Goal: Task Accomplishment & Management: Use online tool/utility

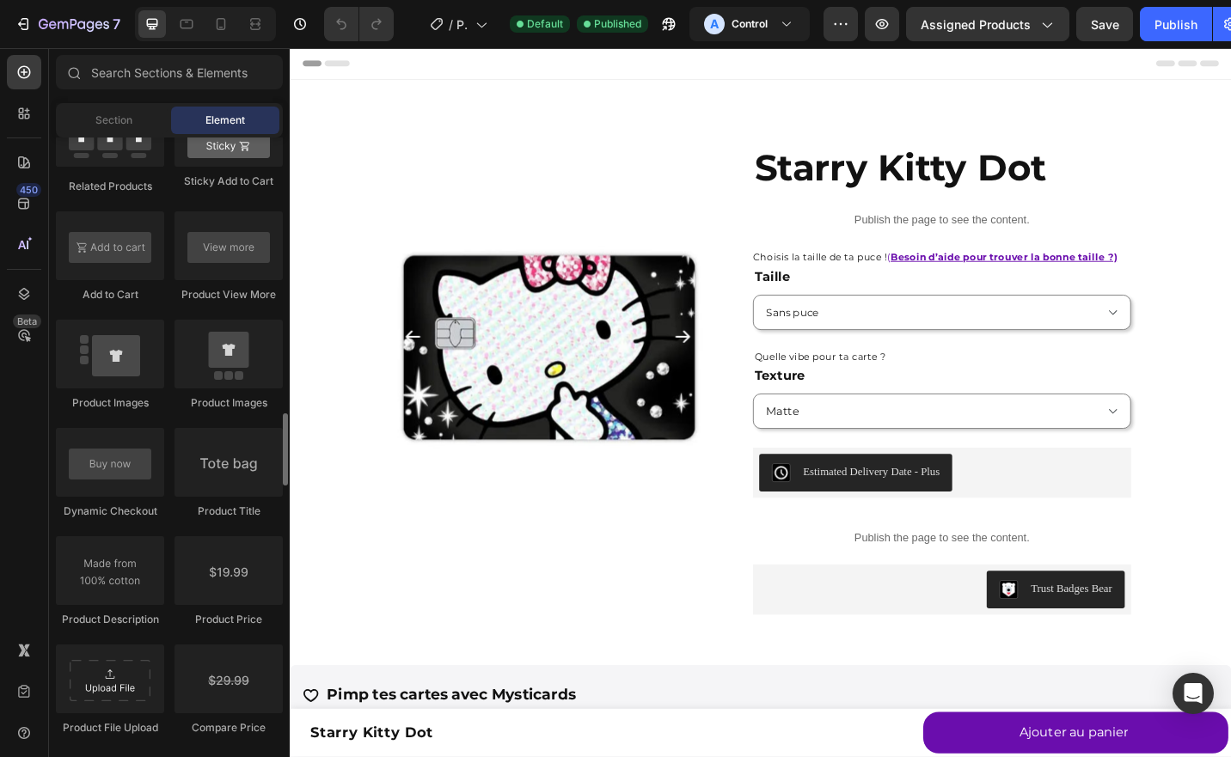
scroll to position [2486, 0]
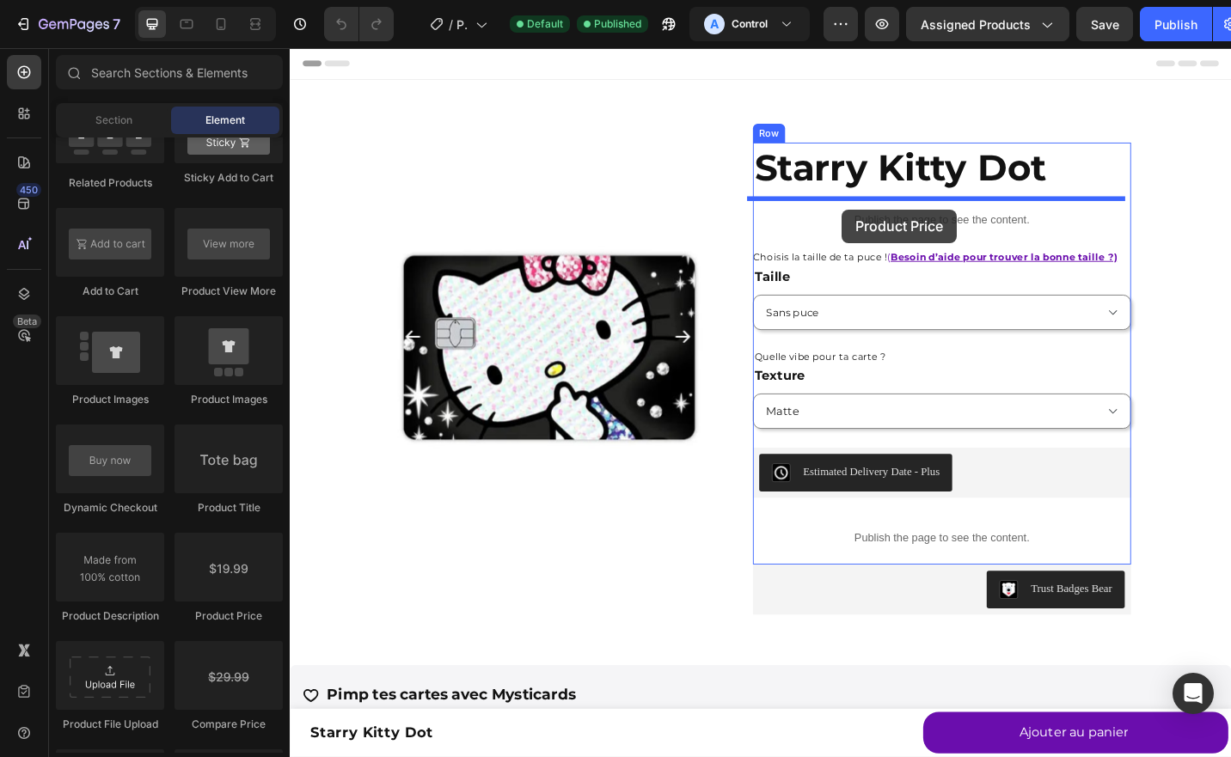
drag, startPoint x: 536, startPoint y: 631, endPoint x: 895, endPoint y: 225, distance: 541.4
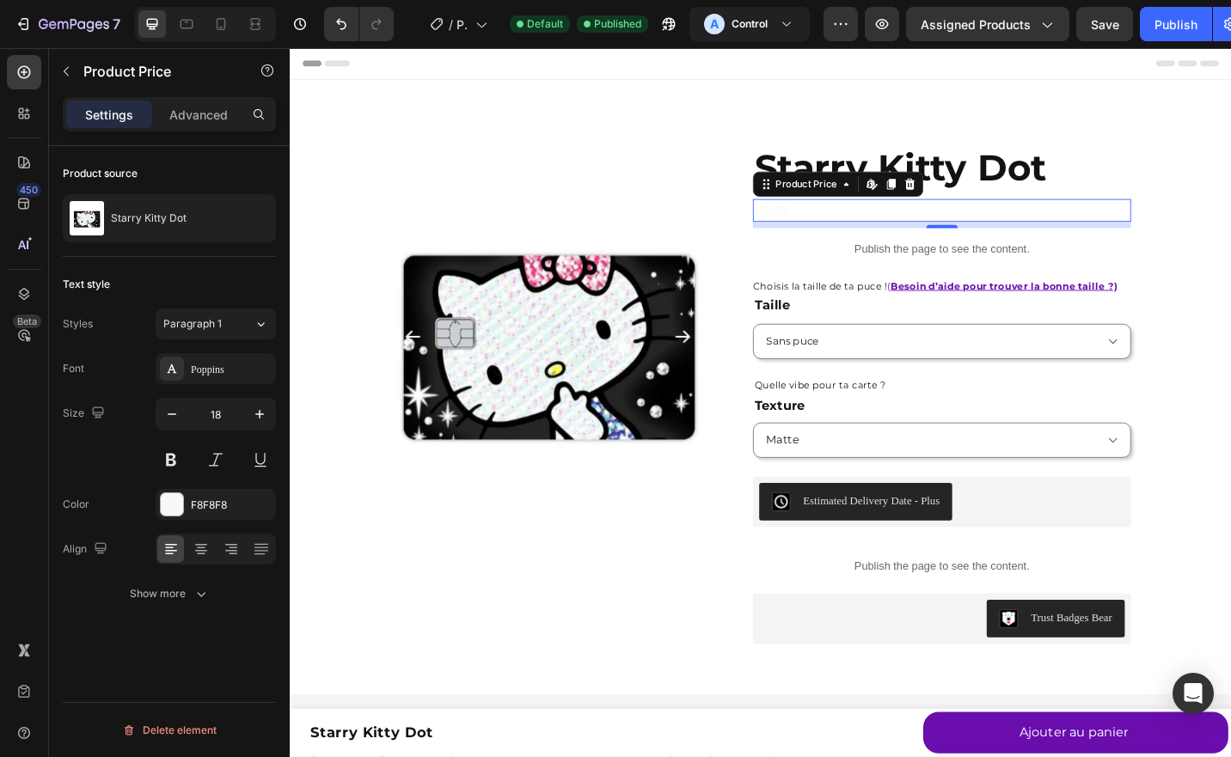
click at [171, 522] on div "Font Poppins Size 18 Color F8F8F8 Align Show more" at bounding box center [169, 481] width 213 height 256
click at [166, 504] on div at bounding box center [172, 504] width 22 height 22
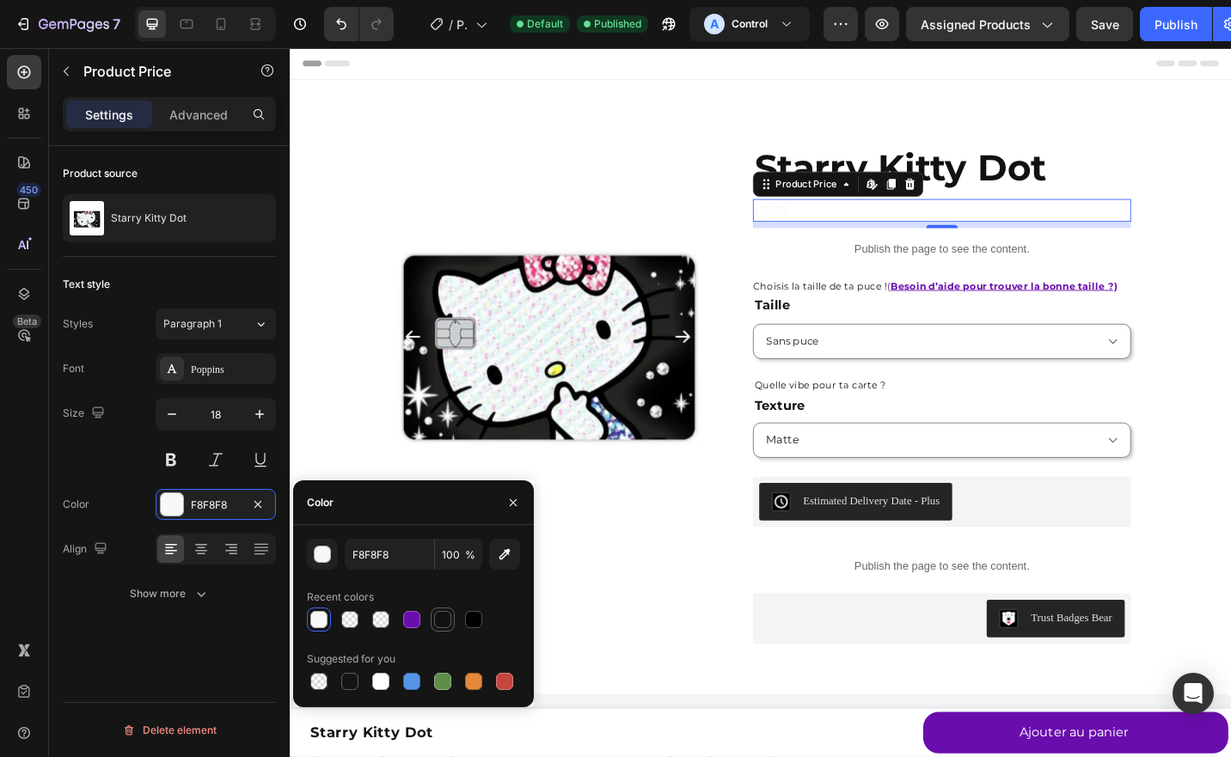
click at [444, 618] on div at bounding box center [442, 619] width 17 height 17
type input "121212"
click at [205, 106] on p "Advanced" at bounding box center [198, 115] width 58 height 18
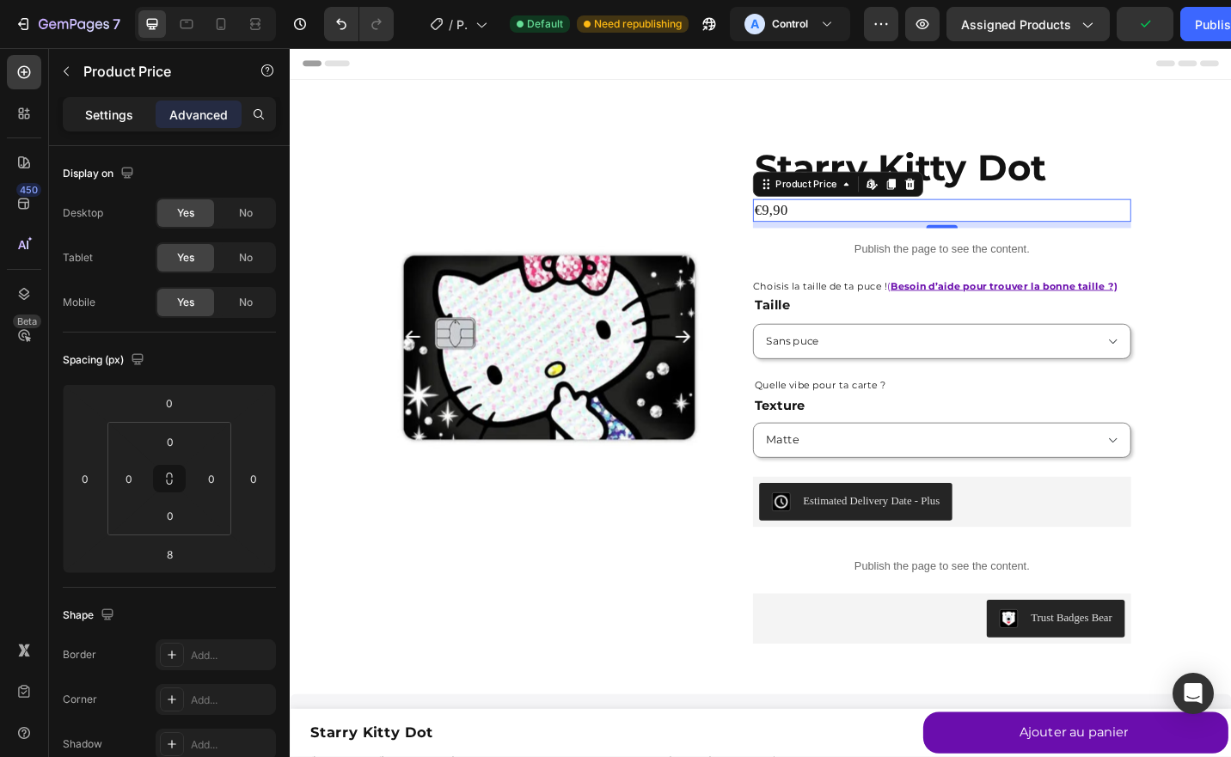
click at [107, 119] on p "Settings" at bounding box center [109, 115] width 48 height 18
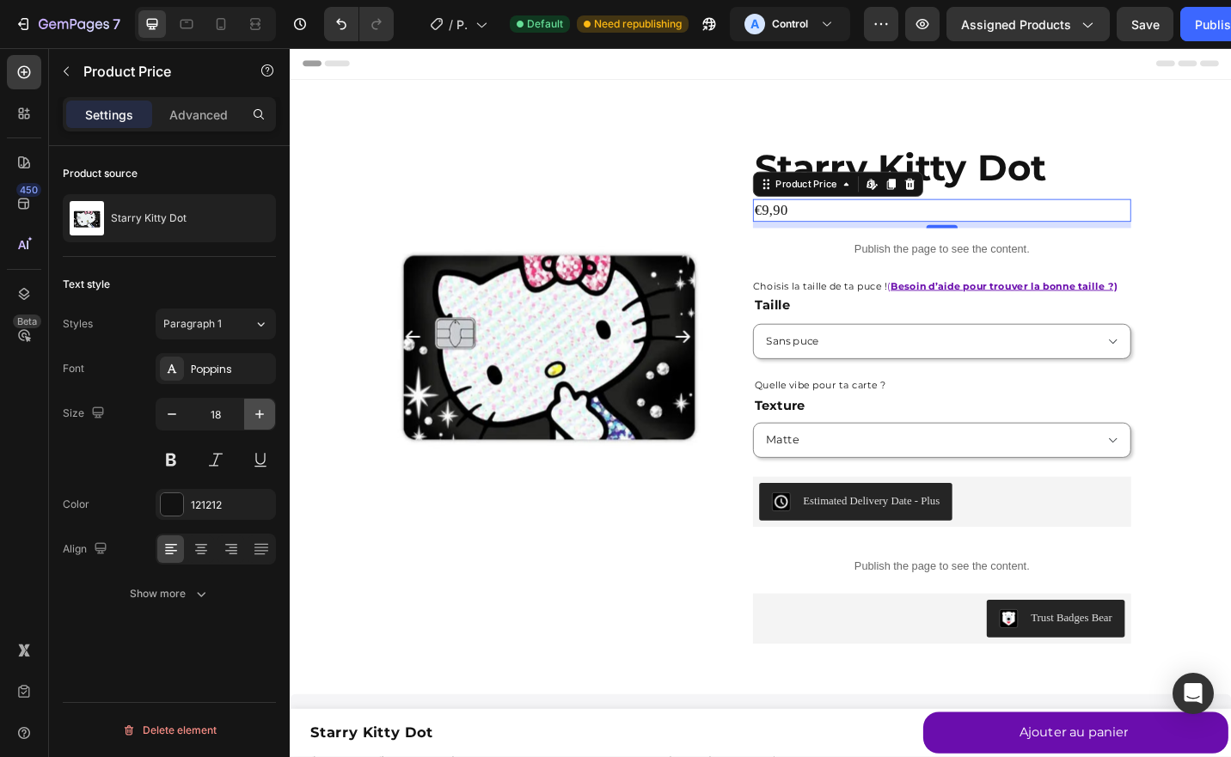
click at [263, 413] on icon "button" at bounding box center [259, 414] width 9 height 9
type input "21"
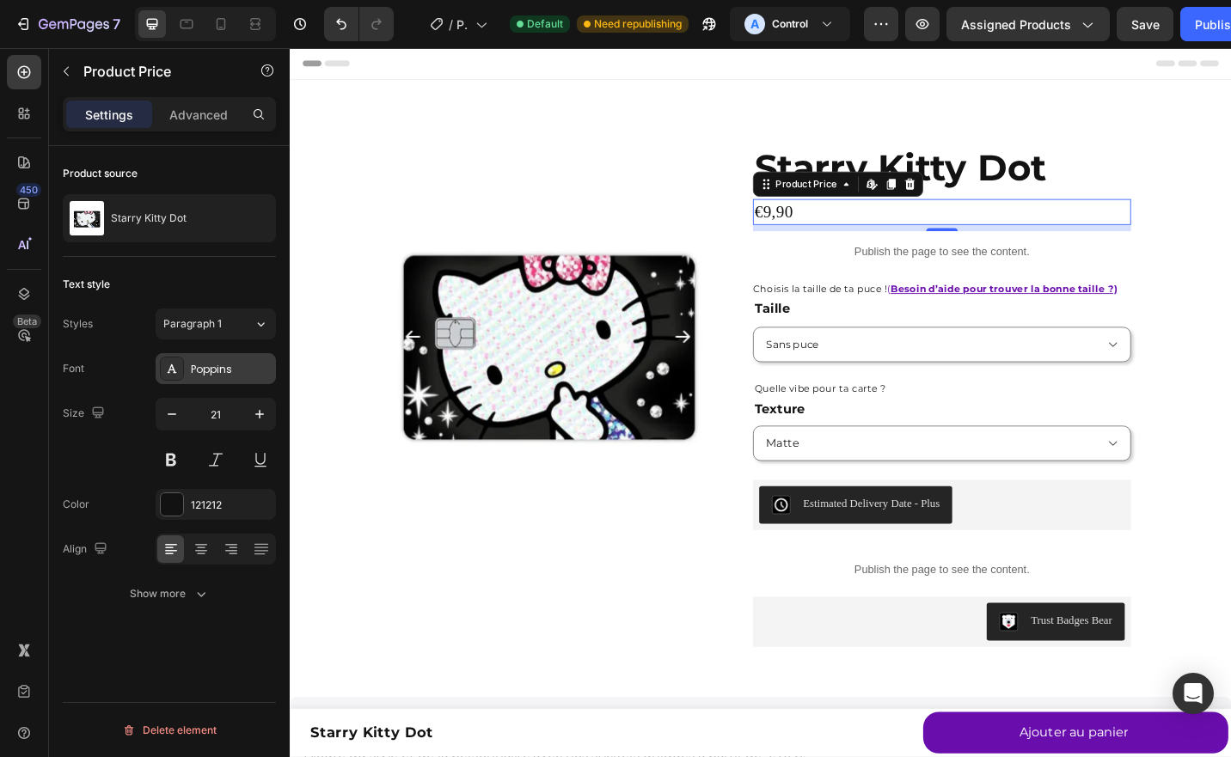
click at [231, 370] on div "Poppins" at bounding box center [231, 369] width 81 height 15
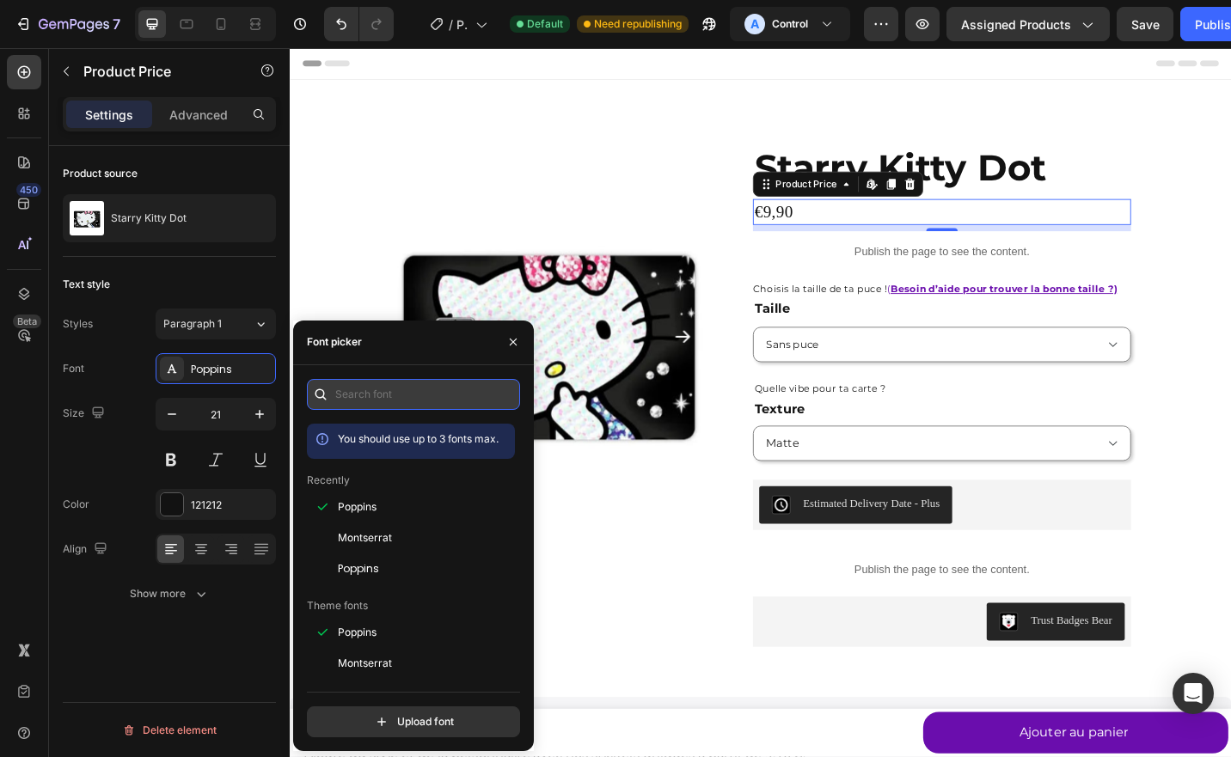
click at [361, 393] on input "text" at bounding box center [413, 394] width 213 height 31
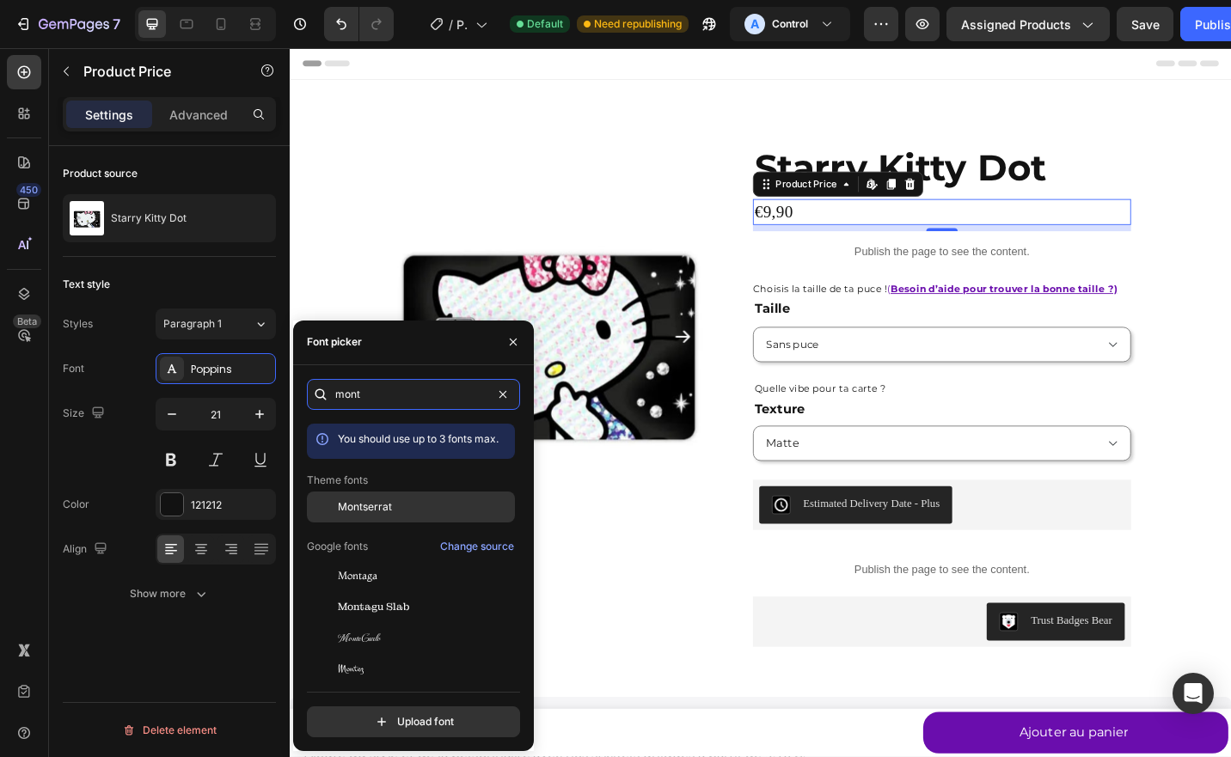
type input "mont"
click at [373, 501] on span "Montserrat" at bounding box center [365, 506] width 54 height 15
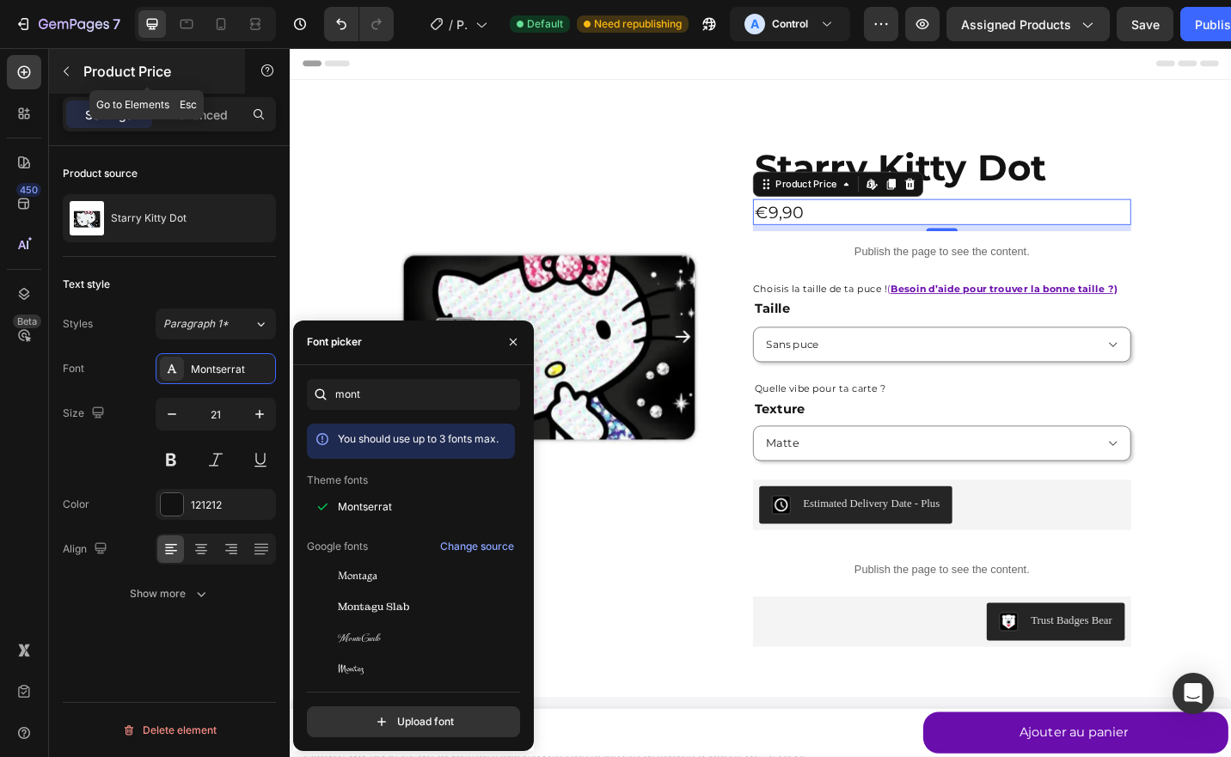
click at [62, 72] on icon "button" at bounding box center [66, 71] width 14 height 14
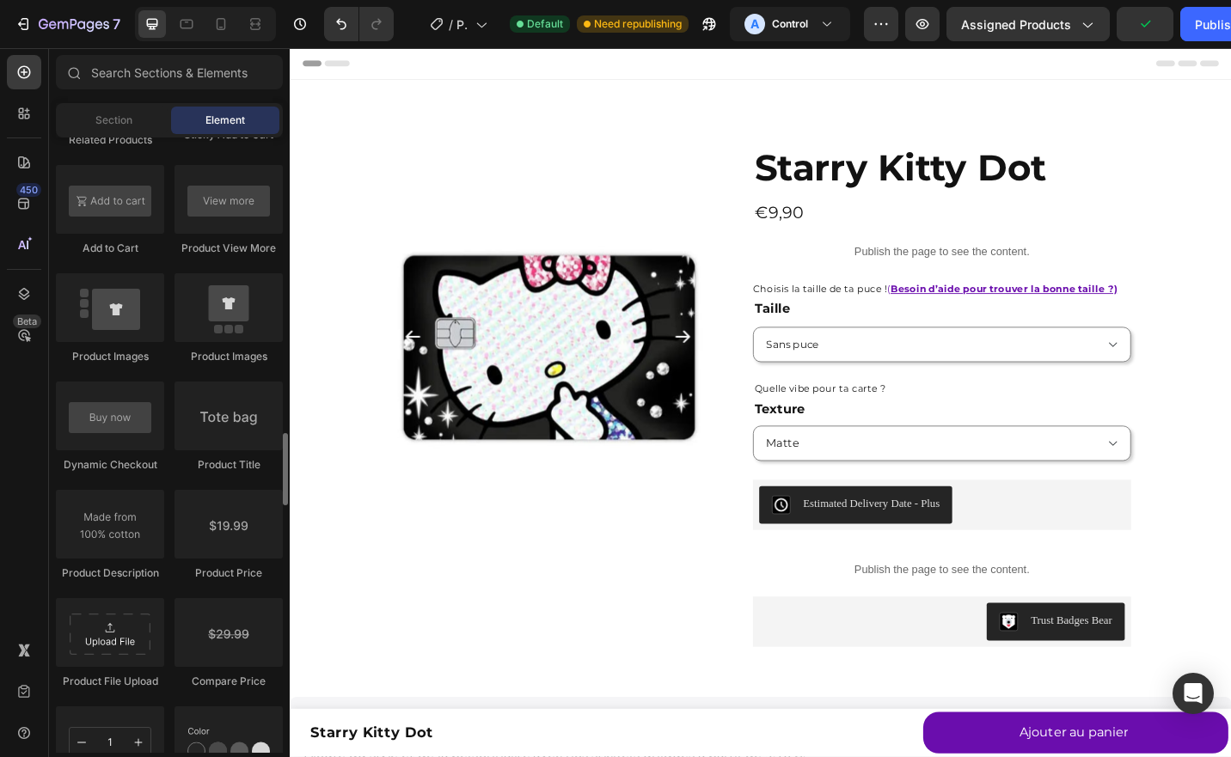
scroll to position [2532, 0]
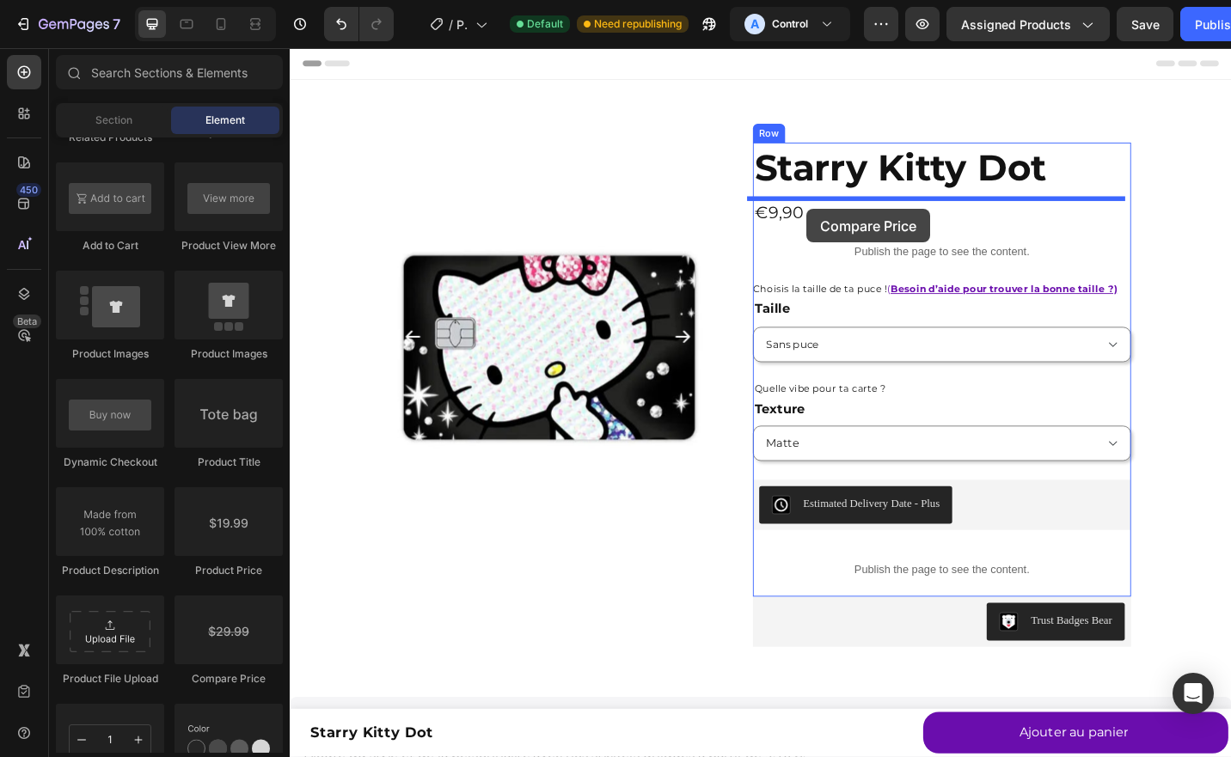
drag, startPoint x: 515, startPoint y: 671, endPoint x: 856, endPoint y: 224, distance: 561.7
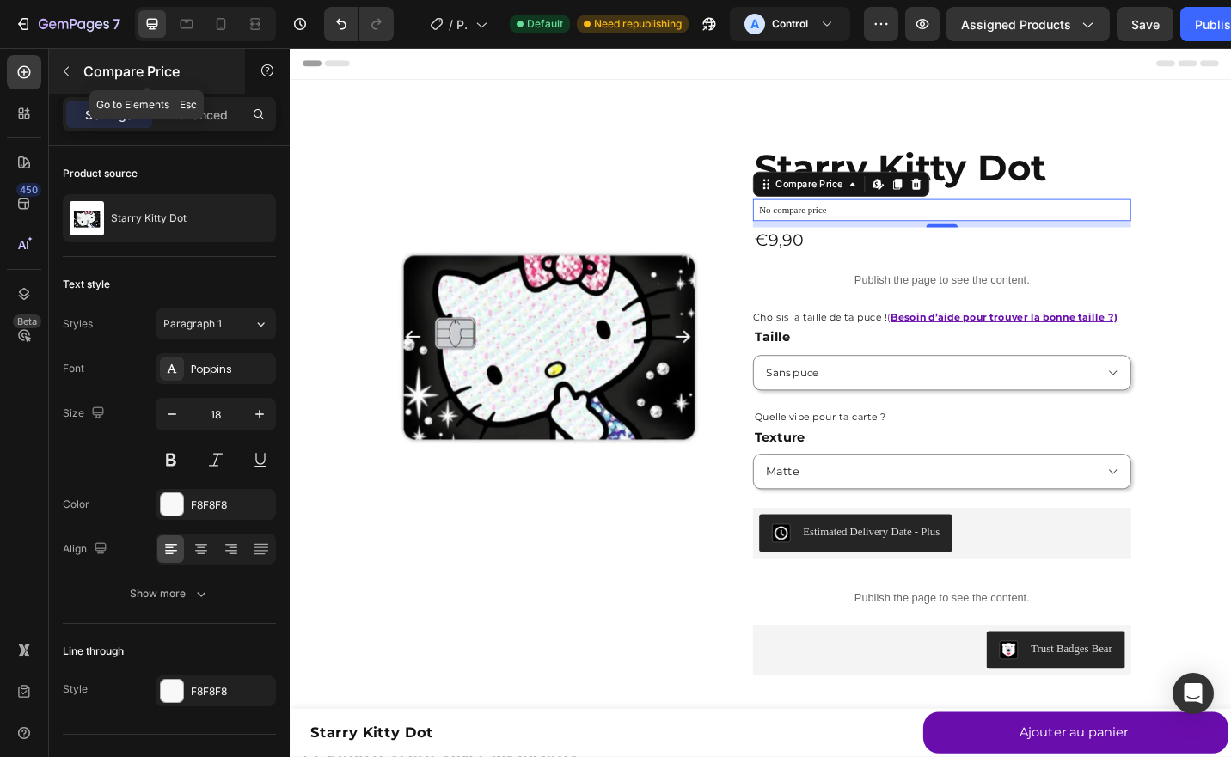
click at [67, 66] on icon "button" at bounding box center [66, 71] width 14 height 14
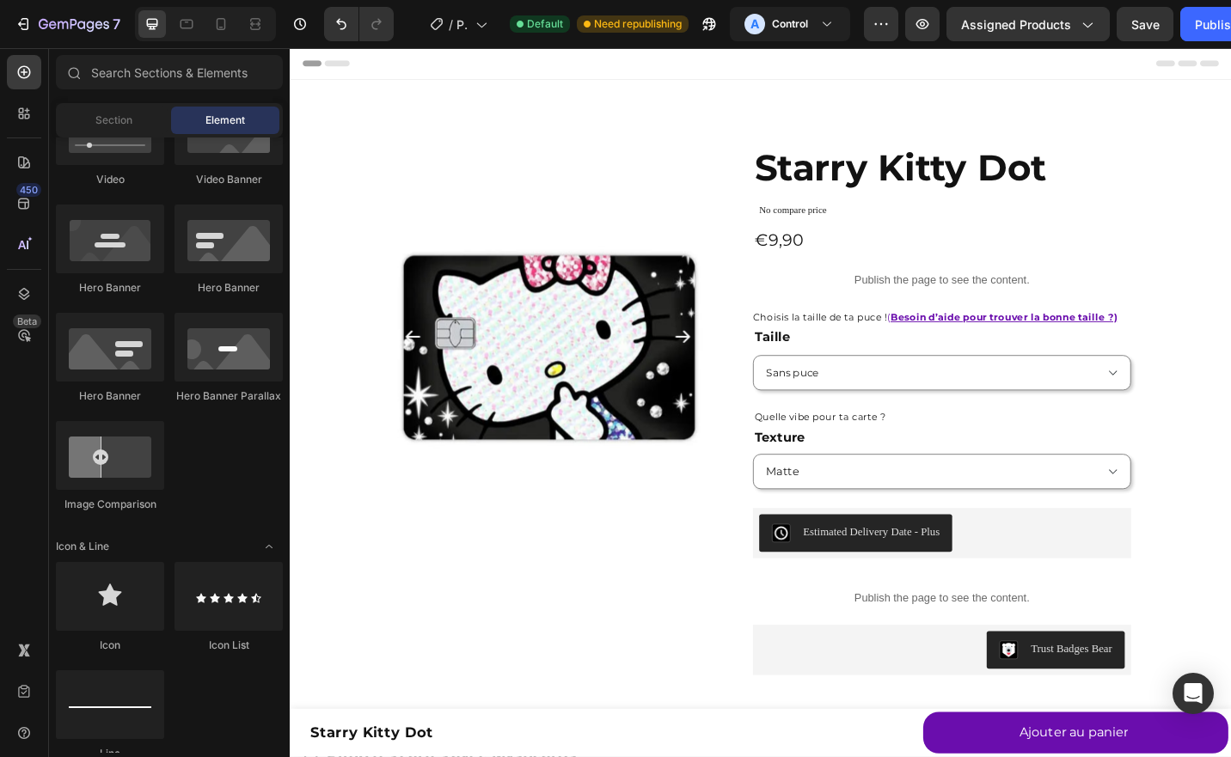
scroll to position [0, 0]
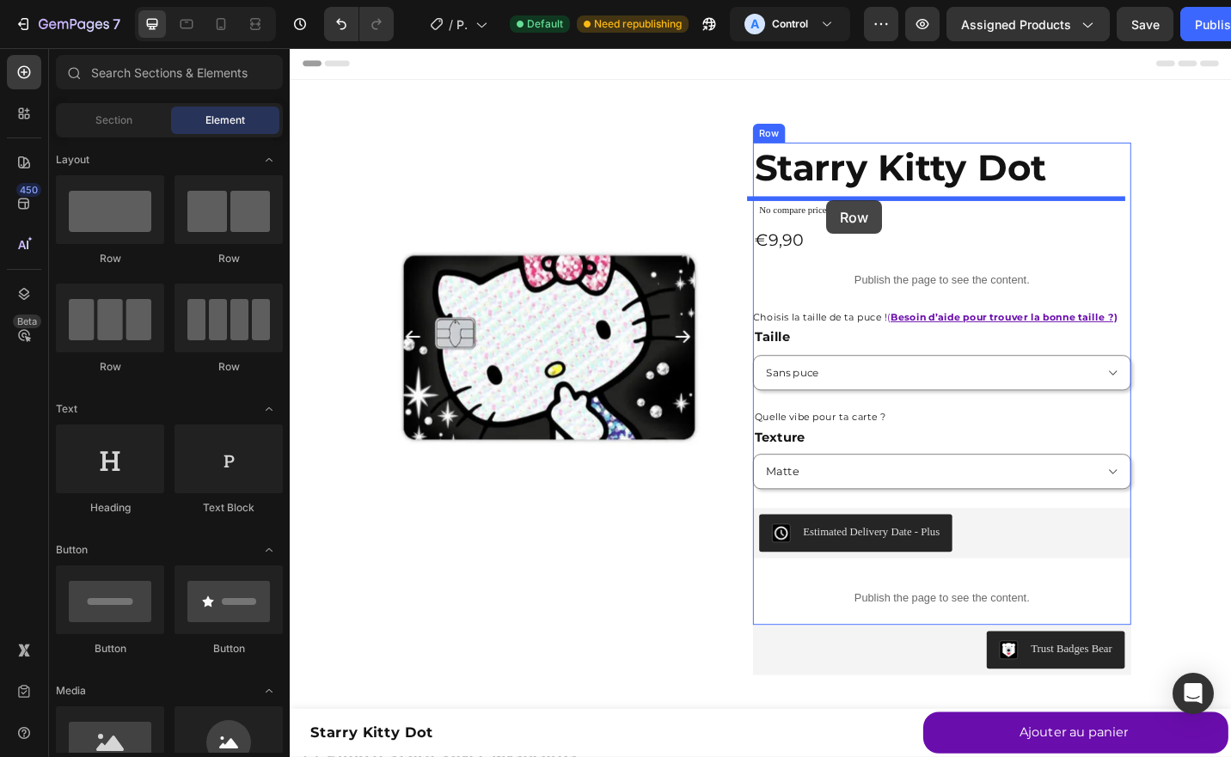
drag, startPoint x: 519, startPoint y: 266, endPoint x: 876, endPoint y: 213, distance: 360.6
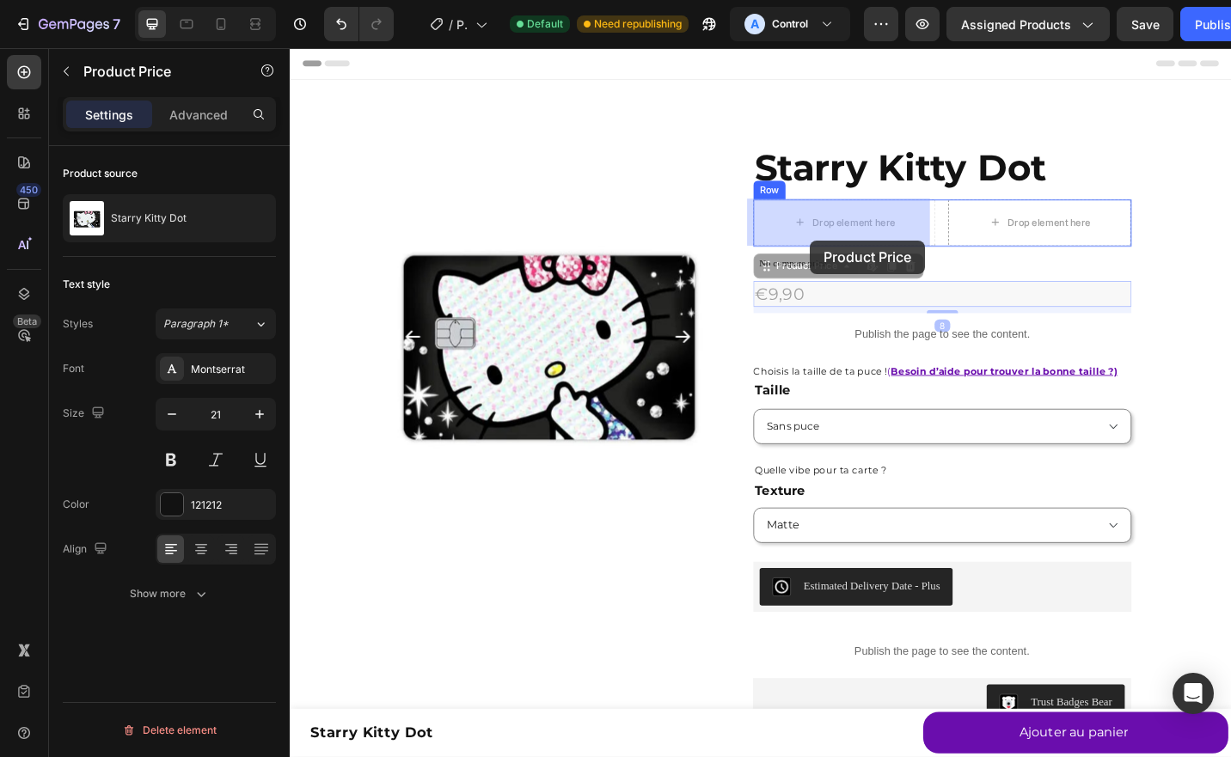
drag, startPoint x: 815, startPoint y: 316, endPoint x: 862, endPoint y: 244, distance: 86.3
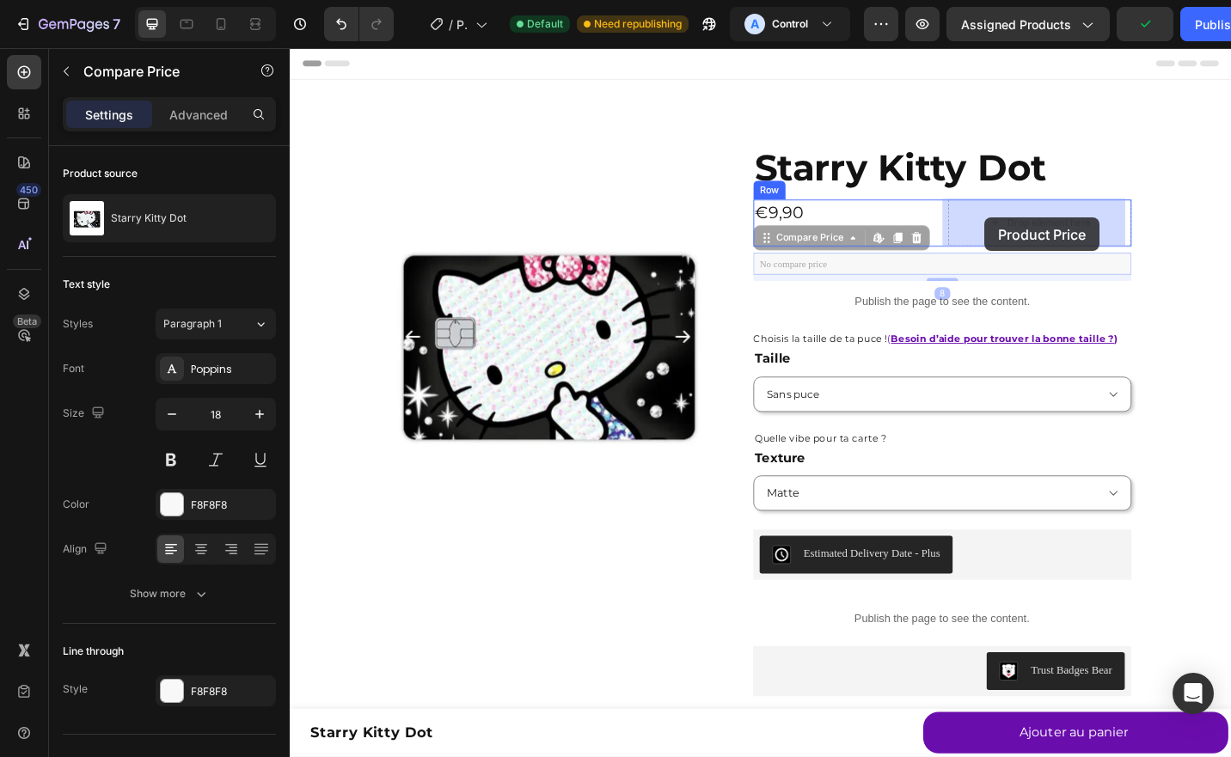
drag, startPoint x: 857, startPoint y: 289, endPoint x: 1050, endPoint y: 234, distance: 201.1
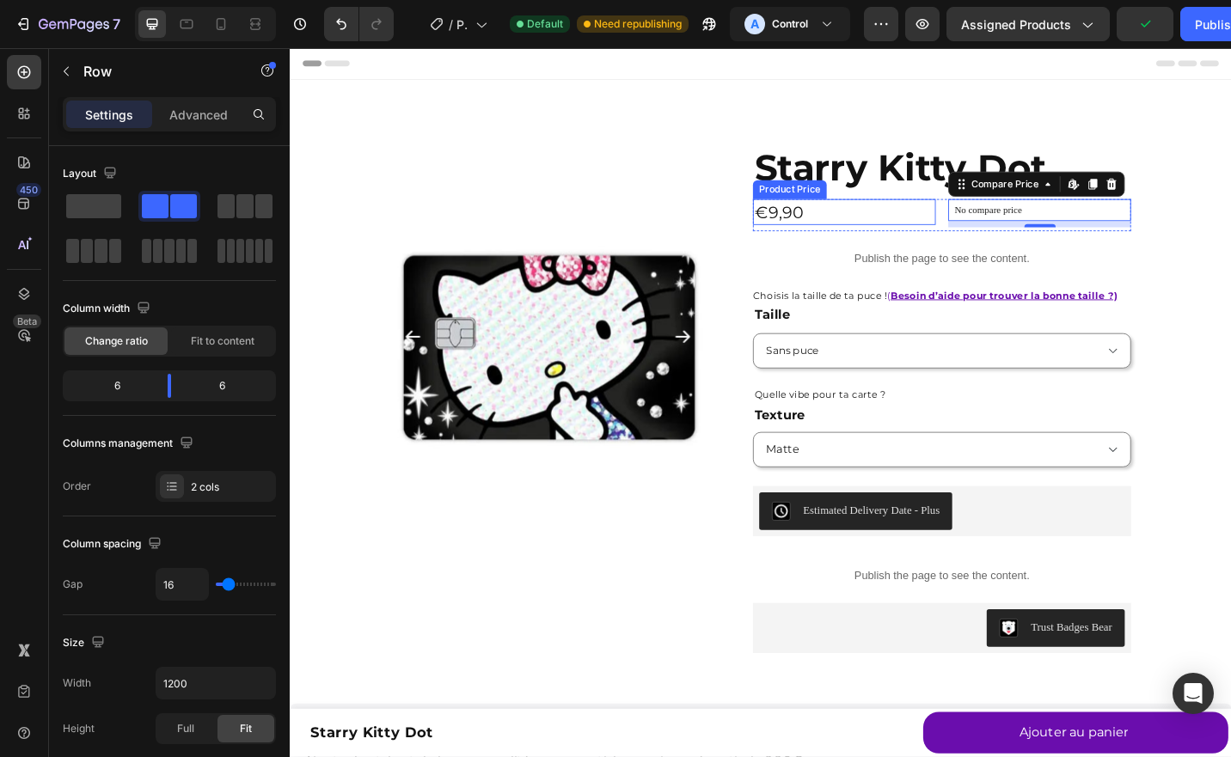
click at [799, 244] on div "€9,90 Product Price Product Price" at bounding box center [897, 231] width 200 height 35
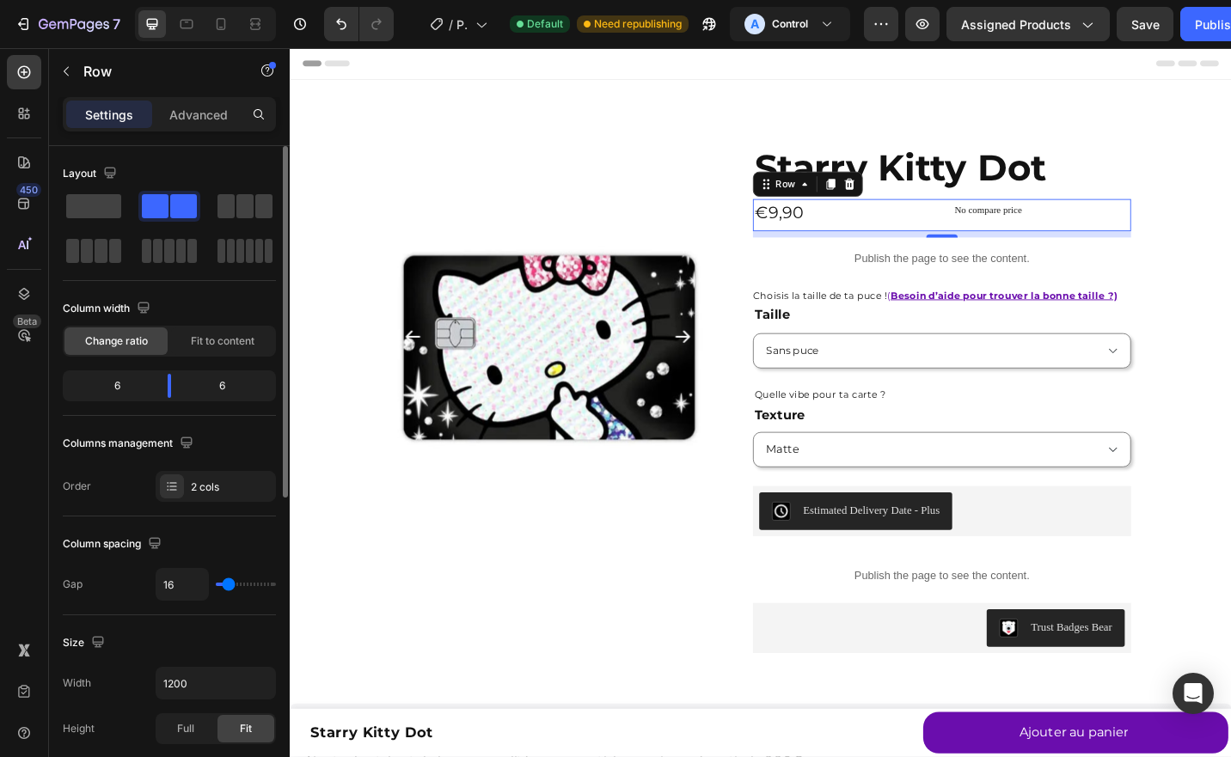
type input "11"
type input "35"
type input "59"
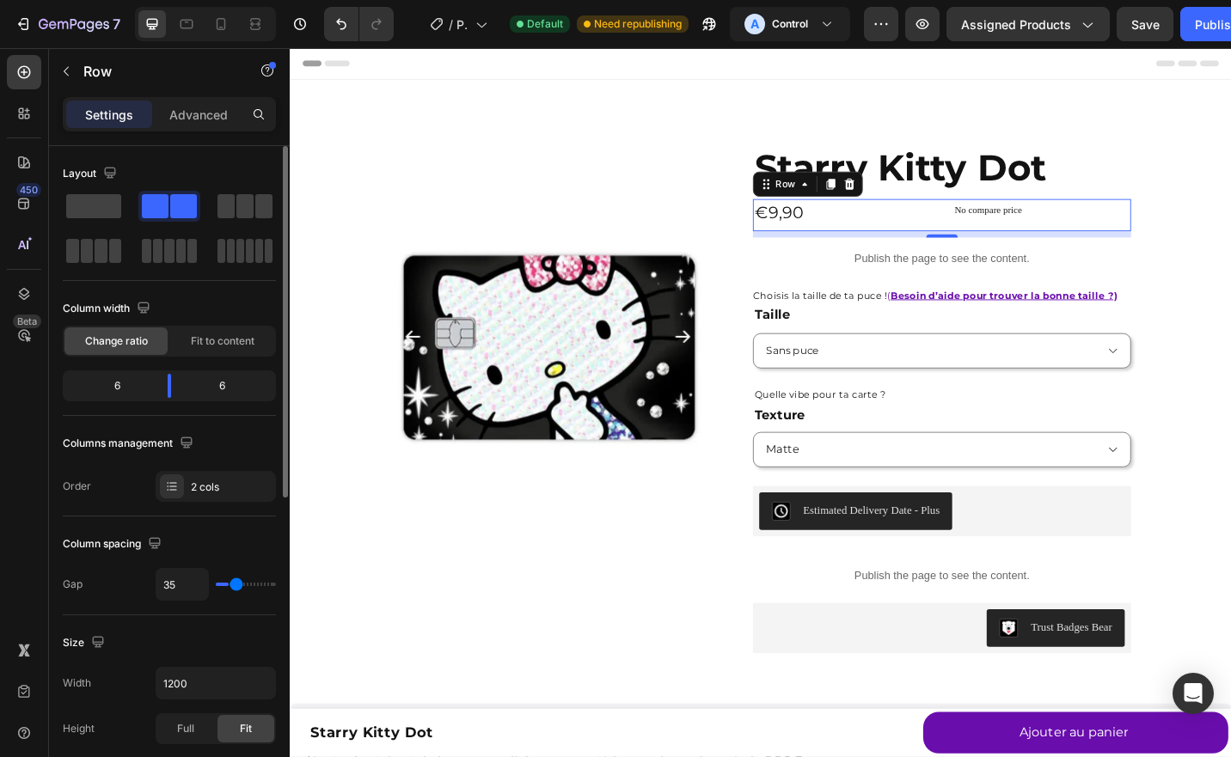
type input "59"
type input "85"
type input "99"
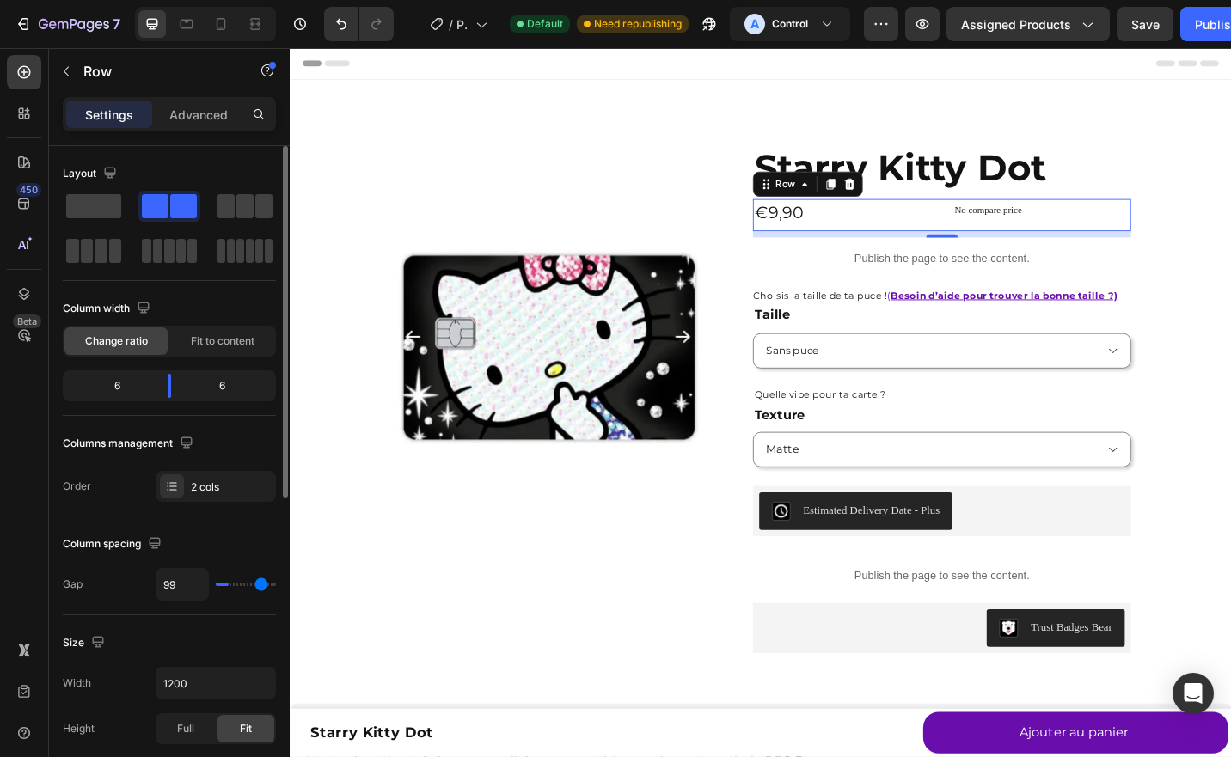
type input "112"
type input "120"
type input "112"
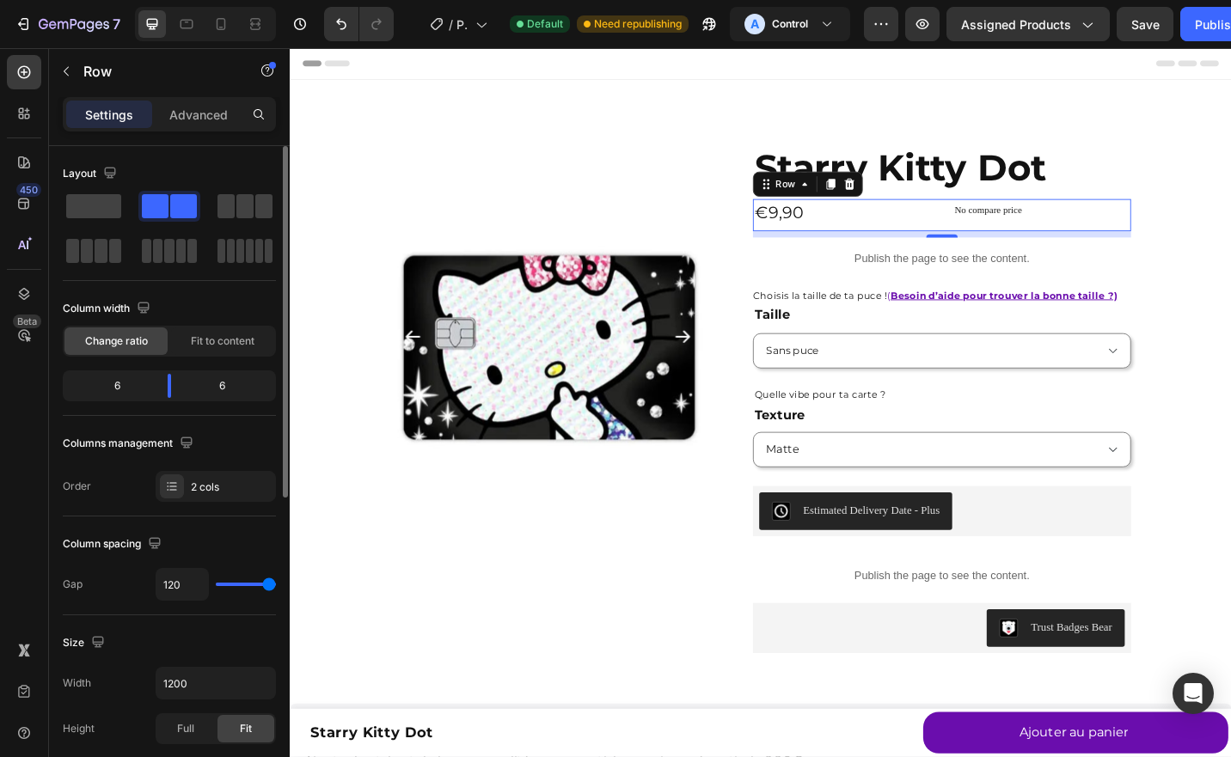
type input "112"
type input "75"
type input "35"
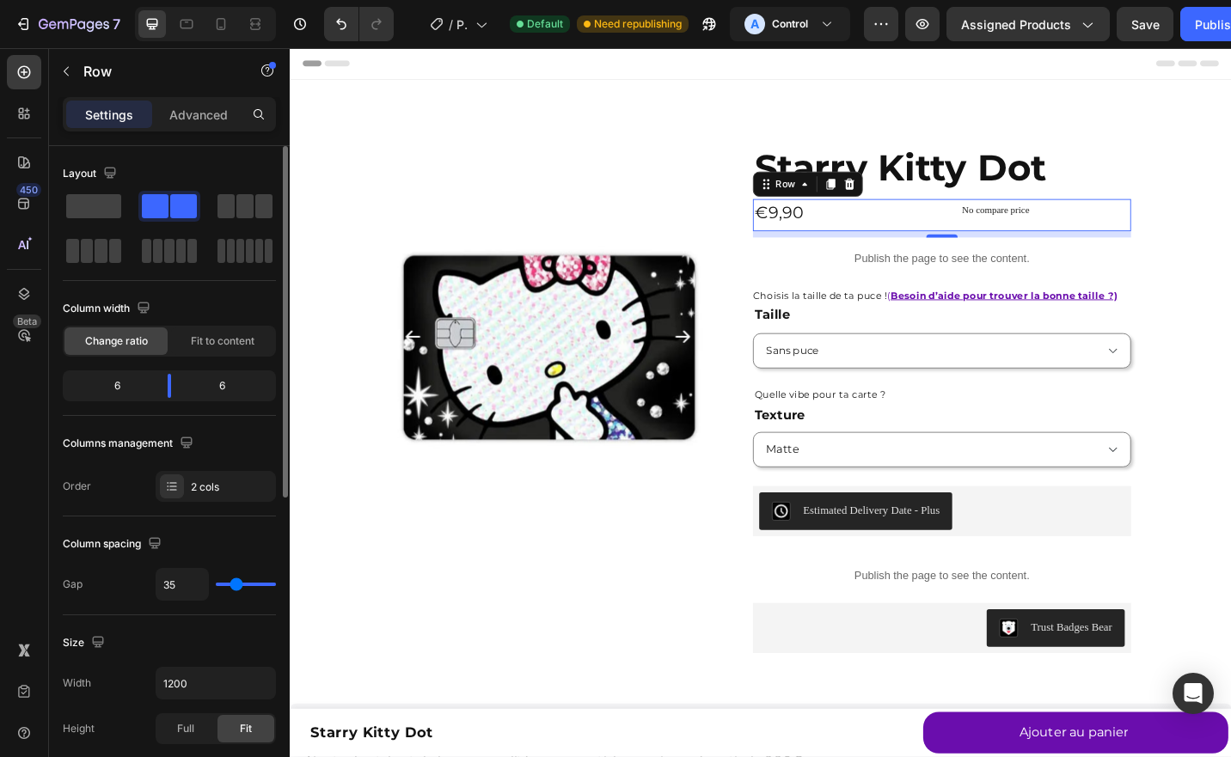
type input "0"
drag, startPoint x: 224, startPoint y: 578, endPoint x: 144, endPoint y: 596, distance: 82.8
type input "0"
click at [216, 586] on input "range" at bounding box center [246, 584] width 60 height 3
click at [209, 118] on p "Advanced" at bounding box center [198, 115] width 58 height 18
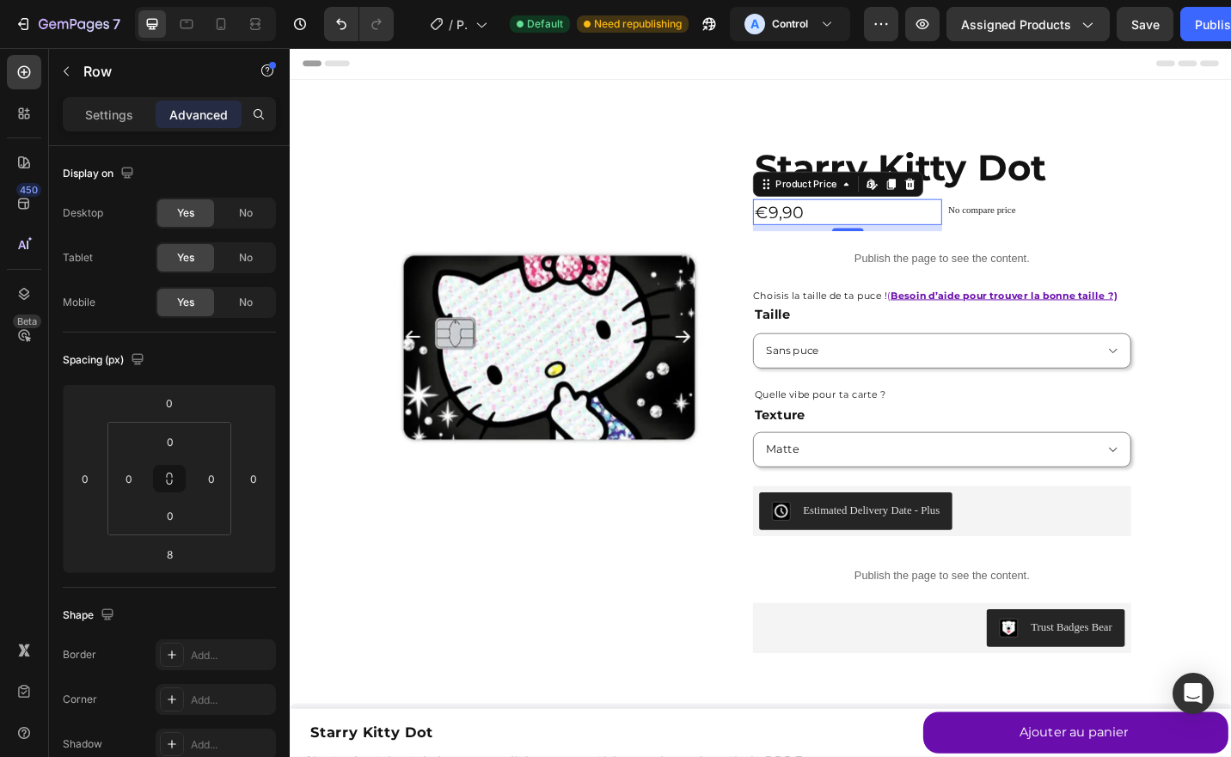
click at [842, 235] on div "€9,90" at bounding box center [900, 228] width 207 height 28
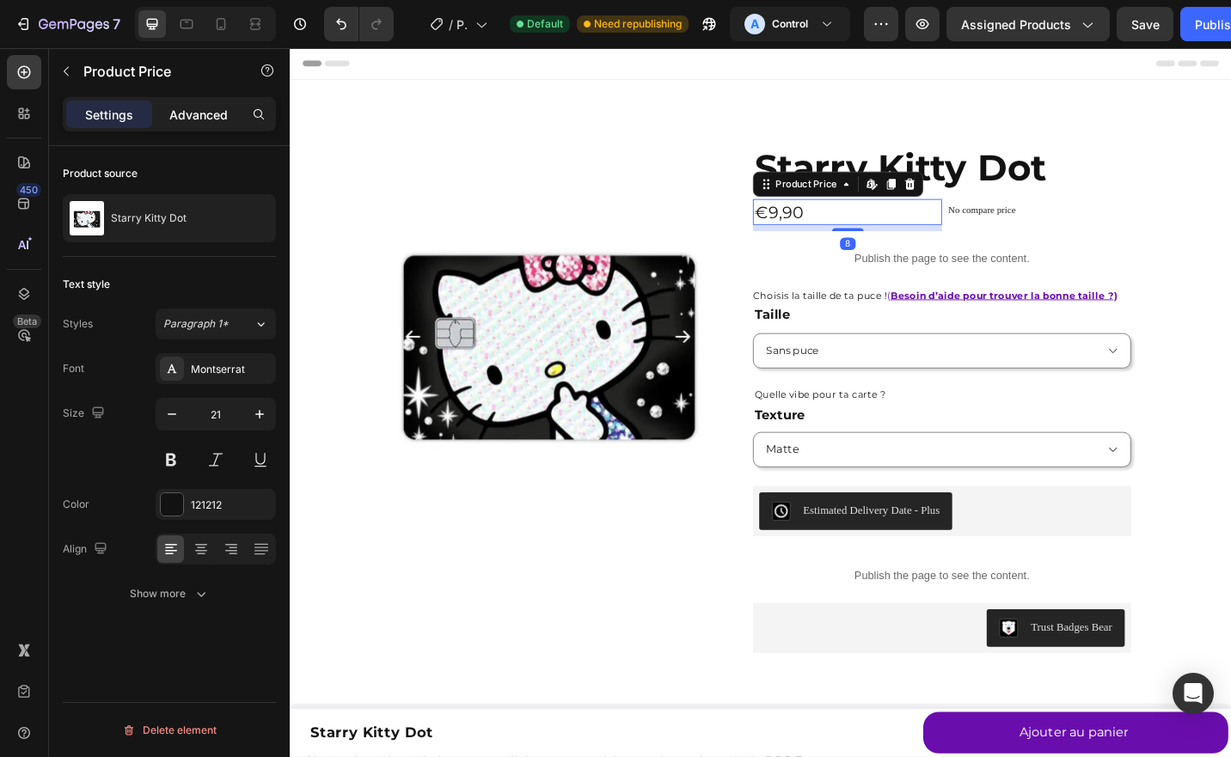
click at [194, 113] on p "Advanced" at bounding box center [198, 115] width 58 height 18
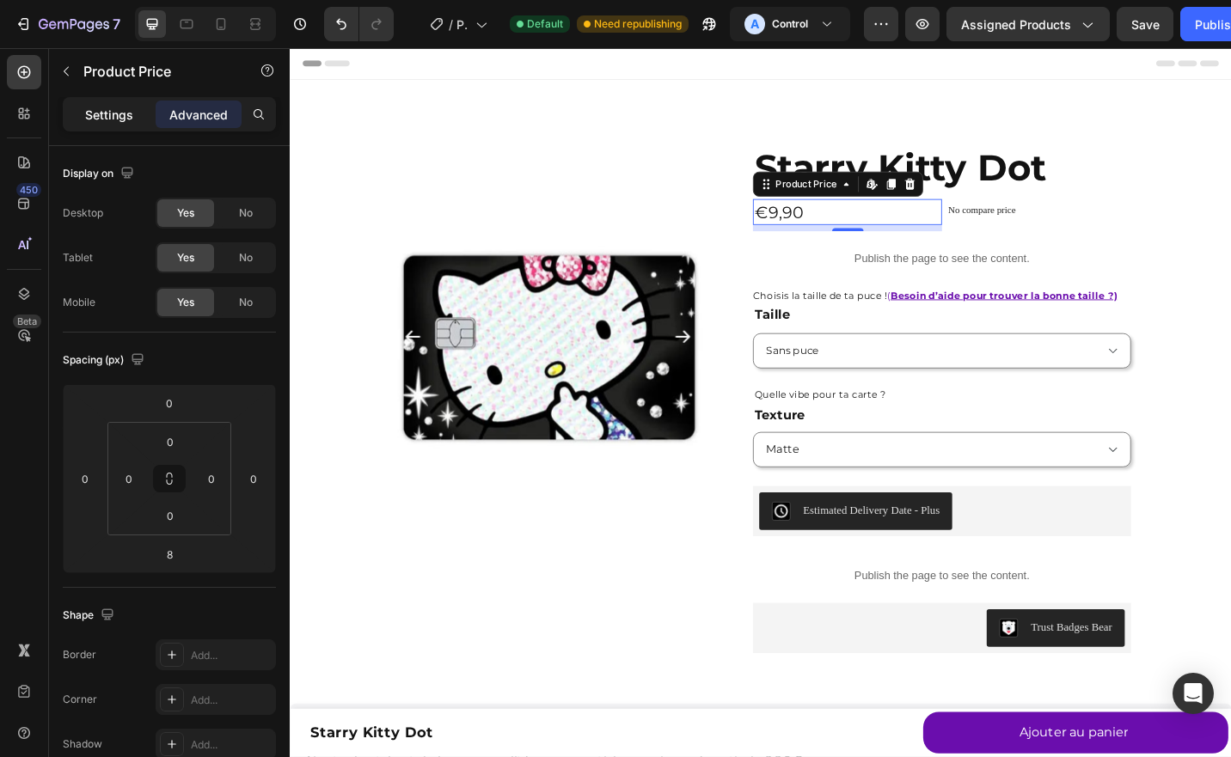
click at [103, 117] on p "Settings" at bounding box center [109, 115] width 48 height 18
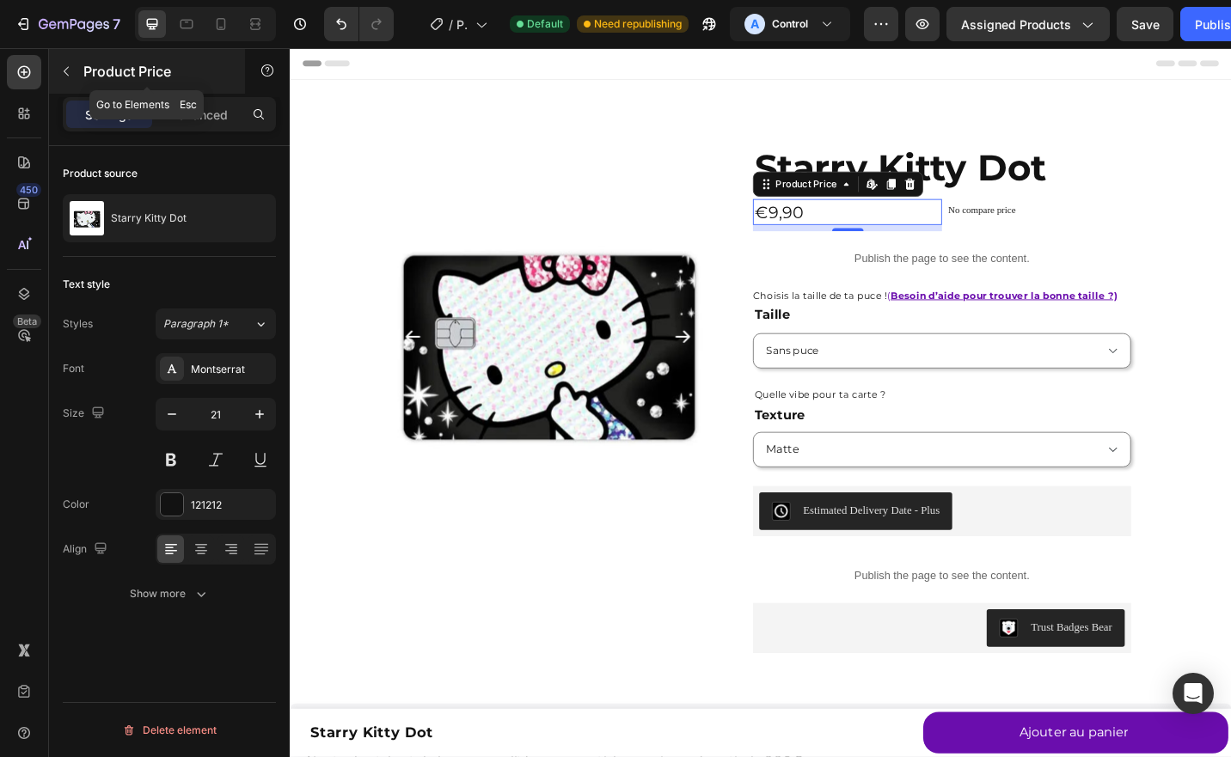
click at [69, 70] on icon "button" at bounding box center [66, 71] width 14 height 14
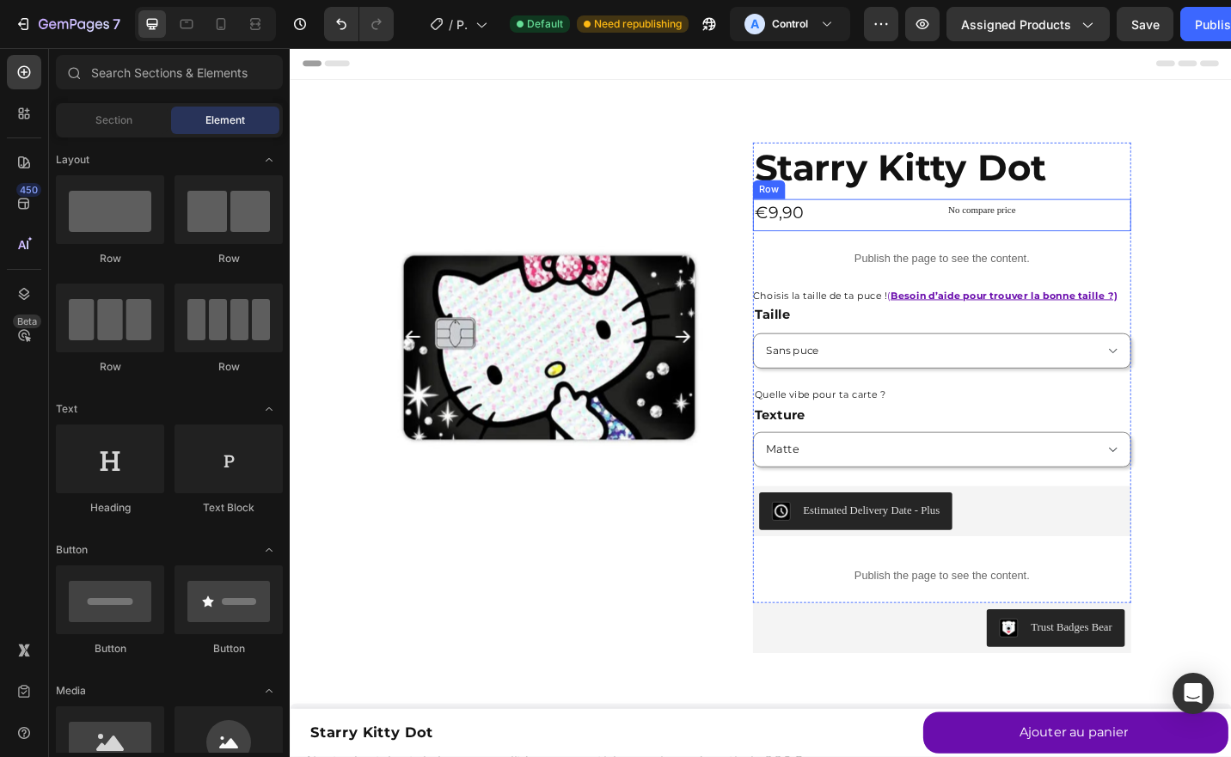
click at [838, 248] on div "€9,90 Product Price Product Price" at bounding box center [900, 231] width 207 height 35
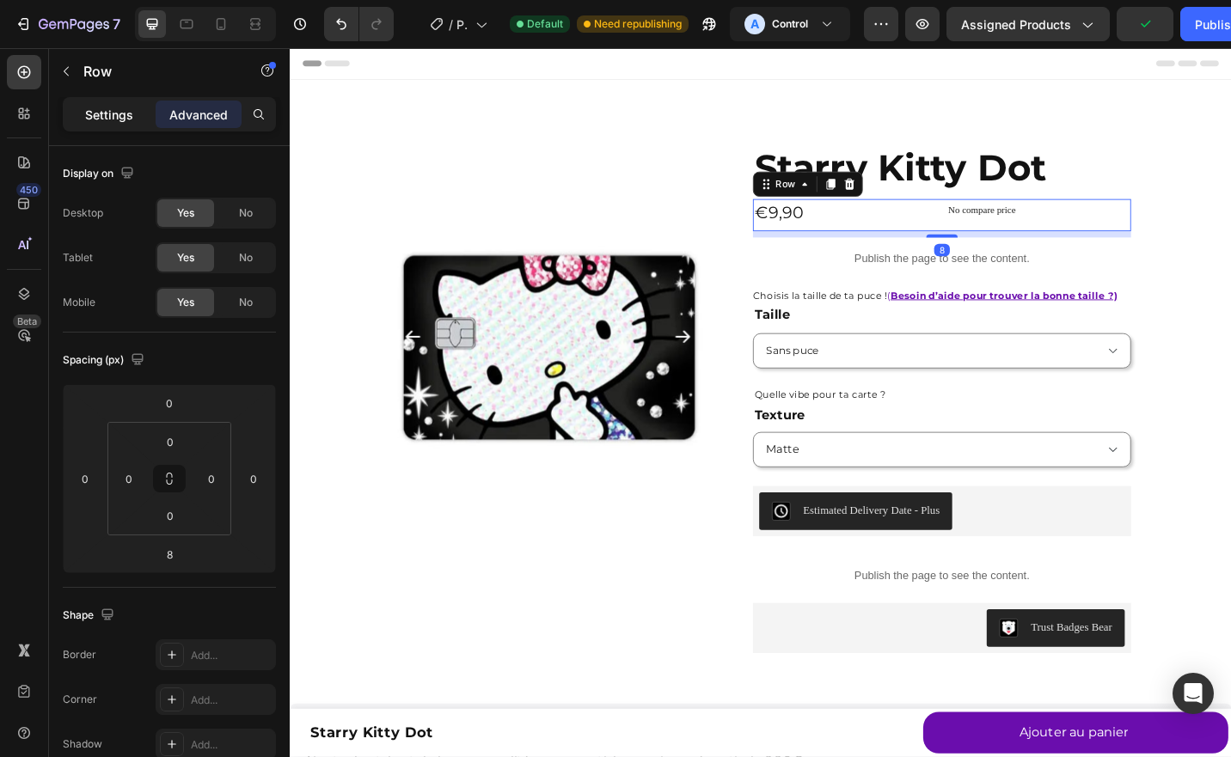
click at [122, 119] on p "Settings" at bounding box center [109, 115] width 48 height 18
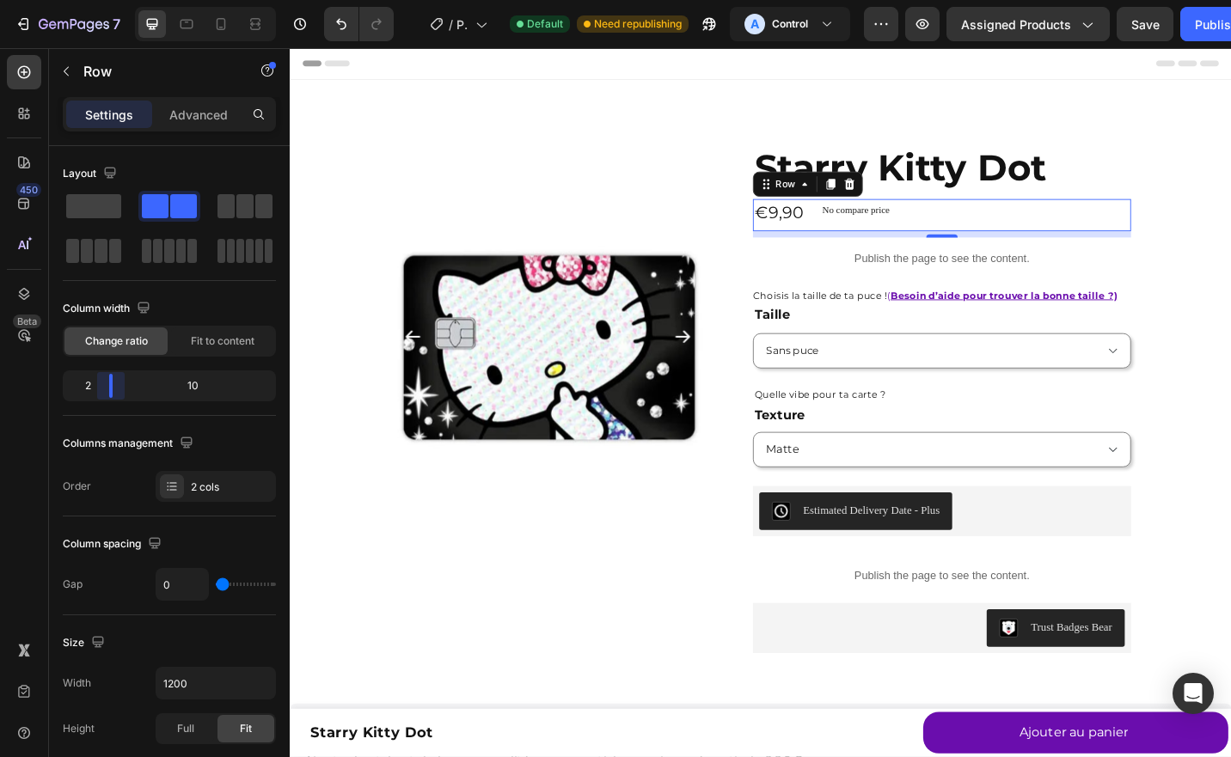
drag, startPoint x: 168, startPoint y: 378, endPoint x: 105, endPoint y: 375, distance: 63.7
click at [105, 0] on body "7 / Product Page - [DATE] 18:09:41 Default Need republishing A Control Preview …" at bounding box center [615, 0] width 1231 height 0
click at [885, 232] on div "No compare price" at bounding box center [1039, 226] width 346 height 24
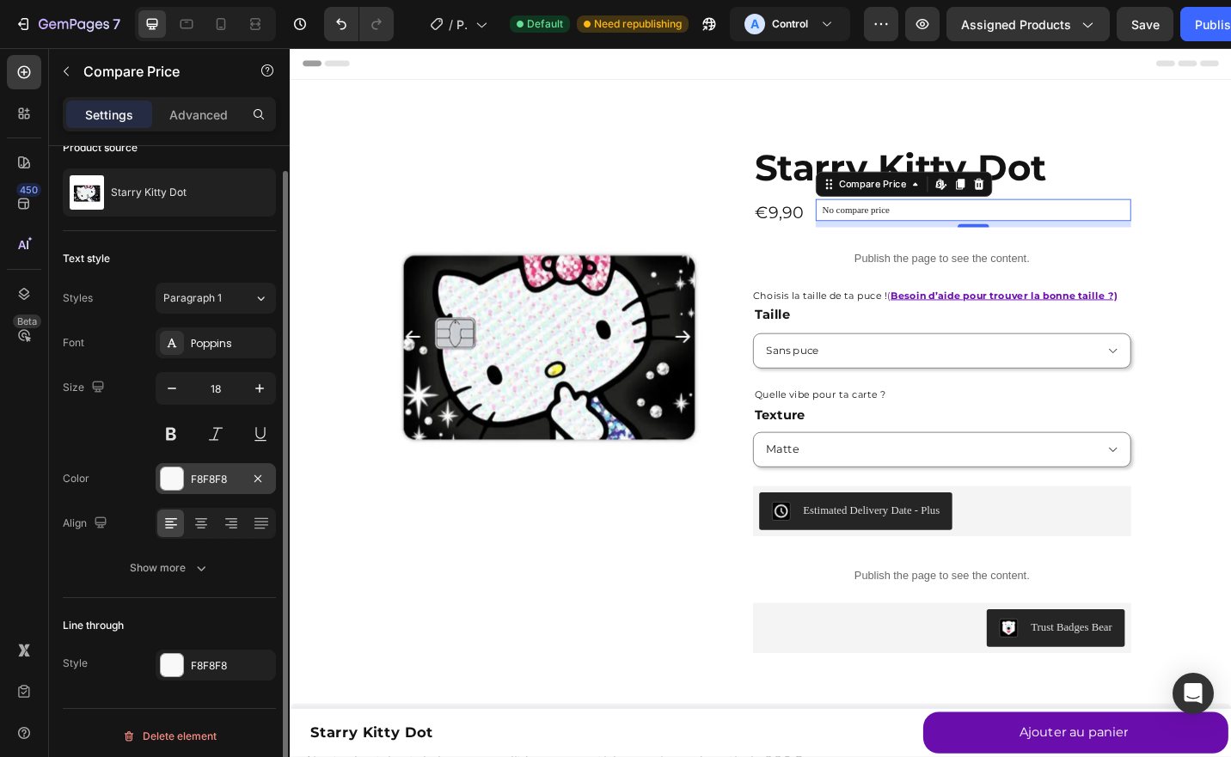
scroll to position [30, 0]
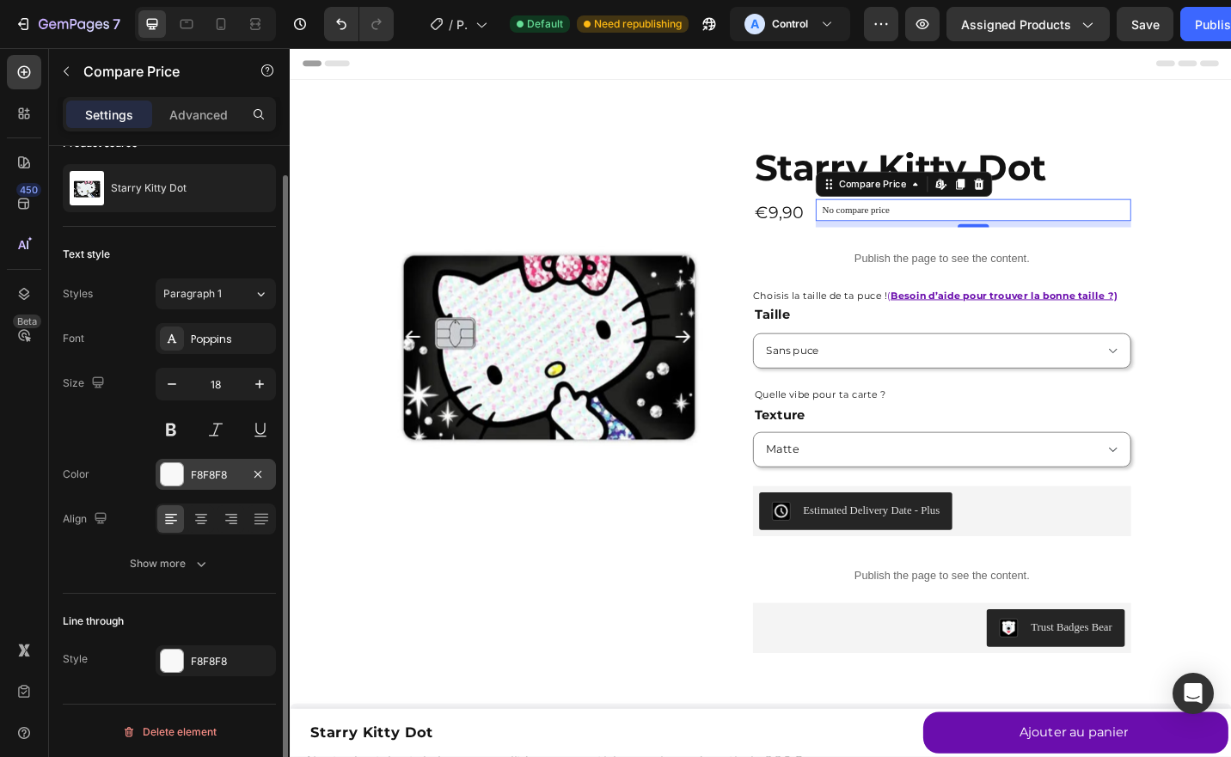
click at [168, 469] on div at bounding box center [172, 474] width 22 height 22
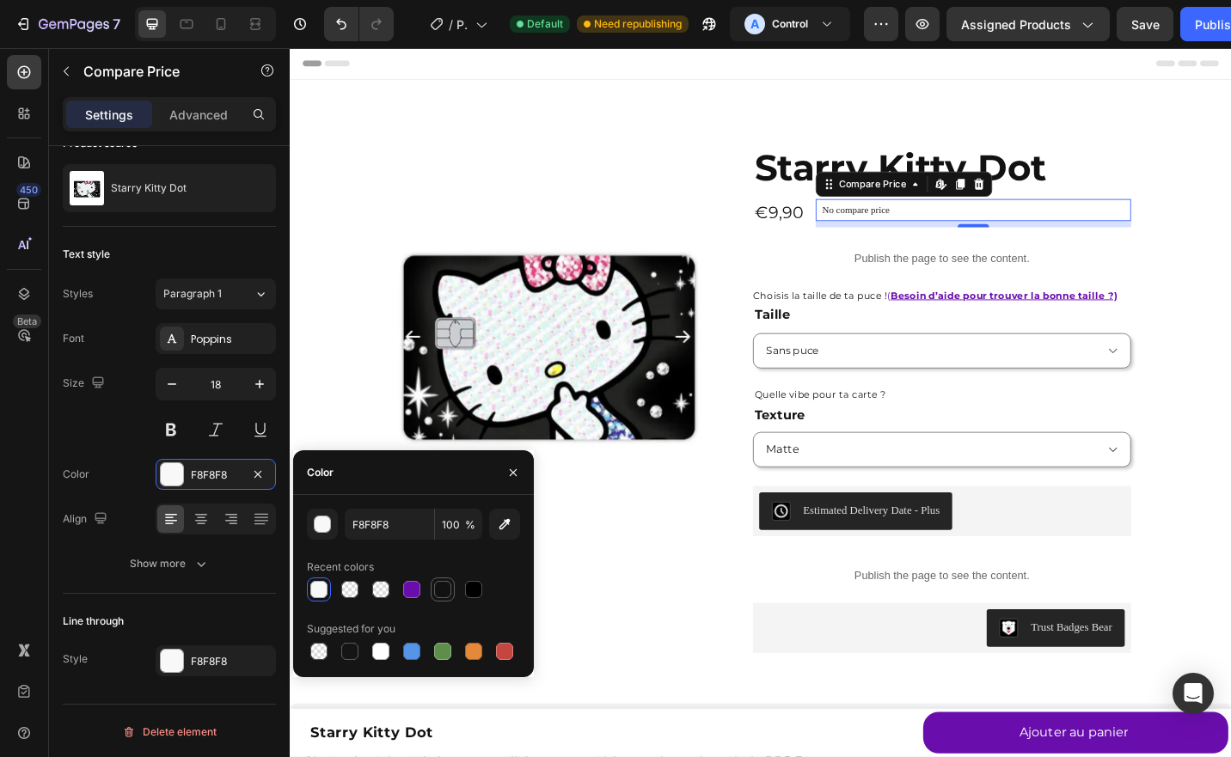
click at [441, 595] on div at bounding box center [442, 589] width 17 height 17
type input "121212"
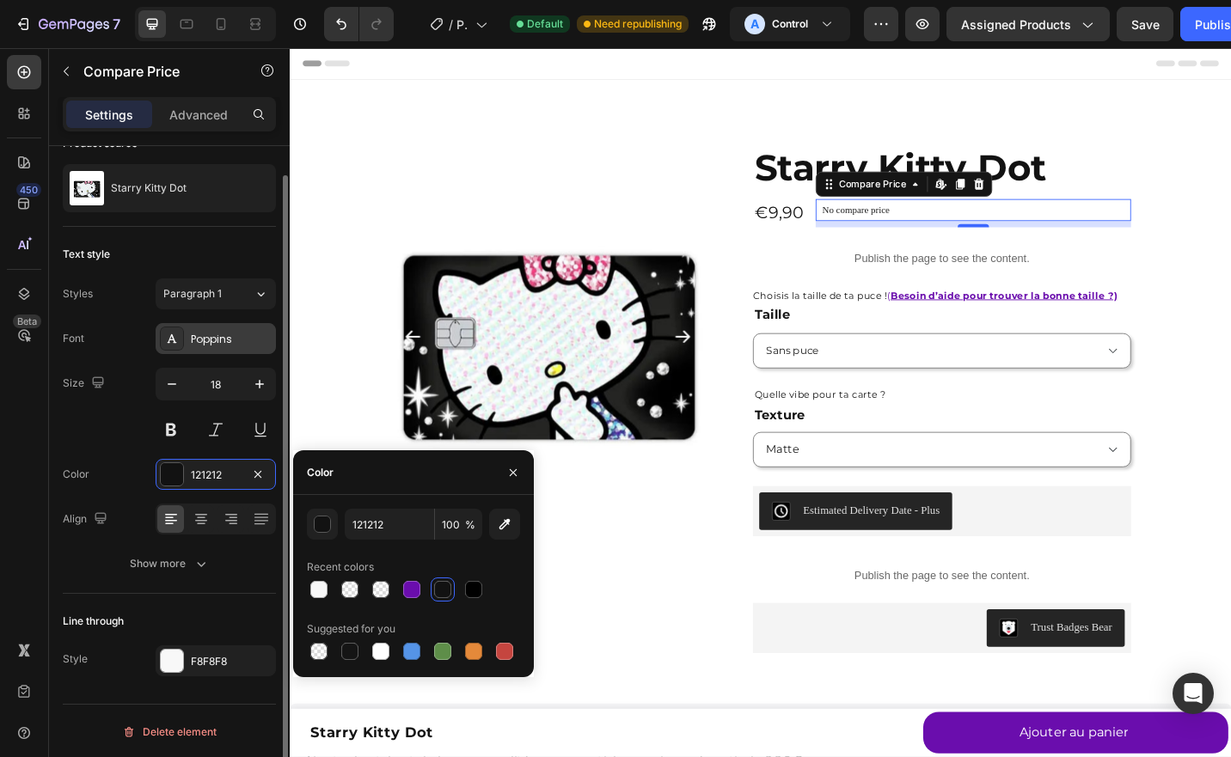
click at [210, 337] on div "Poppins" at bounding box center [231, 339] width 81 height 15
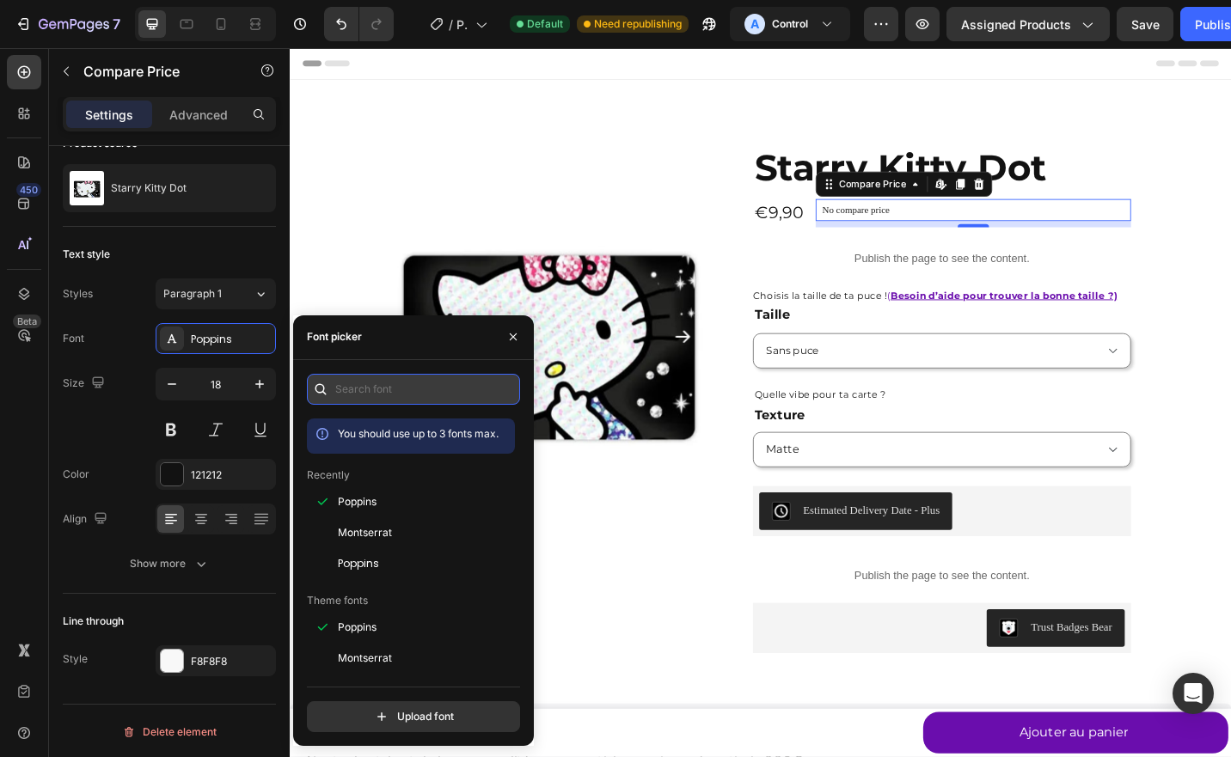
click at [359, 386] on input "text" at bounding box center [413, 389] width 213 height 31
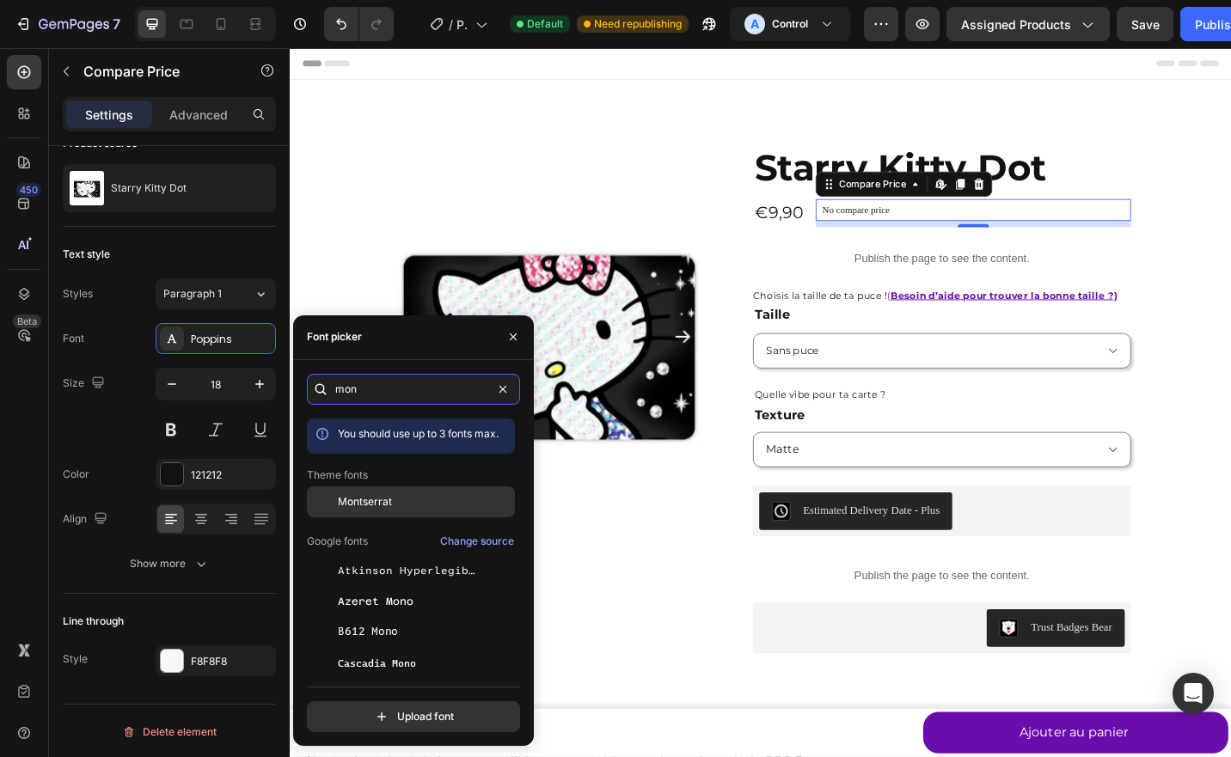
type input "mon"
click at [360, 498] on span "Montserrat" at bounding box center [365, 501] width 54 height 15
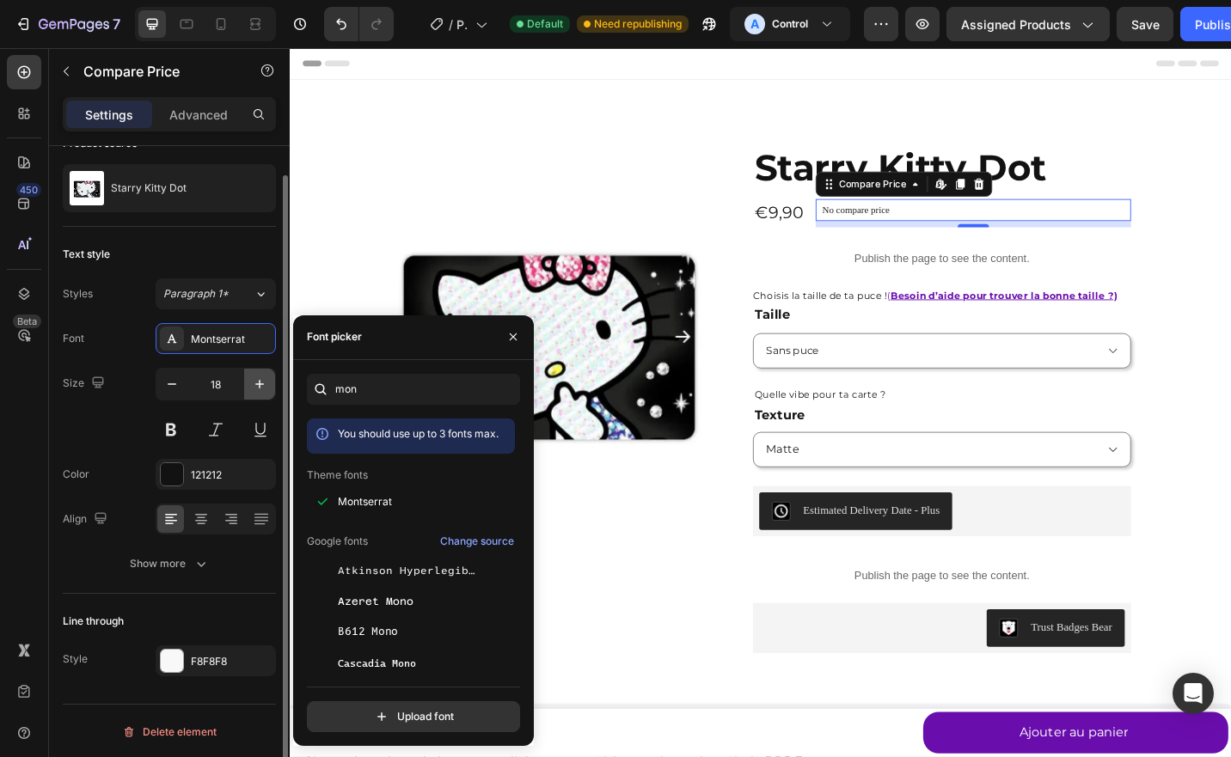
click at [249, 371] on button "button" at bounding box center [259, 384] width 31 height 31
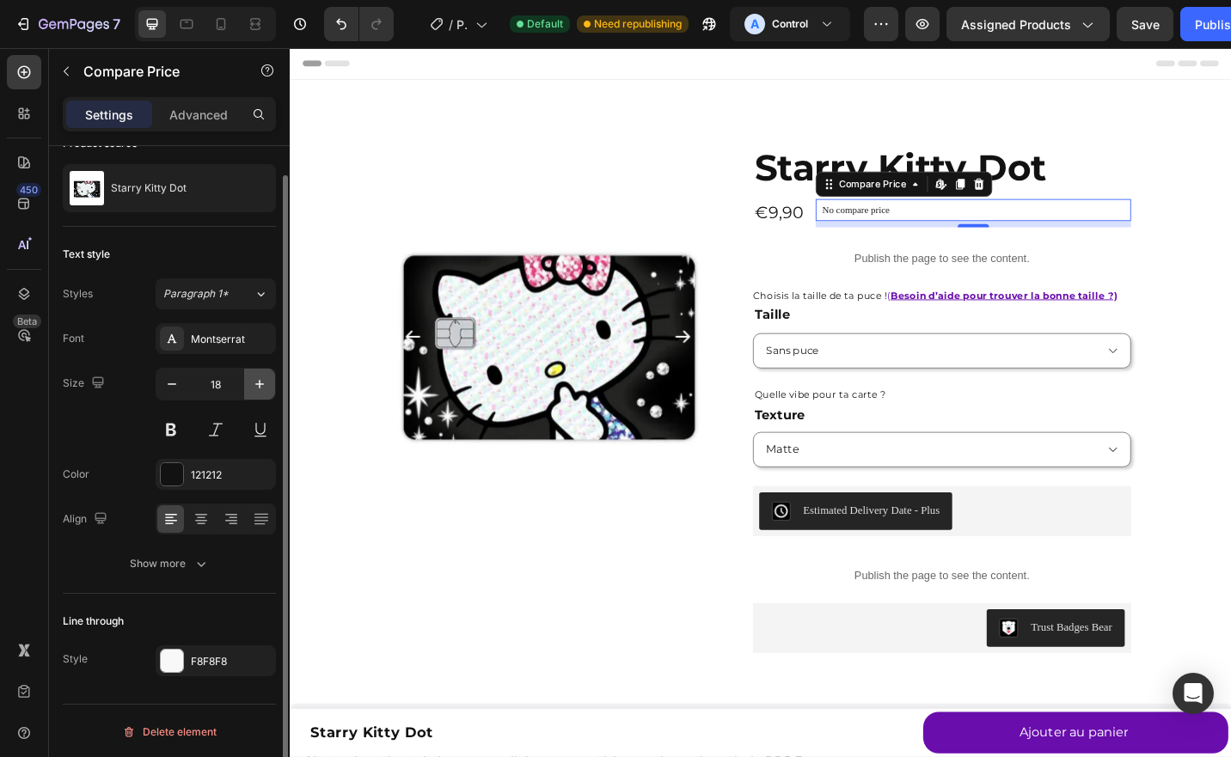
click at [249, 371] on button "button" at bounding box center [259, 384] width 31 height 31
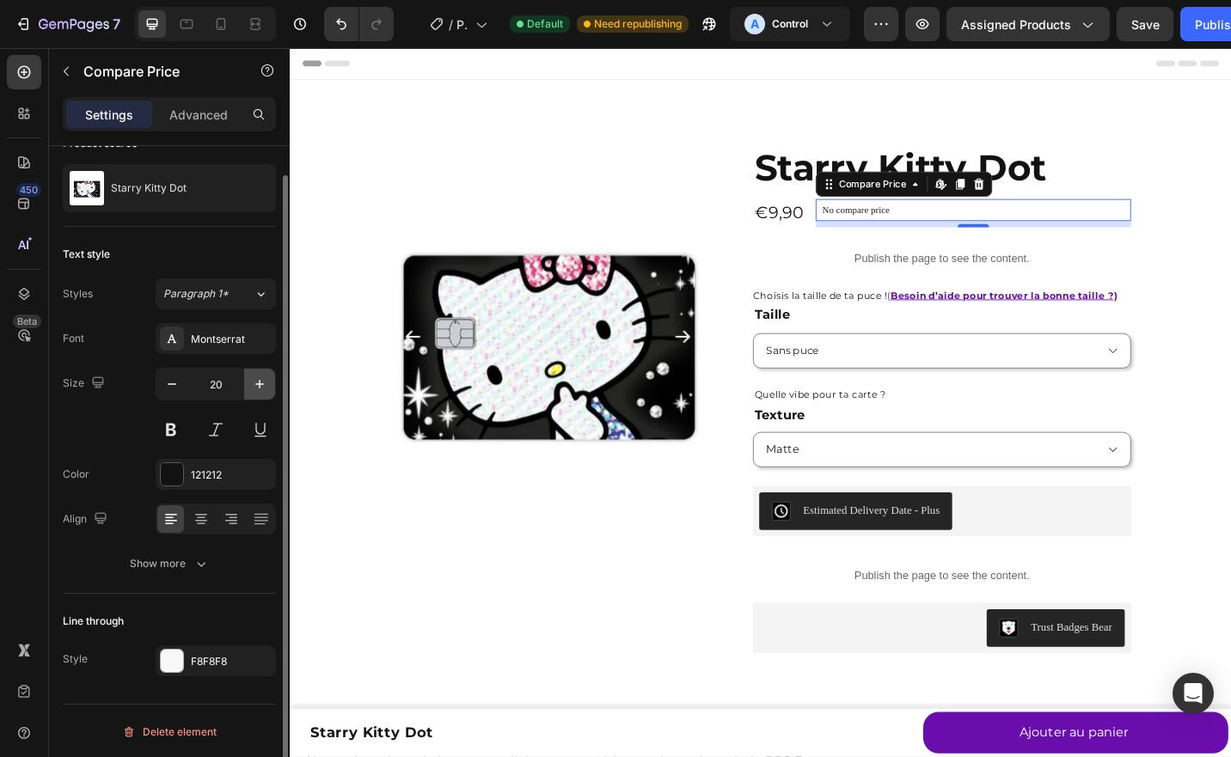
type input "21"
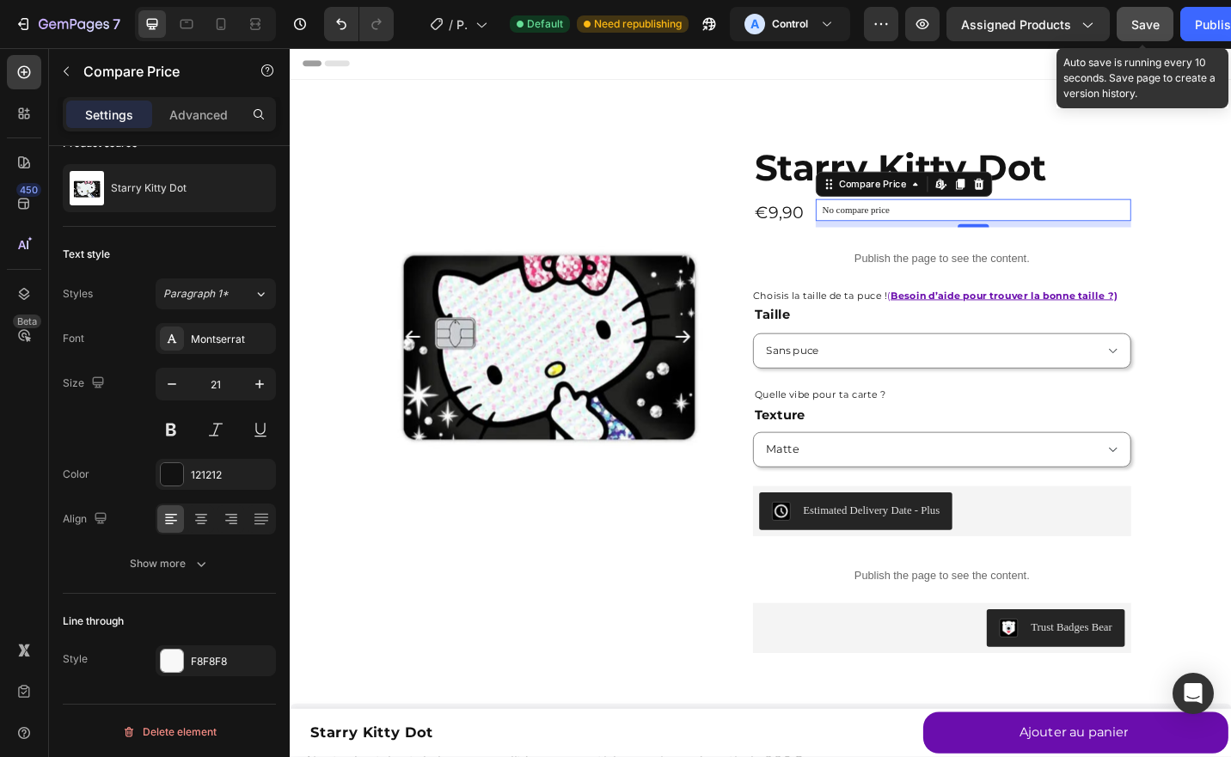
click at [1145, 21] on span "Save" at bounding box center [1145, 24] width 28 height 15
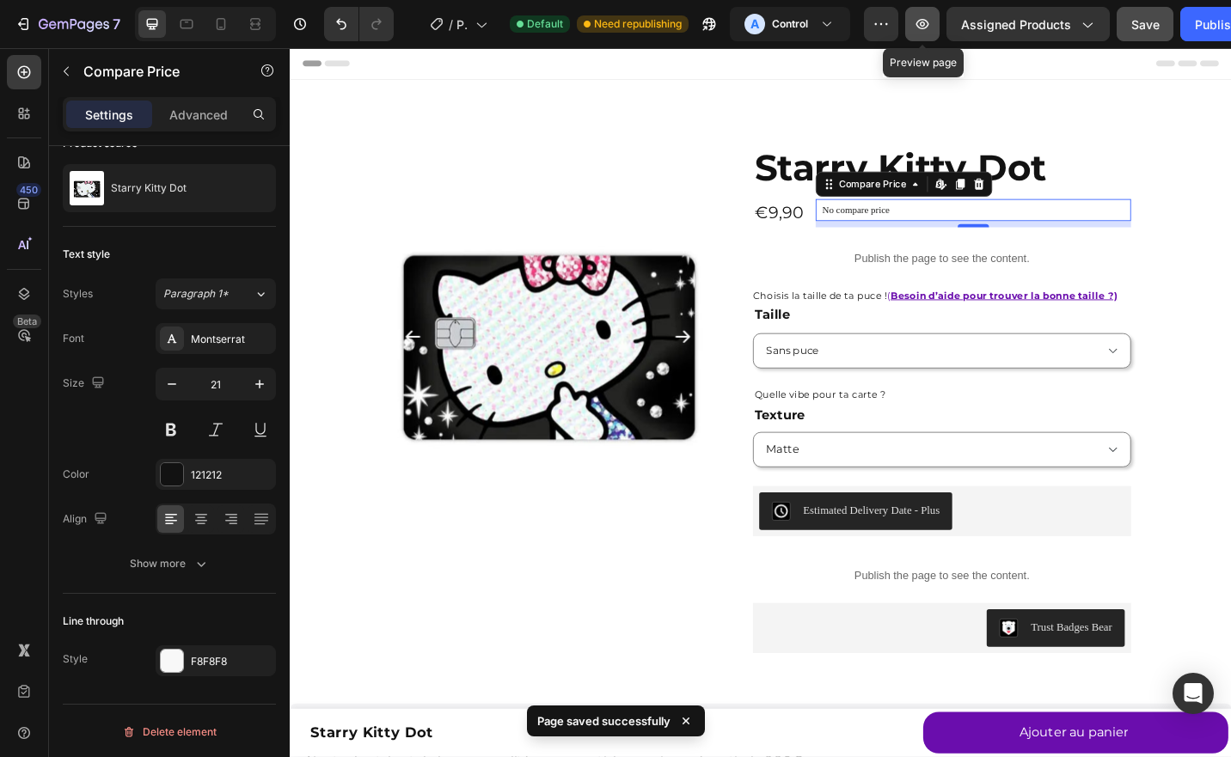
click at [923, 19] on icon "button" at bounding box center [922, 24] width 13 height 10
click at [925, 17] on icon "button" at bounding box center [922, 23] width 17 height 17
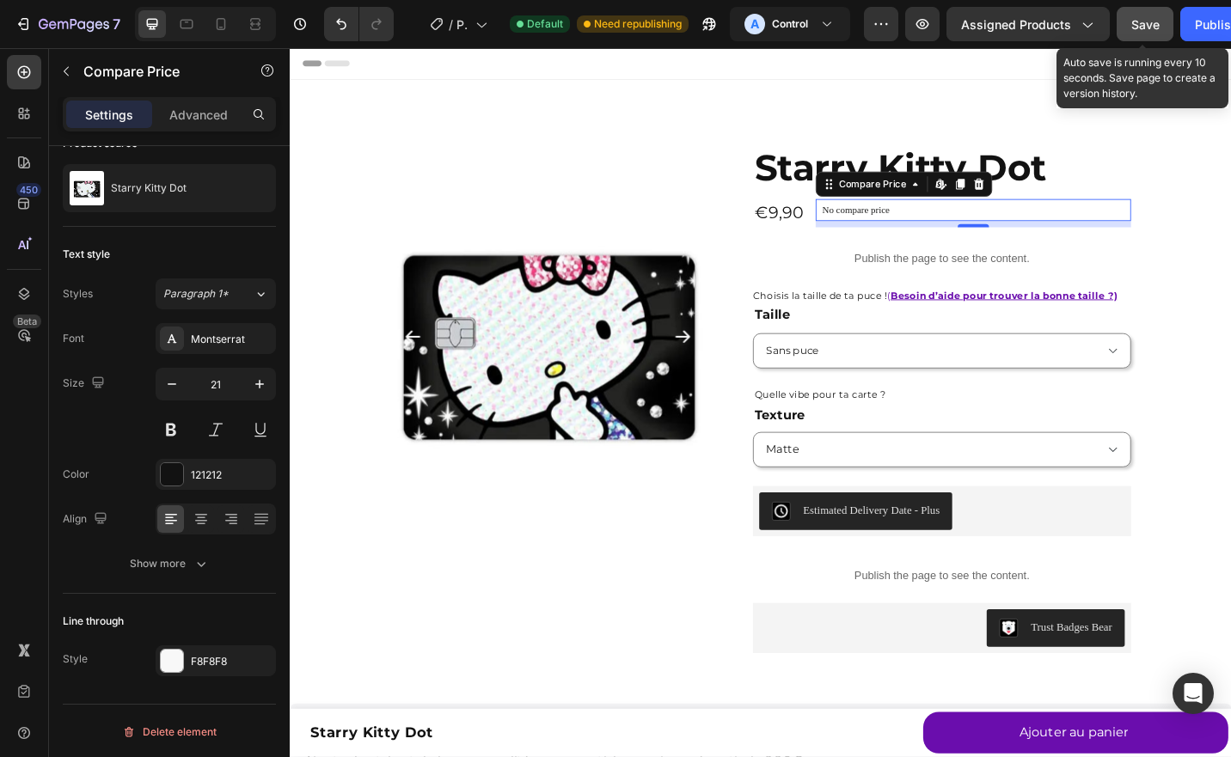
click at [1136, 28] on span "Save" at bounding box center [1145, 24] width 28 height 15
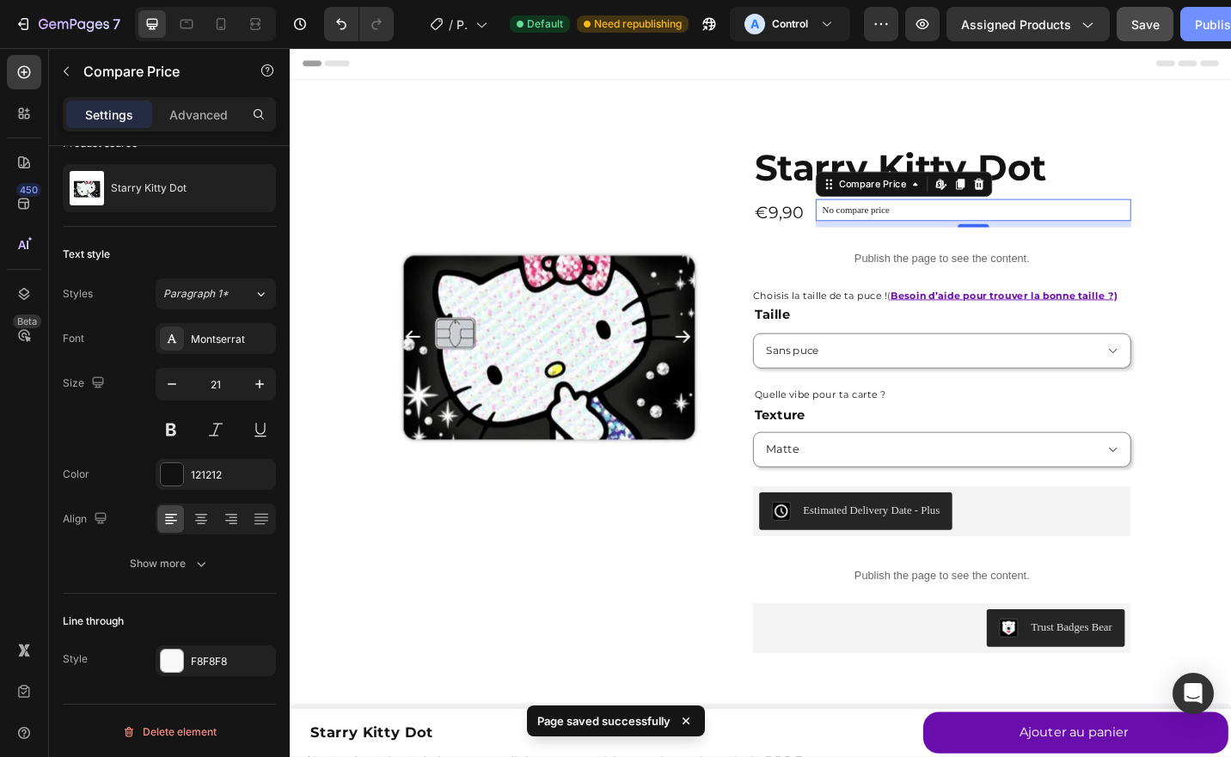
click at [1190, 29] on button "Publish" at bounding box center [1216, 24] width 72 height 34
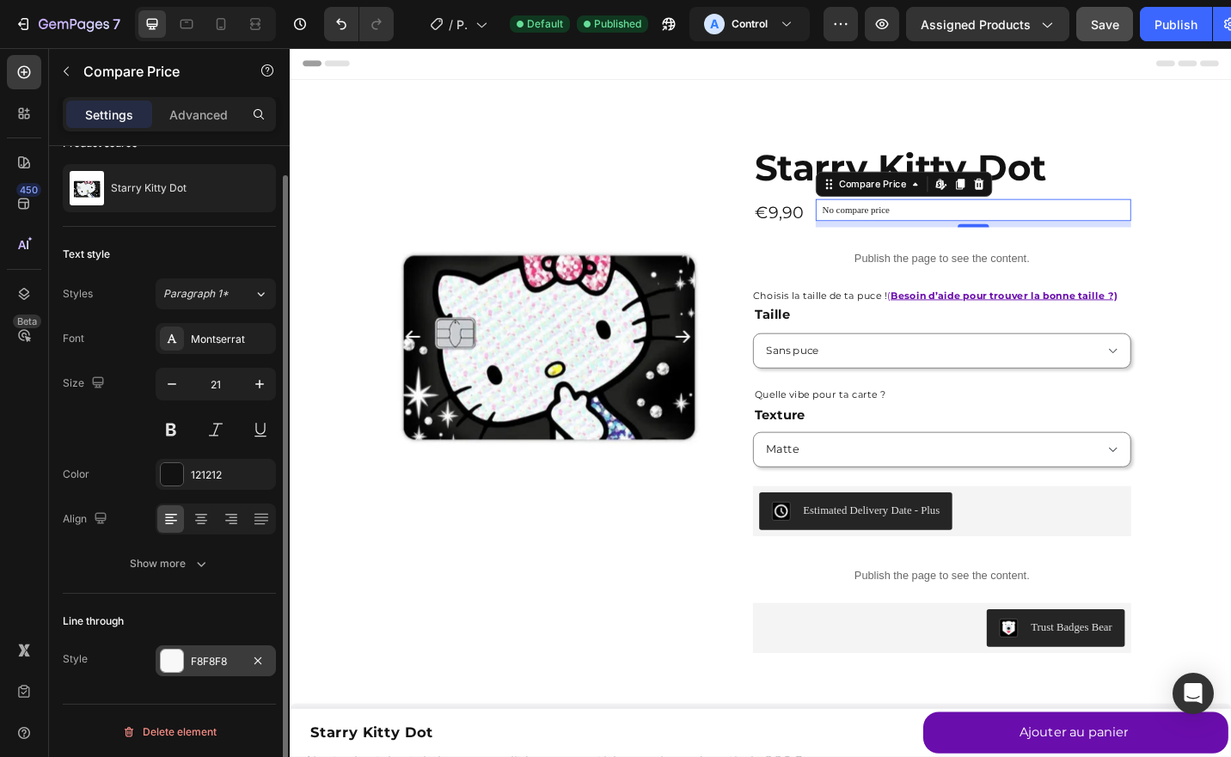
click at [175, 670] on div at bounding box center [172, 661] width 22 height 22
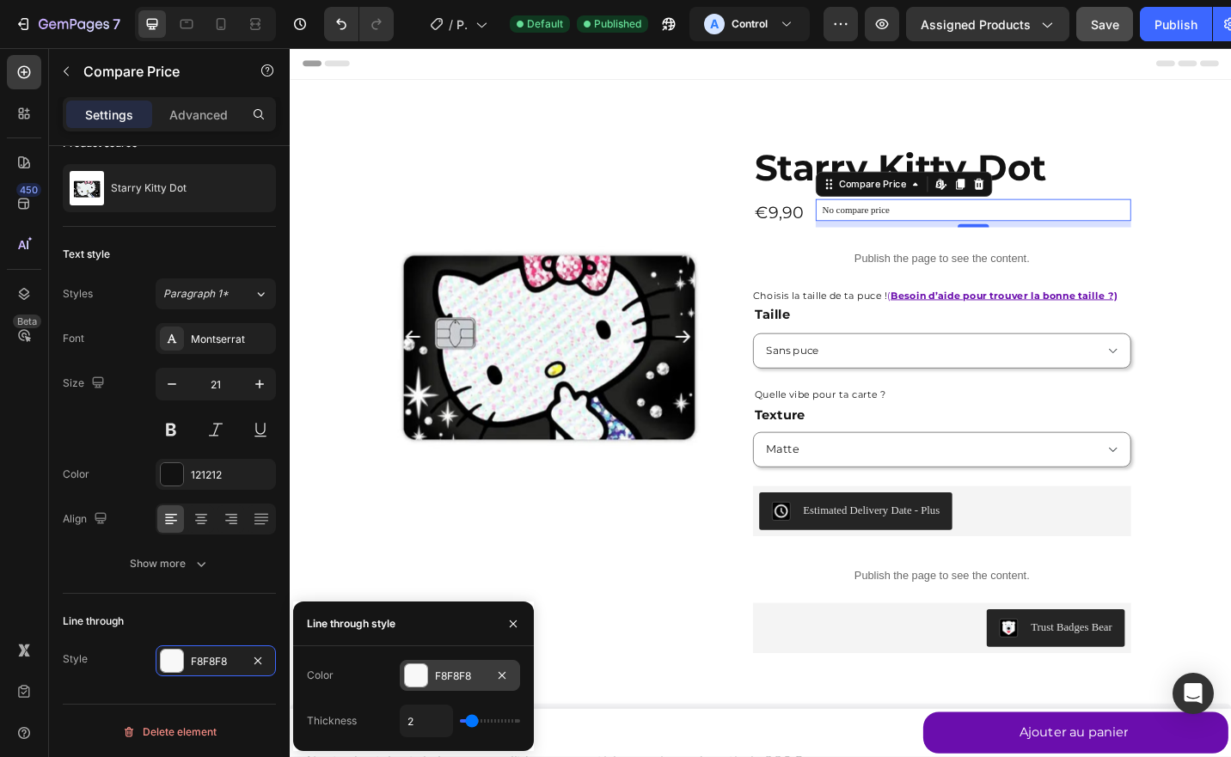
click at [415, 680] on div at bounding box center [416, 676] width 22 height 22
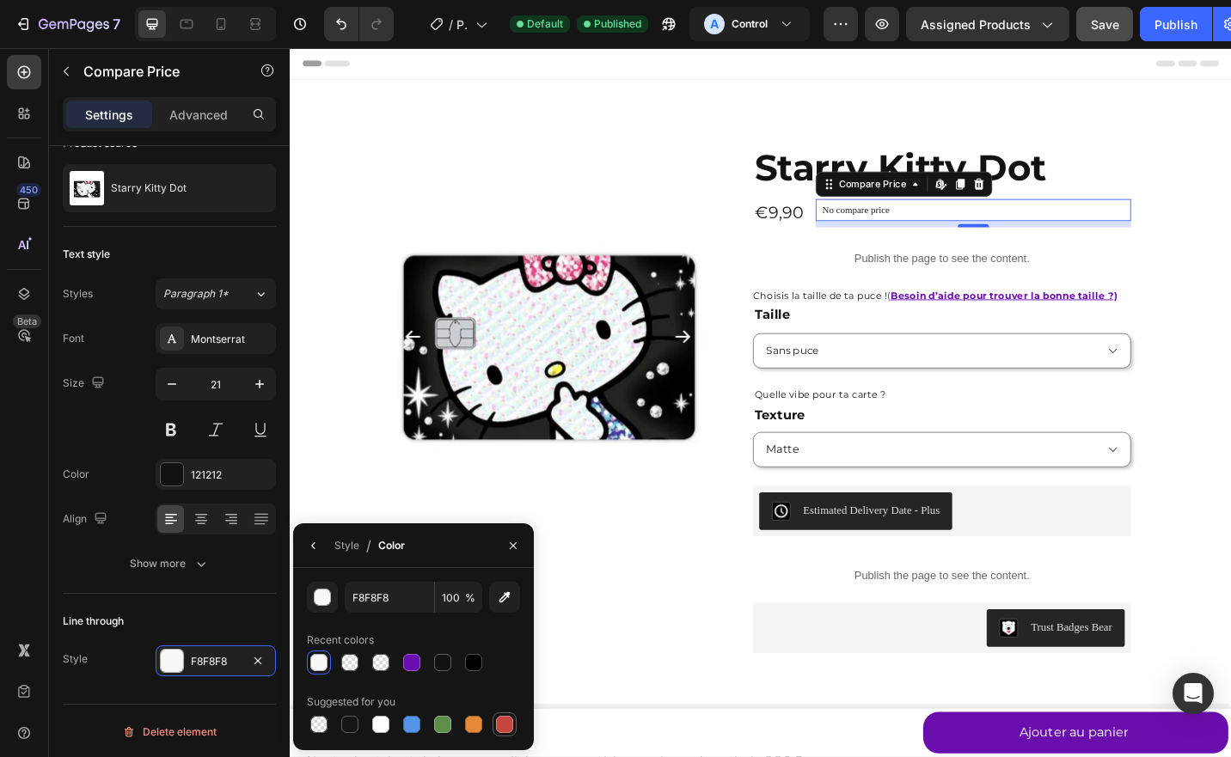
click at [505, 717] on div at bounding box center [504, 724] width 17 height 17
type input "C5453F"
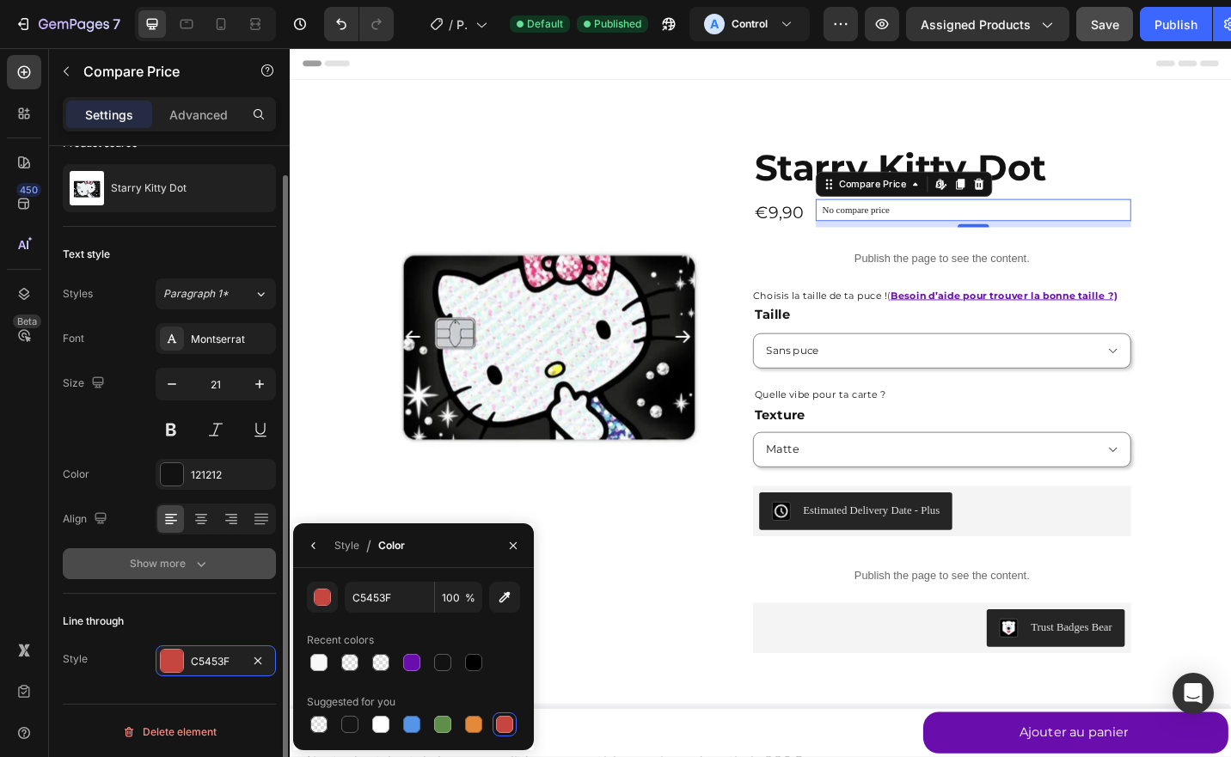
click at [214, 560] on button "Show more" at bounding box center [169, 563] width 213 height 31
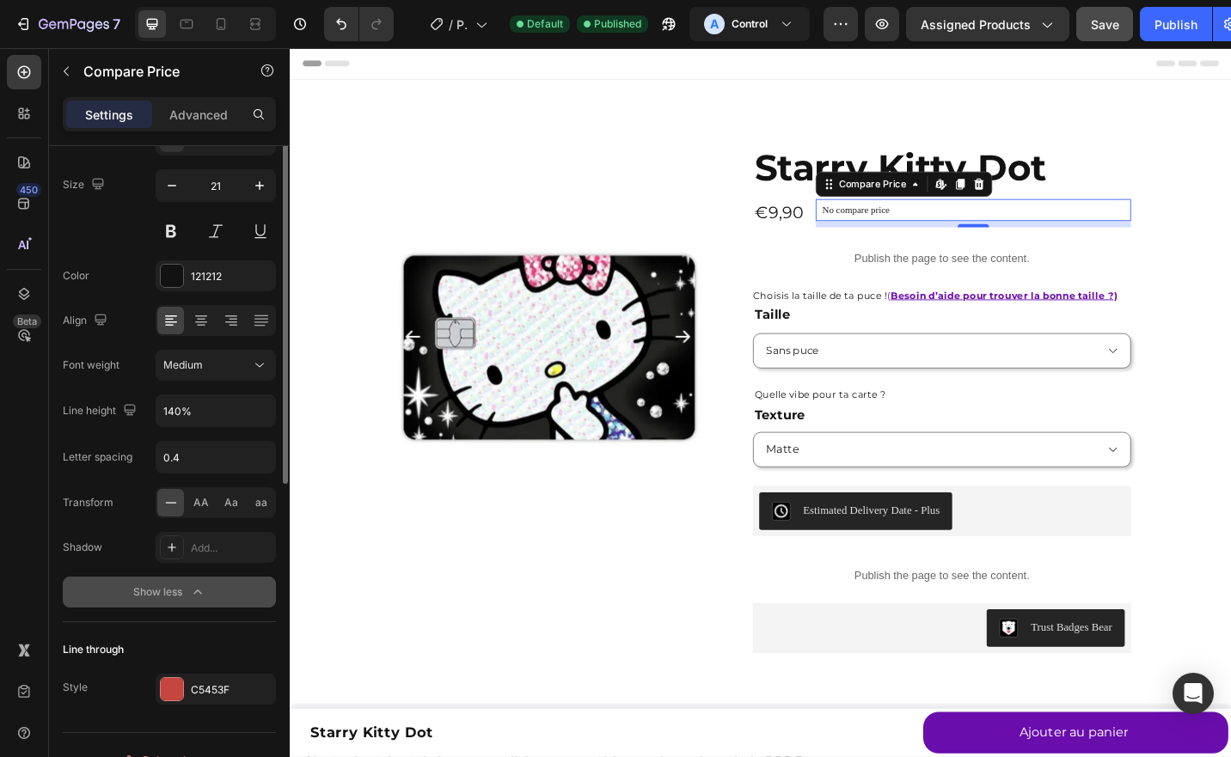
scroll to position [0, 0]
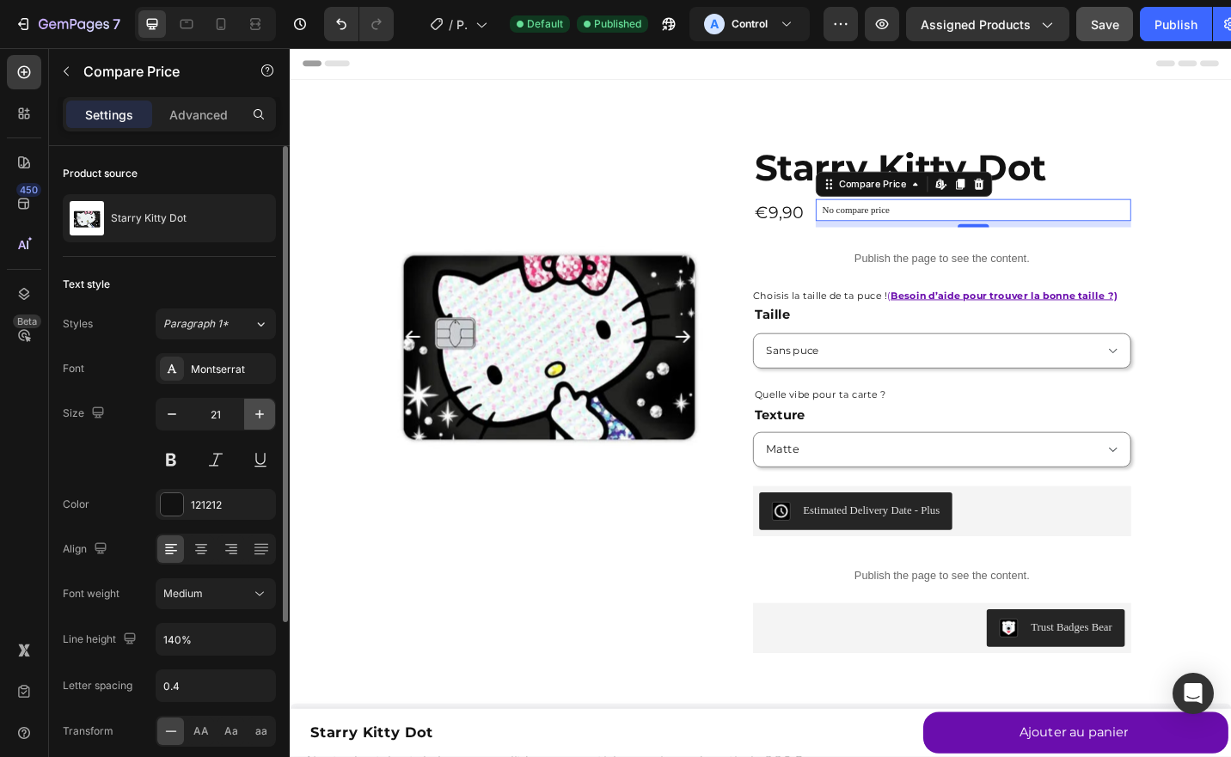
click at [260, 421] on button "button" at bounding box center [259, 414] width 31 height 31
type input "24"
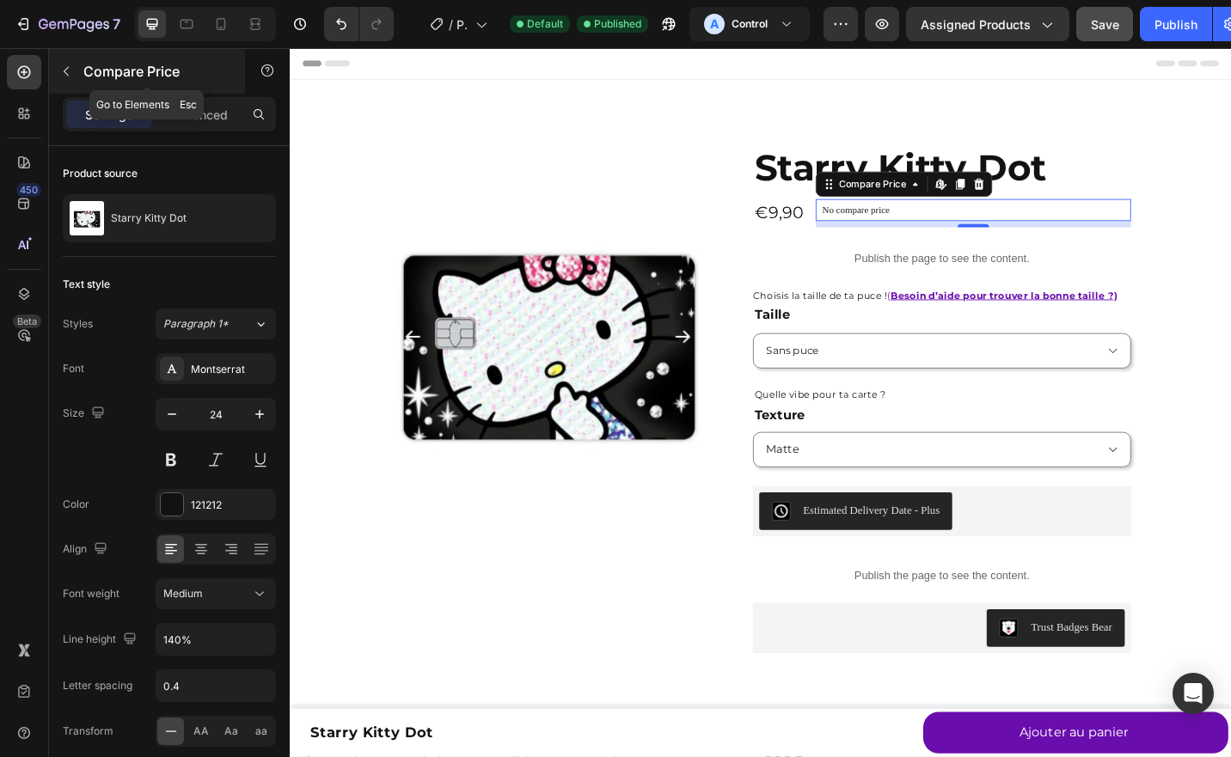
click at [64, 73] on icon "button" at bounding box center [66, 71] width 14 height 14
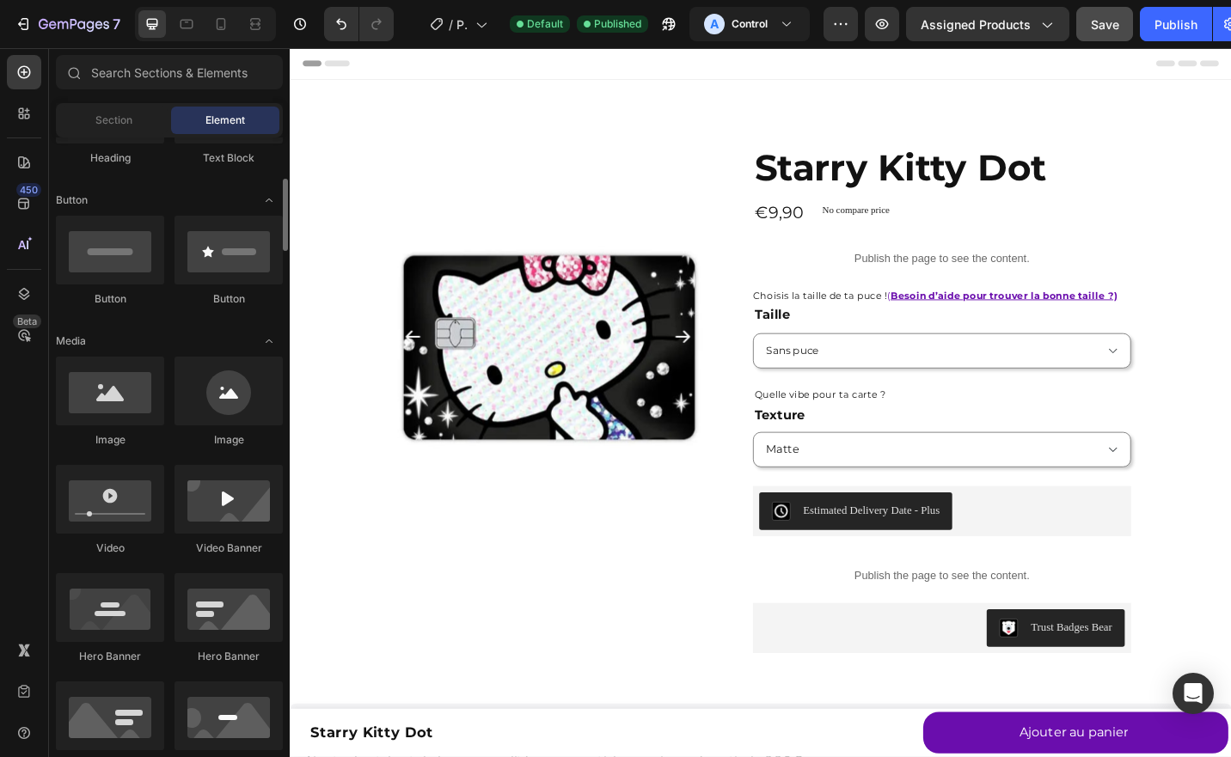
scroll to position [351, 0]
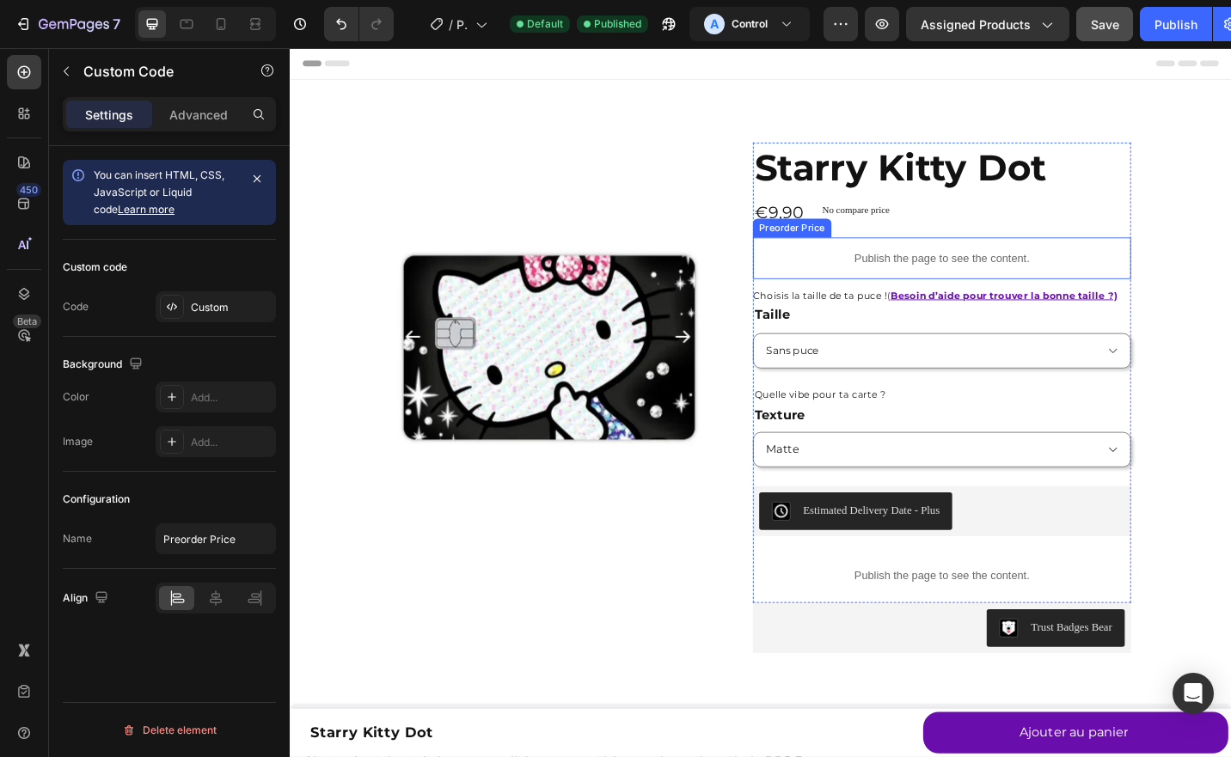
click at [1024, 271] on p "Publish the page to see the content." at bounding box center [1004, 279] width 414 height 18
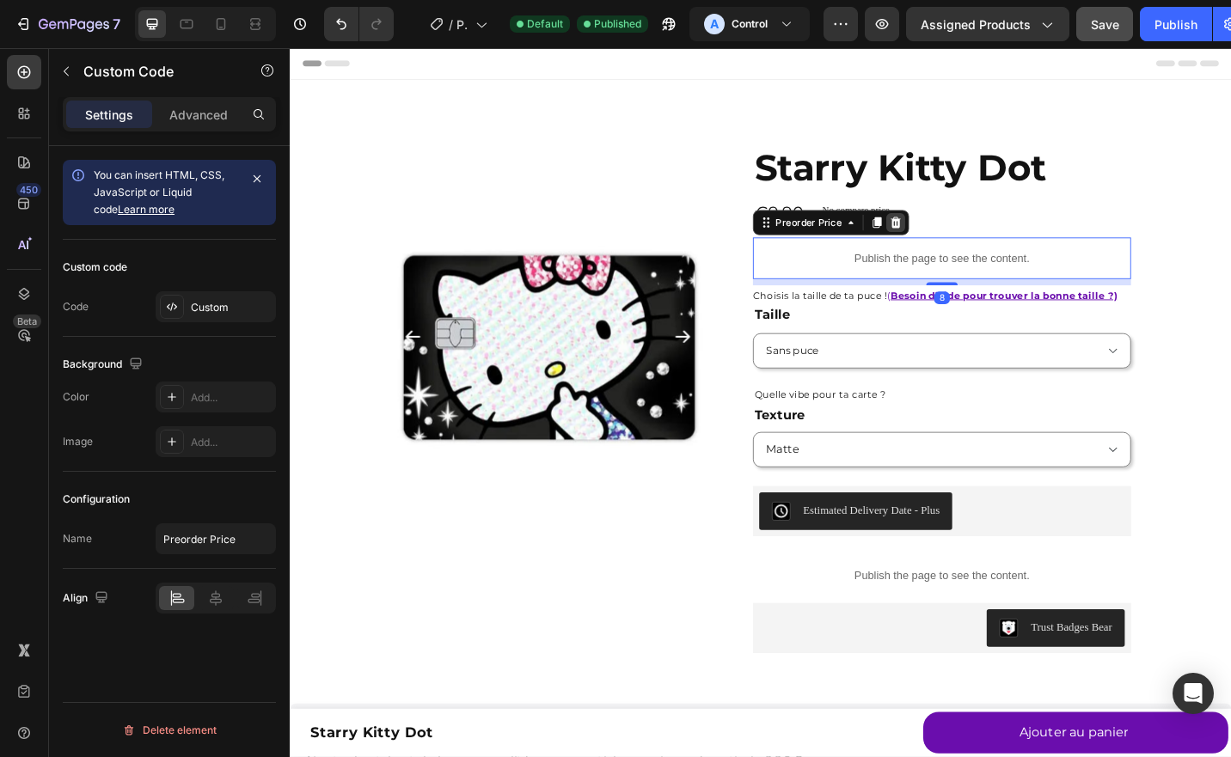
click at [948, 239] on icon at bounding box center [953, 240] width 11 height 12
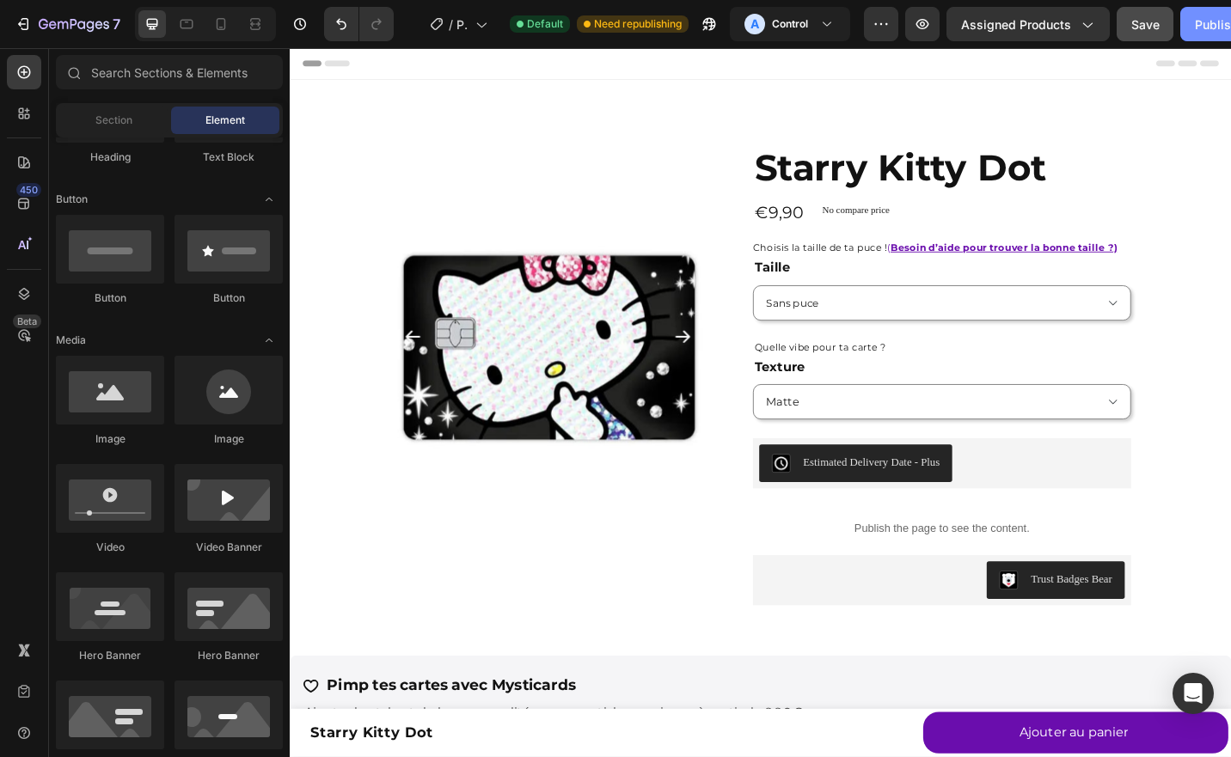
click at [1200, 24] on div "Publish" at bounding box center [1216, 24] width 43 height 18
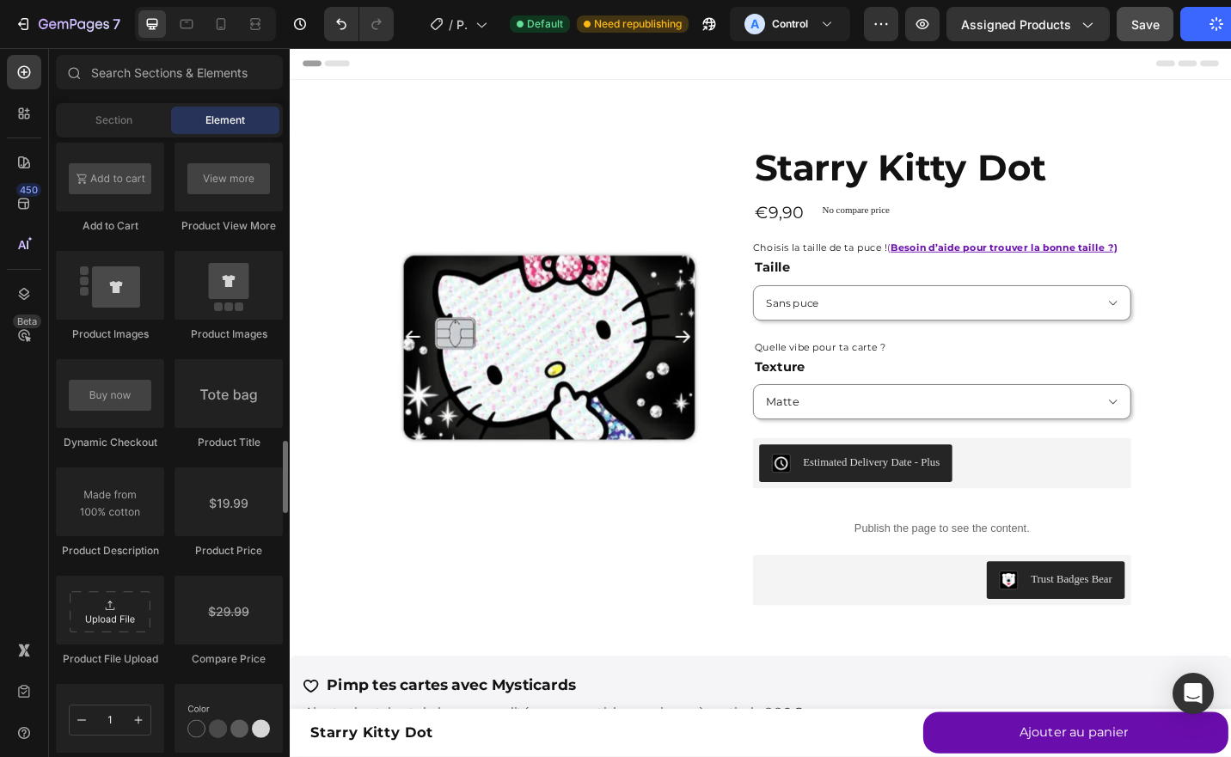
scroll to position [2553, 0]
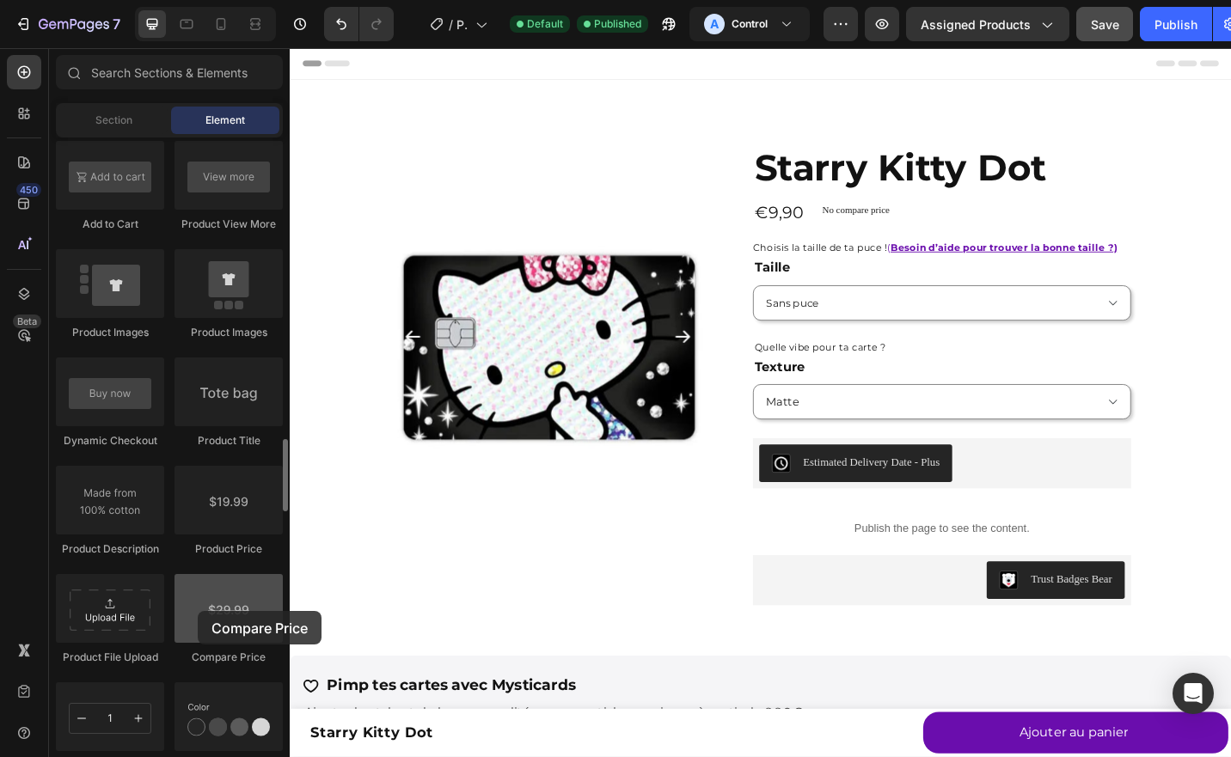
drag, startPoint x: 225, startPoint y: 627, endPoint x: 197, endPoint y: 611, distance: 32.3
click at [197, 611] on div at bounding box center [229, 608] width 108 height 69
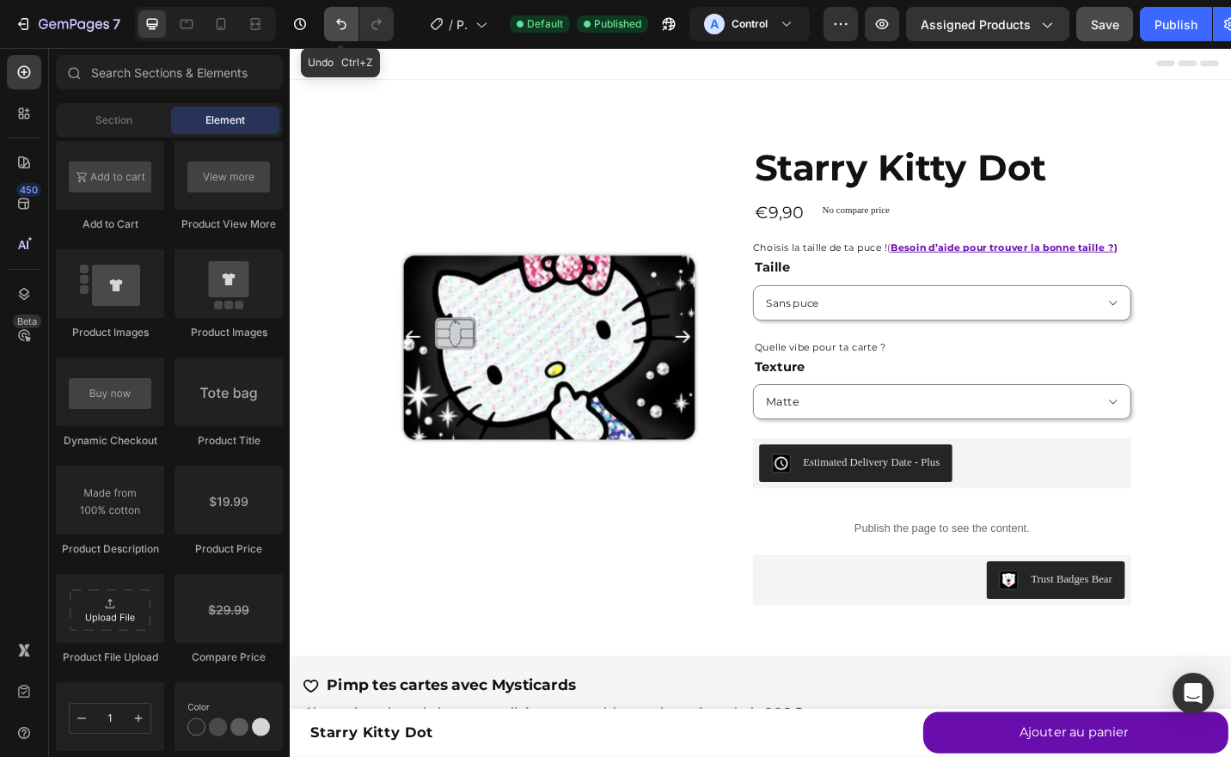
click at [342, 34] on button "Undo/Redo" at bounding box center [341, 24] width 34 height 34
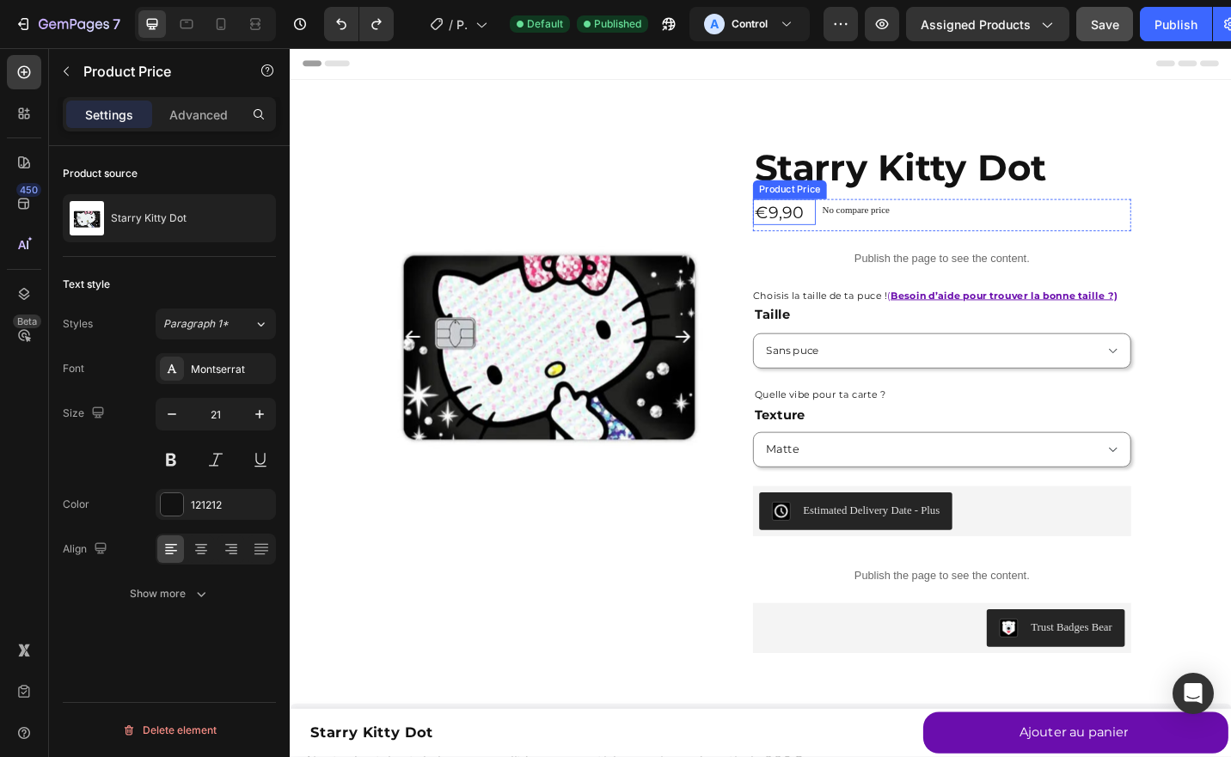
click at [824, 233] on div "€9,90" at bounding box center [831, 228] width 69 height 28
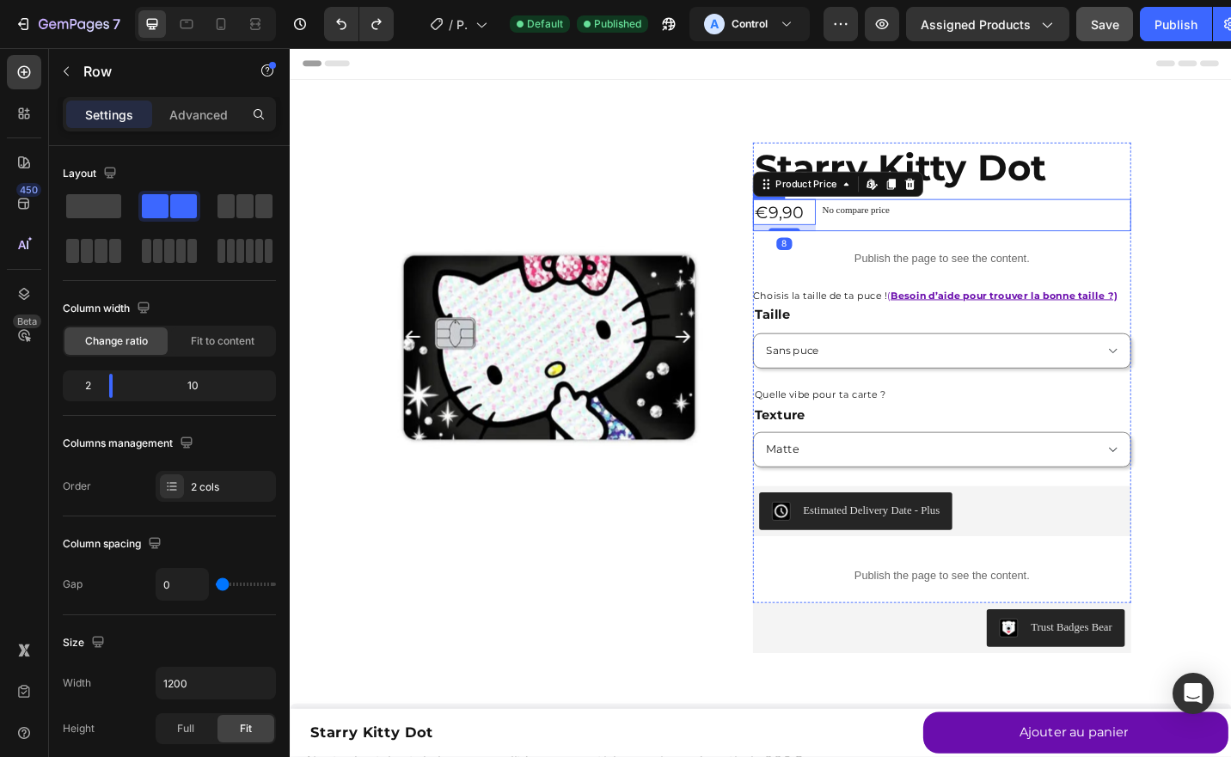
click at [880, 246] on div "No compare price Compare Price" at bounding box center [1039, 231] width 346 height 35
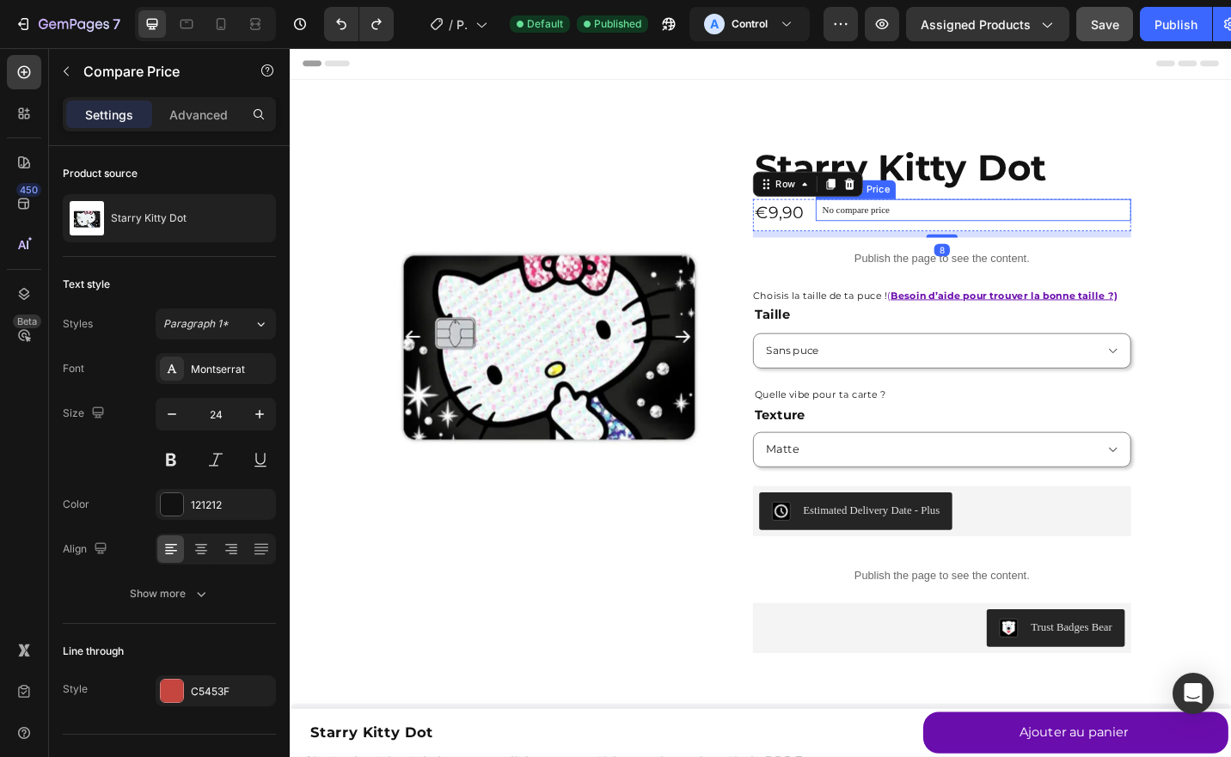
click at [903, 230] on p "No compare price" at bounding box center [1039, 226] width 332 height 10
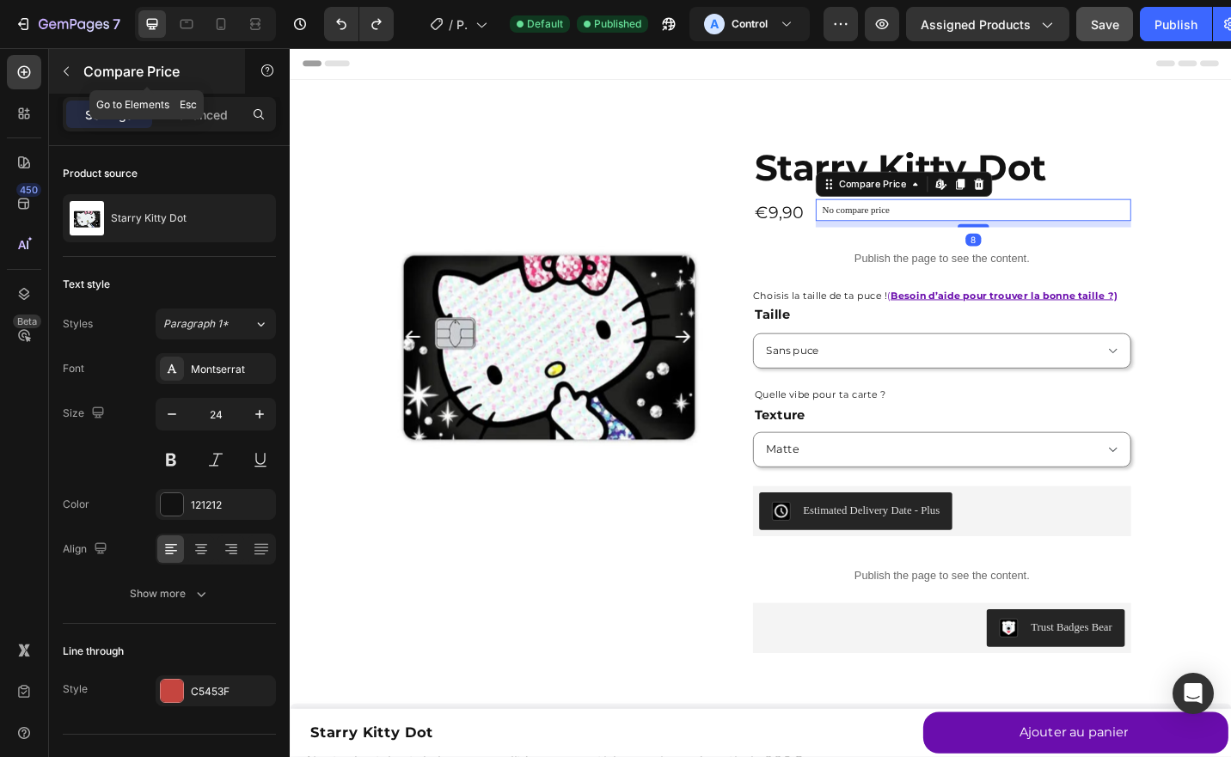
click at [64, 71] on icon "button" at bounding box center [66, 71] width 5 height 9
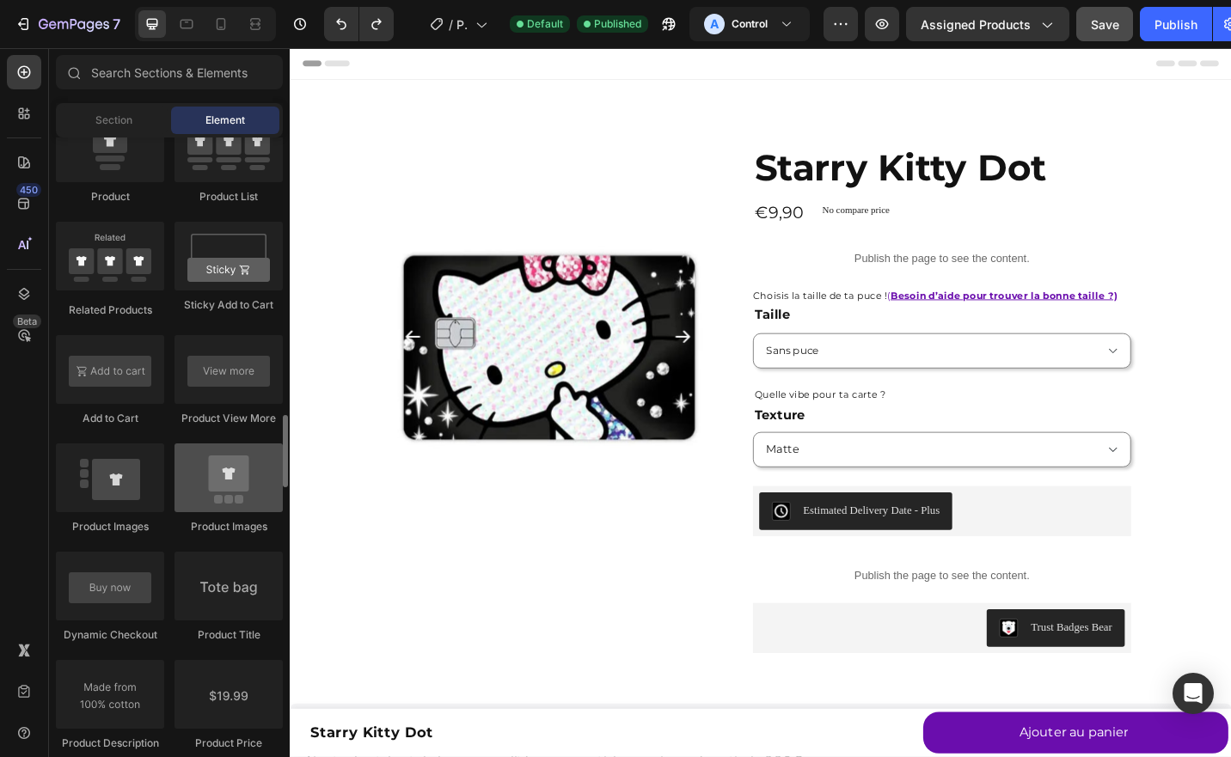
scroll to position [2358, 0]
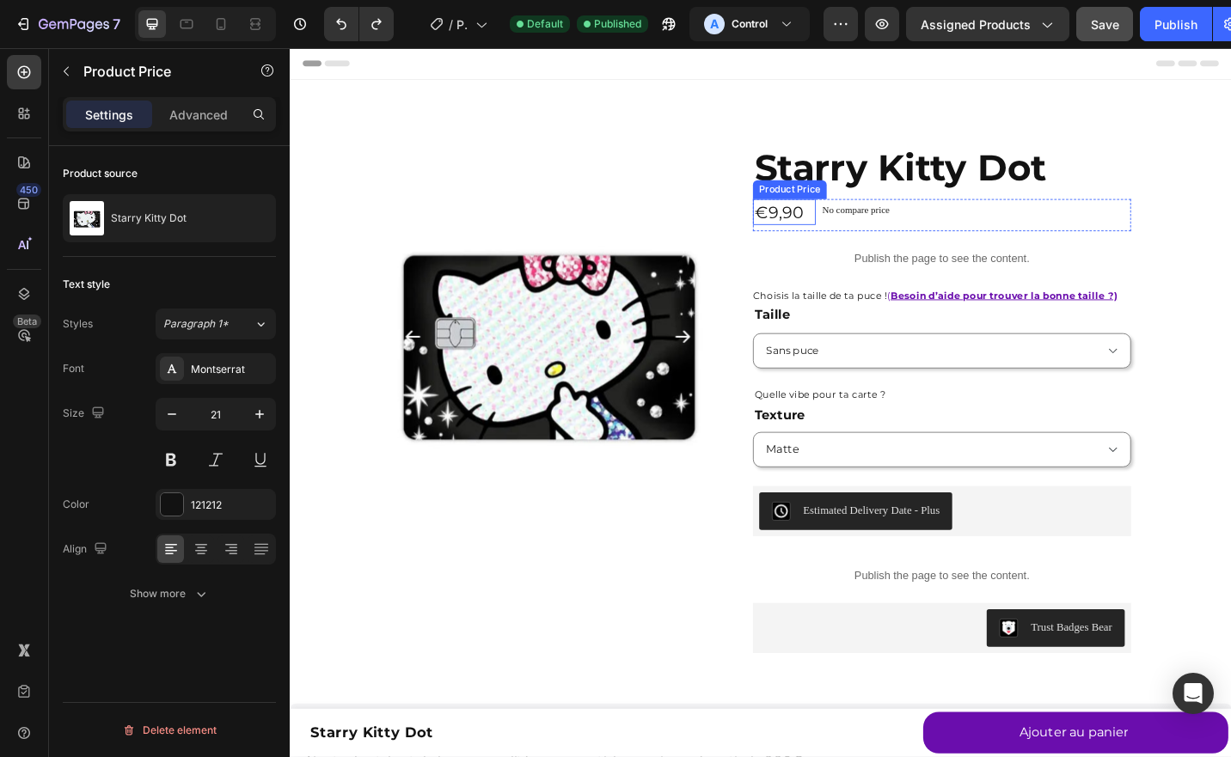
click at [831, 230] on div "€9,90" at bounding box center [831, 228] width 69 height 28
click at [964, 193] on icon at bounding box center [969, 198] width 11 height 12
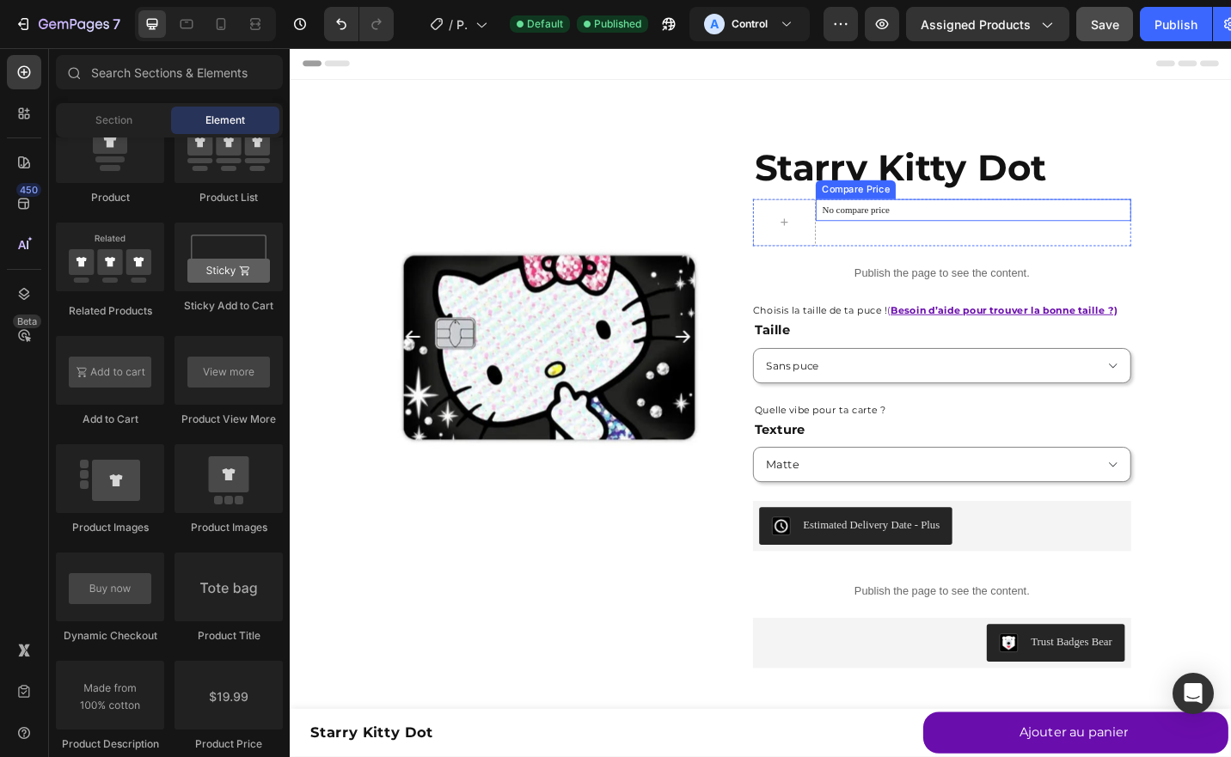
click at [903, 225] on p "No compare price" at bounding box center [1039, 226] width 332 height 10
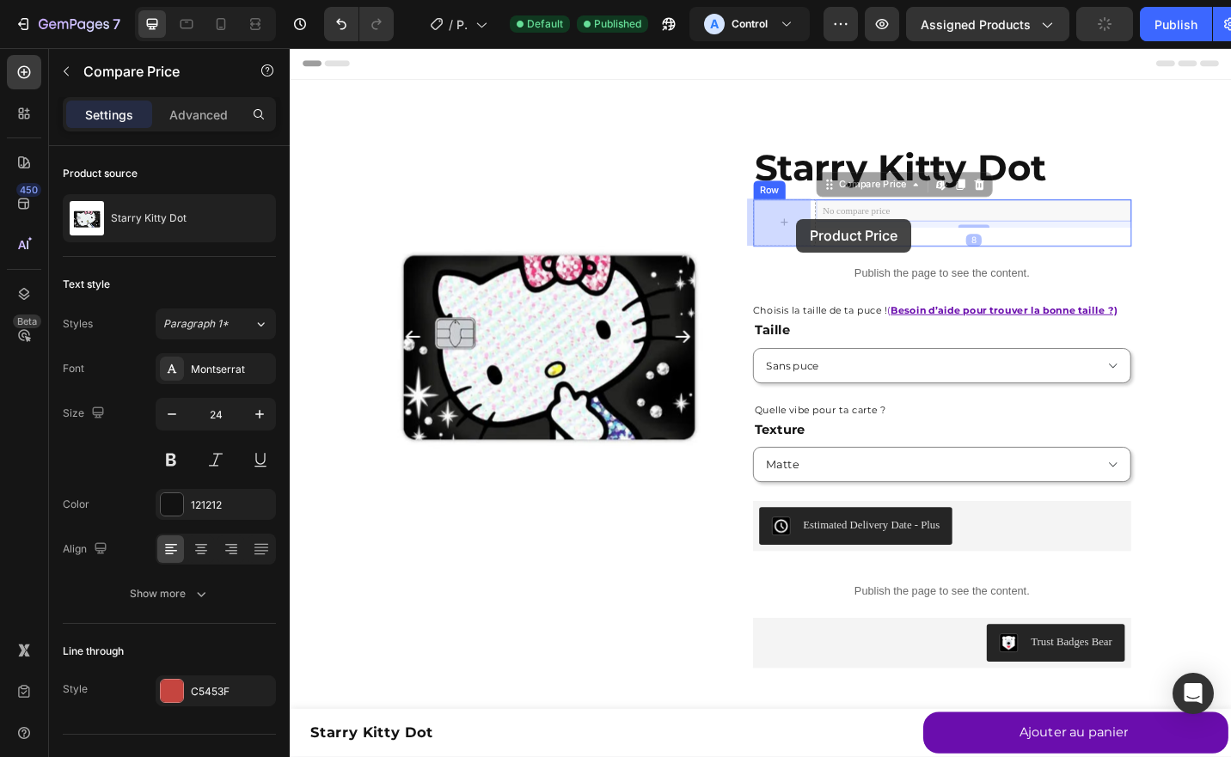
drag, startPoint x: 925, startPoint y: 224, endPoint x: 838, endPoint y: 236, distance: 87.7
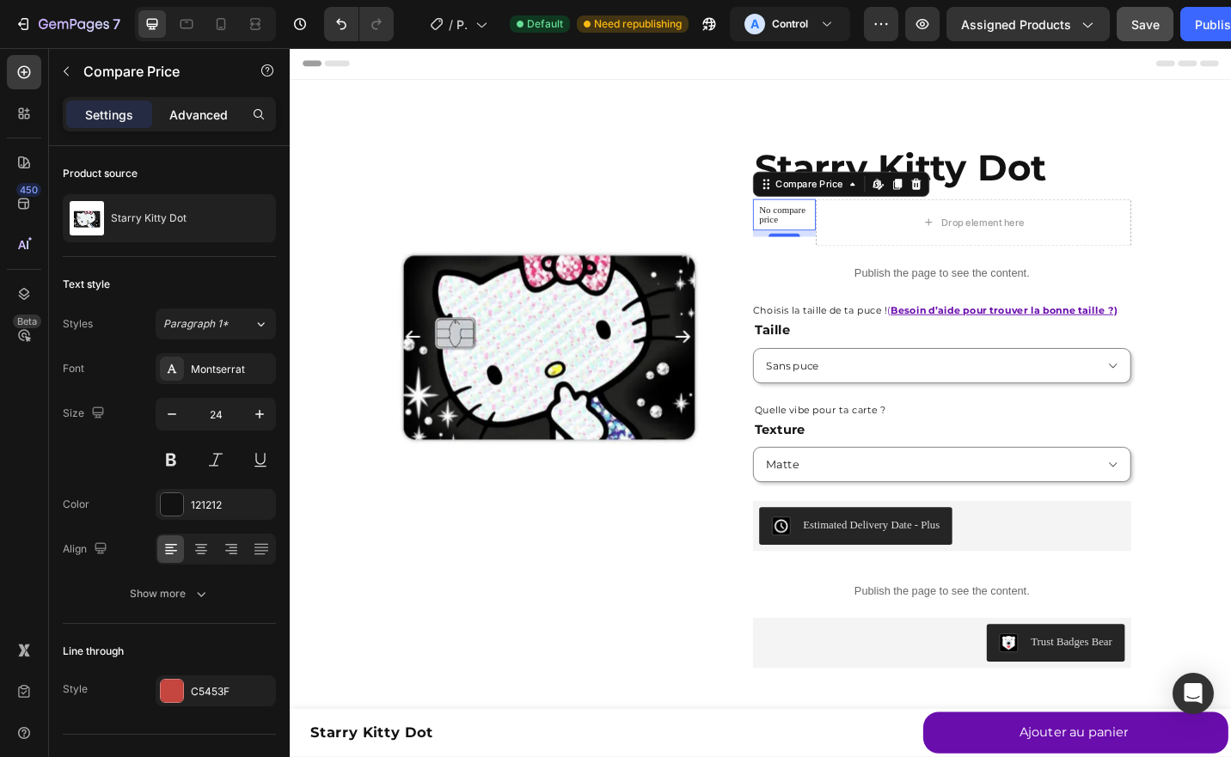
click at [184, 112] on p "Advanced" at bounding box center [198, 115] width 58 height 18
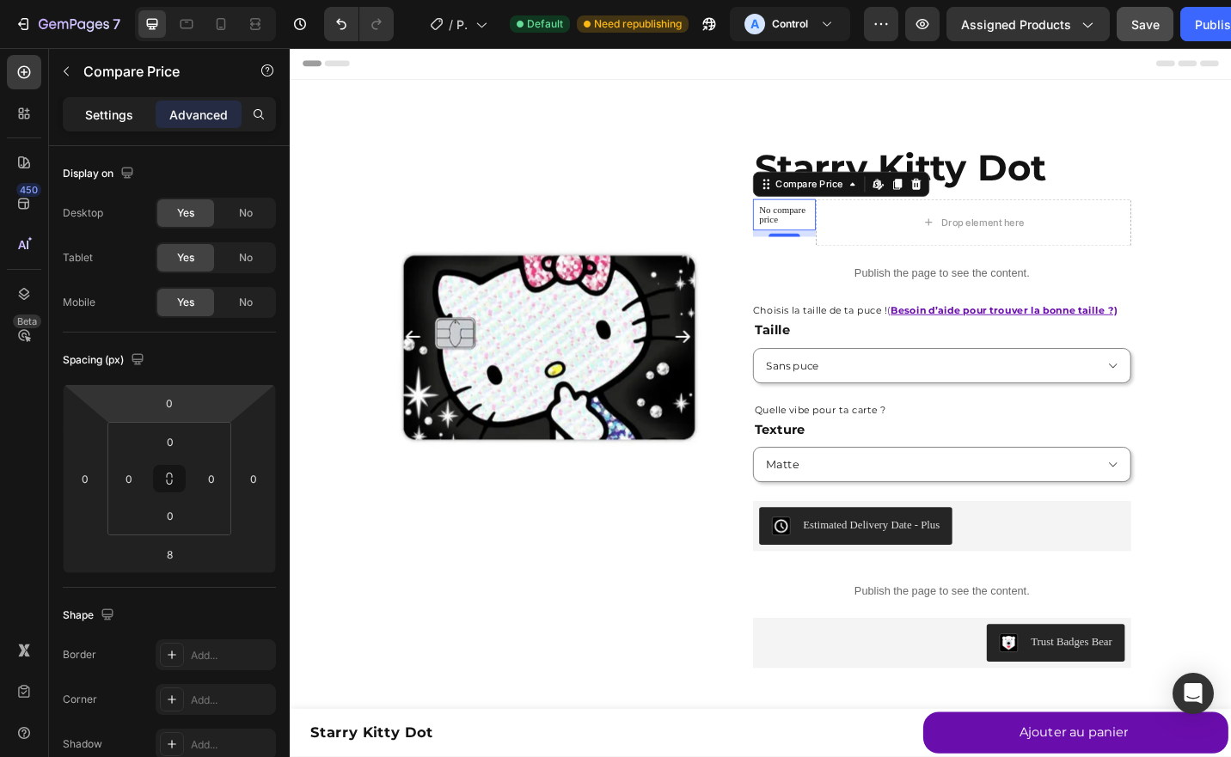
click at [94, 110] on p "Settings" at bounding box center [109, 115] width 48 height 18
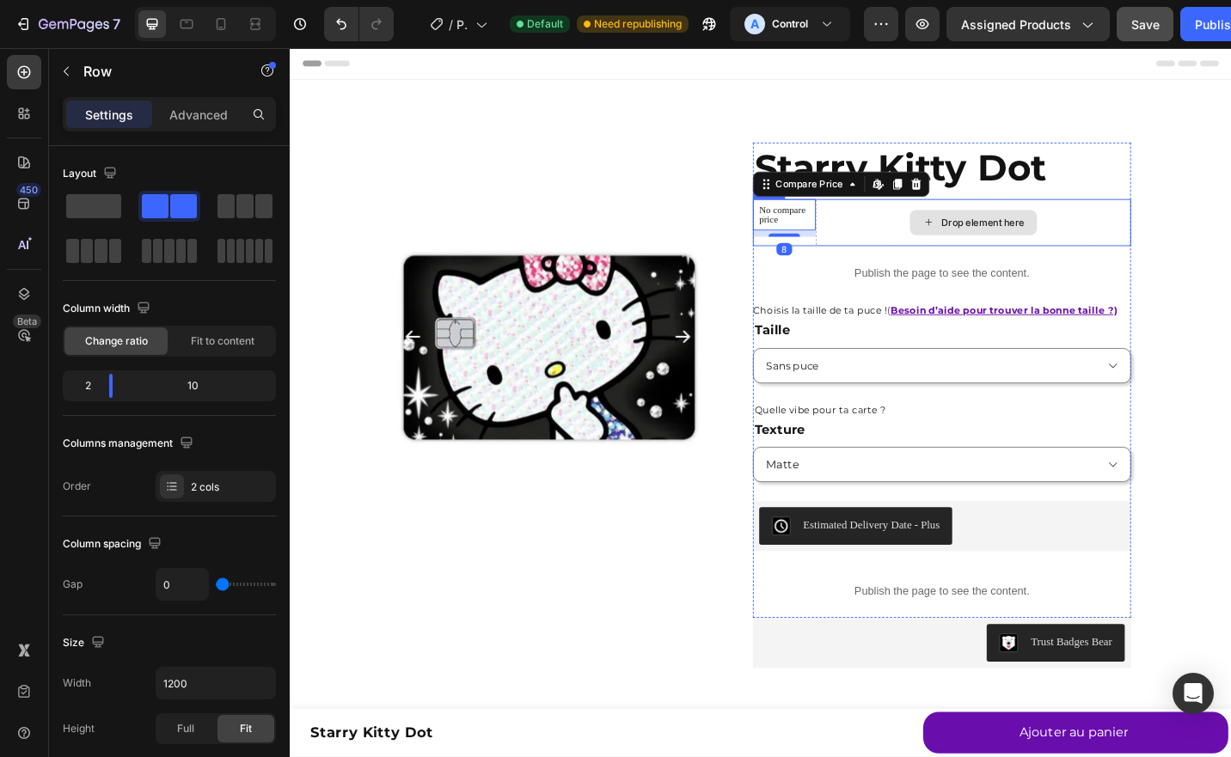
click at [899, 248] on div "Drop element here" at bounding box center [1039, 240] width 346 height 52
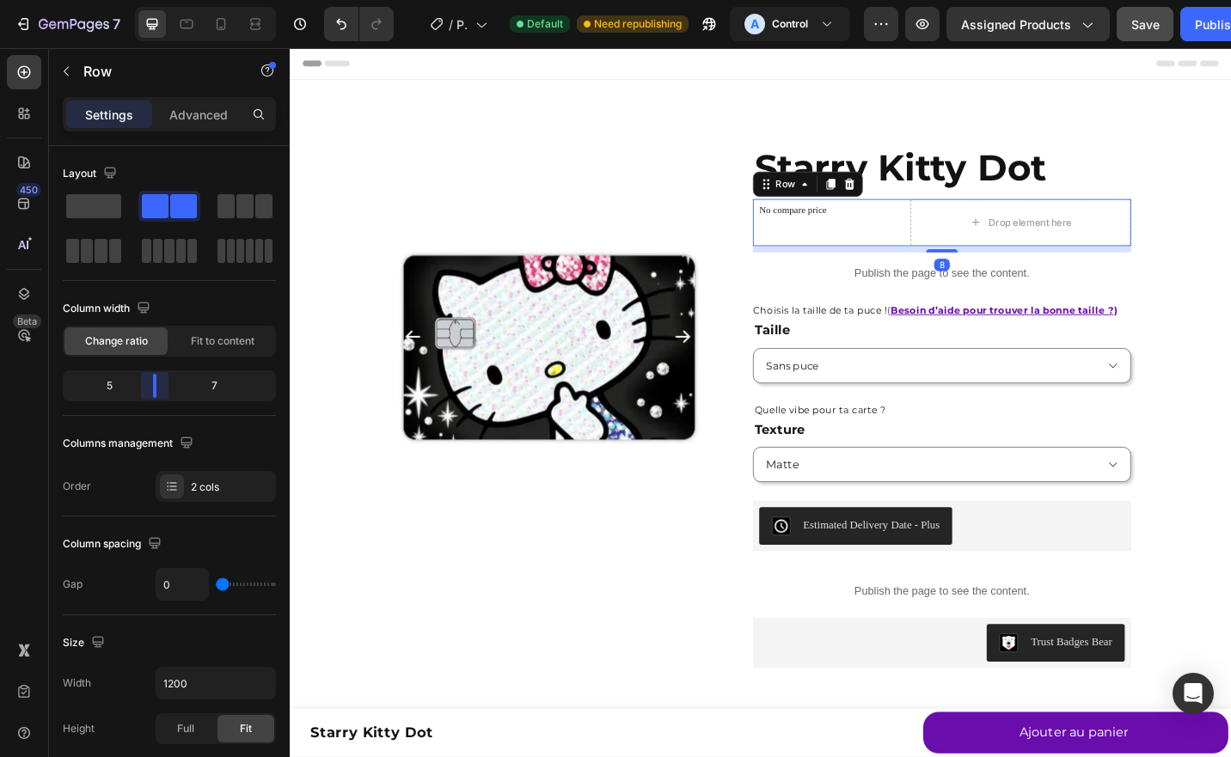
drag, startPoint x: 120, startPoint y: 389, endPoint x: 153, endPoint y: 389, distance: 32.7
click at [153, 0] on body "7 / Product Page - [DATE] 18:09:41 Default Need republishing A Control Preview …" at bounding box center [615, 0] width 1231 height 0
click at [888, 242] on div "No compare price Compare Price" at bounding box center [883, 240] width 173 height 52
click at [74, 72] on button "button" at bounding box center [66, 72] width 28 height 28
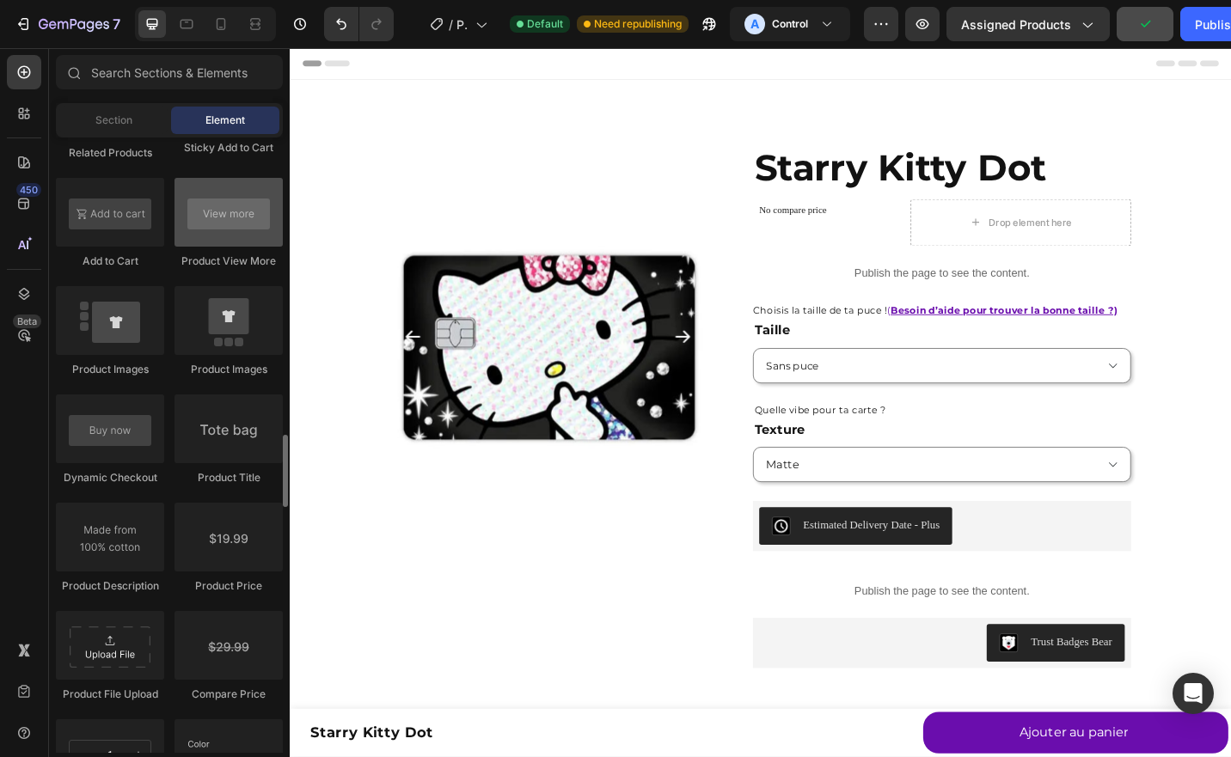
scroll to position [2521, 0]
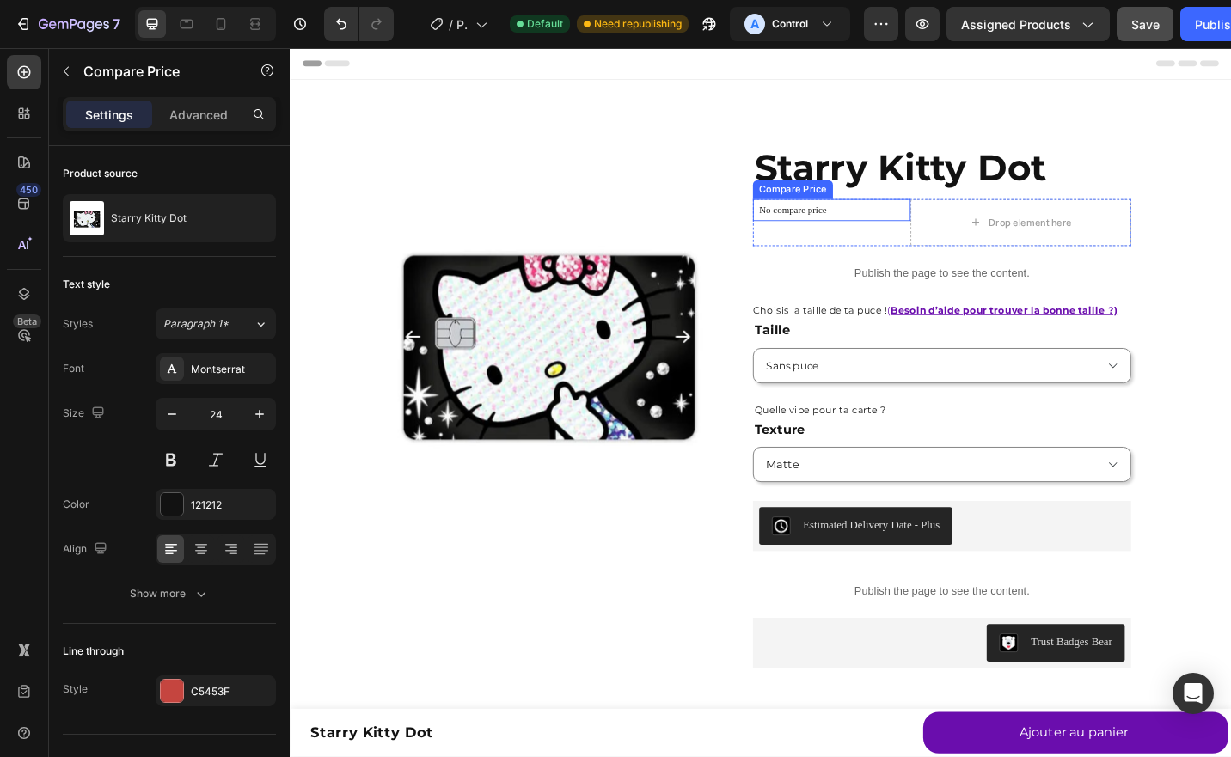
click at [879, 225] on p "No compare price" at bounding box center [883, 226] width 159 height 10
click at [971, 194] on icon at bounding box center [976, 198] width 11 height 12
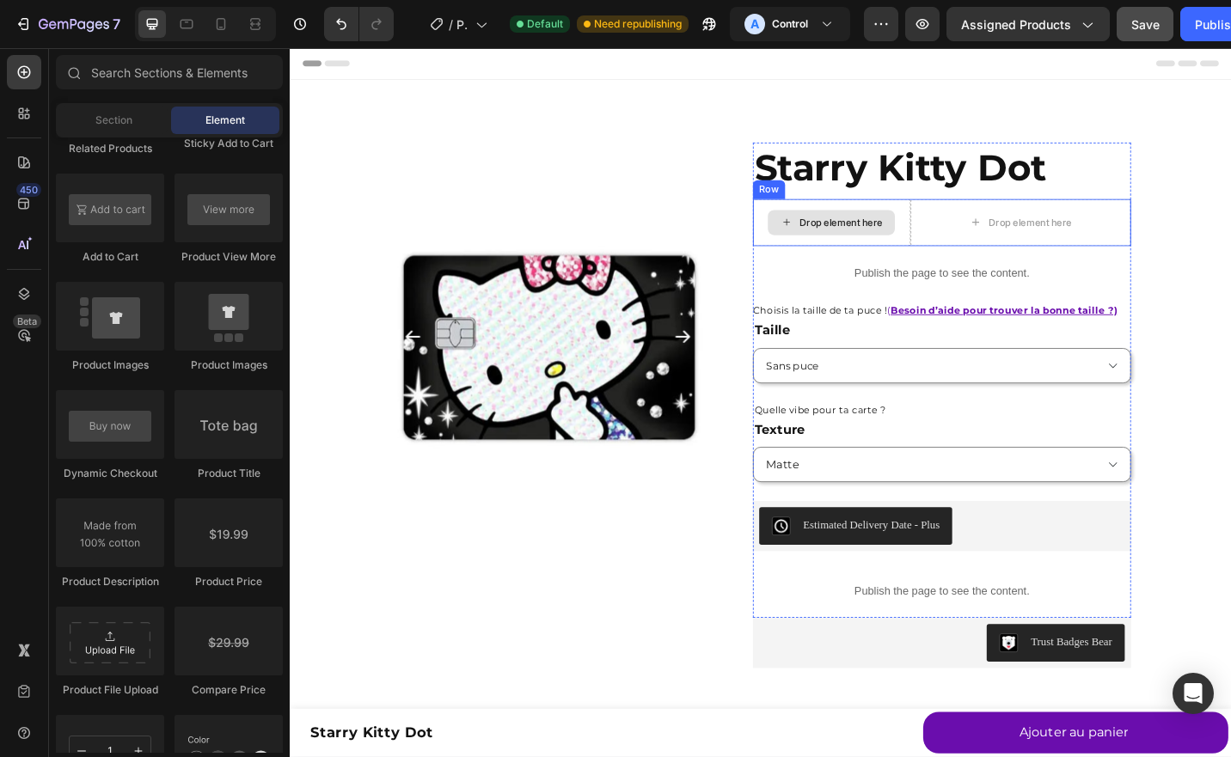
click at [919, 226] on div "Drop element here" at bounding box center [882, 240] width 139 height 28
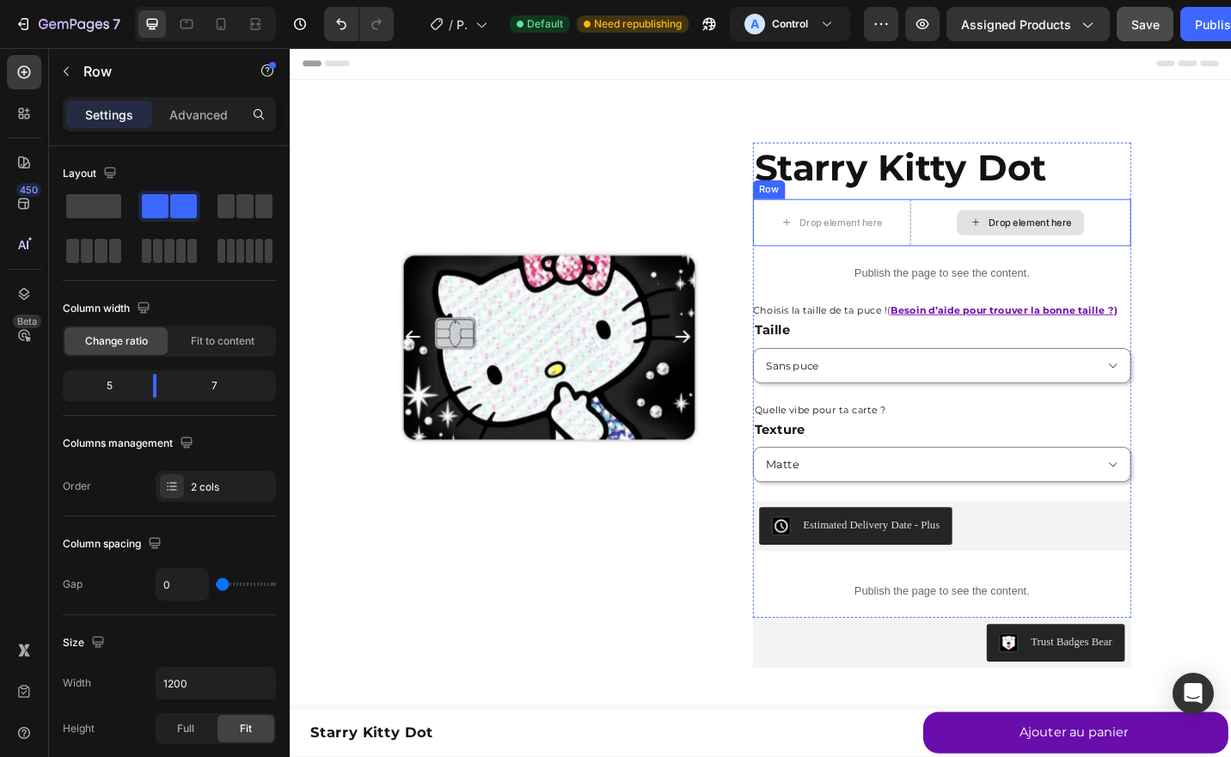
click at [970, 221] on div "Drop element here" at bounding box center [1091, 240] width 242 height 52
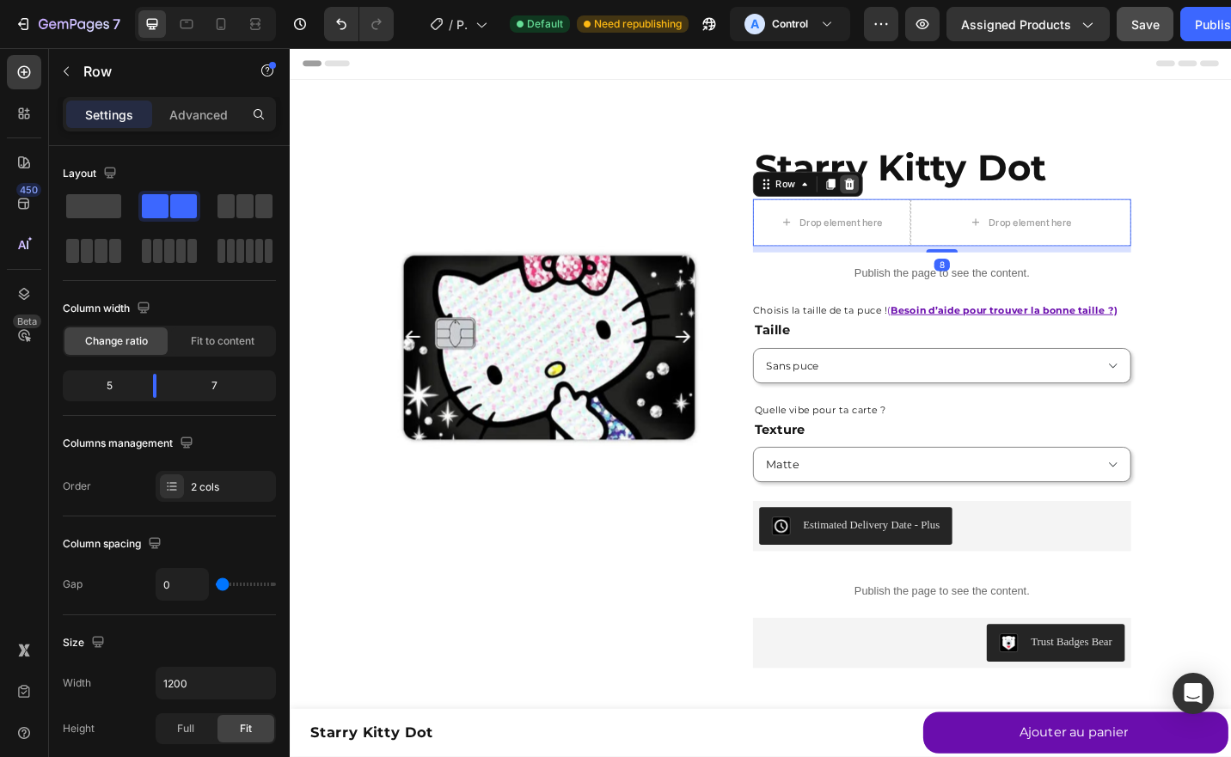
click at [897, 203] on icon at bounding box center [902, 198] width 11 height 12
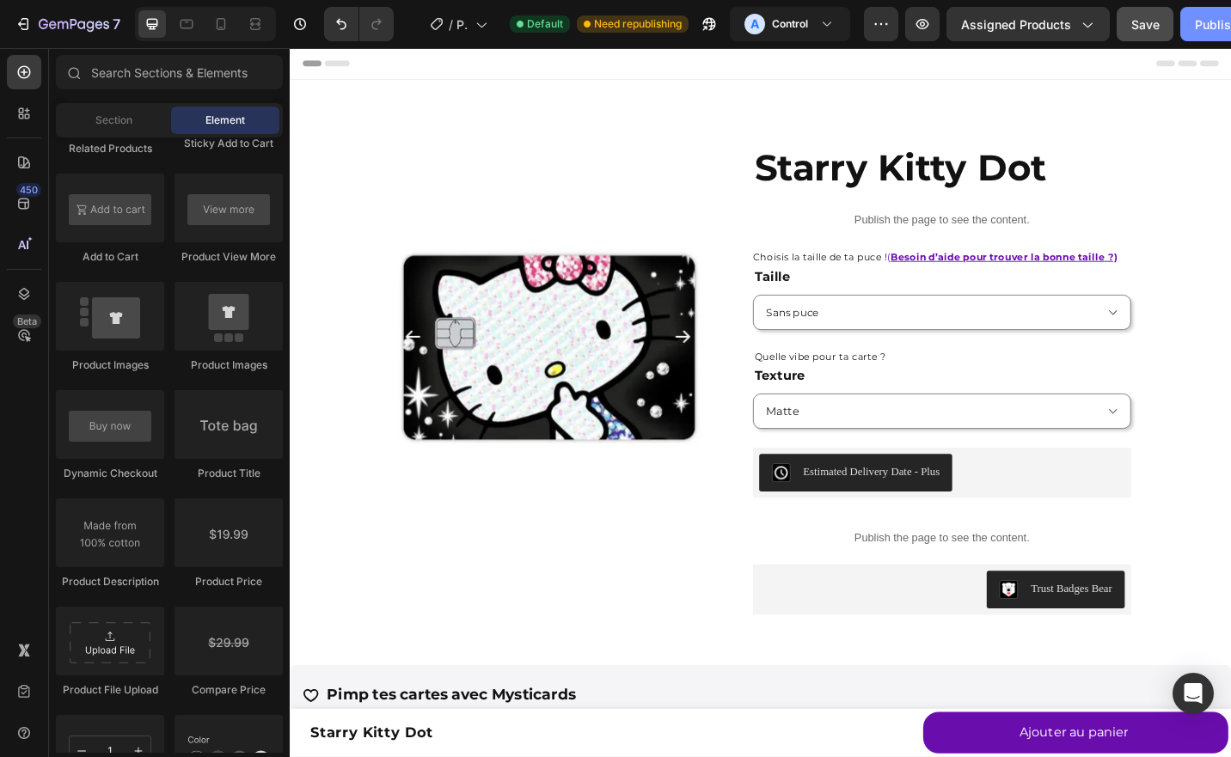
click at [1185, 22] on button "Publish" at bounding box center [1216, 24] width 72 height 34
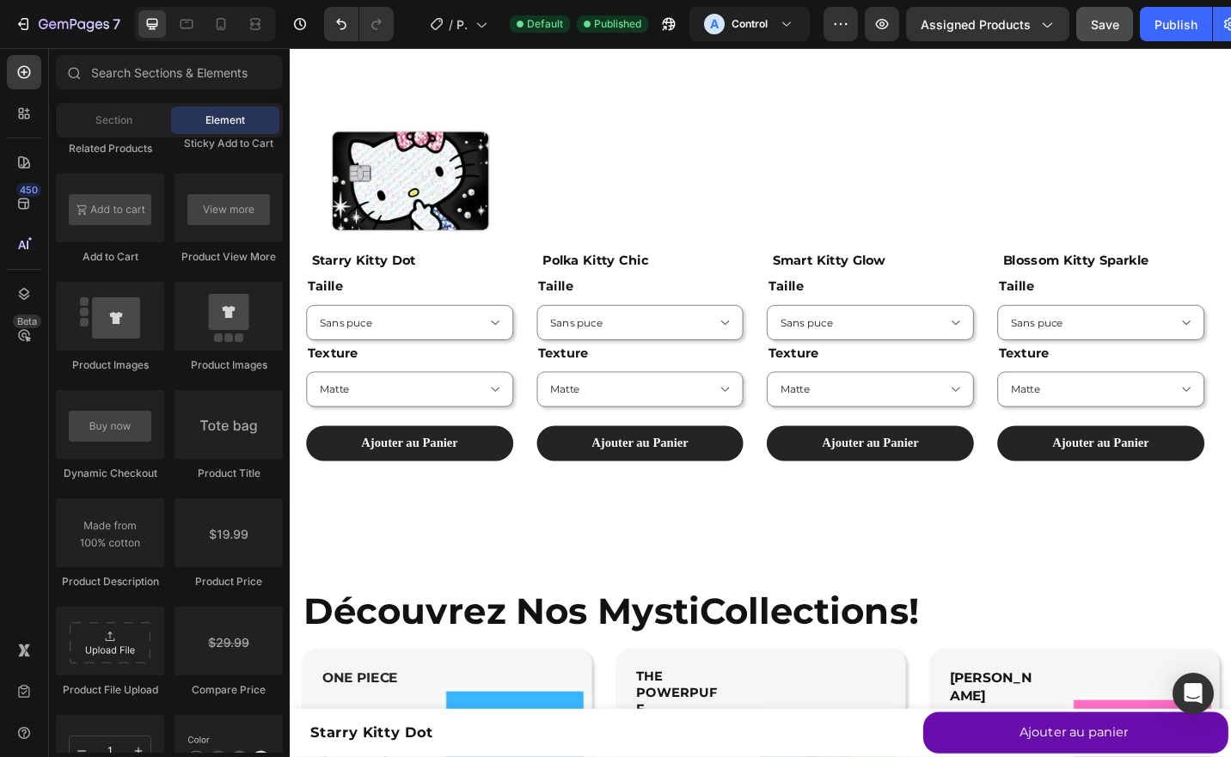
scroll to position [1527, 0]
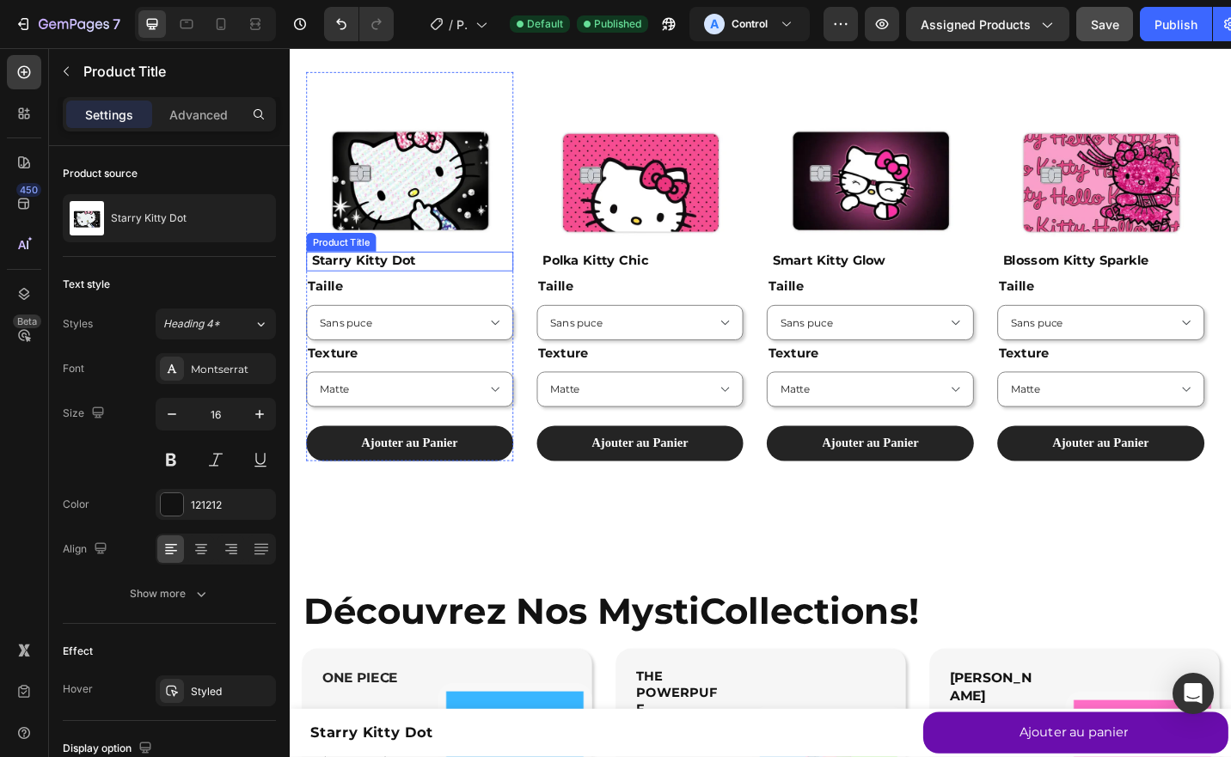
click at [400, 279] on h1 "Starry Kitty Dot" at bounding box center [422, 282] width 223 height 21
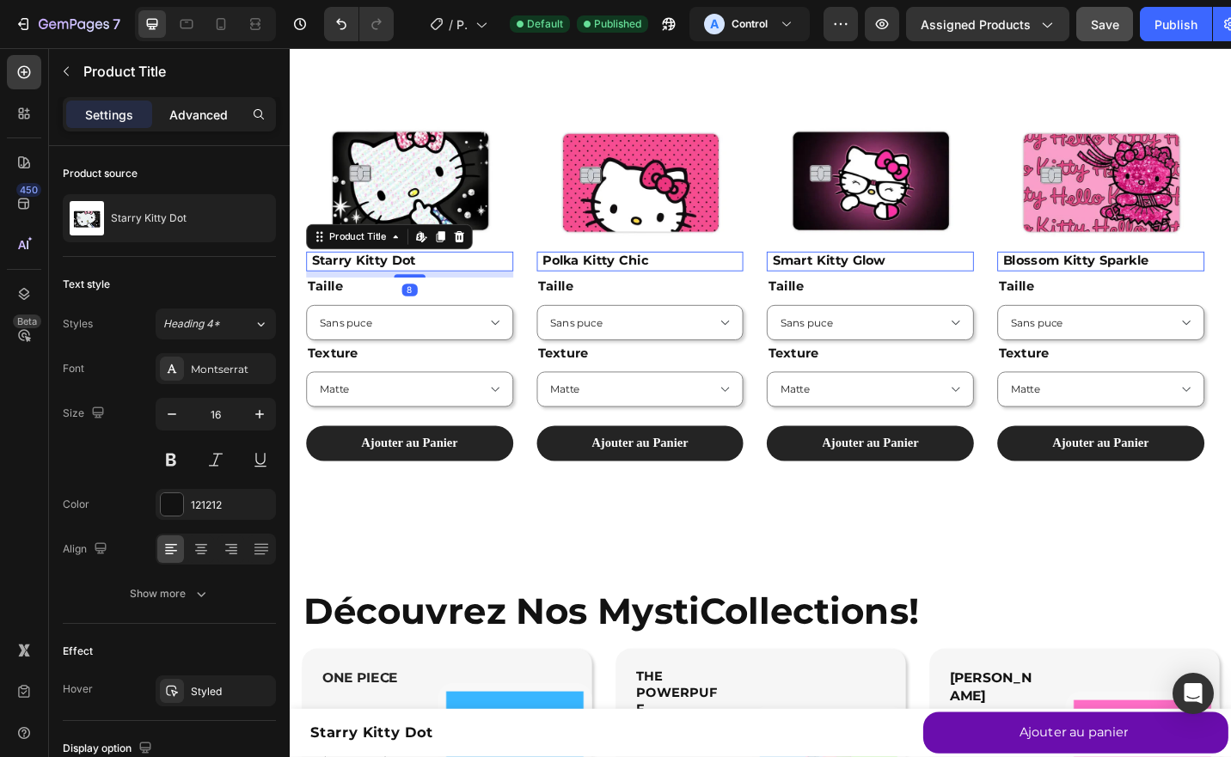
click at [201, 126] on div "Advanced" at bounding box center [199, 115] width 86 height 28
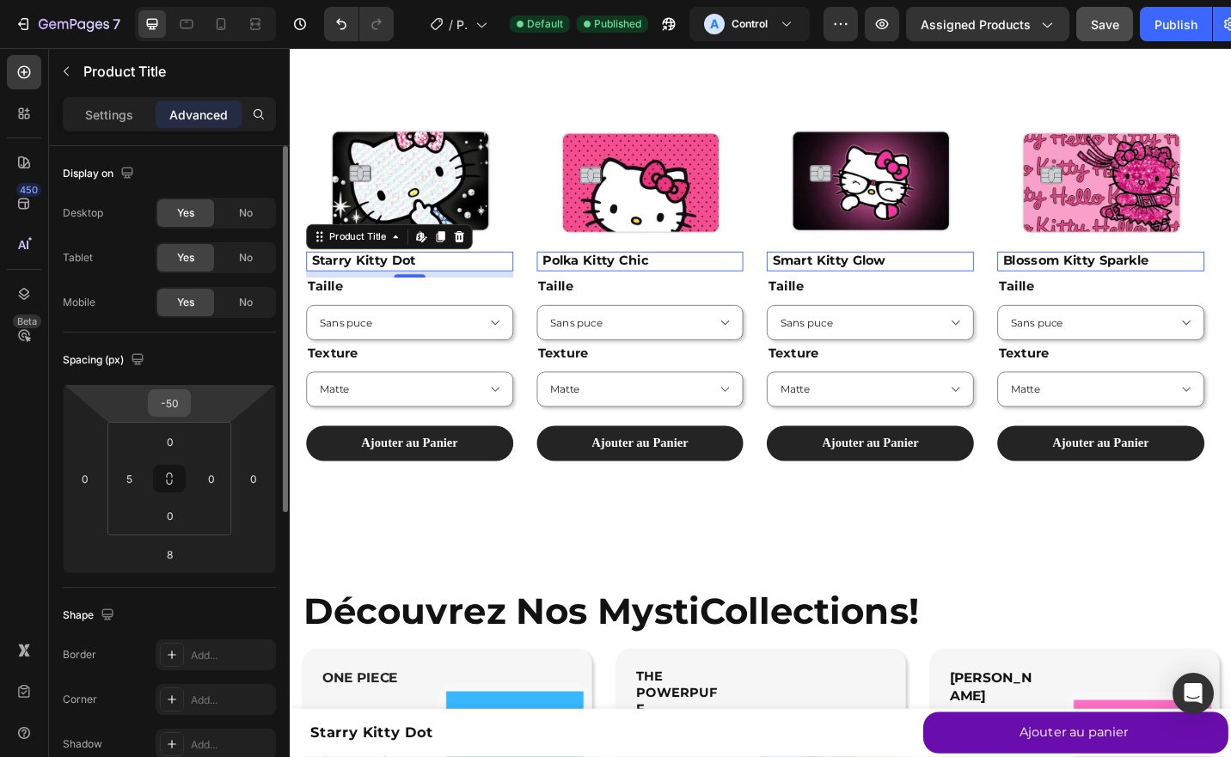
click at [178, 407] on input "-50" at bounding box center [169, 403] width 34 height 26
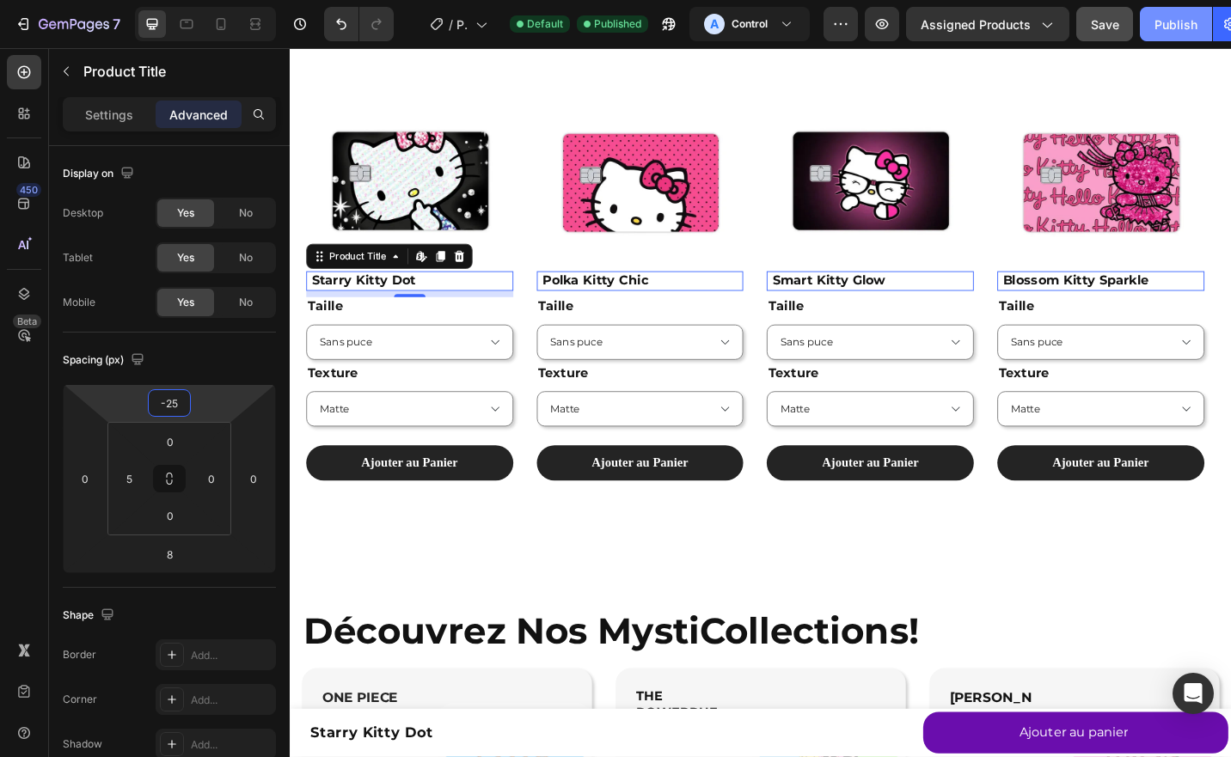
type input "-25"
click at [1155, 31] on div "Publish" at bounding box center [1176, 24] width 43 height 18
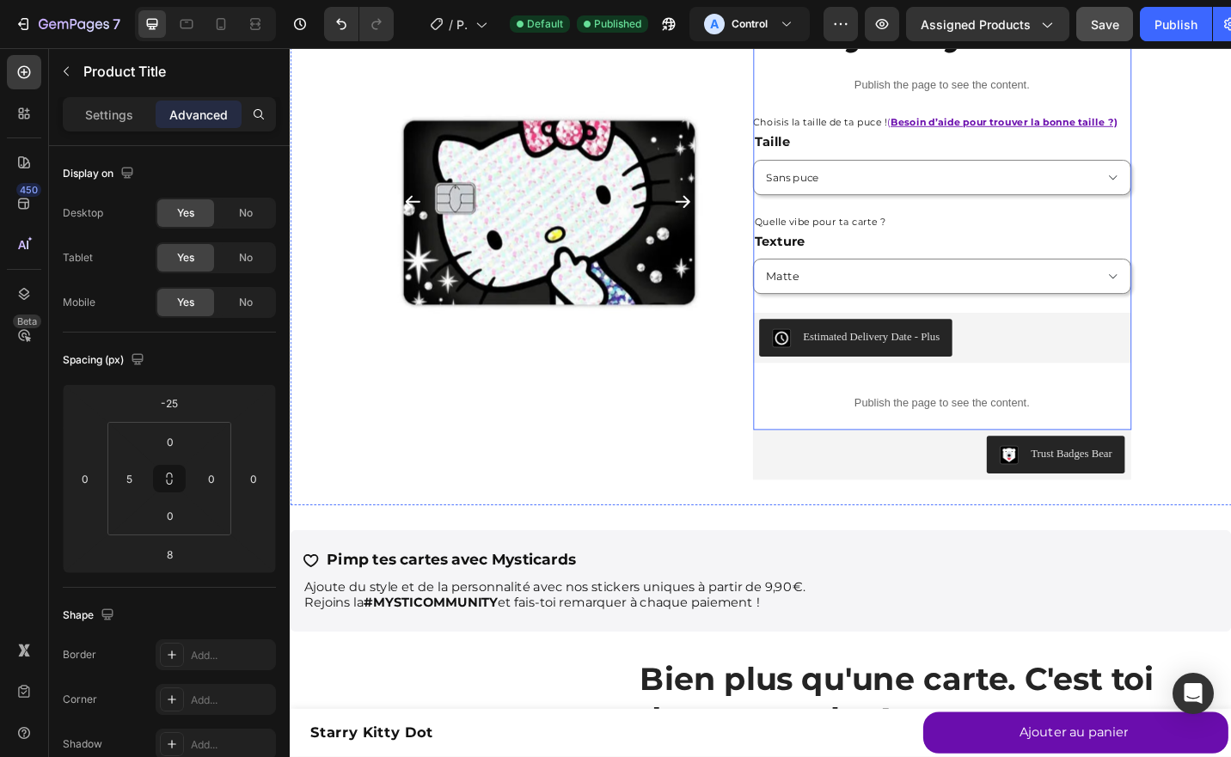
scroll to position [144, 0]
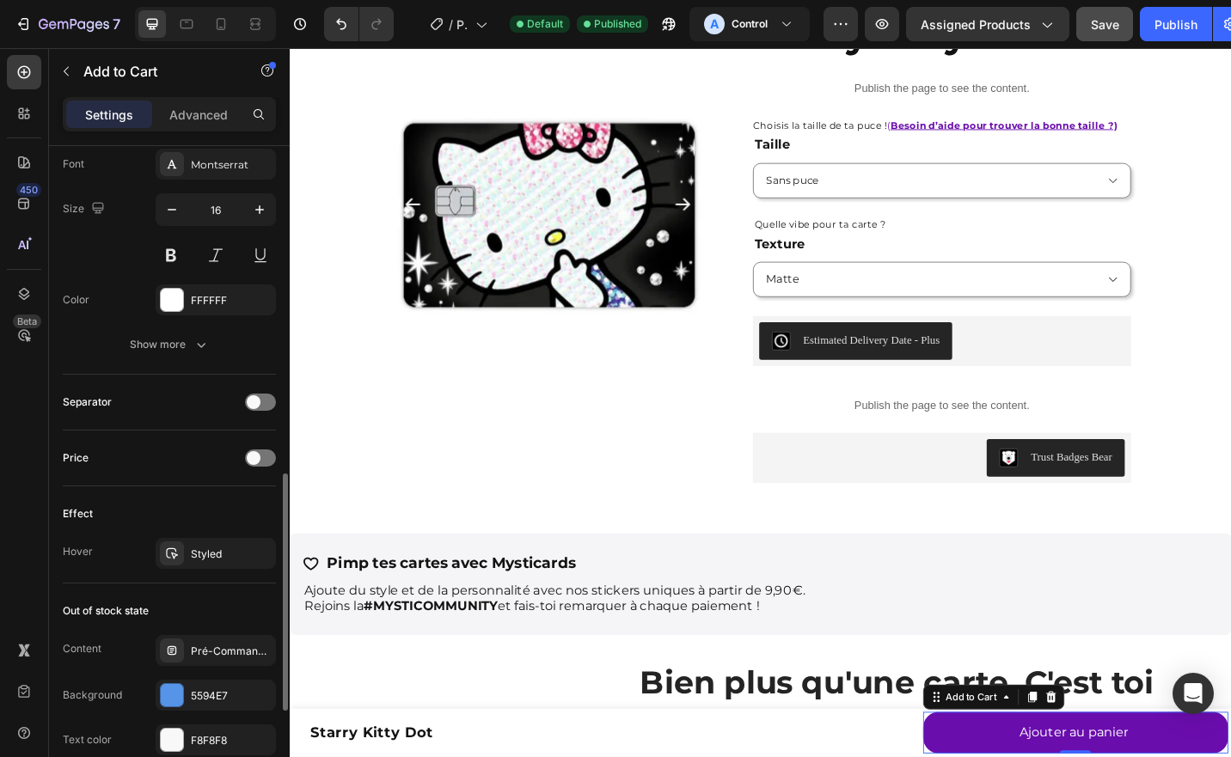
scroll to position [903, 0]
click at [199, 544] on div "Styled" at bounding box center [216, 551] width 50 height 15
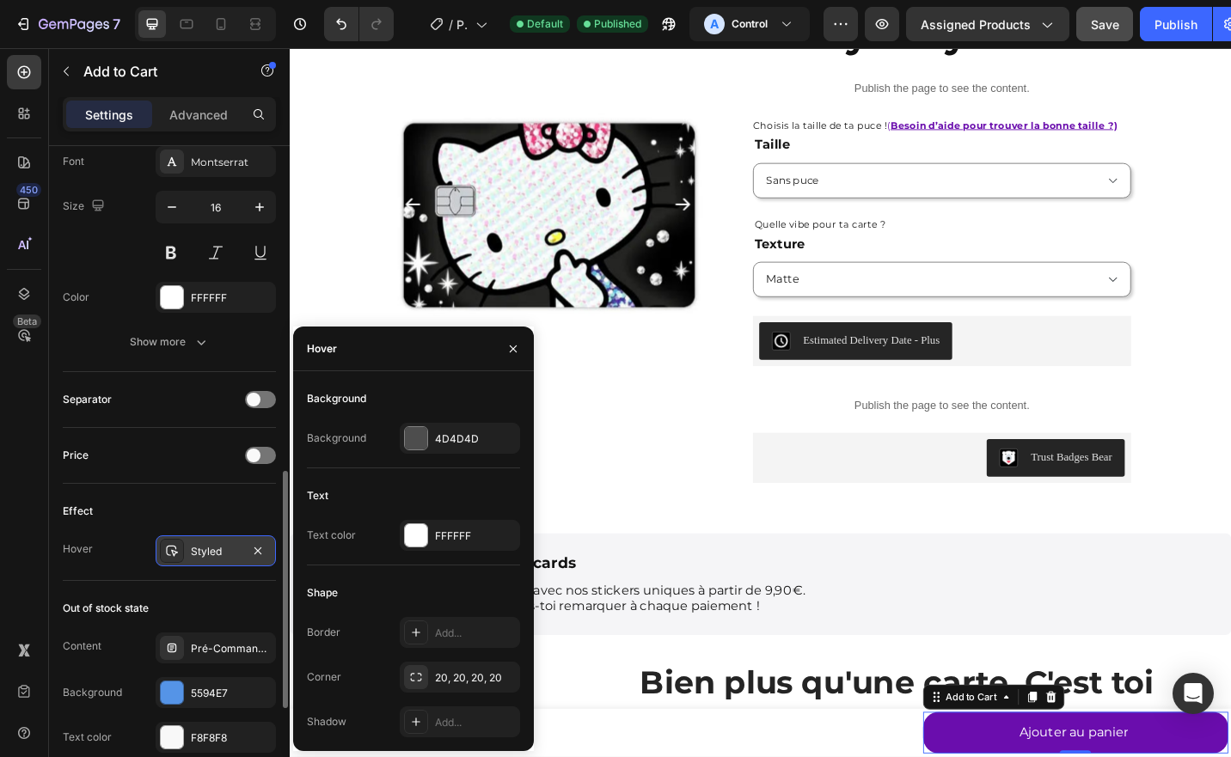
click at [199, 544] on div "Styled" at bounding box center [216, 551] width 50 height 15
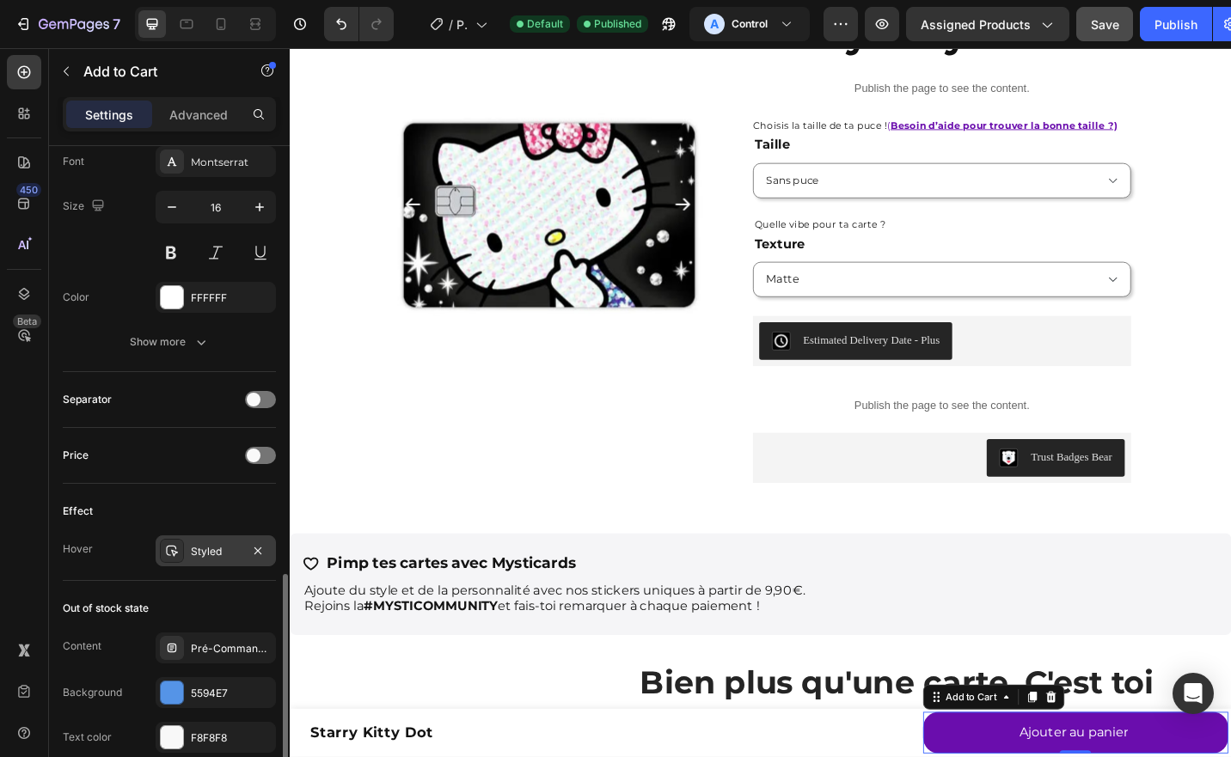
scroll to position [1043, 0]
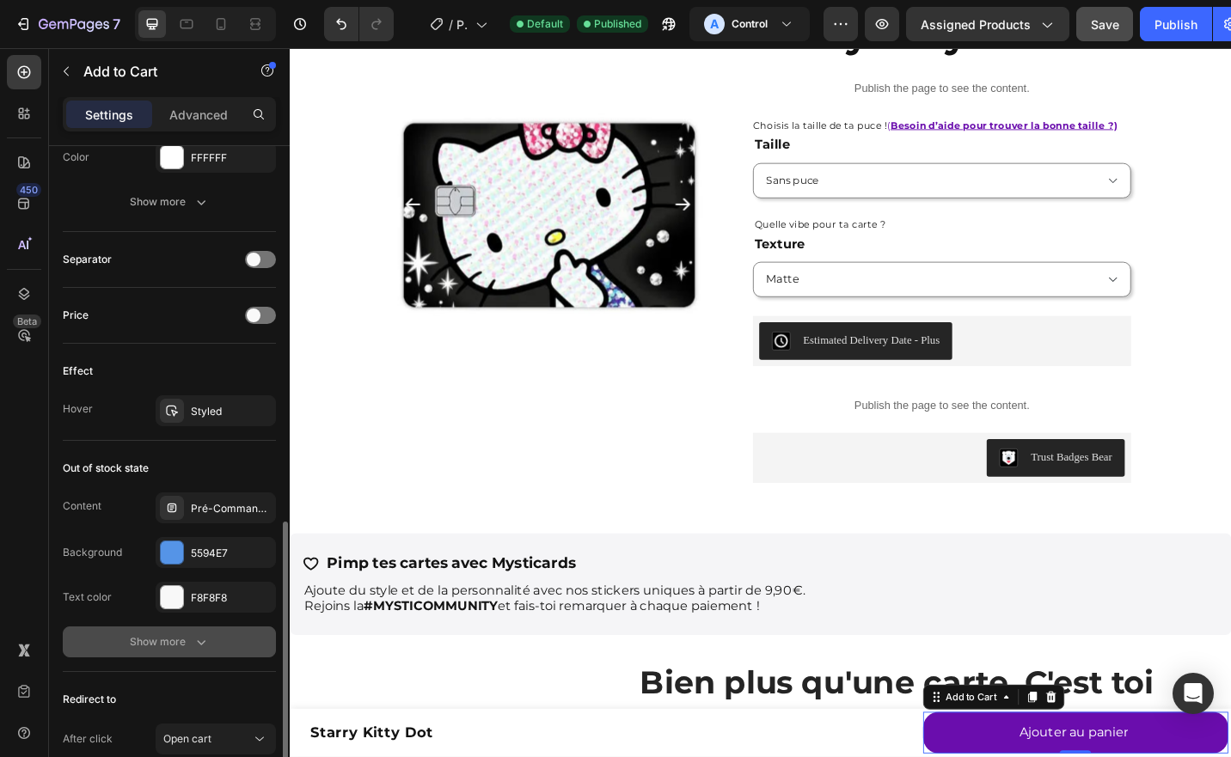
click at [177, 636] on div "Show more" at bounding box center [170, 642] width 80 height 17
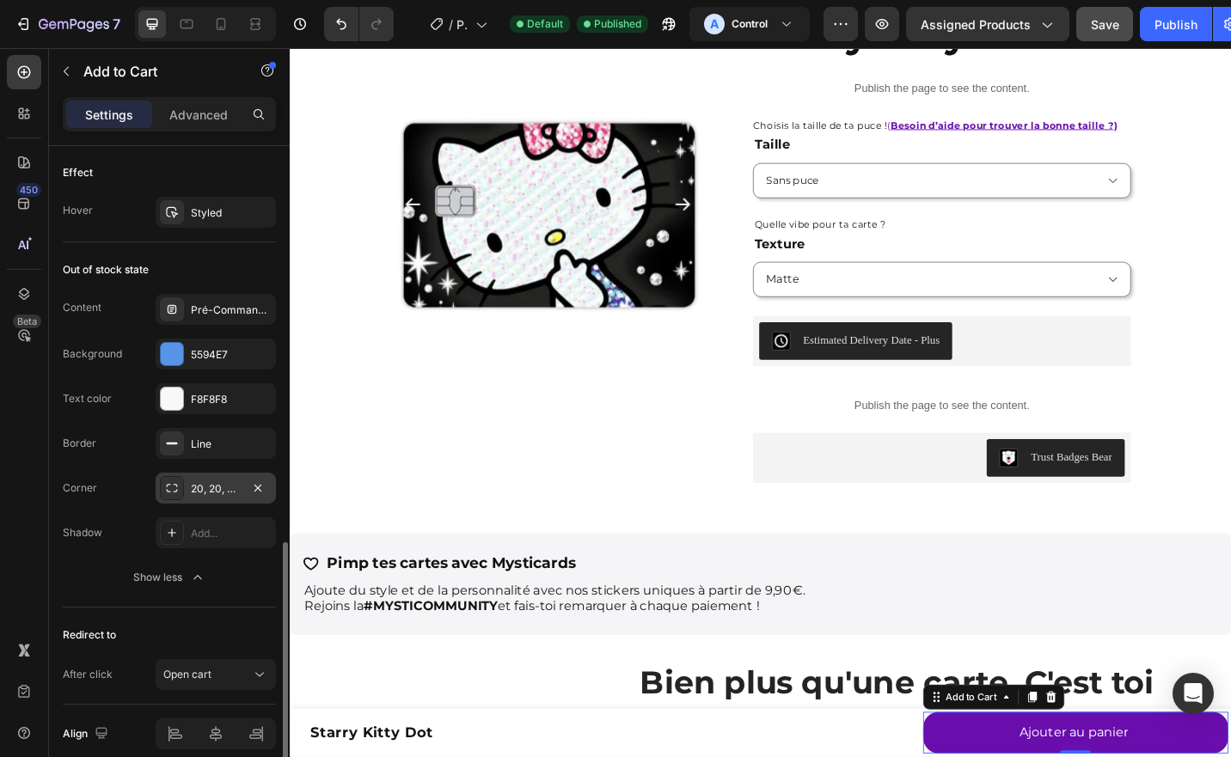
scroll to position [1222, 0]
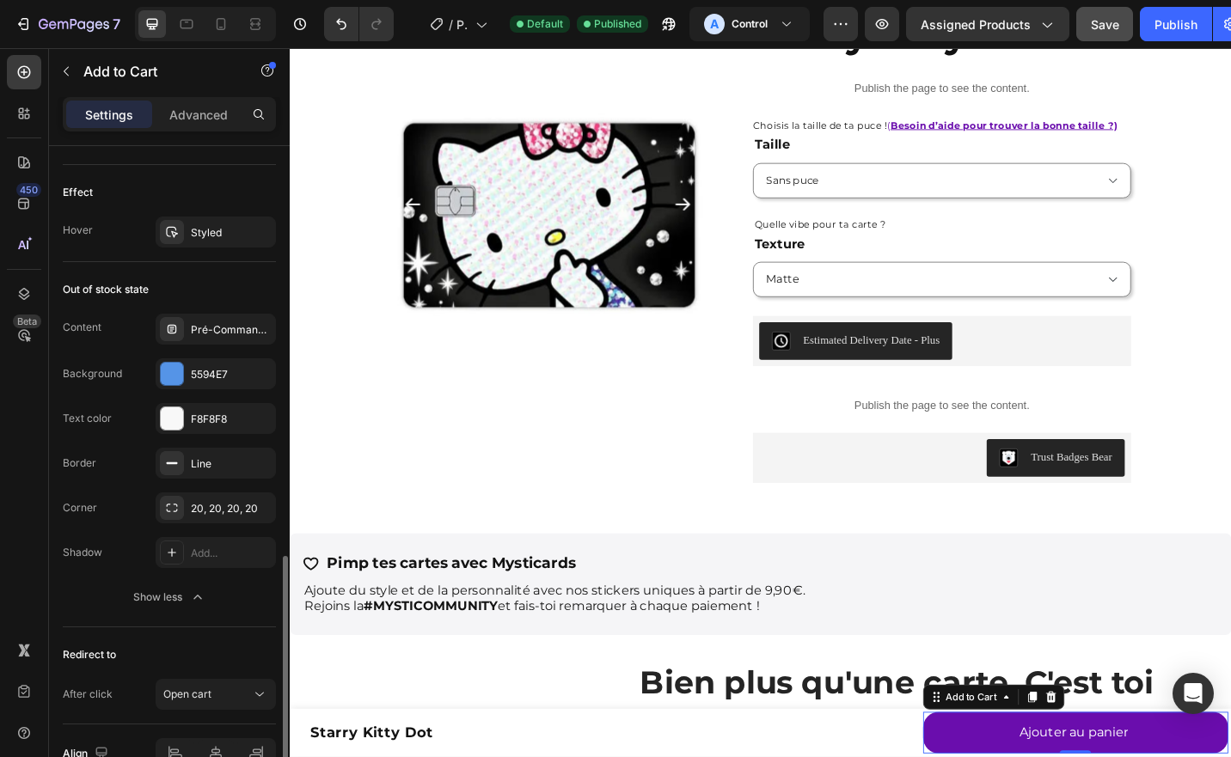
click at [193, 340] on div "Content Pré-Commander Background 5594E7 Text color F8F8F8" at bounding box center [169, 374] width 213 height 120
click at [187, 332] on div "Pré-Commander" at bounding box center [216, 329] width 120 height 31
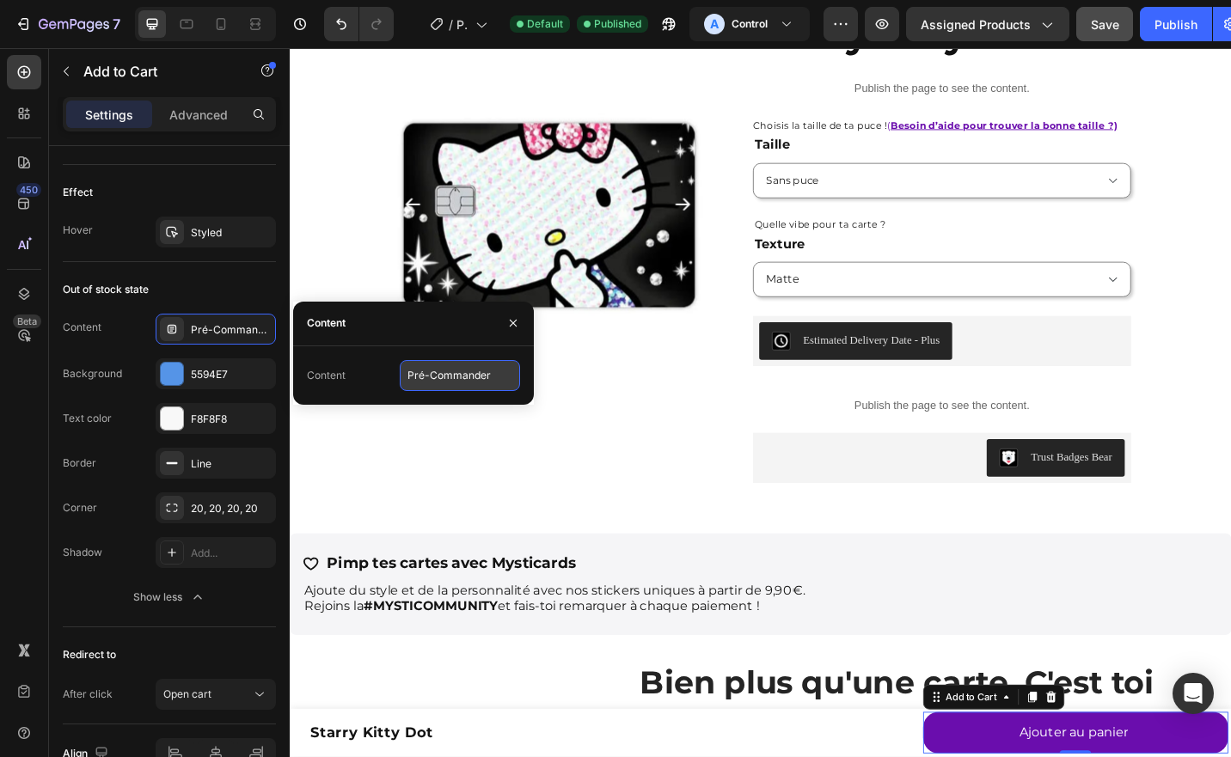
click at [456, 380] on input "Pré-Commander" at bounding box center [460, 375] width 120 height 31
type input "Précommander"
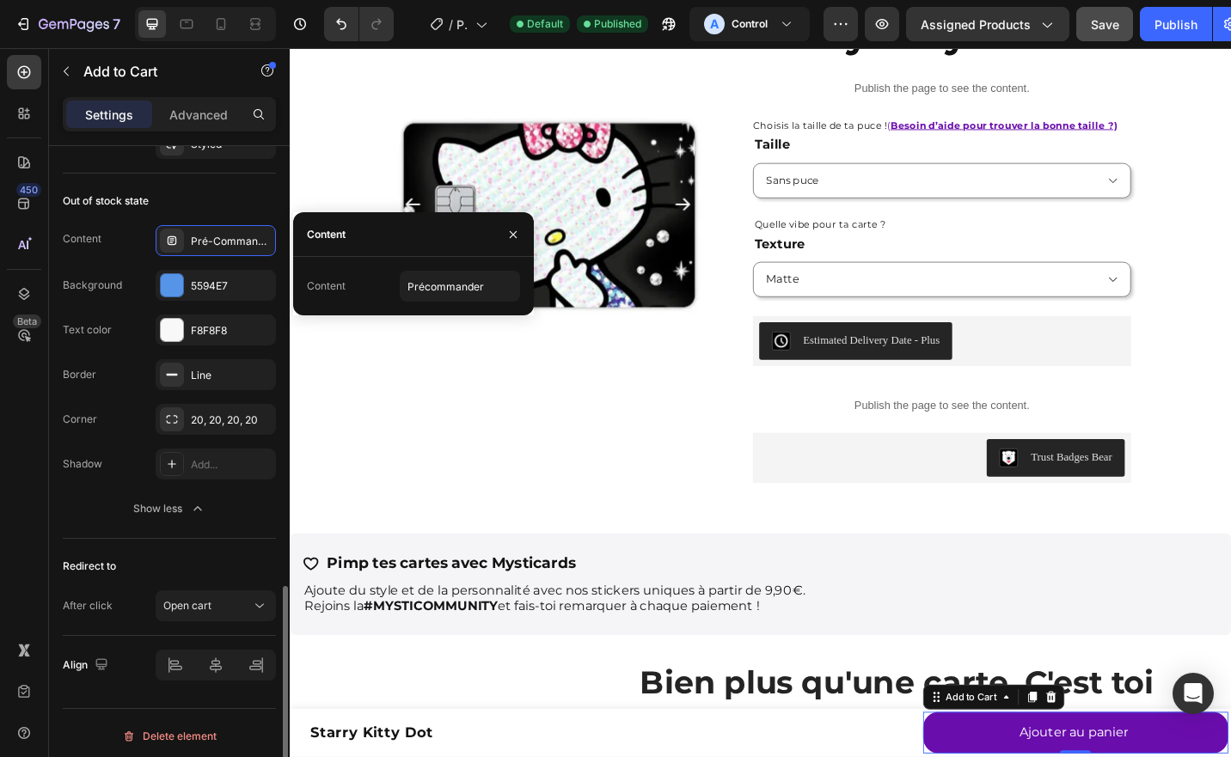
click at [225, 562] on div "Redirect to" at bounding box center [169, 567] width 213 height 28
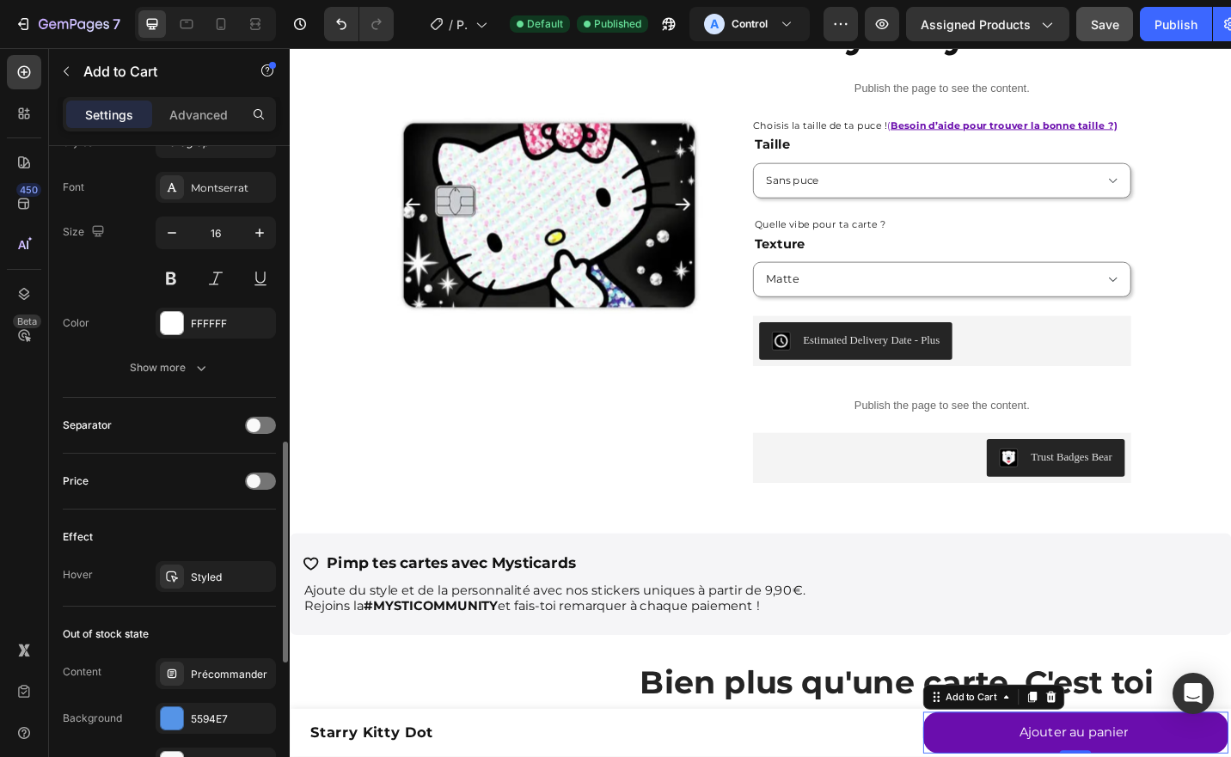
scroll to position [876, 0]
click at [205, 571] on div "Styled" at bounding box center [216, 578] width 50 height 15
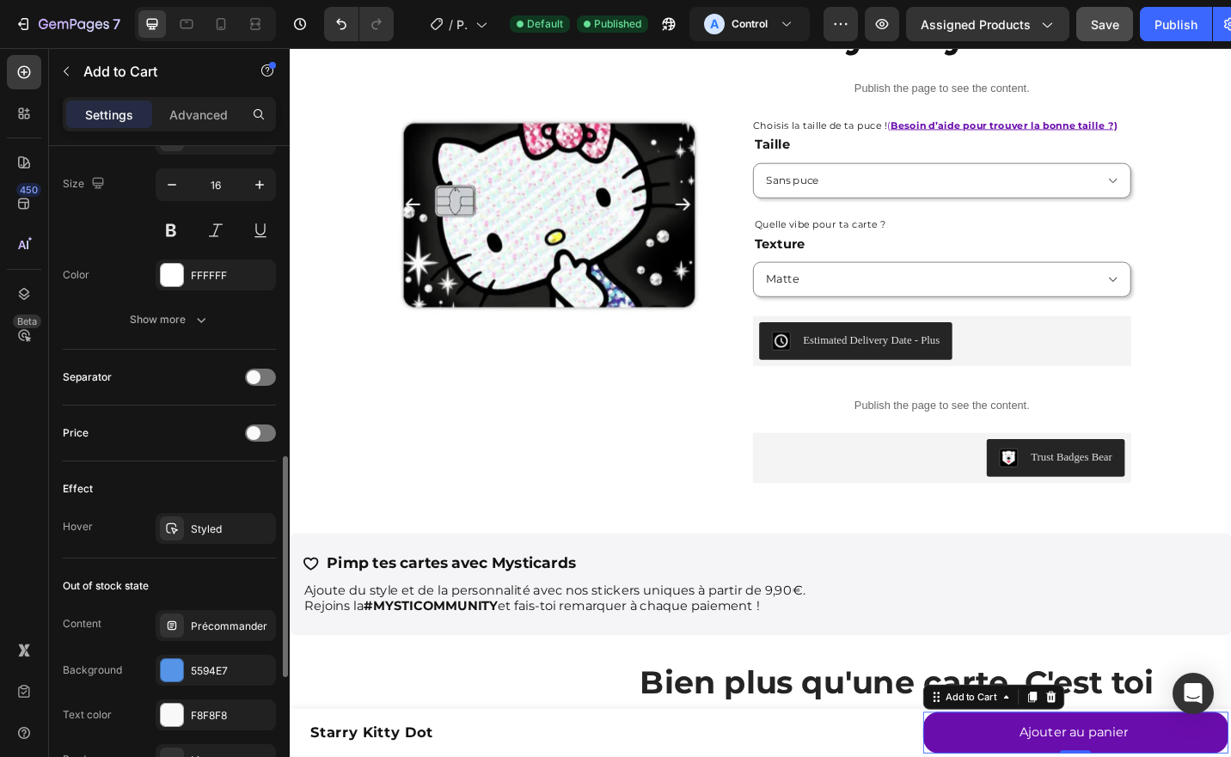
click at [127, 579] on div "Out of stock state" at bounding box center [106, 586] width 86 height 15
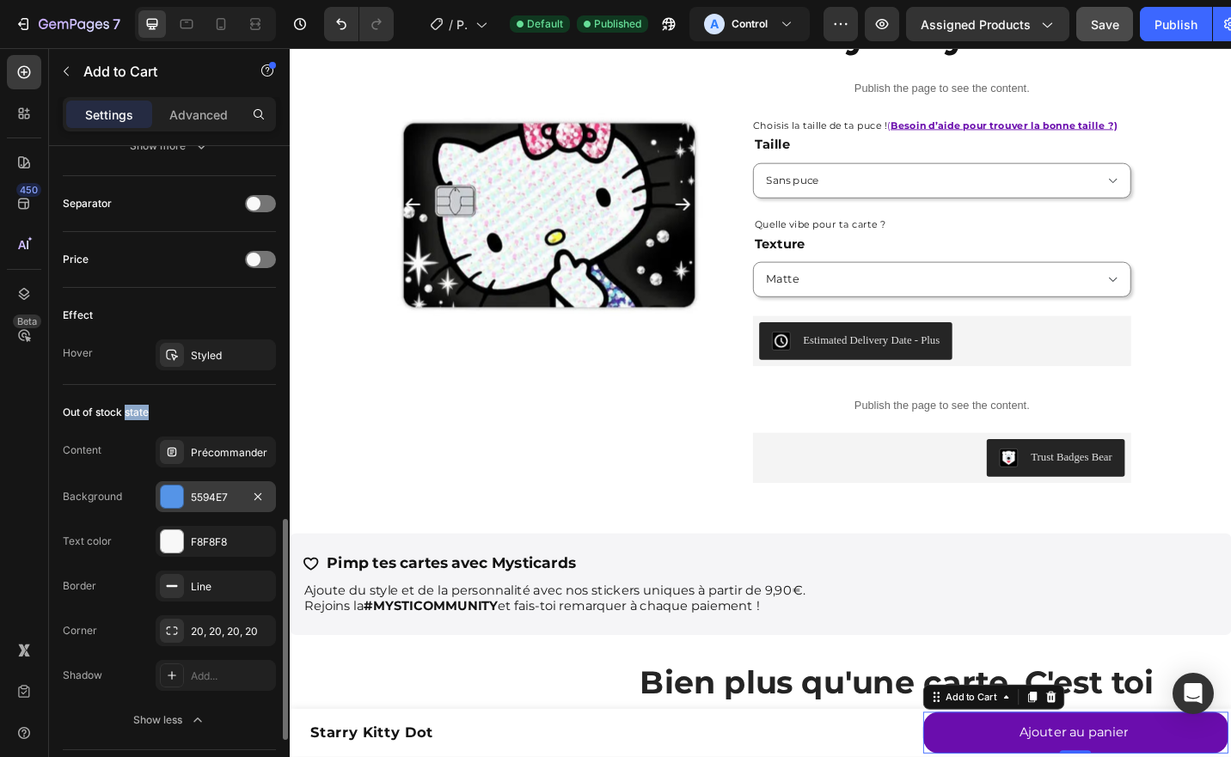
scroll to position [1104, 0]
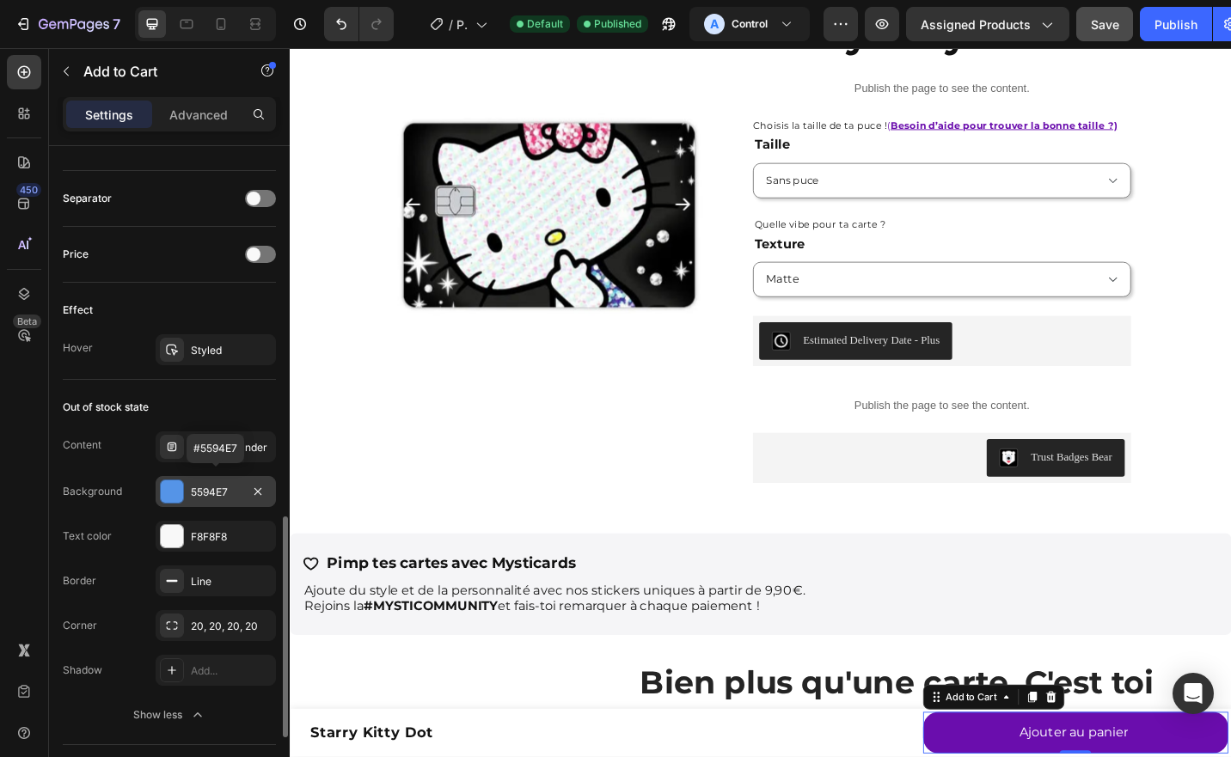
click at [168, 495] on div at bounding box center [172, 492] width 22 height 22
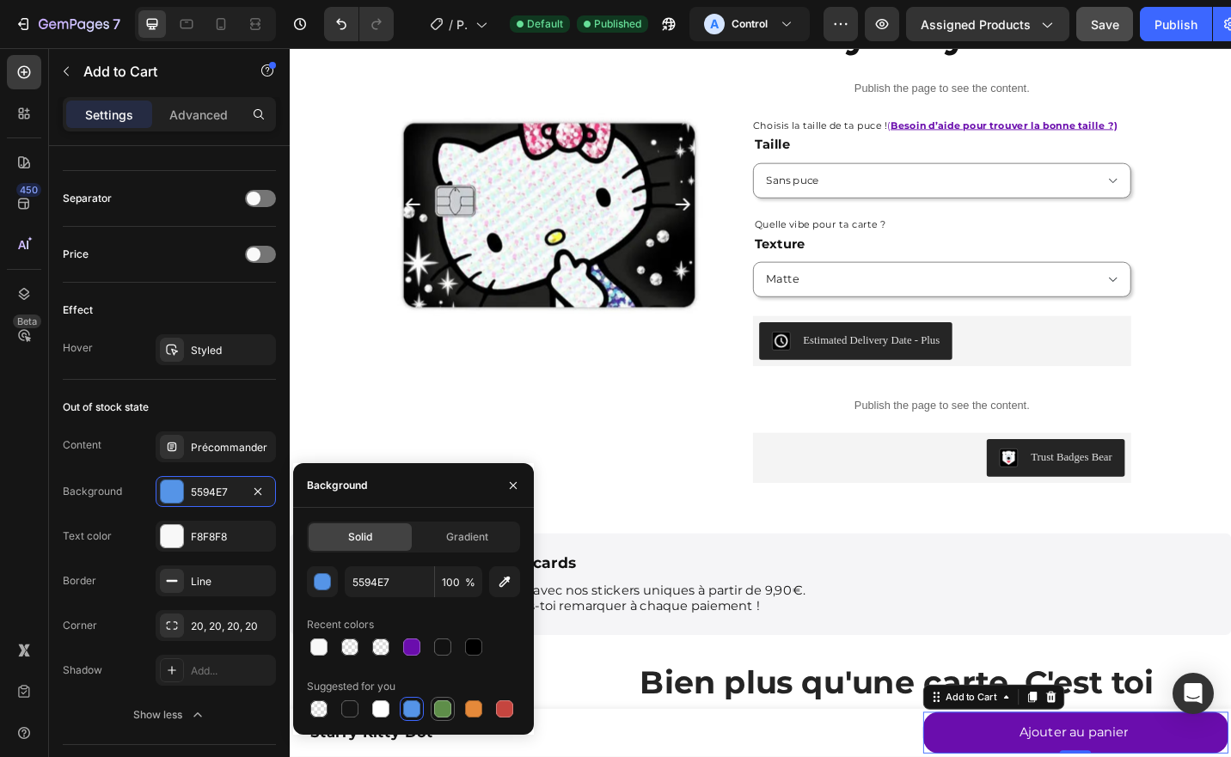
click at [445, 701] on div at bounding box center [442, 709] width 17 height 17
type input "5E8E49"
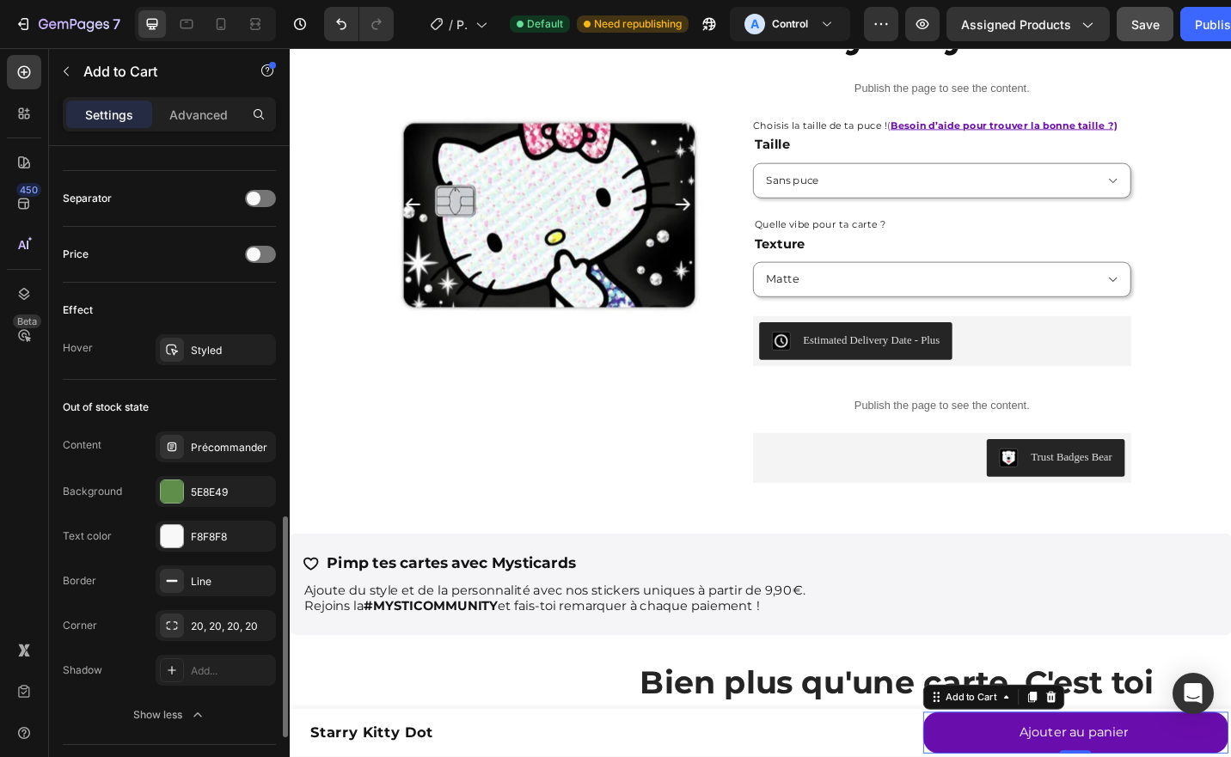
click at [165, 394] on div "Out of stock state" at bounding box center [169, 408] width 213 height 28
click at [176, 664] on icon at bounding box center [172, 671] width 14 height 14
click at [133, 622] on div "Corner 20, 20, 20, 20" at bounding box center [169, 625] width 213 height 31
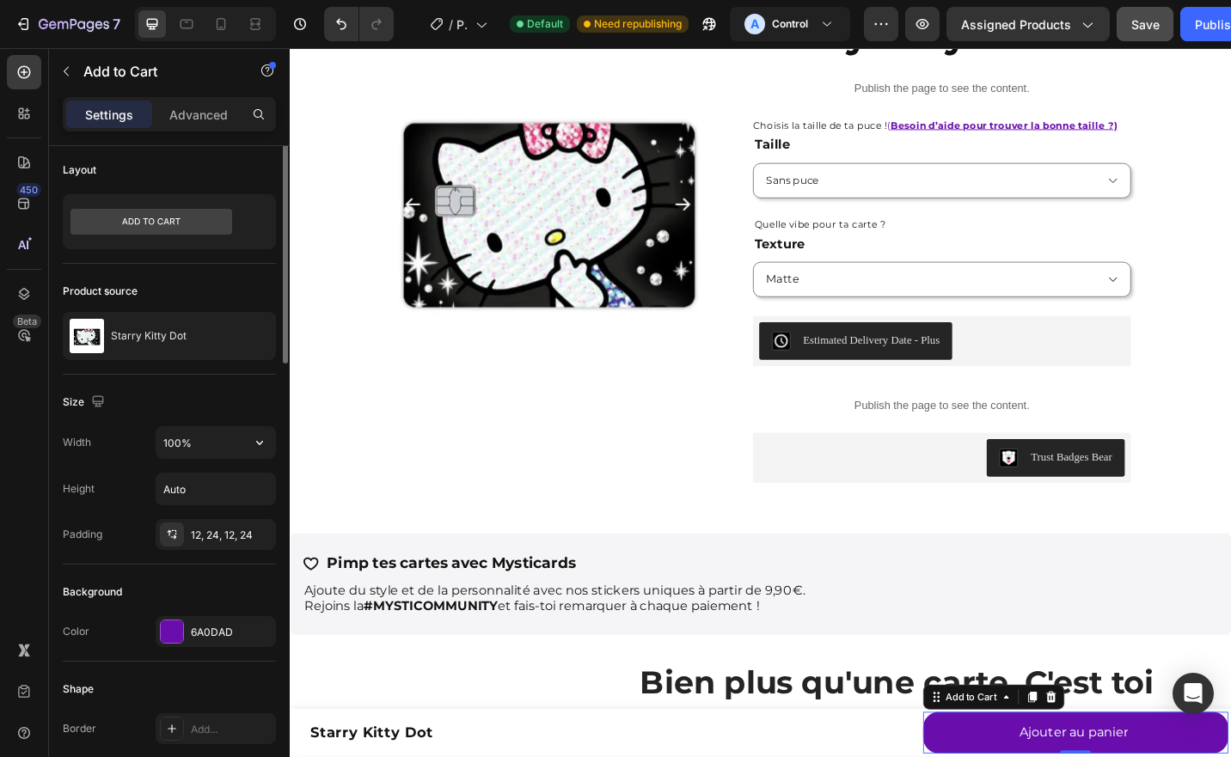
scroll to position [0, 0]
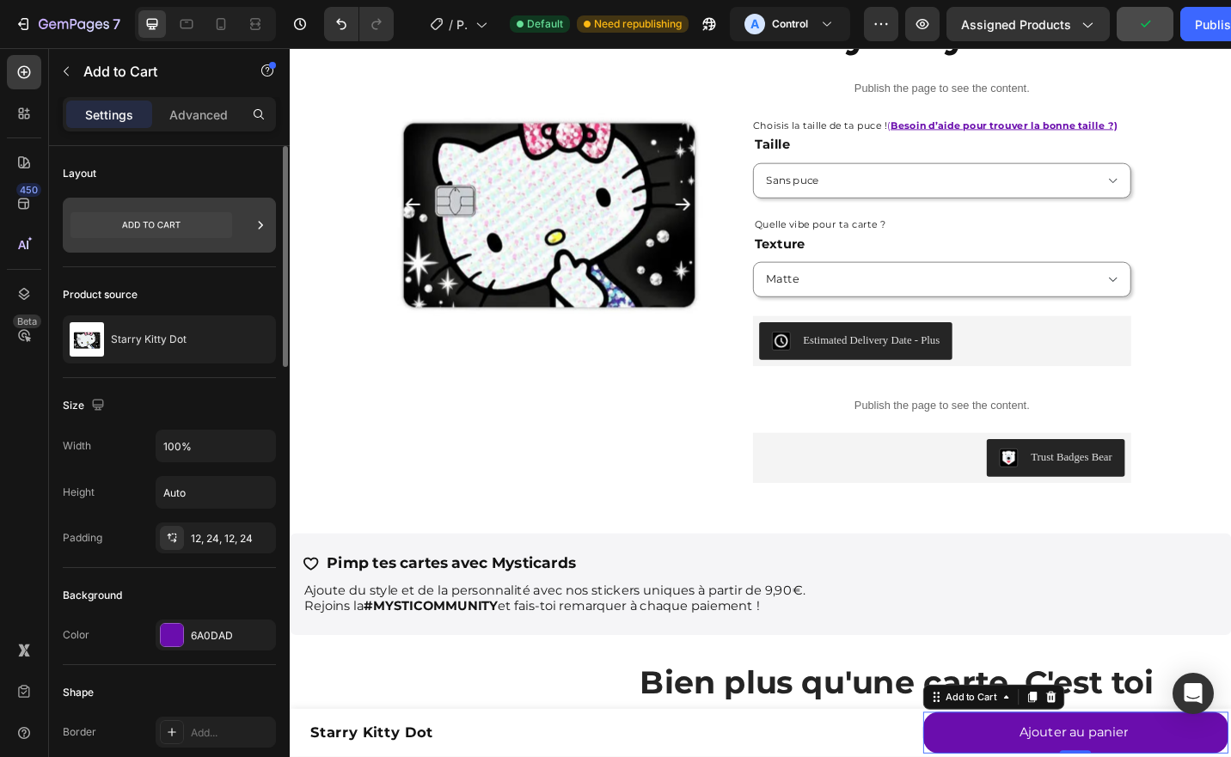
click at [207, 222] on icon at bounding box center [151, 225] width 162 height 26
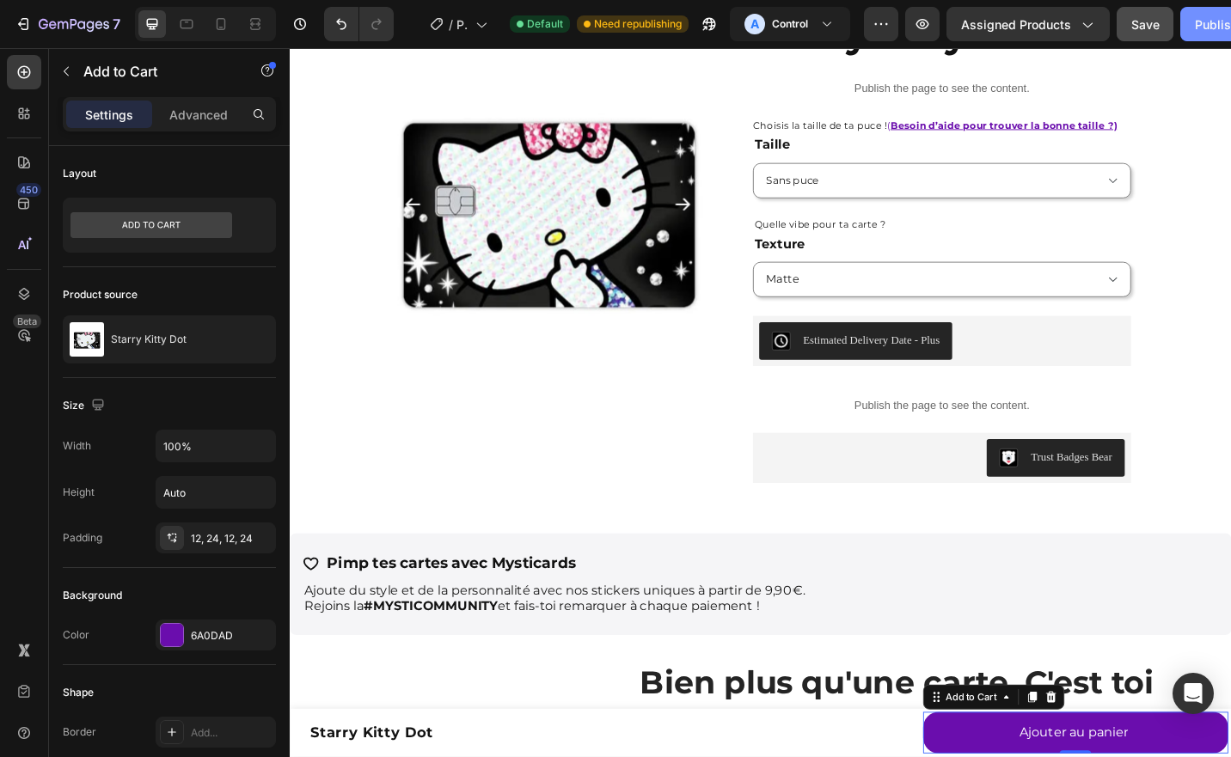
click at [1209, 36] on button "Publish" at bounding box center [1216, 24] width 72 height 34
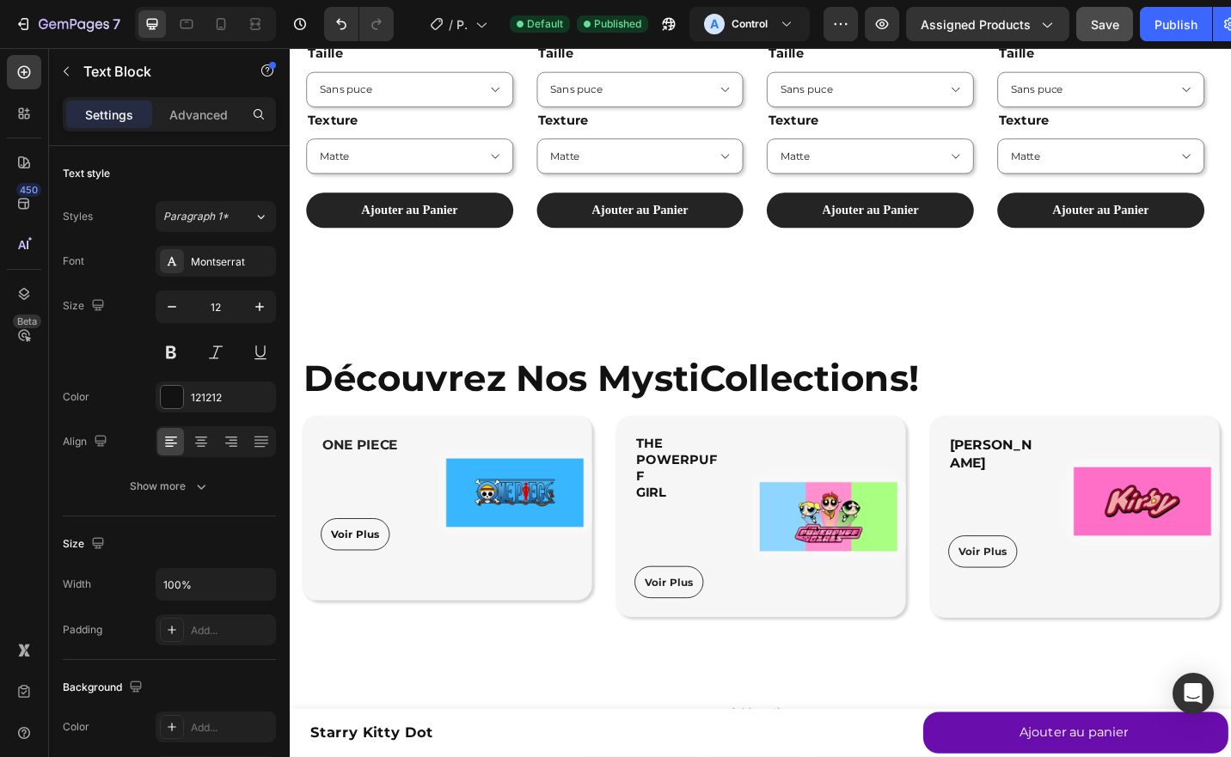
scroll to position [1456, 0]
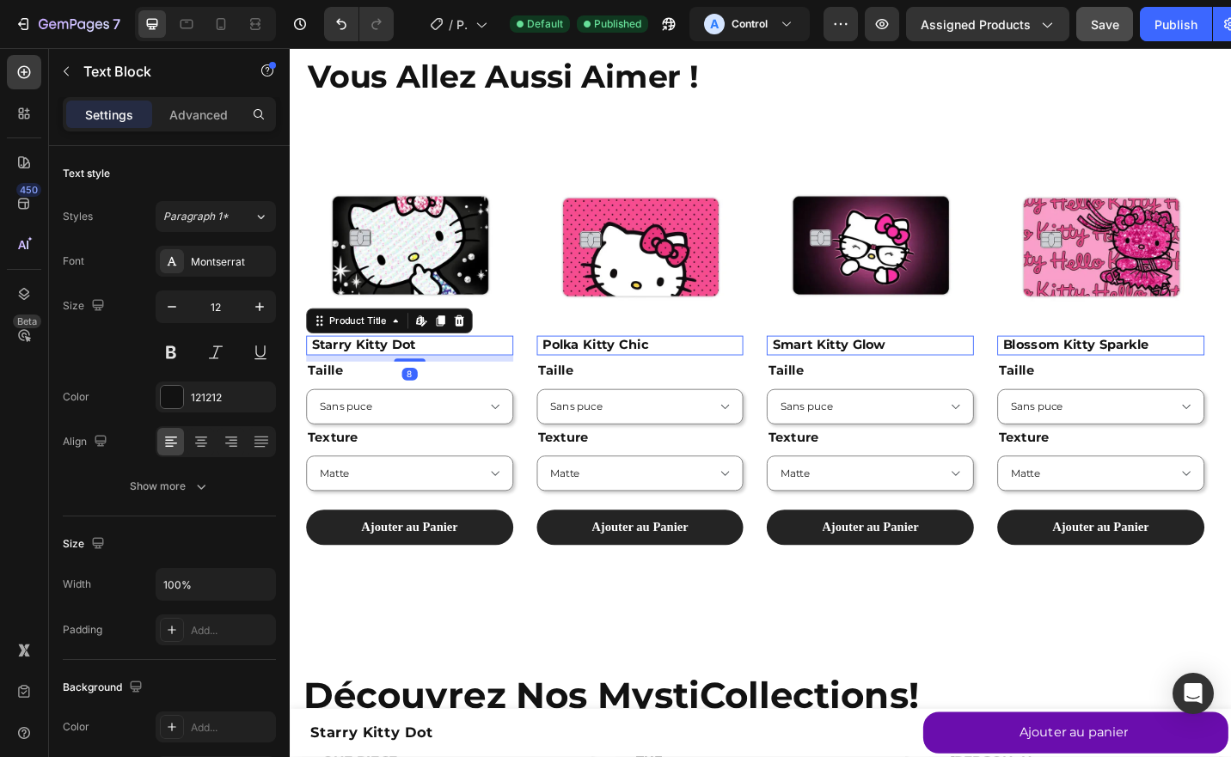
click at [478, 371] on h1 "Starry Kitty Dot" at bounding box center [422, 374] width 223 height 21
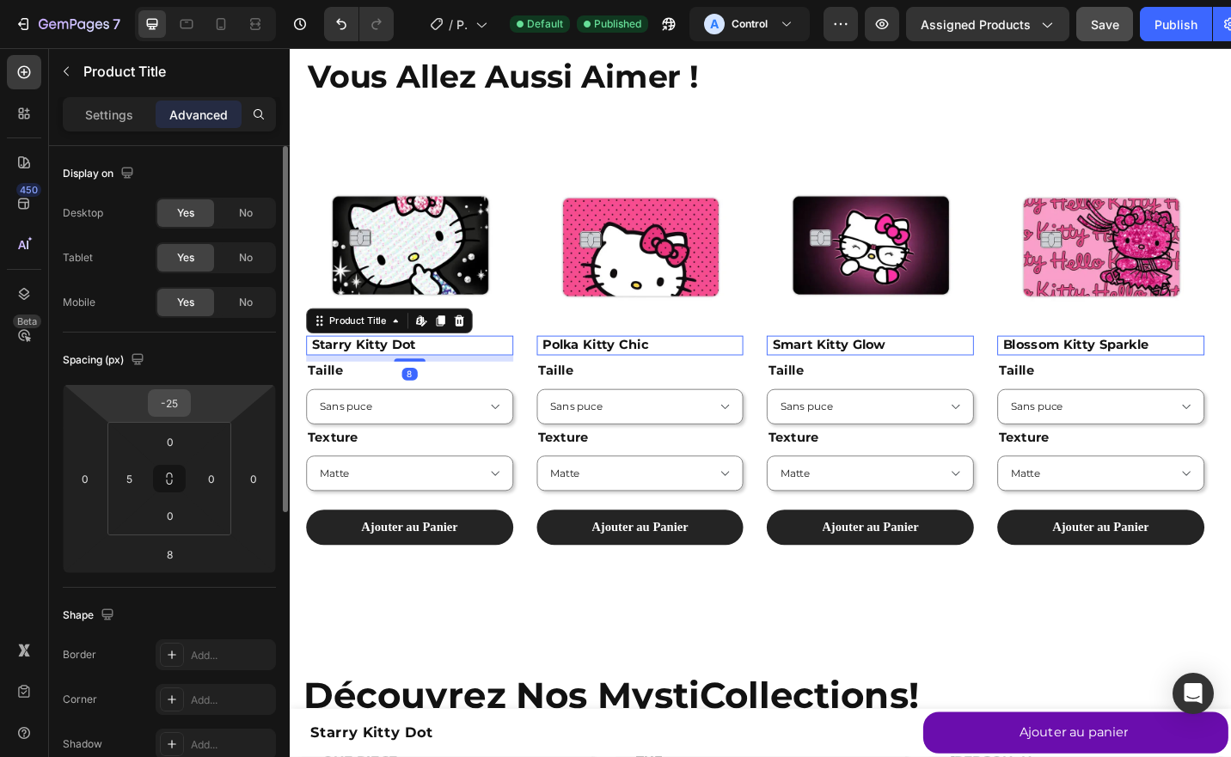
click at [175, 409] on input "-25" at bounding box center [169, 403] width 34 height 26
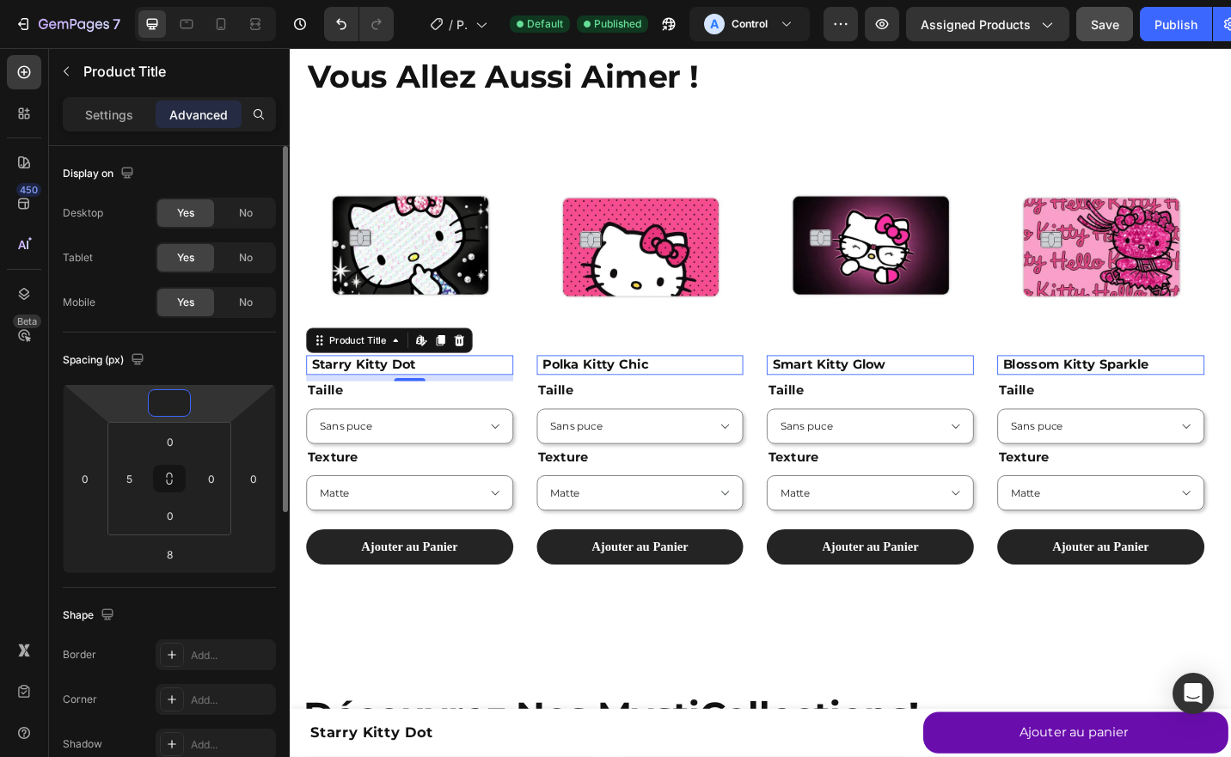
type input "-5"
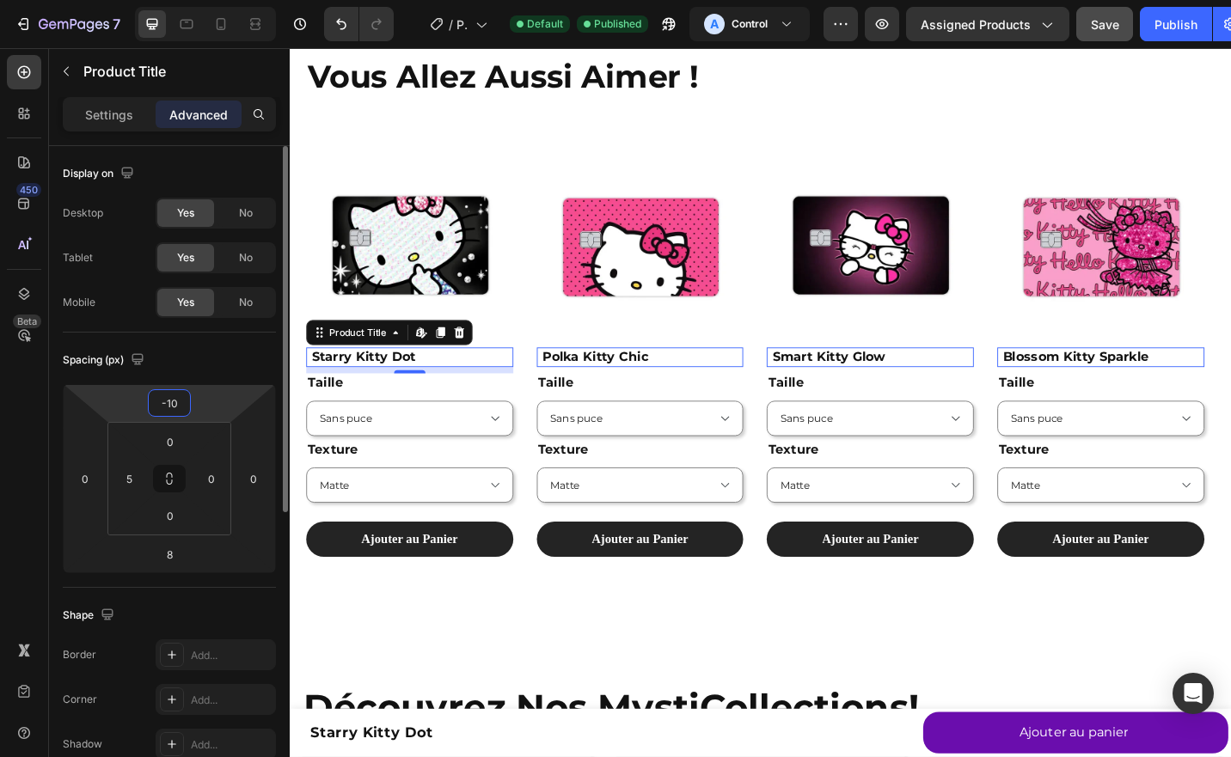
type input "-1"
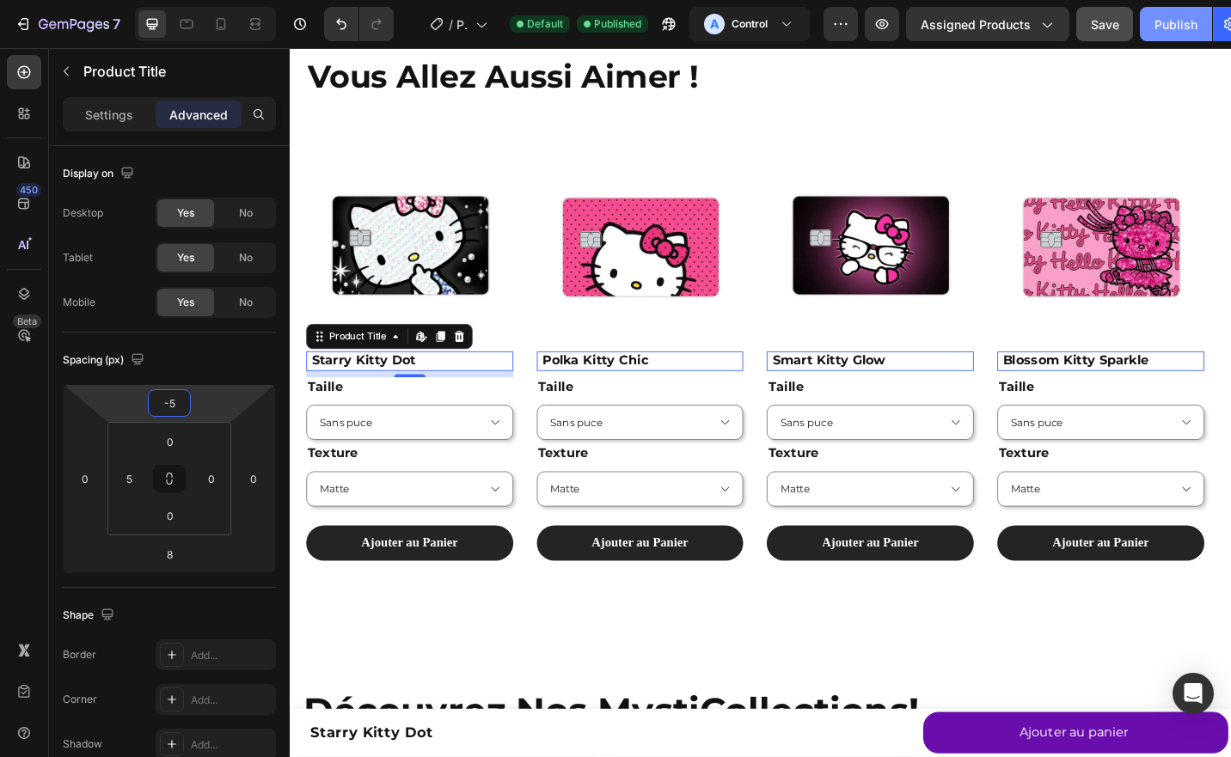
type input "-5"
click at [1155, 21] on div "Publish" at bounding box center [1176, 24] width 43 height 18
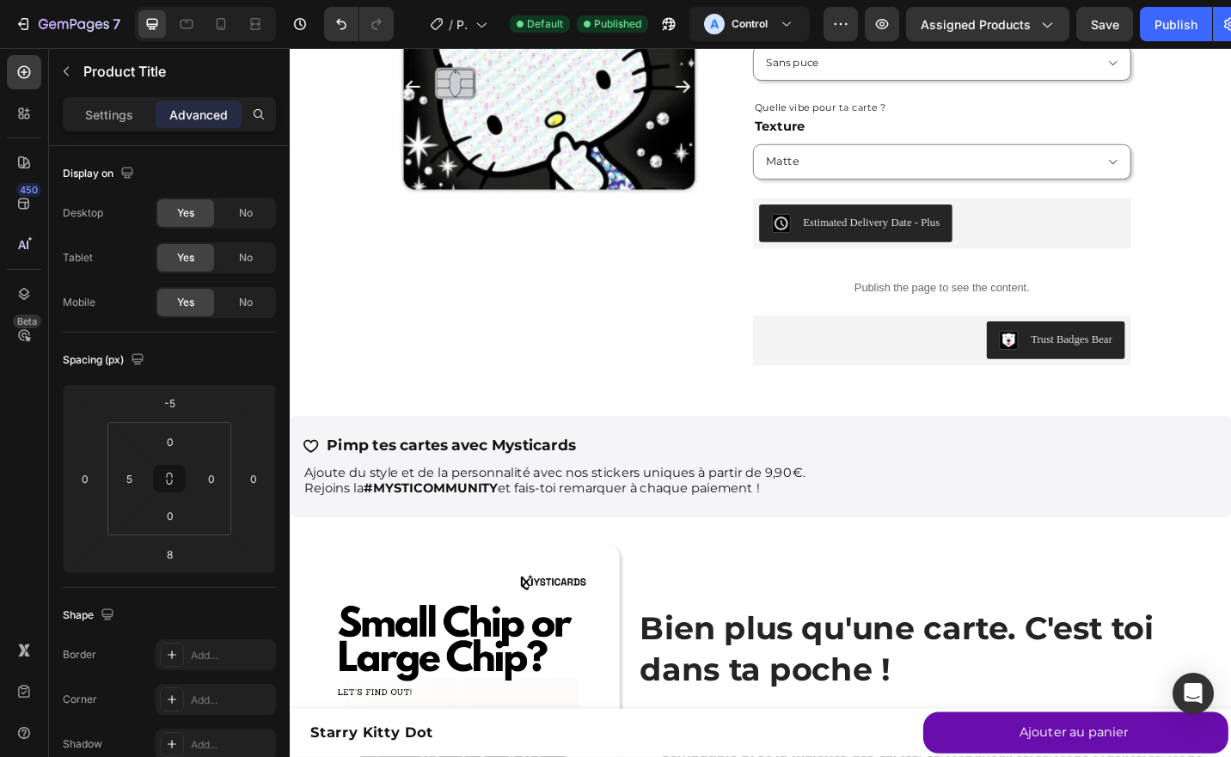
scroll to position [0, 0]
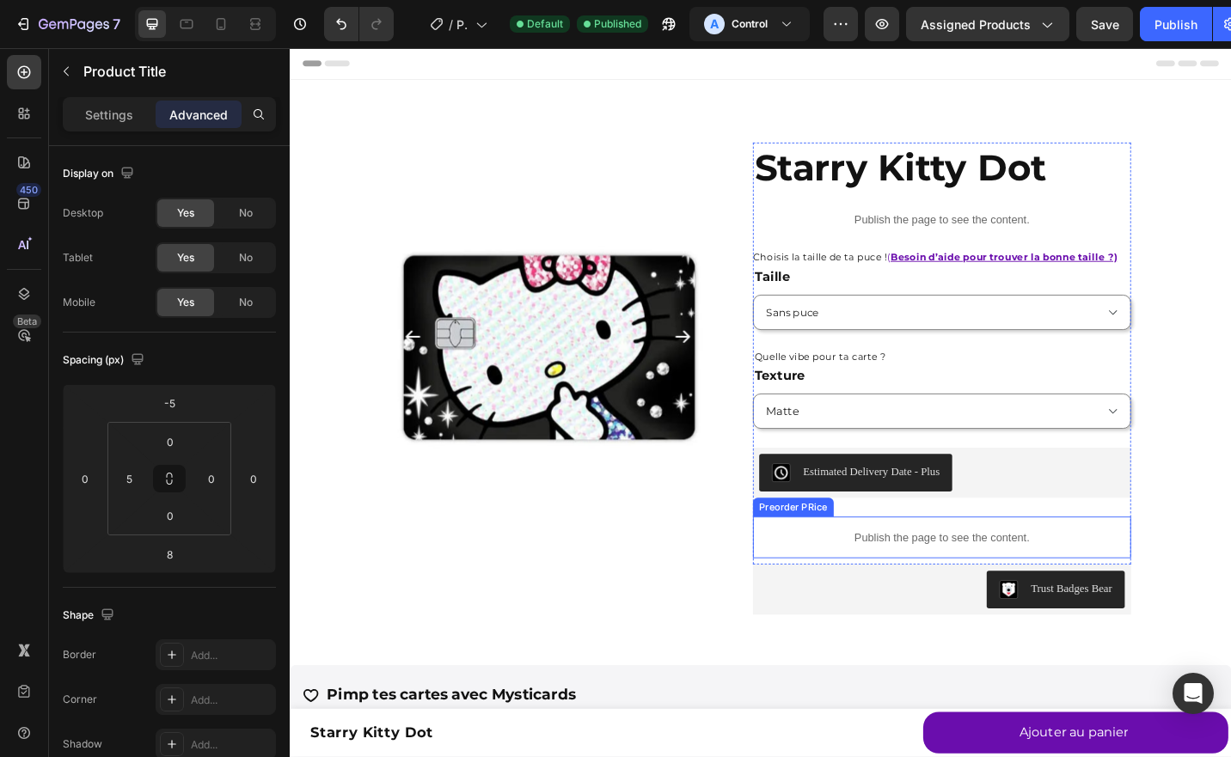
click at [1019, 583] on p "Publish the page to see the content." at bounding box center [1004, 585] width 414 height 18
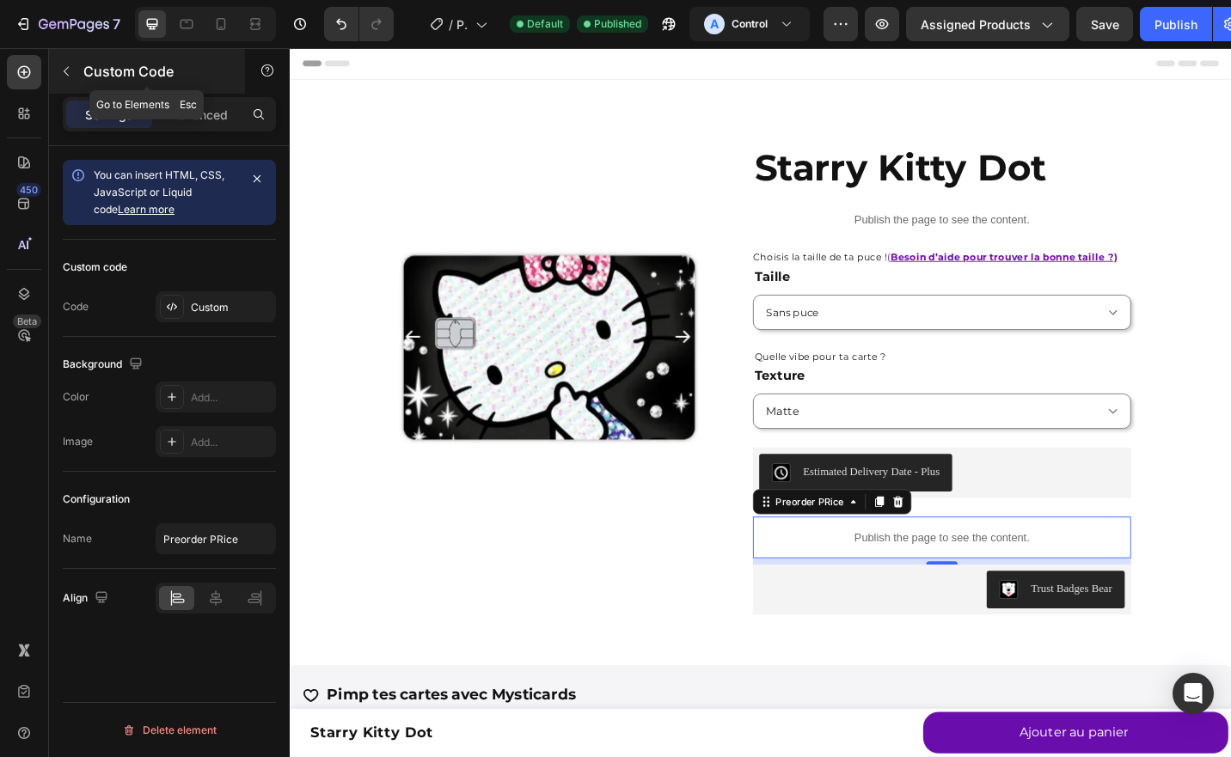
click at [72, 69] on icon "button" at bounding box center [66, 71] width 14 height 14
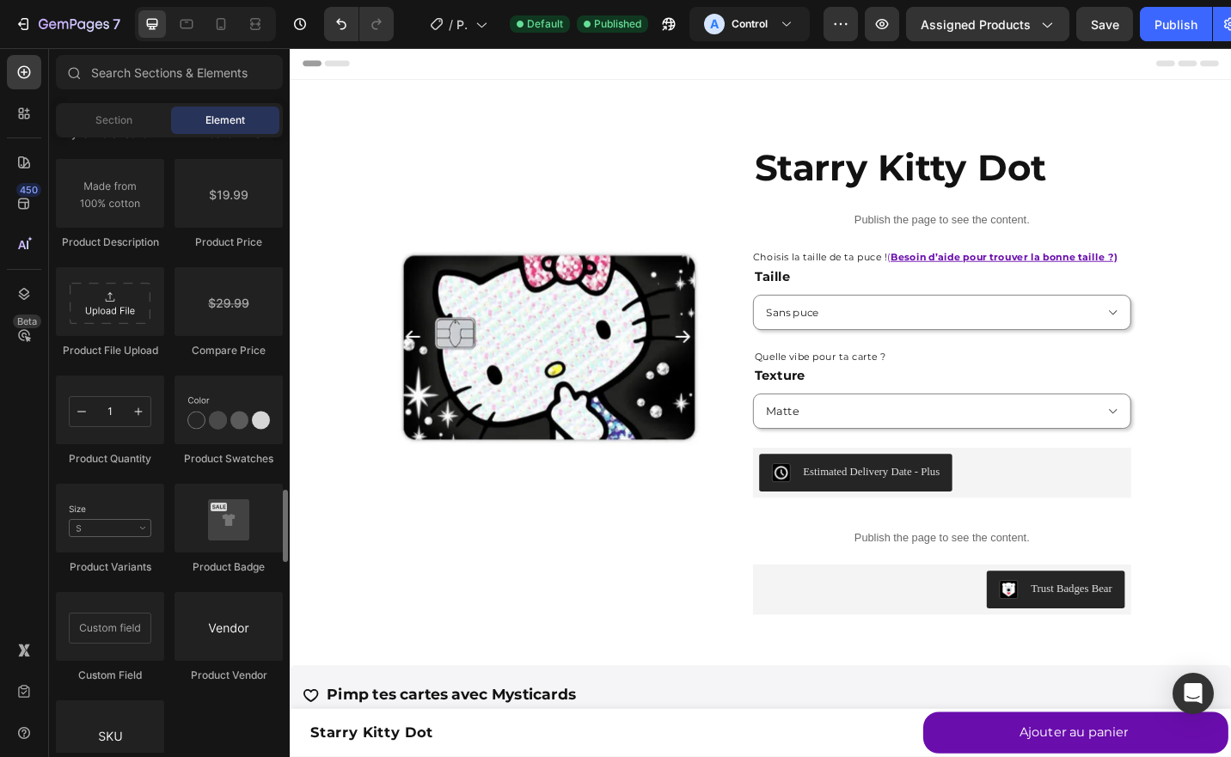
scroll to position [2878, 0]
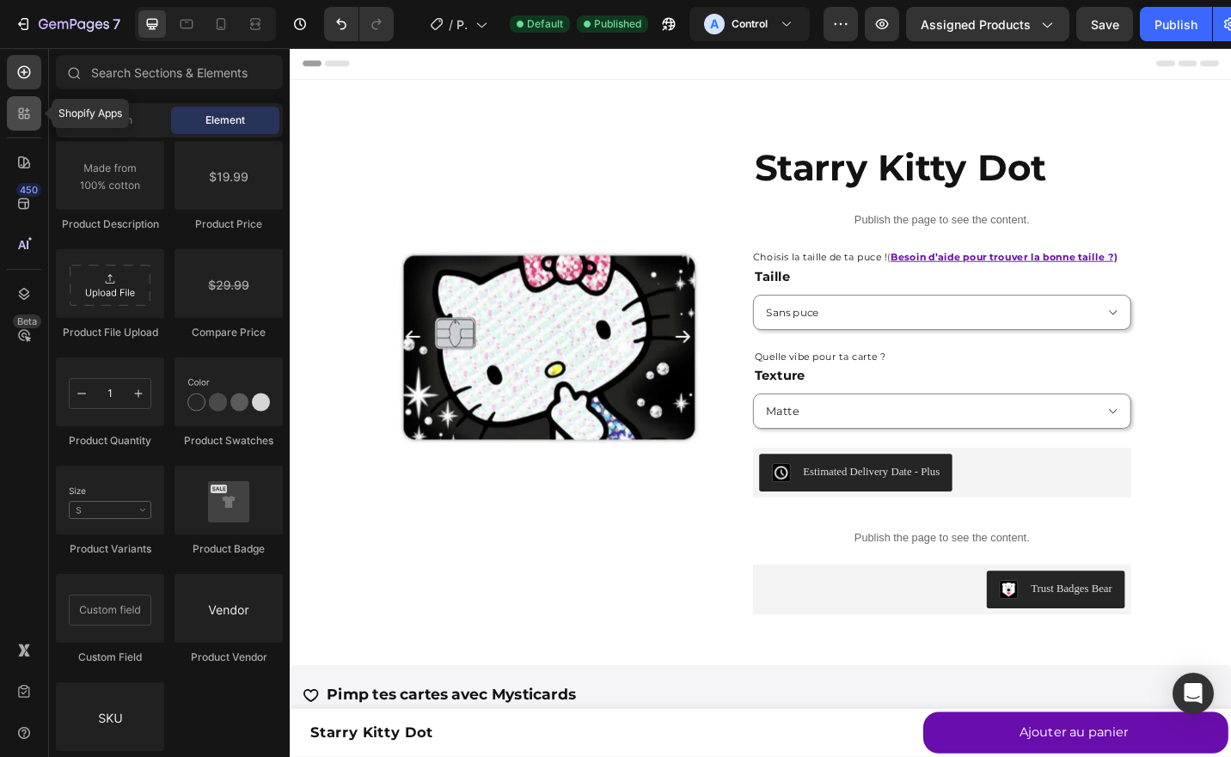
click at [18, 117] on icon at bounding box center [23, 113] width 17 height 17
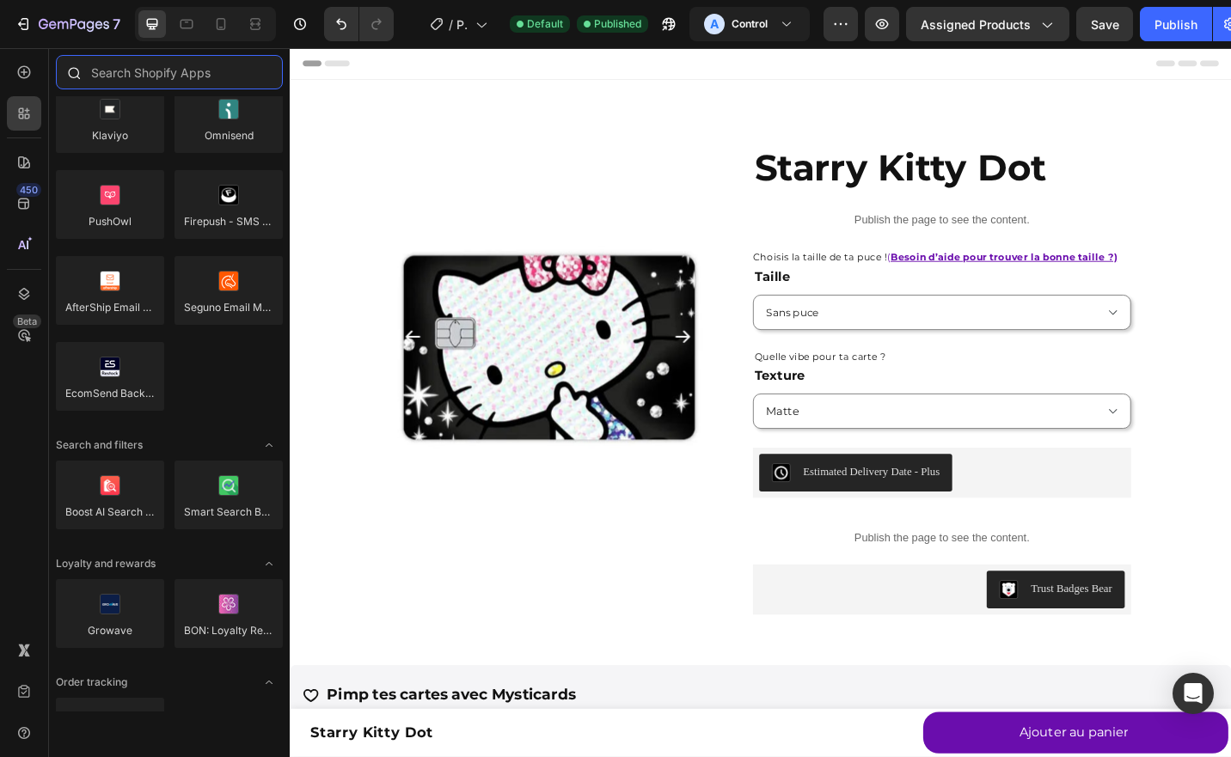
click at [127, 77] on input "text" at bounding box center [169, 72] width 227 height 34
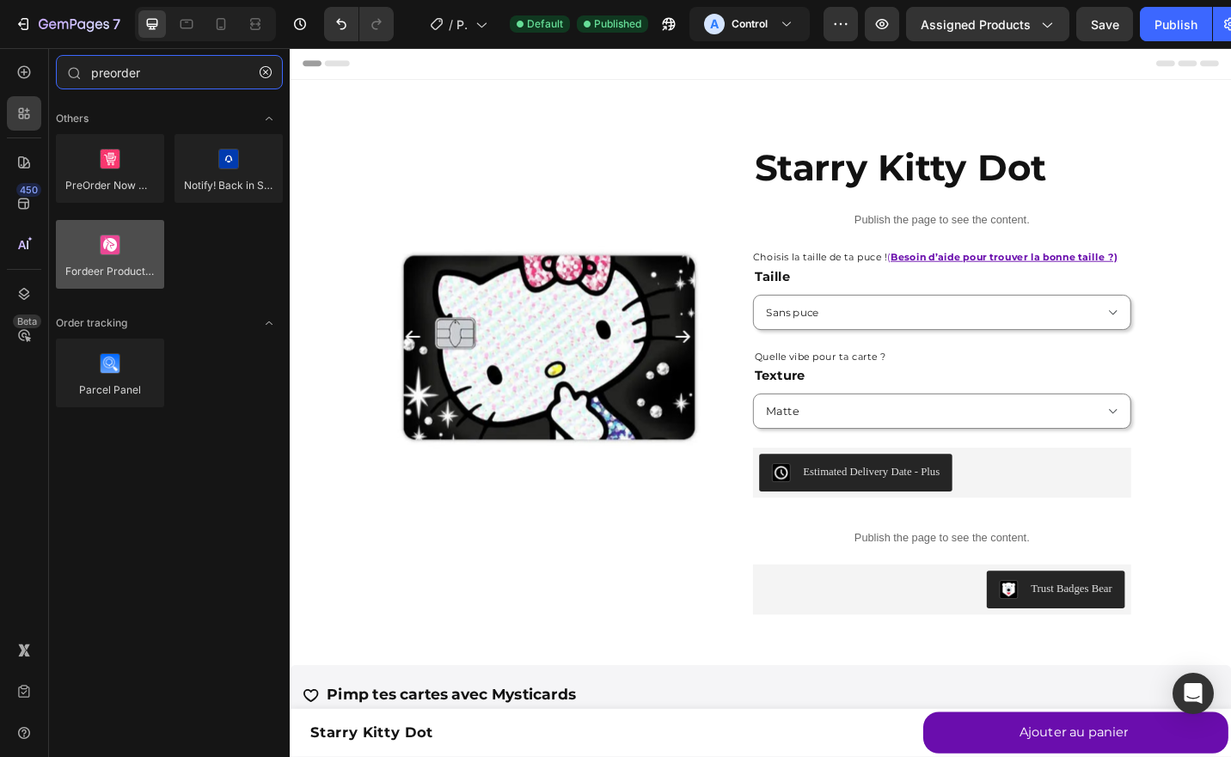
type input "preorder"
click at [110, 248] on div at bounding box center [110, 254] width 108 height 69
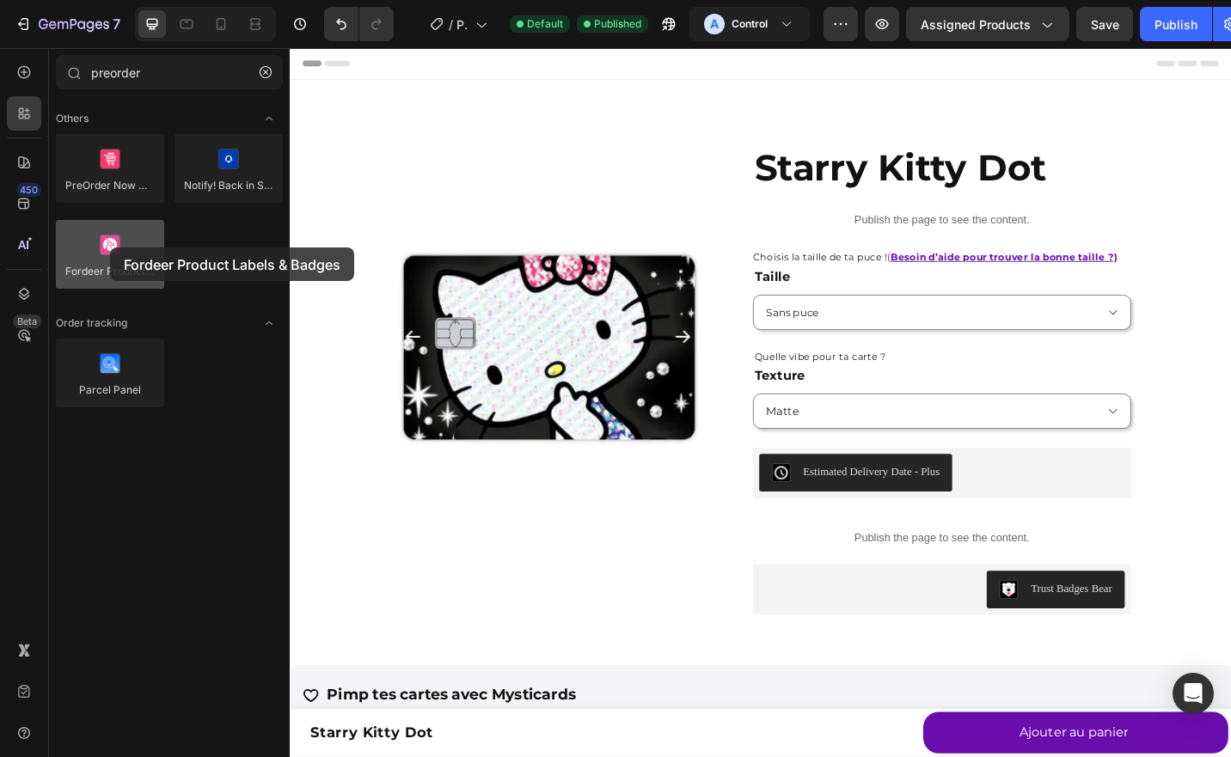
click at [110, 248] on div at bounding box center [110, 254] width 108 height 69
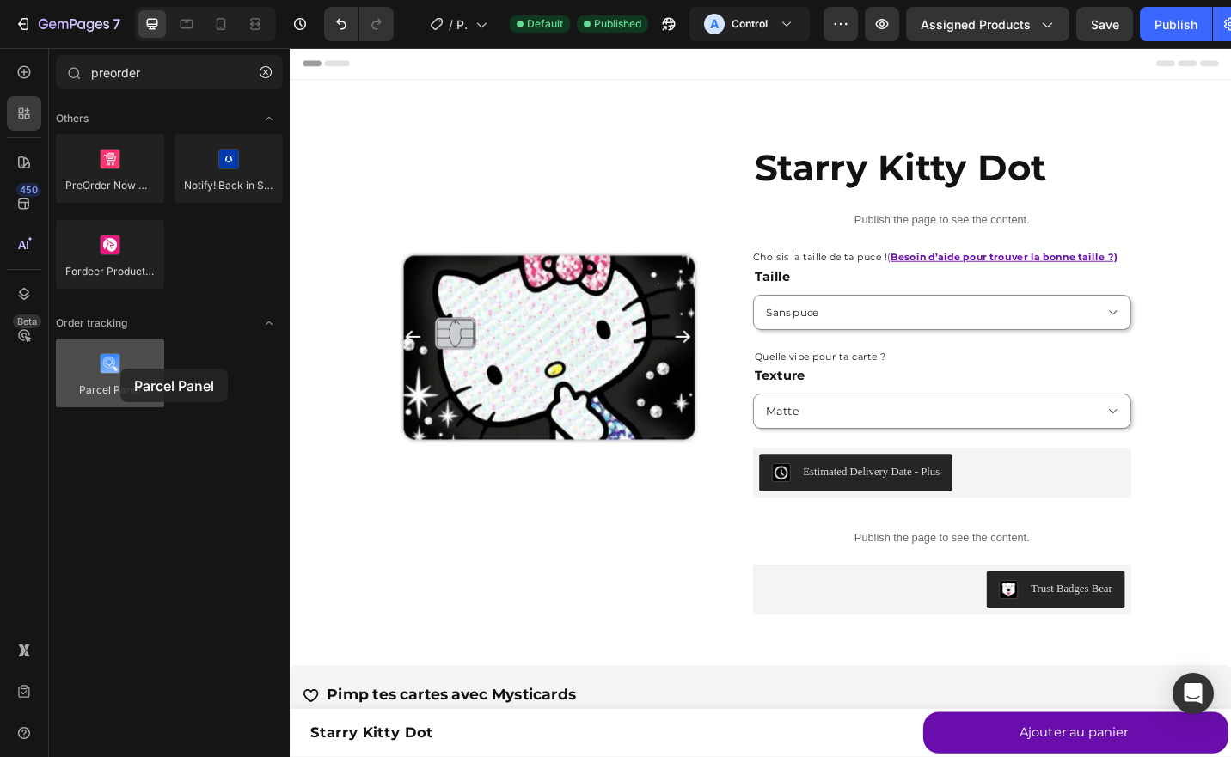
click at [120, 369] on div at bounding box center [110, 373] width 108 height 69
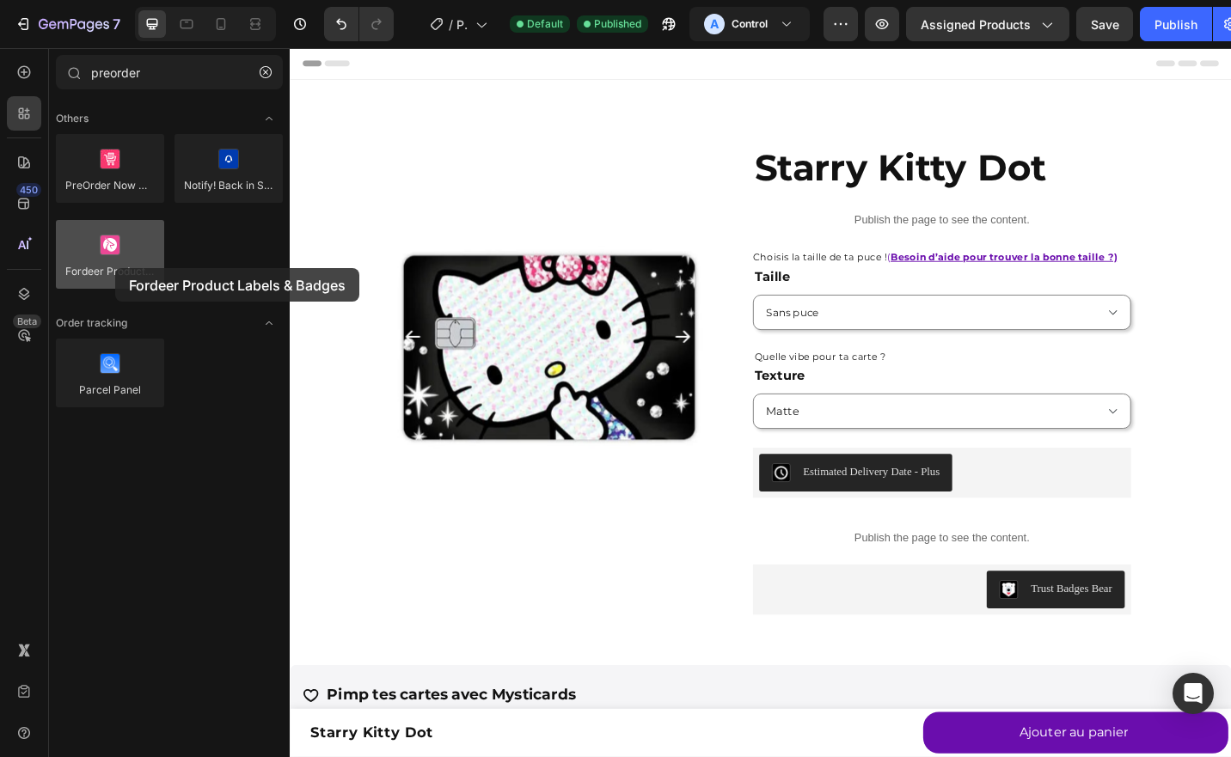
click at [115, 268] on div at bounding box center [110, 254] width 108 height 69
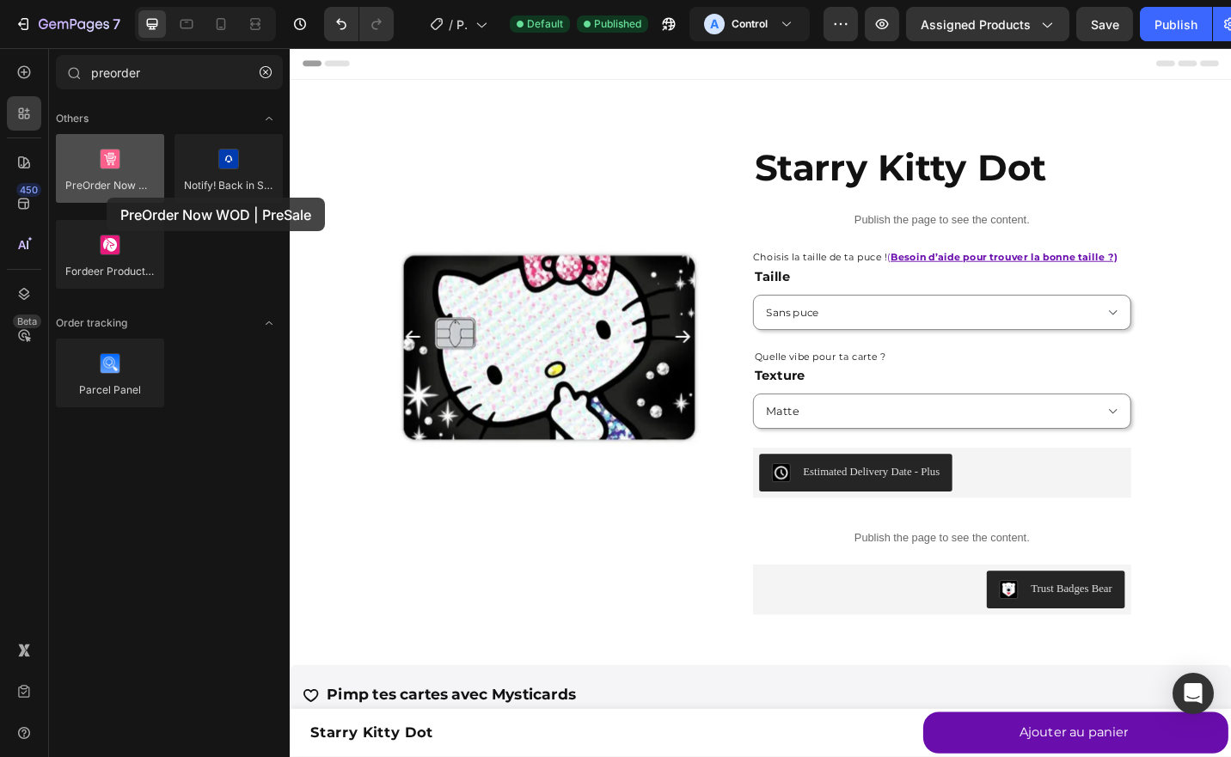
click at [107, 198] on div at bounding box center [110, 168] width 108 height 69
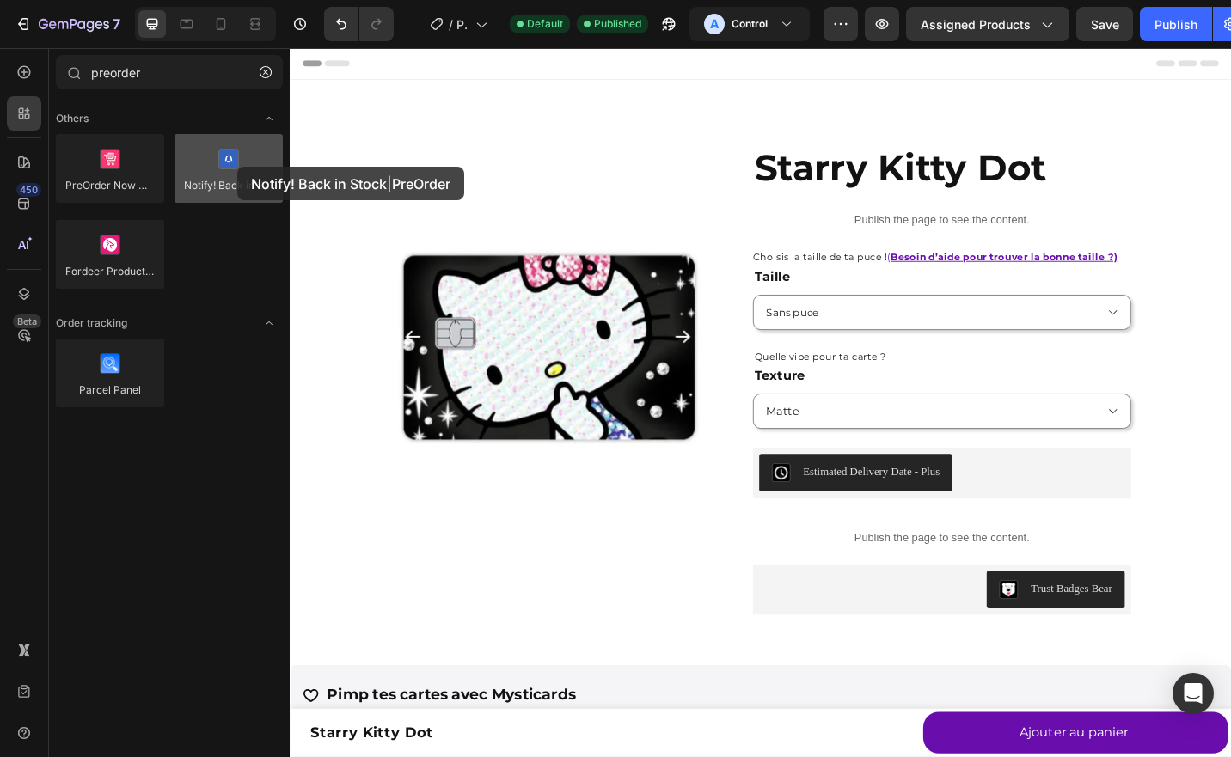
click at [237, 167] on div at bounding box center [229, 168] width 108 height 69
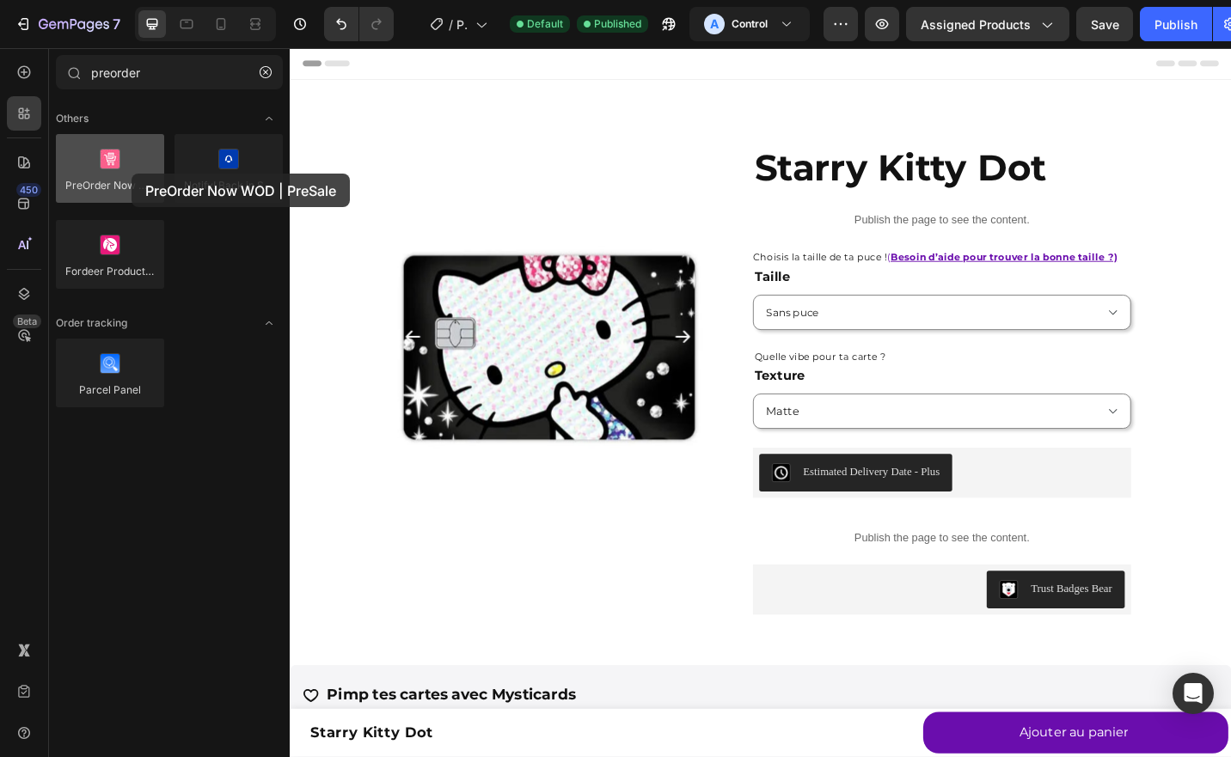
click at [132, 174] on div at bounding box center [110, 168] width 108 height 69
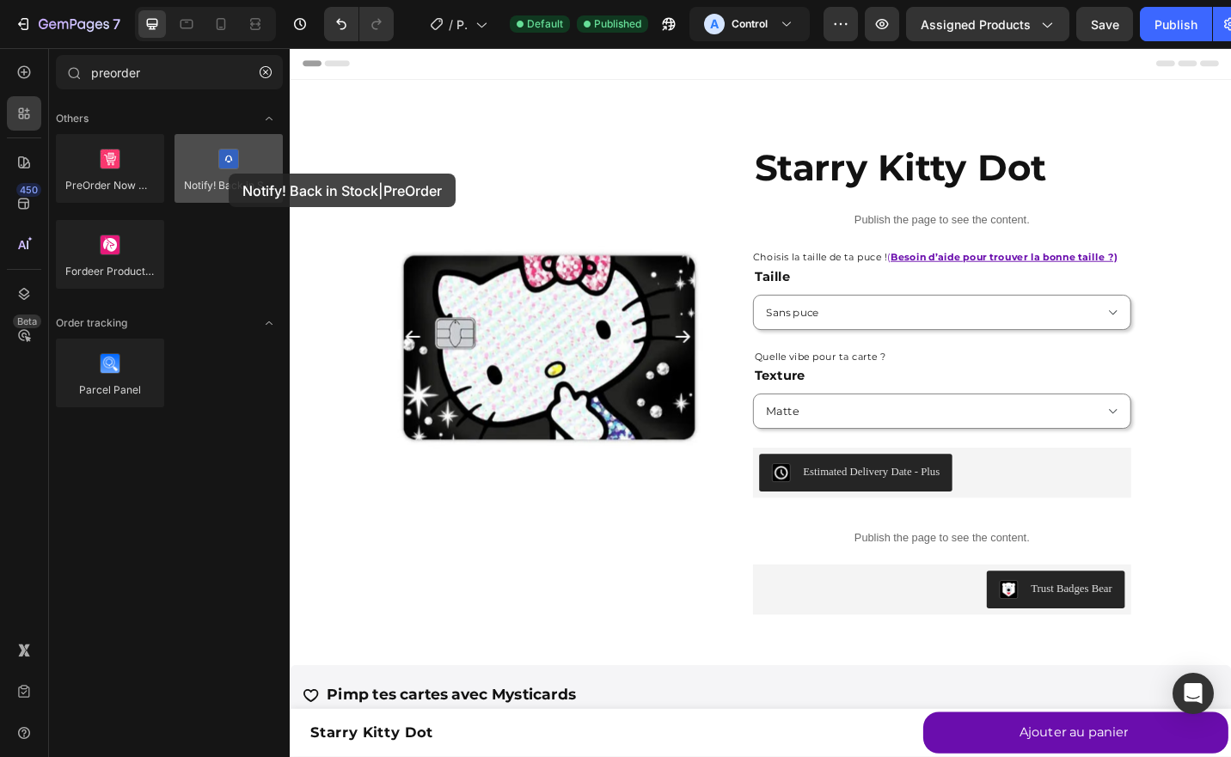
click at [229, 174] on div at bounding box center [229, 168] width 108 height 69
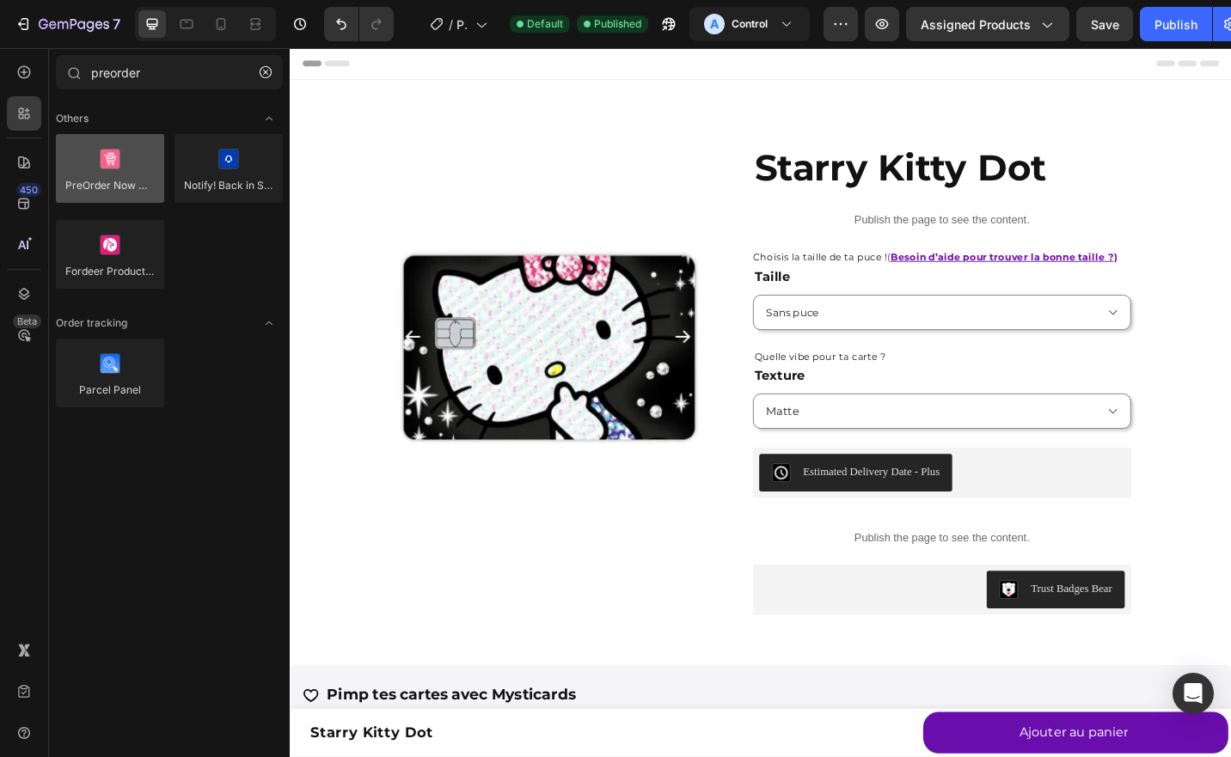
click at [138, 186] on div at bounding box center [110, 168] width 108 height 69
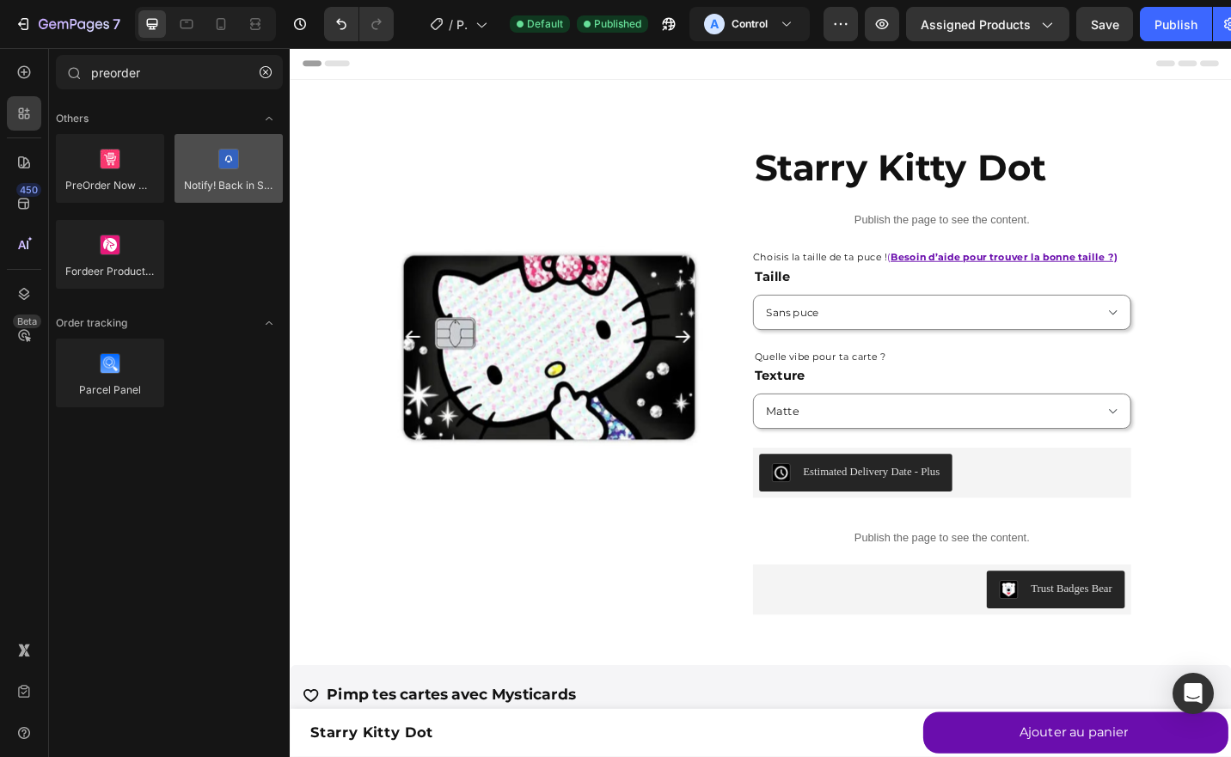
click at [217, 177] on div at bounding box center [229, 168] width 108 height 69
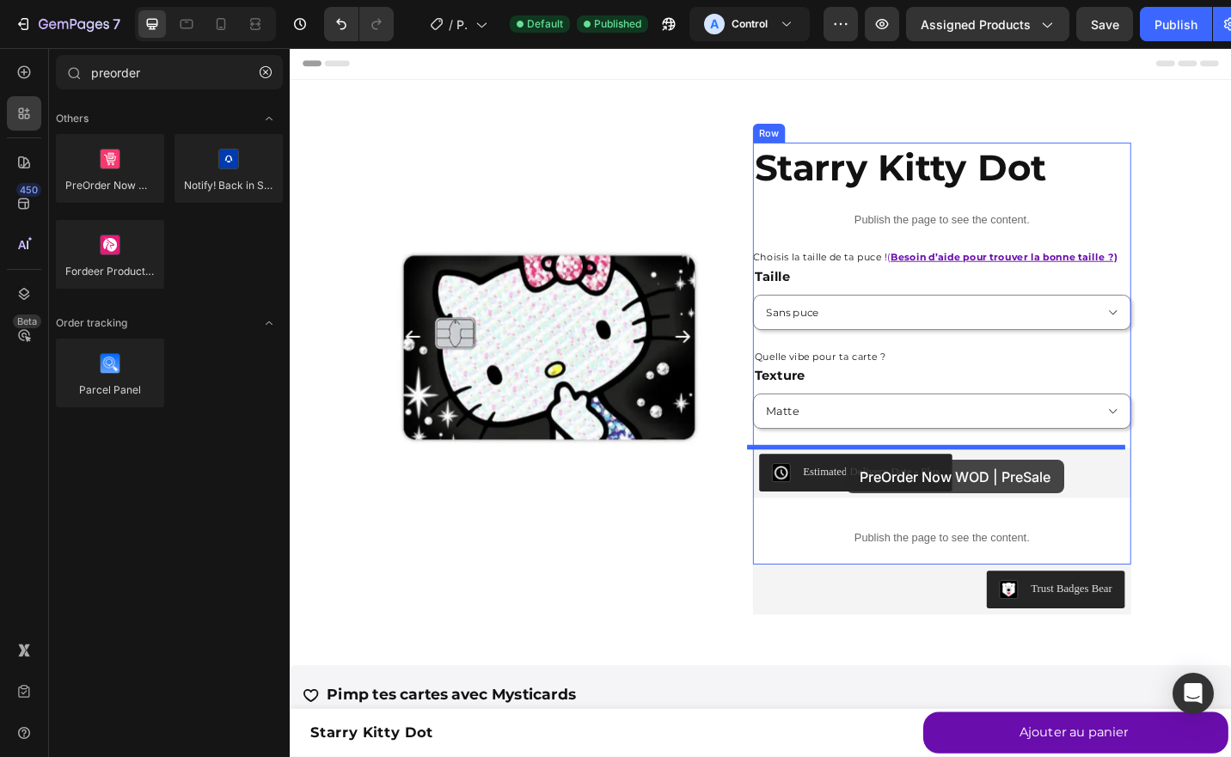
drag, startPoint x: 411, startPoint y: 230, endPoint x: 898, endPoint y: 499, distance: 556.8
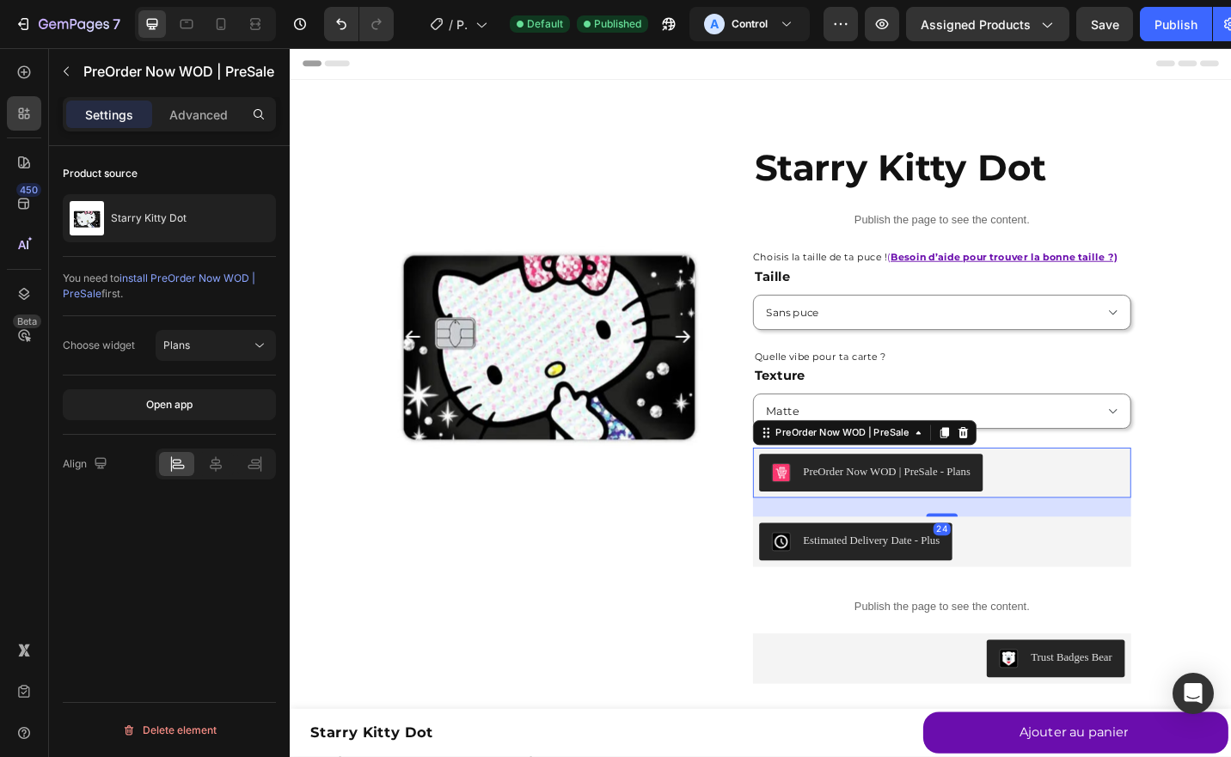
click at [191, 283] on span "install PreOrder Now WOD | PreSale" at bounding box center [159, 286] width 193 height 28
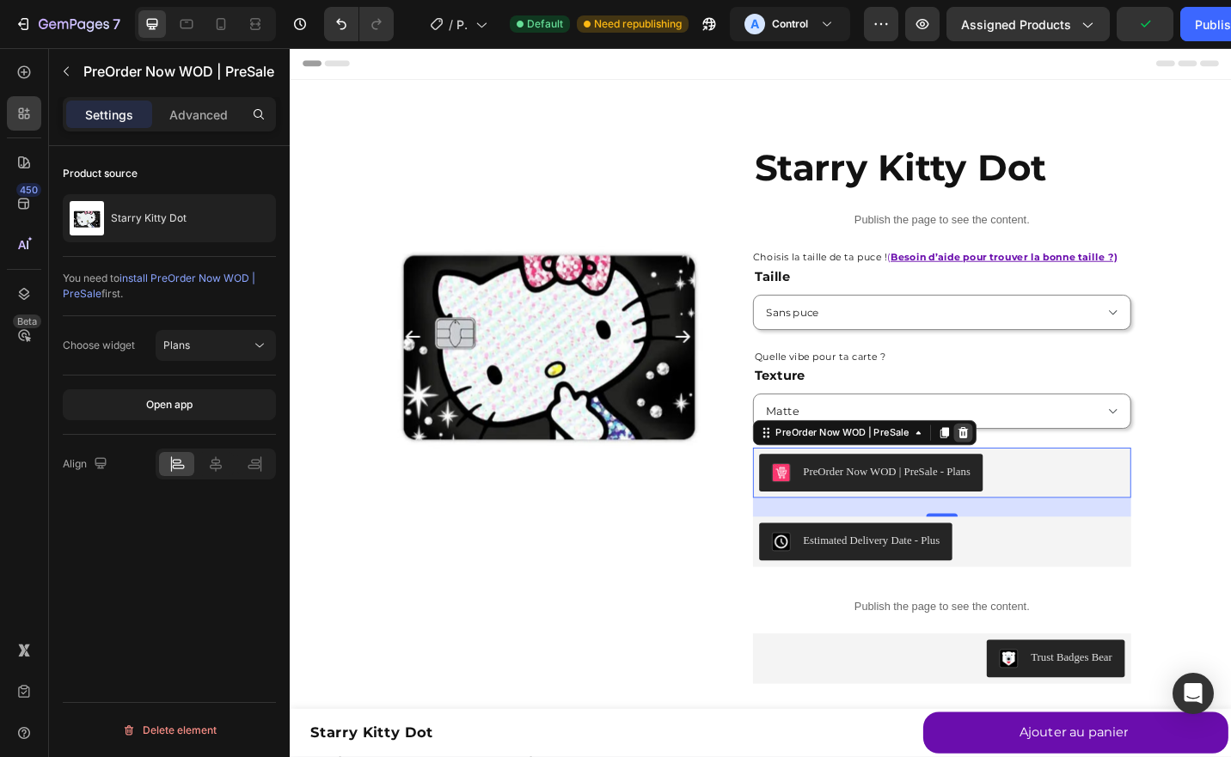
click at [1022, 468] on icon at bounding box center [1027, 470] width 11 height 12
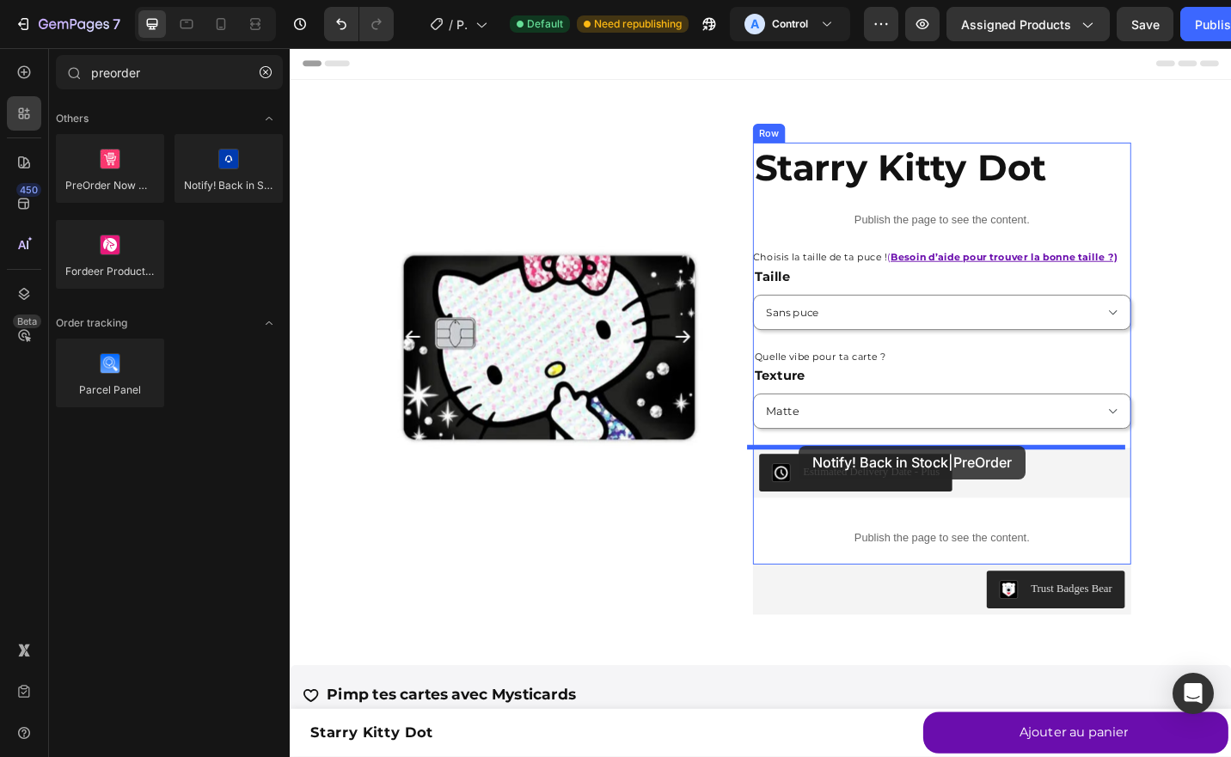
drag, startPoint x: 501, startPoint y: 222, endPoint x: 848, endPoint y: 483, distance: 434.0
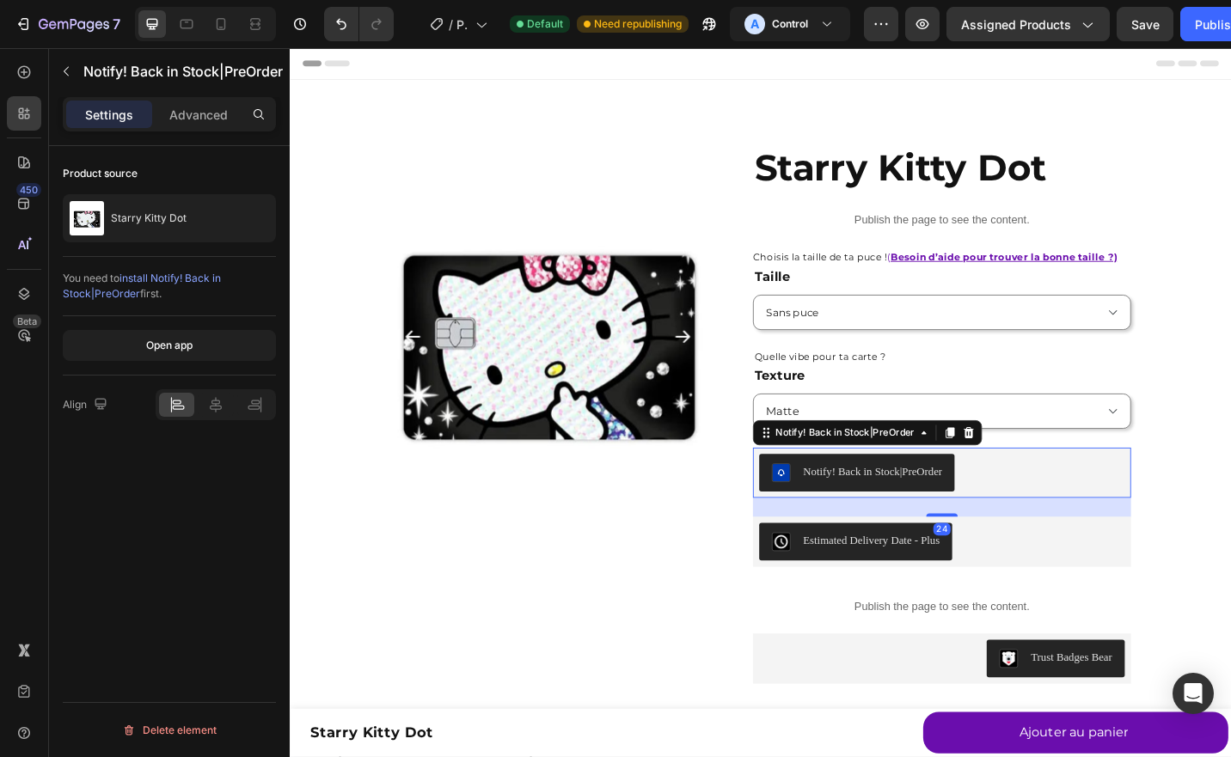
click at [148, 273] on span "install Notify! Back in Stock|PreOrder" at bounding box center [142, 286] width 158 height 28
click at [65, 70] on icon "button" at bounding box center [66, 71] width 14 height 14
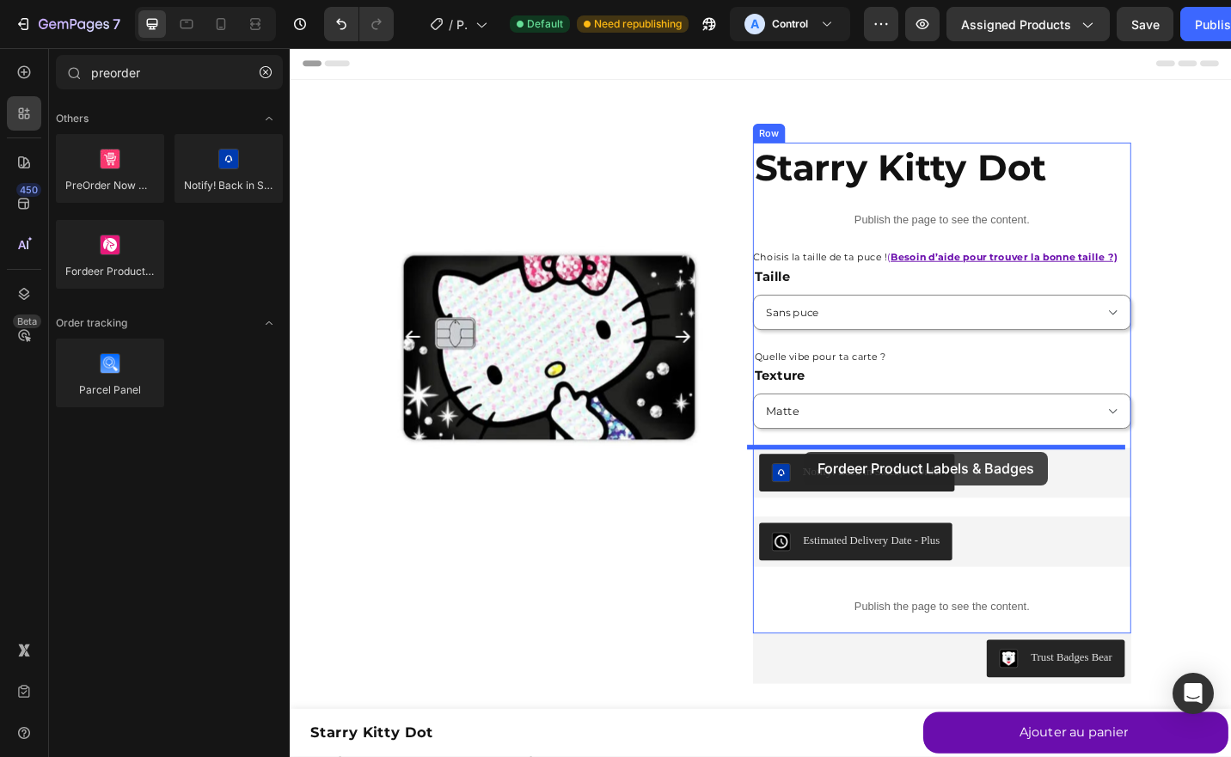
drag, startPoint x: 411, startPoint y: 311, endPoint x: 853, endPoint y: 491, distance: 477.0
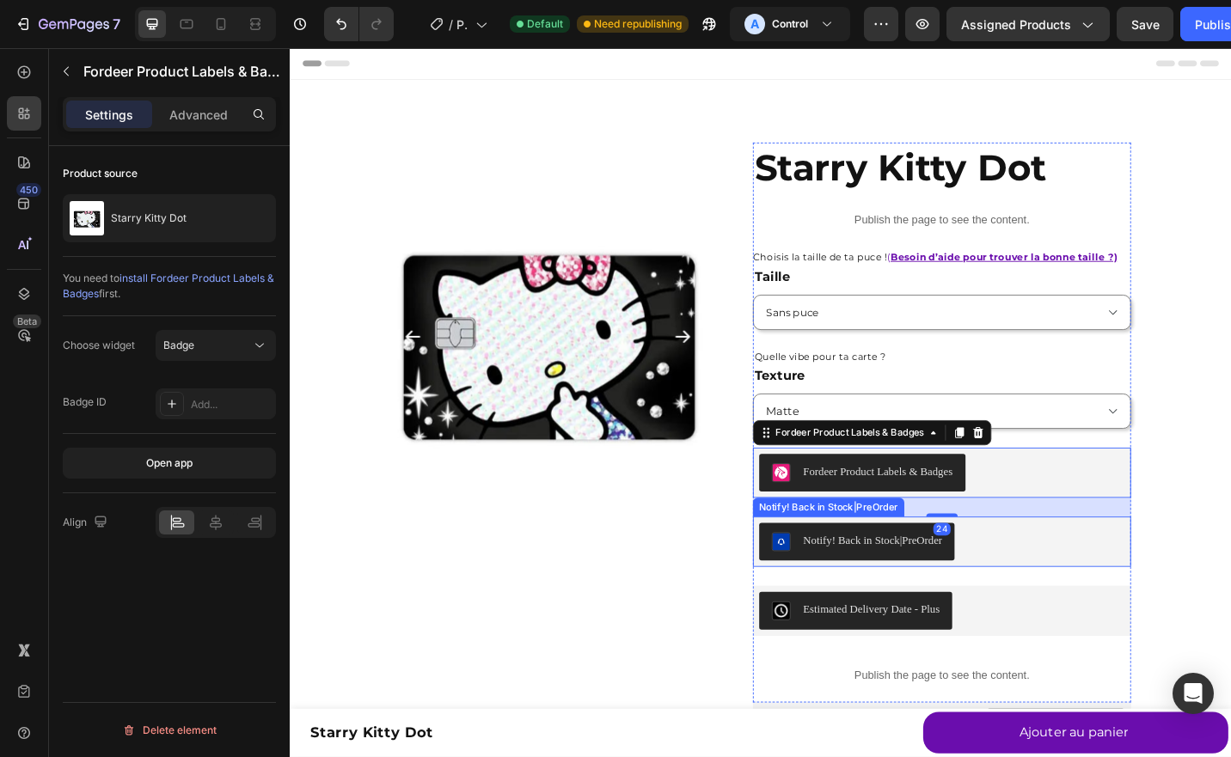
click at [1094, 599] on div "Notify! Back in Stock|PreOrder" at bounding box center [1004, 589] width 401 height 41
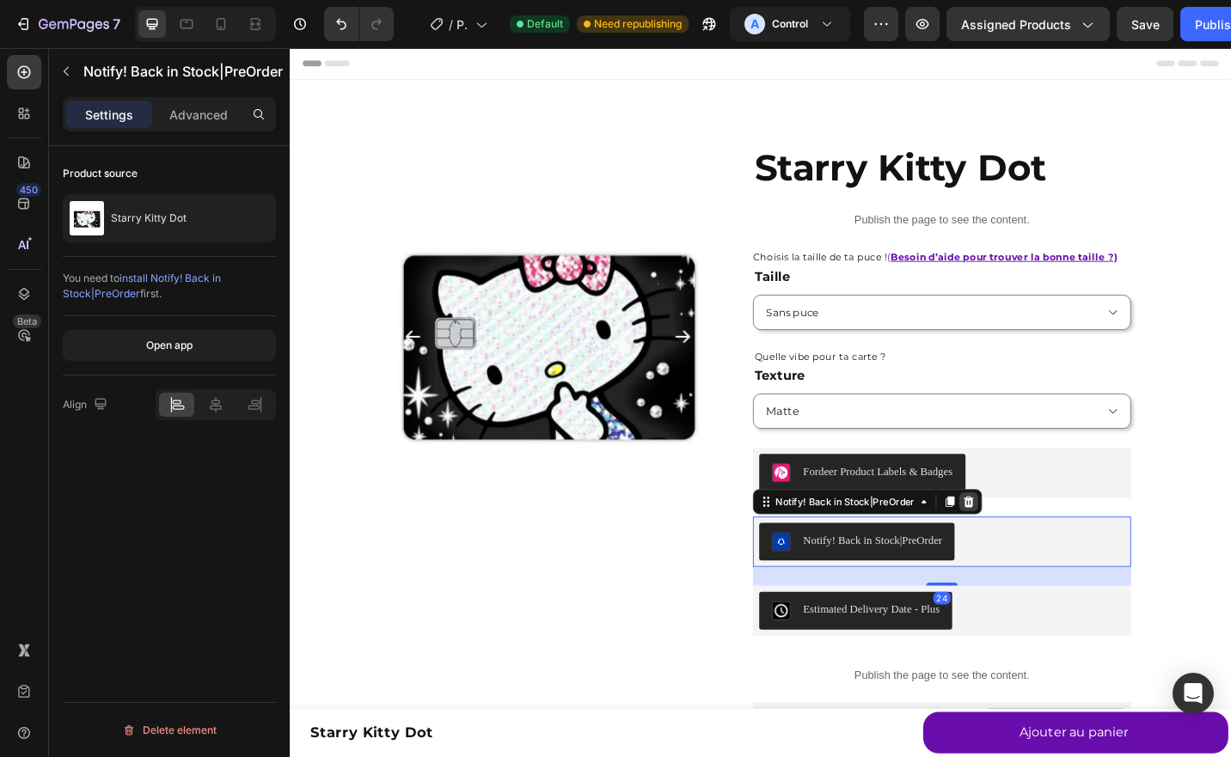
click at [1028, 546] on icon at bounding box center [1033, 546] width 11 height 12
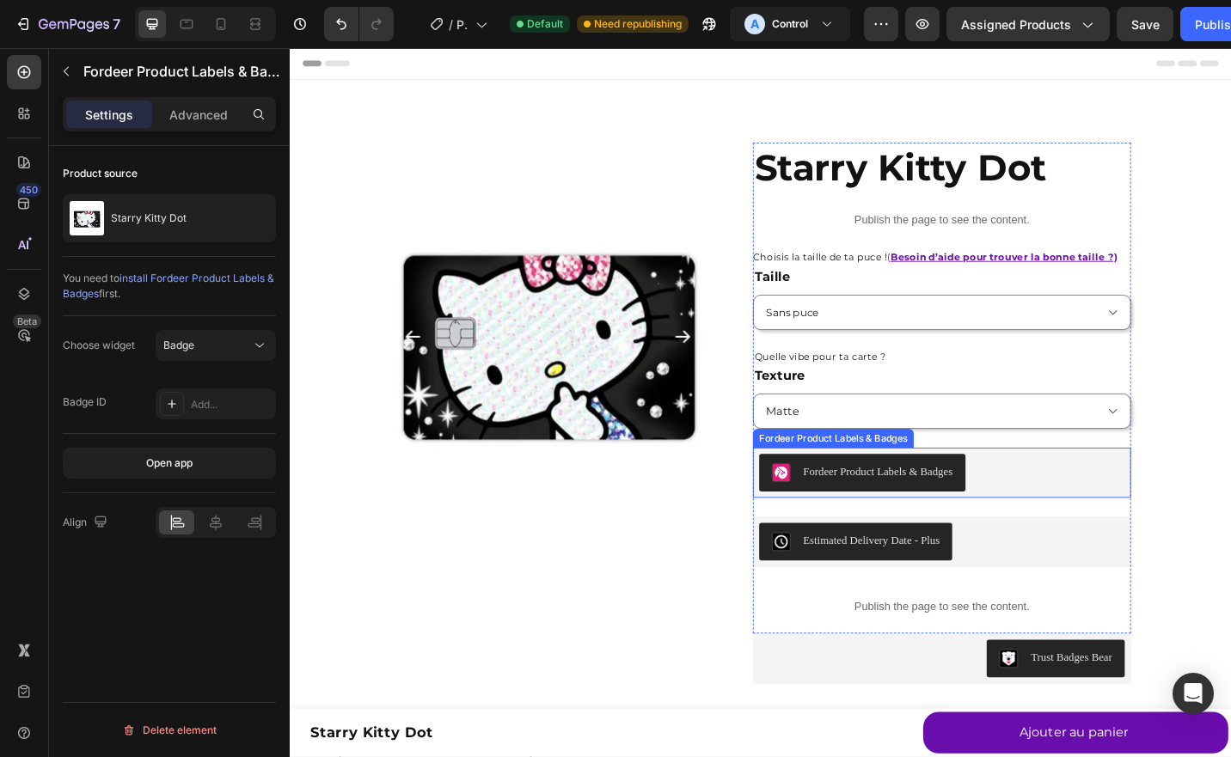
click at [934, 508] on div "Fordeer Product Labels & Badges" at bounding box center [934, 513] width 164 height 18
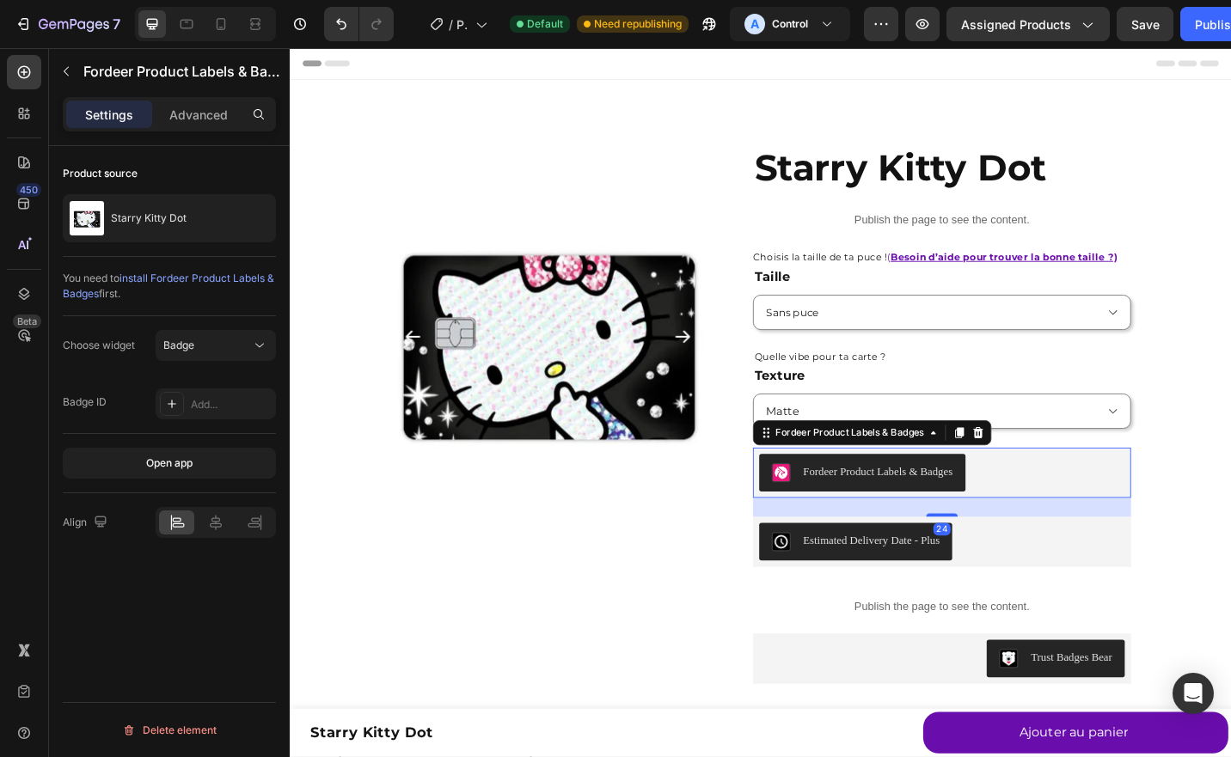
click at [156, 273] on span "install Fordeer Product Labels & Badges" at bounding box center [168, 286] width 211 height 28
click at [82, 64] on div "Fordeer Product Labels & Badges" at bounding box center [169, 71] width 241 height 45
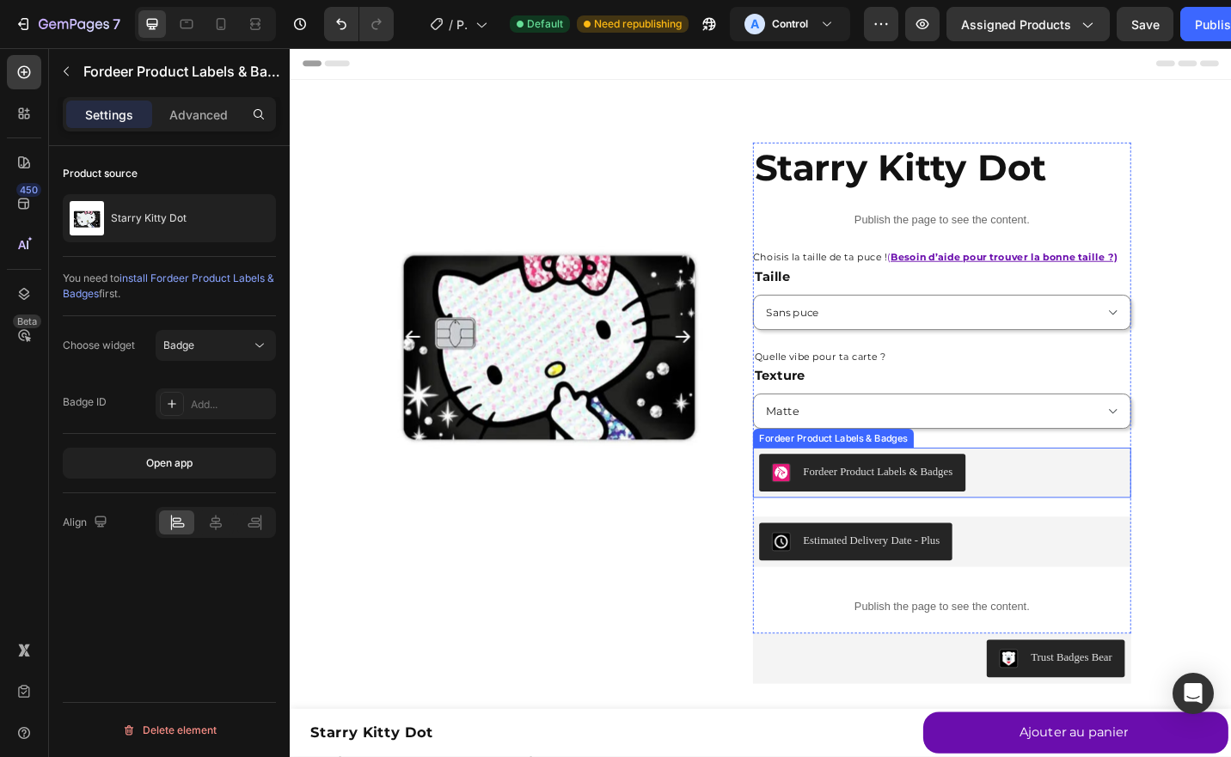
click at [1075, 516] on div "Fordeer Product Labels & Badges" at bounding box center [1004, 513] width 401 height 41
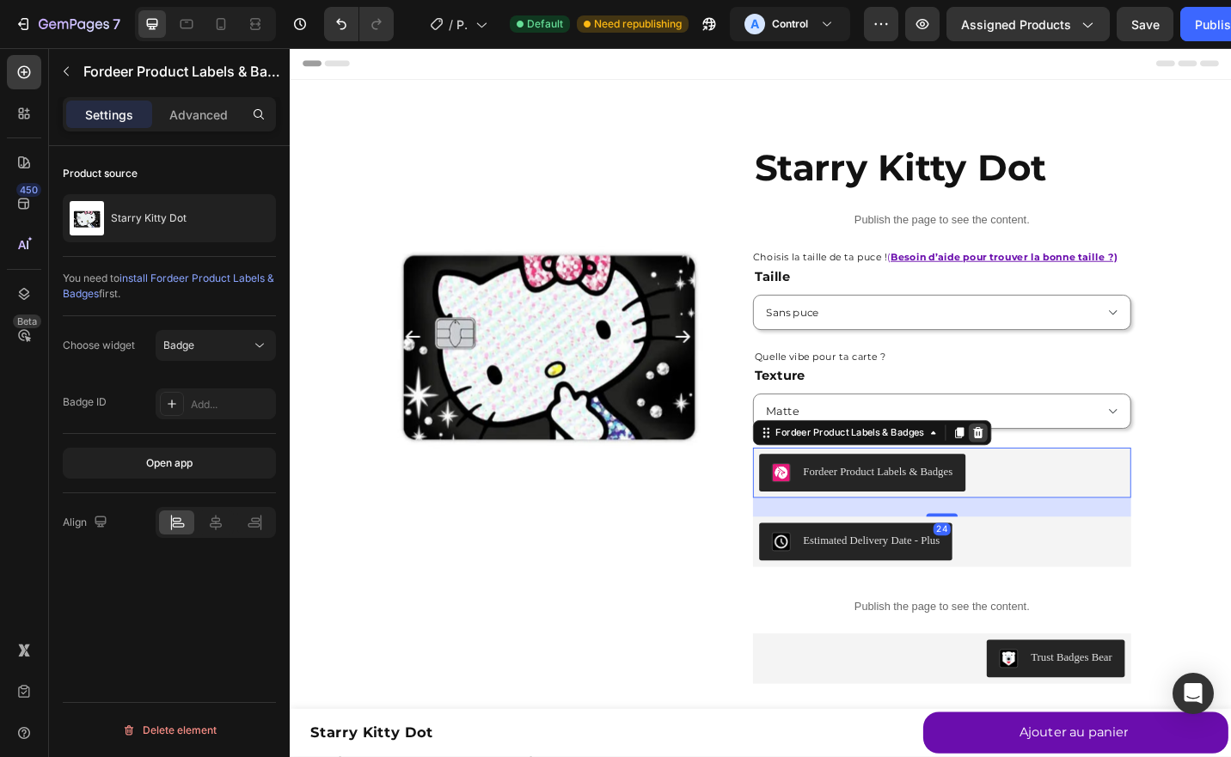
click at [1033, 475] on div at bounding box center [1043, 470] width 21 height 21
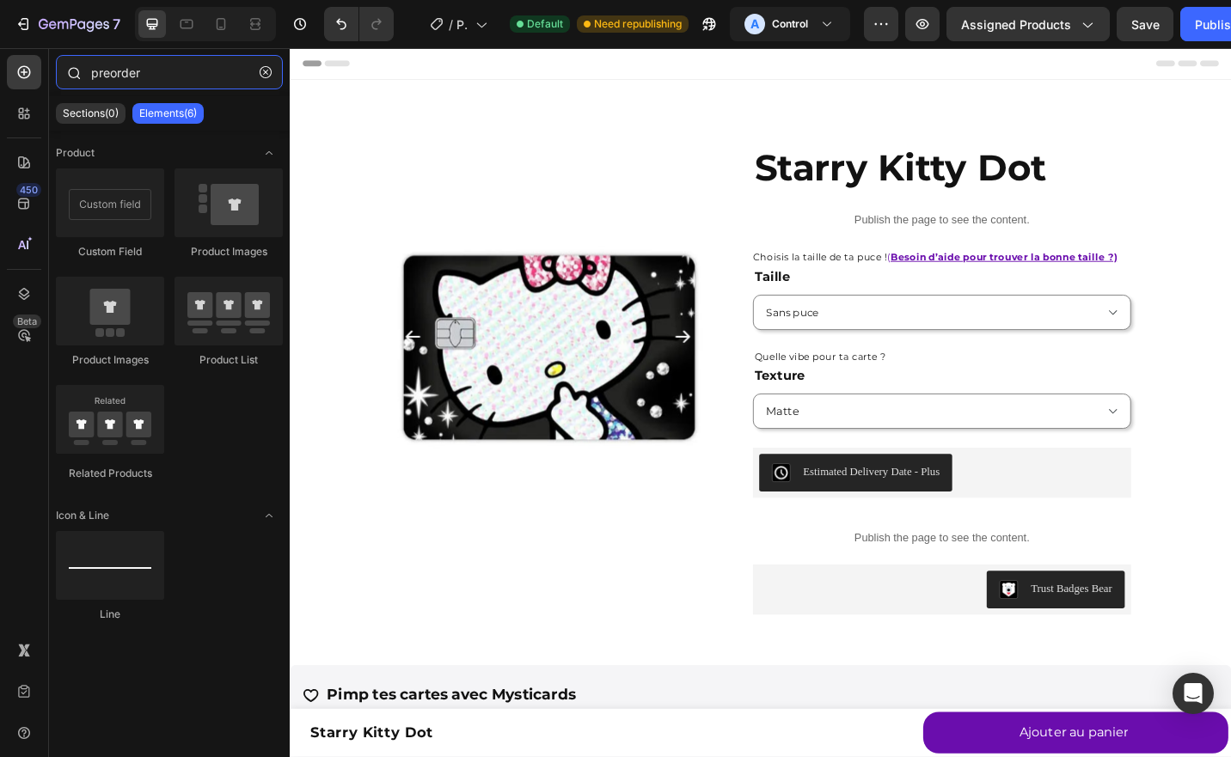
click at [155, 83] on input "preorder" at bounding box center [169, 72] width 227 height 34
click at [41, 107] on div at bounding box center [24, 113] width 34 height 34
click at [33, 110] on div at bounding box center [24, 113] width 34 height 34
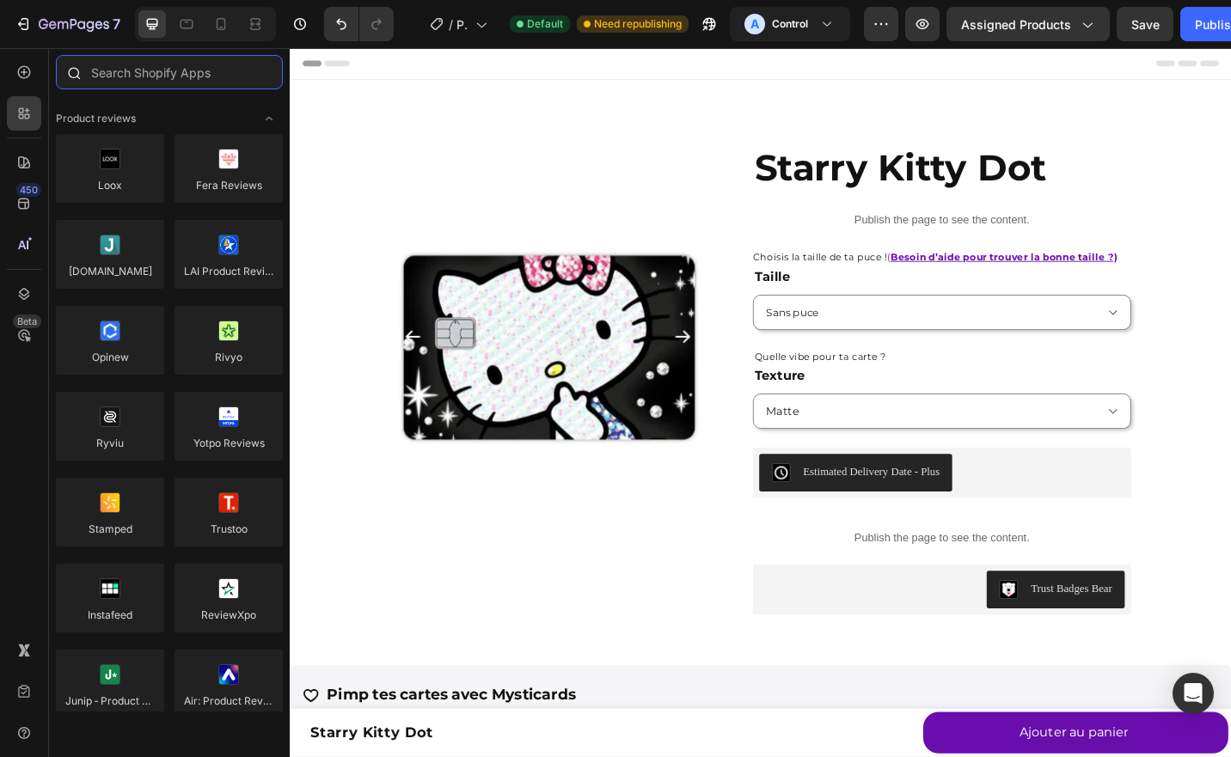
type input "p"
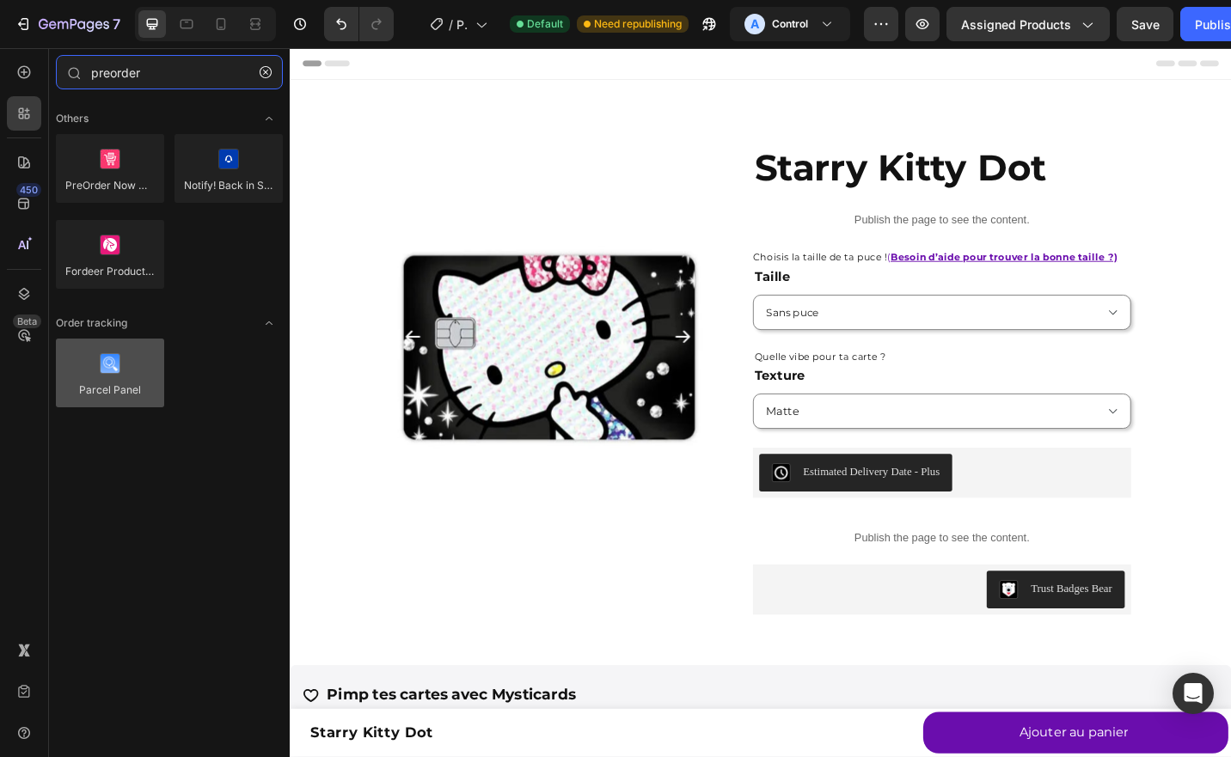
type input "preorder"
click at [112, 382] on div at bounding box center [110, 373] width 108 height 69
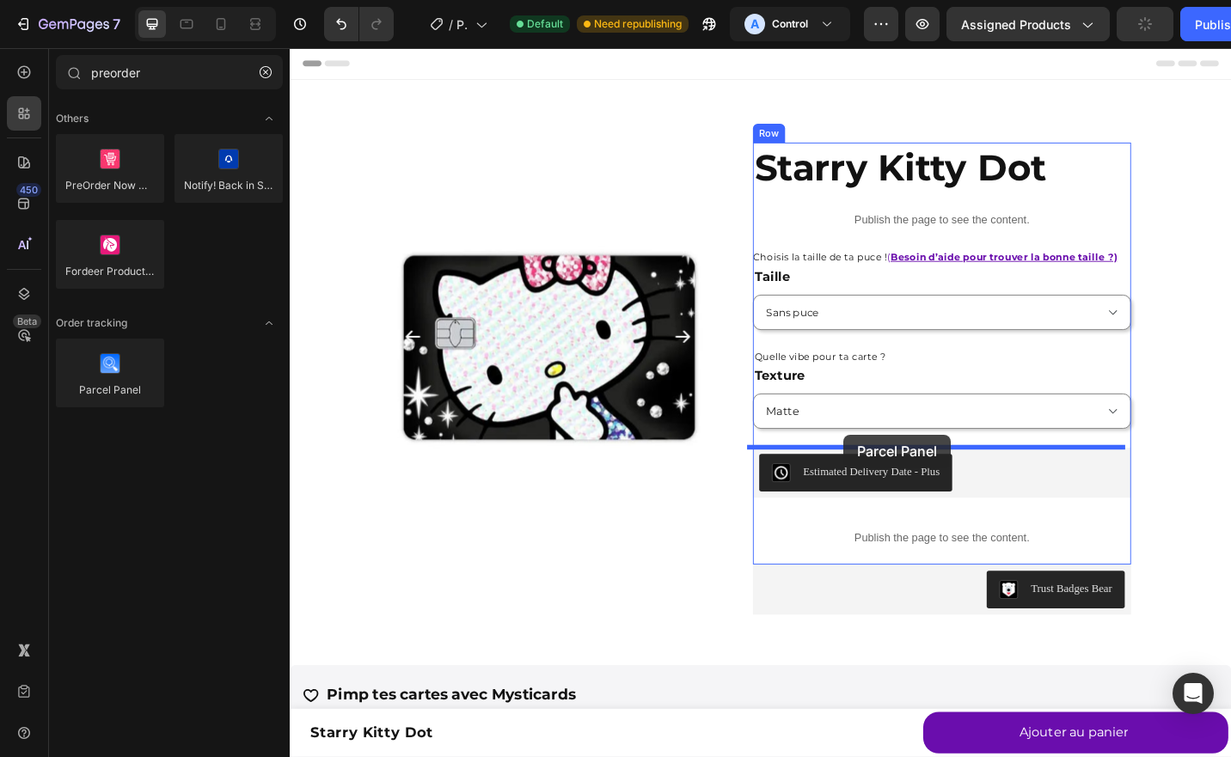
drag, startPoint x: 401, startPoint y: 409, endPoint x: 897, endPoint y: 472, distance: 500.0
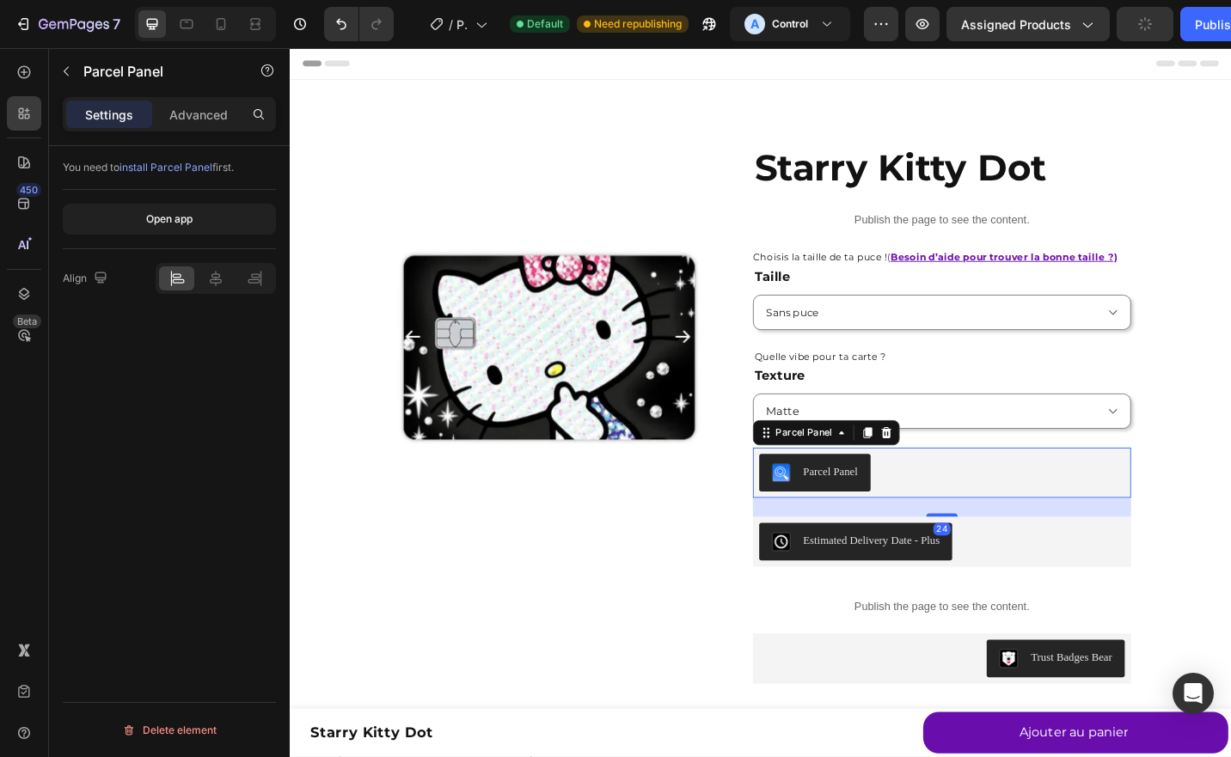
click at [147, 168] on span "install Parcel Panel" at bounding box center [165, 167] width 93 height 13
click at [62, 68] on icon "button" at bounding box center [66, 71] width 14 height 14
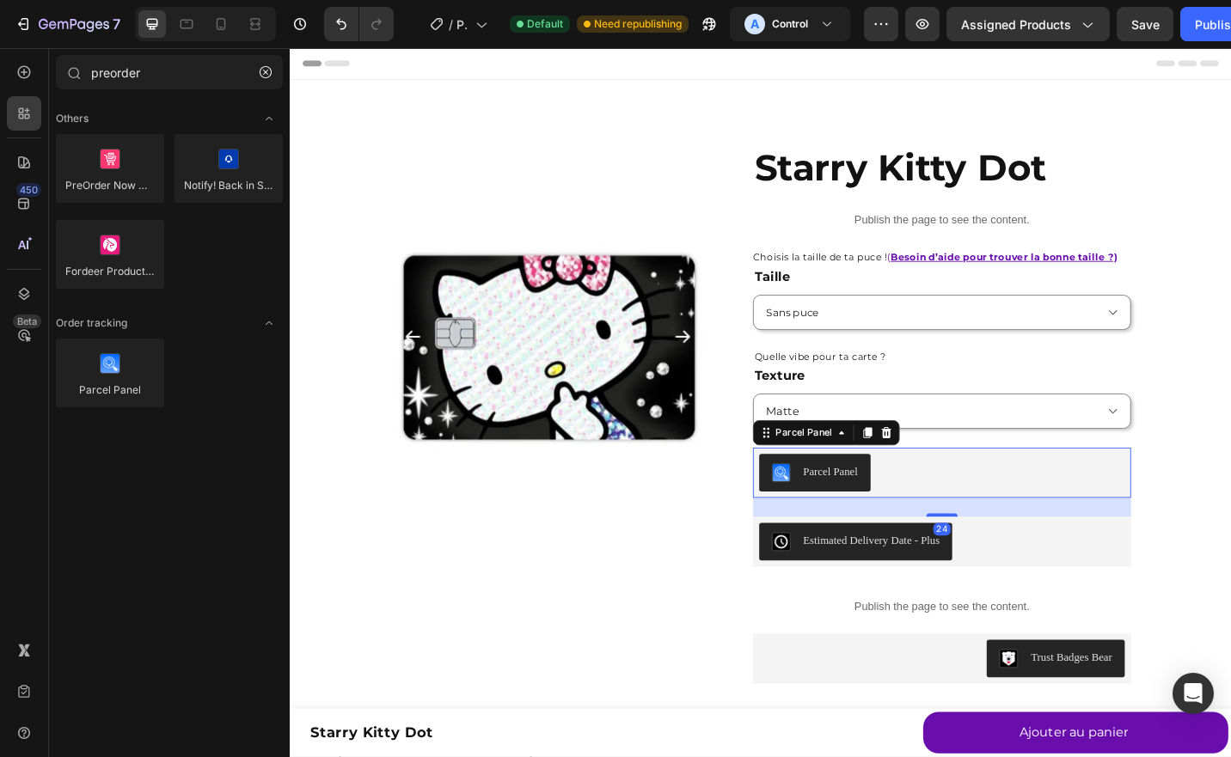
click at [949, 507] on div "Parcel Panel" at bounding box center [1004, 513] width 401 height 41
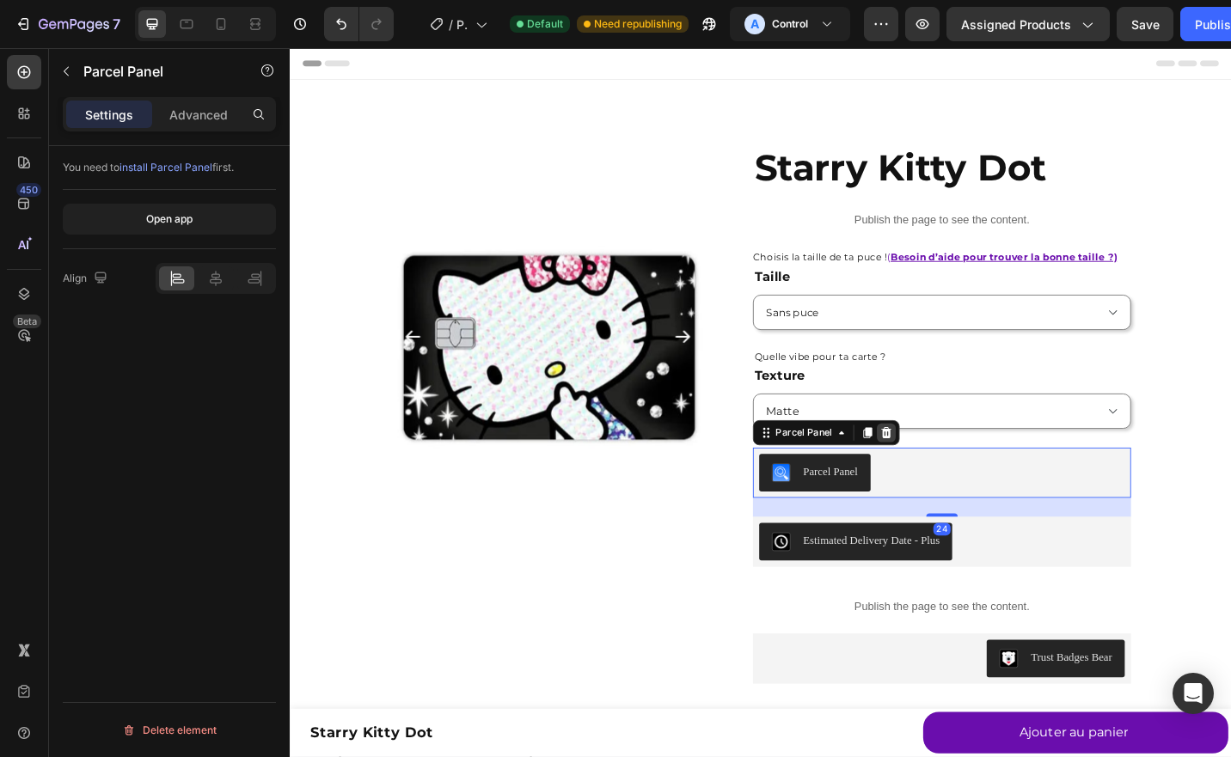
click at [938, 472] on icon at bounding box center [943, 470] width 11 height 12
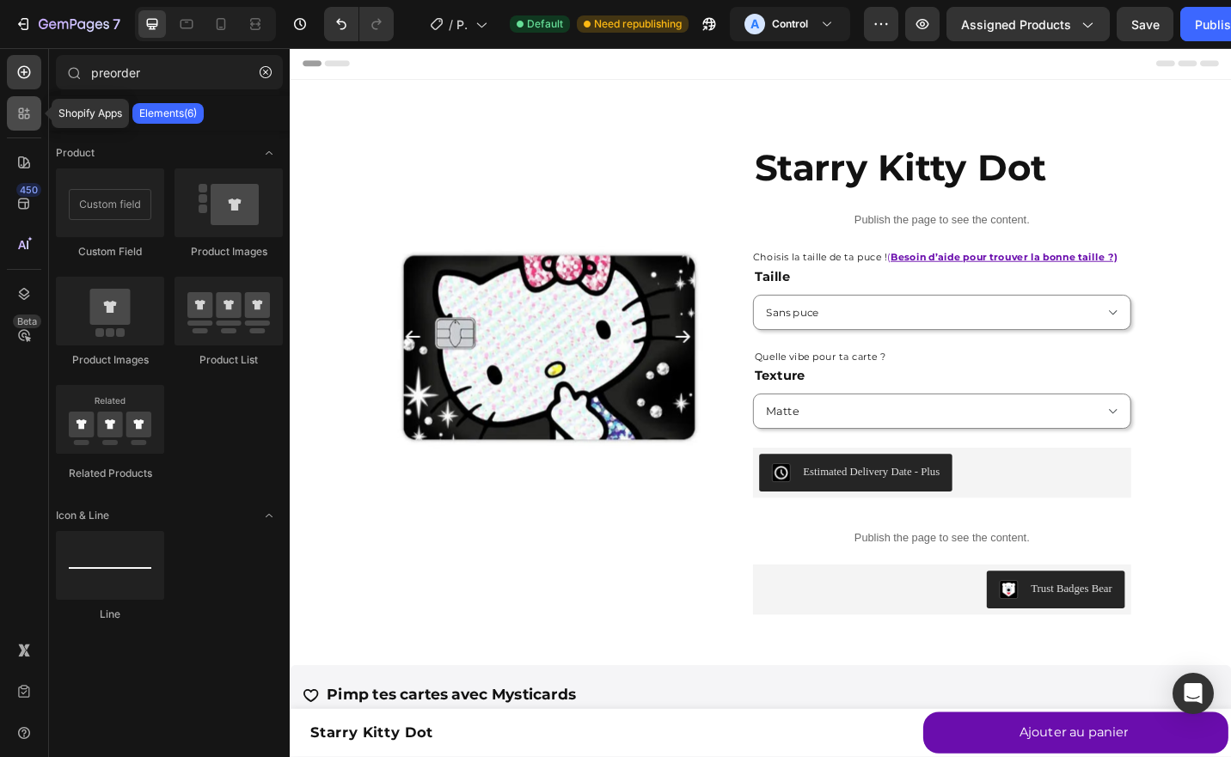
click at [32, 118] on icon at bounding box center [23, 113] width 17 height 17
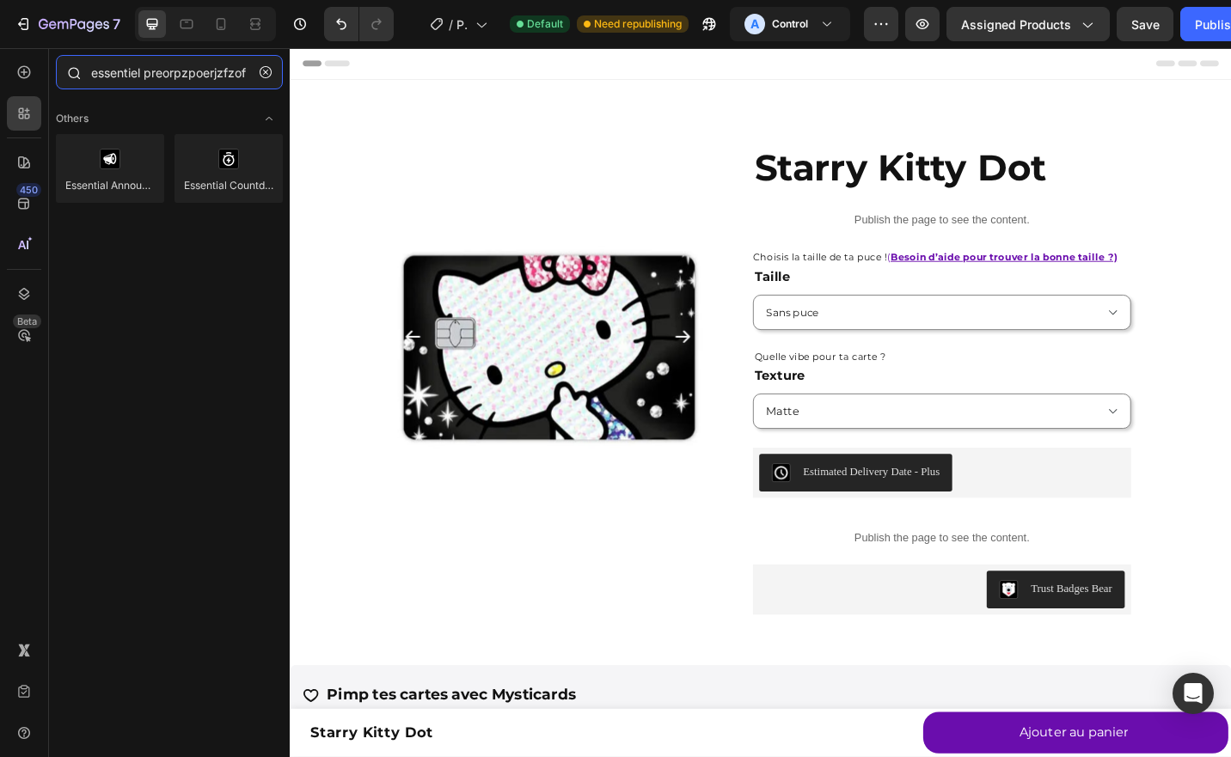
type input "essentiel preorpzpoerjzfzofn"
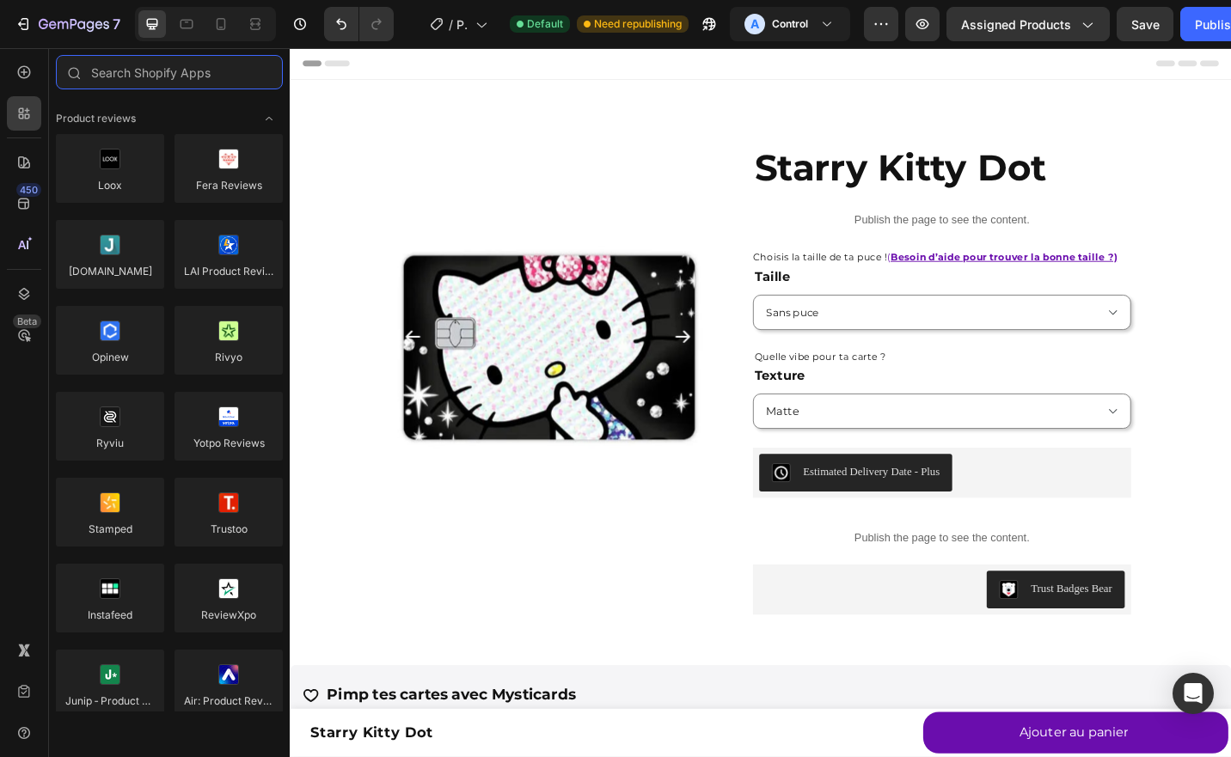
scroll to position [0, 0]
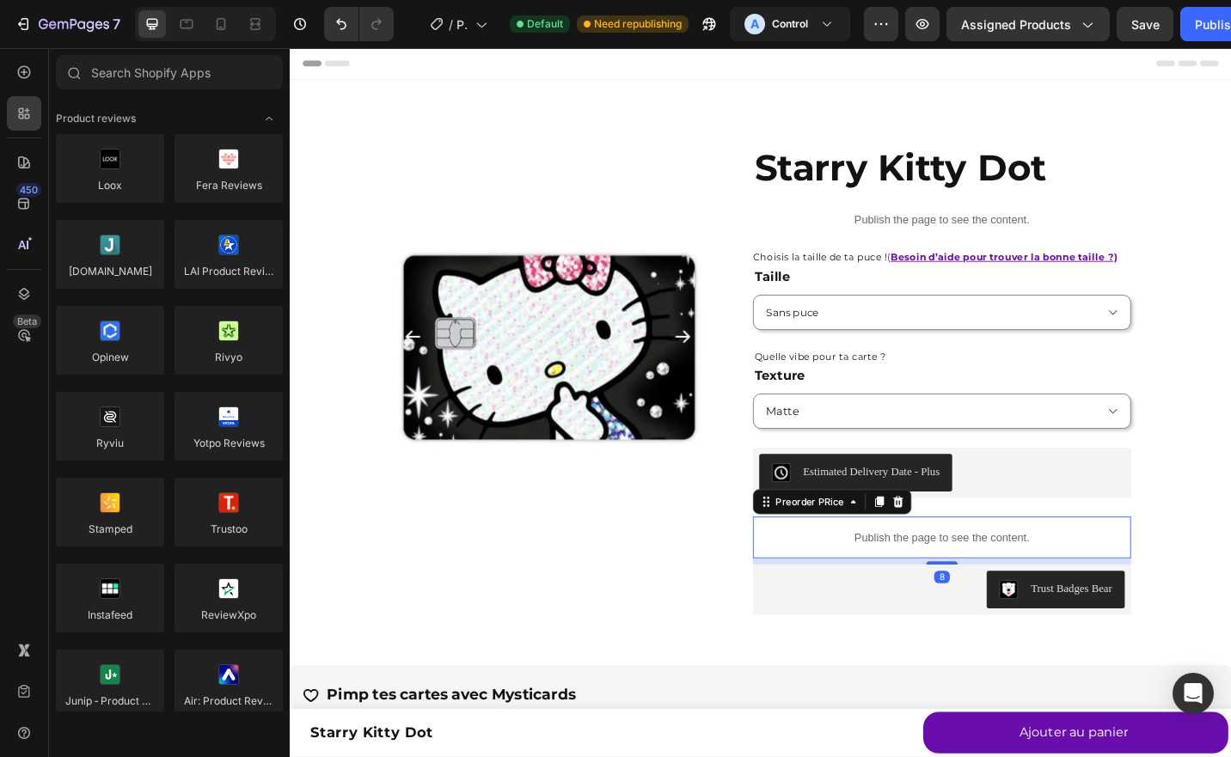
click at [901, 584] on p "Publish the page to see the content." at bounding box center [1004, 585] width 414 height 18
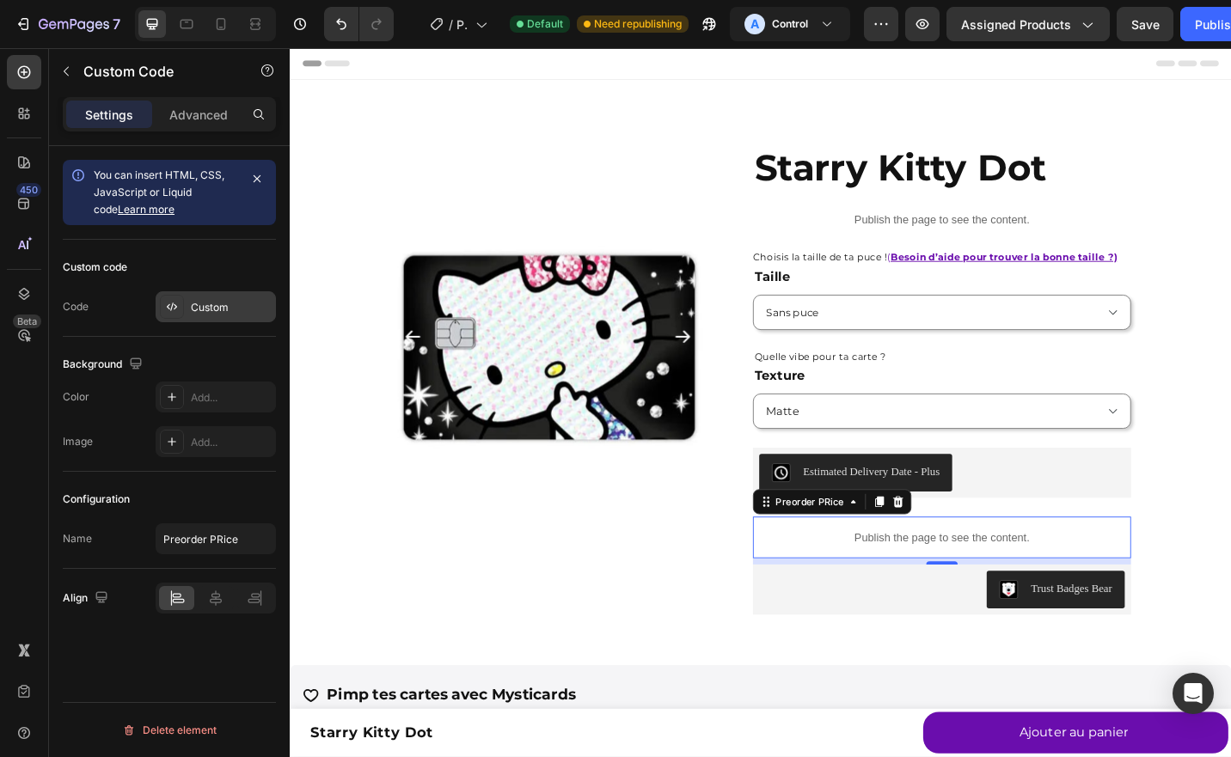
click at [193, 319] on div "Custom" at bounding box center [216, 306] width 120 height 31
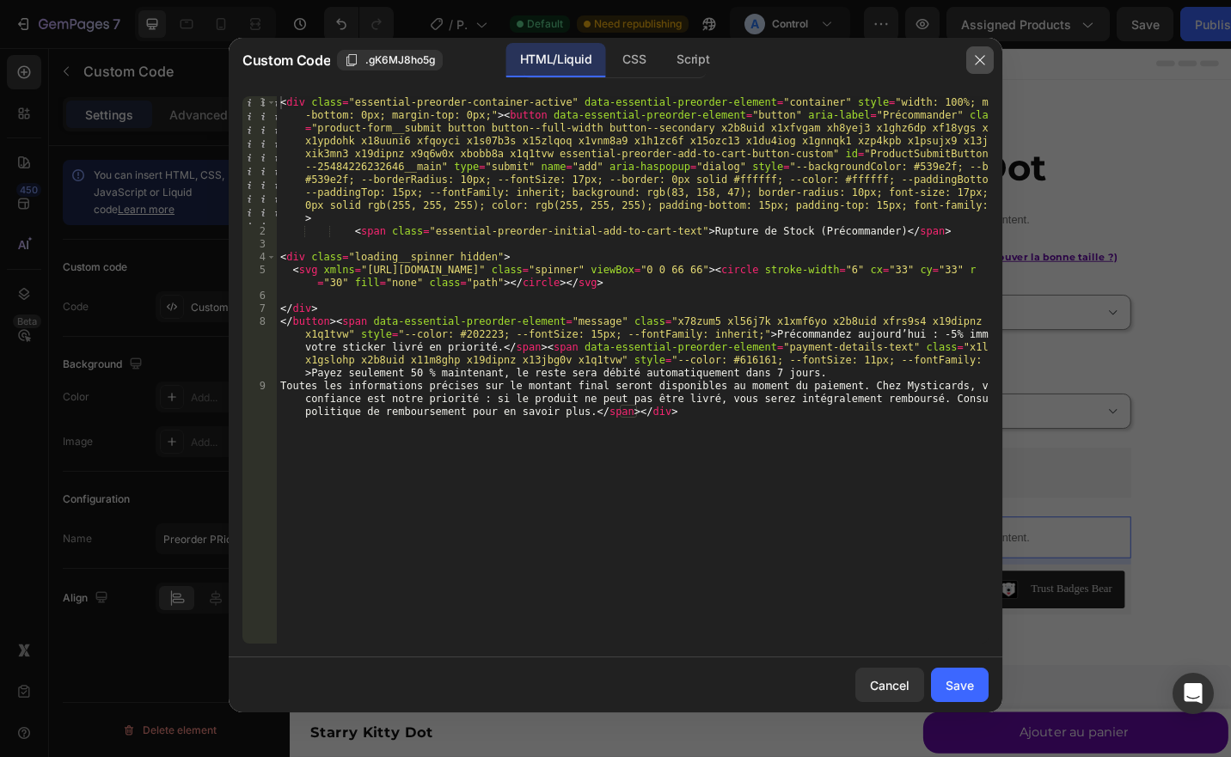
click at [982, 67] on button "button" at bounding box center [980, 60] width 28 height 28
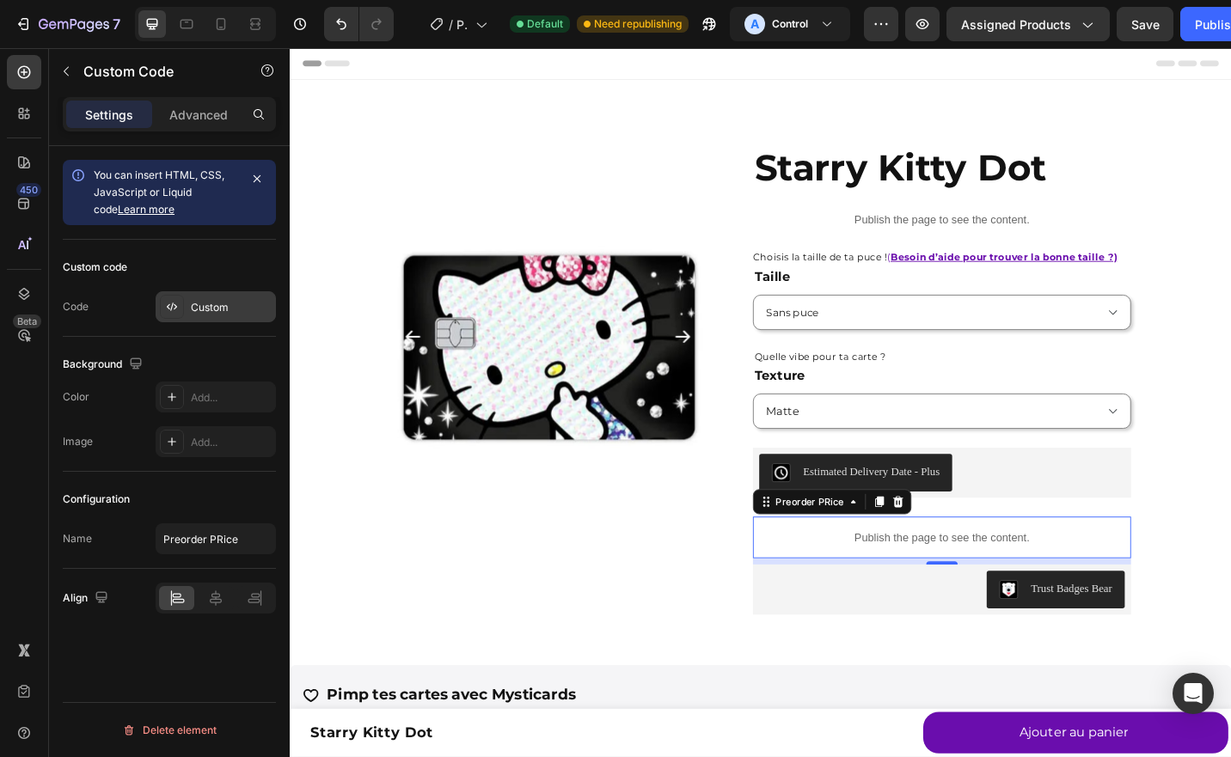
click at [211, 318] on div "Custom" at bounding box center [216, 306] width 120 height 31
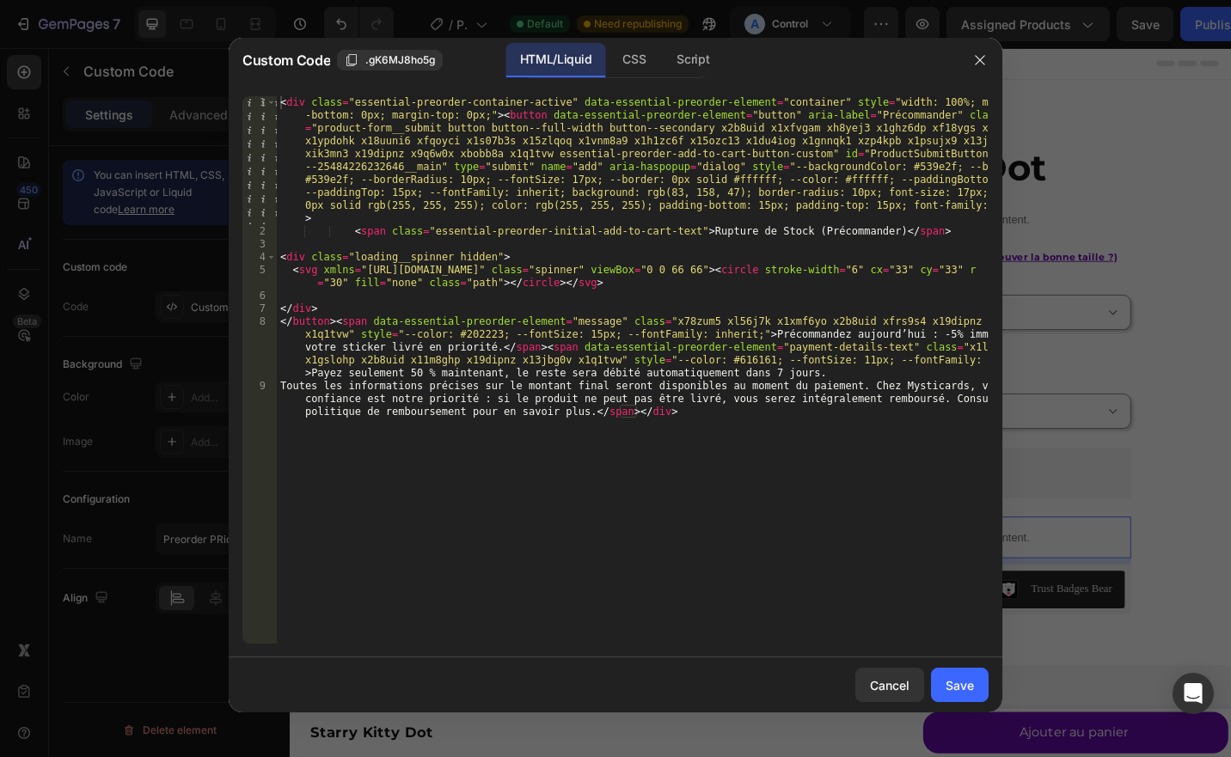
click at [148, 213] on div at bounding box center [615, 378] width 1231 height 757
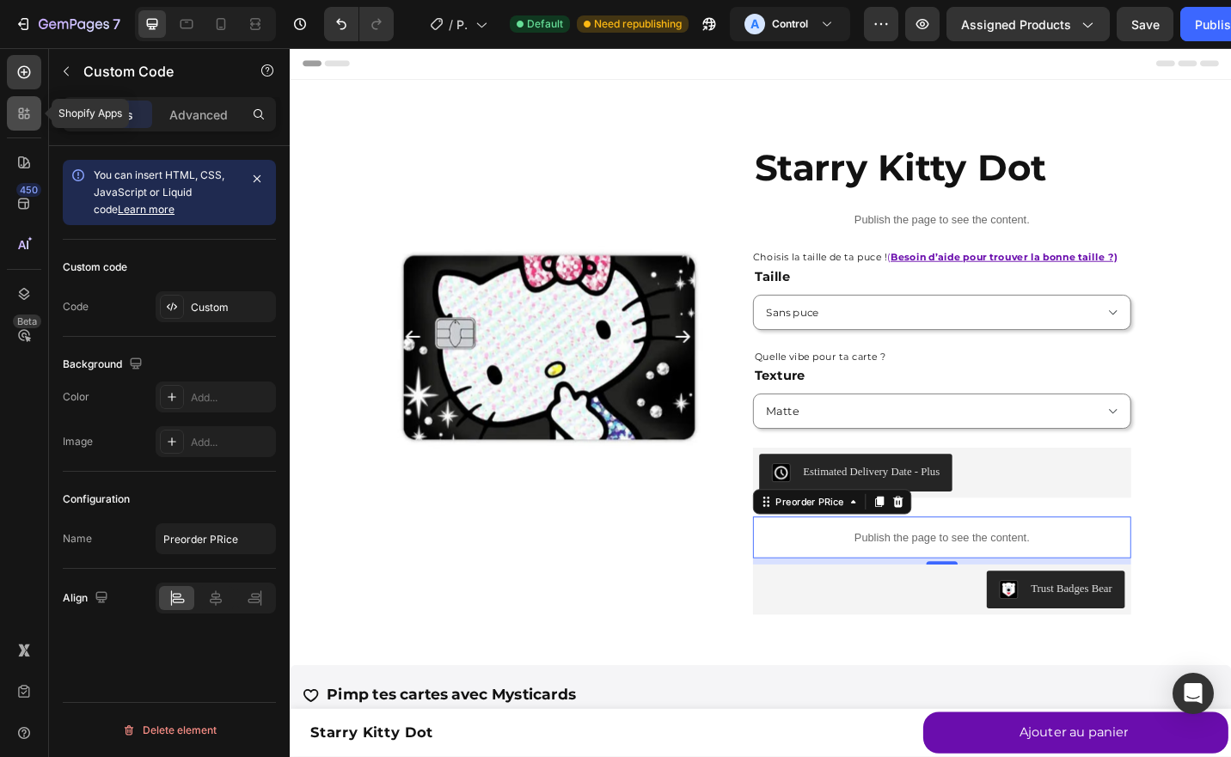
click at [28, 120] on icon at bounding box center [23, 113] width 17 height 17
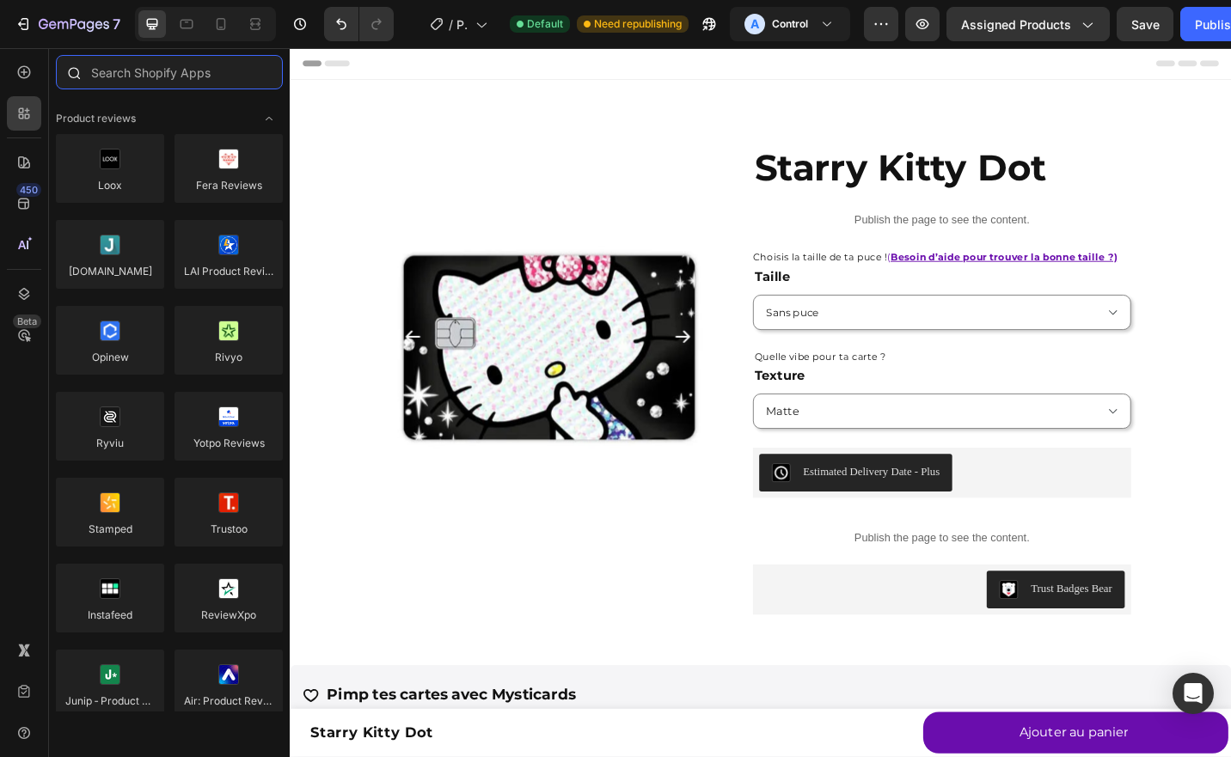
click at [141, 80] on input "text" at bounding box center [169, 72] width 227 height 34
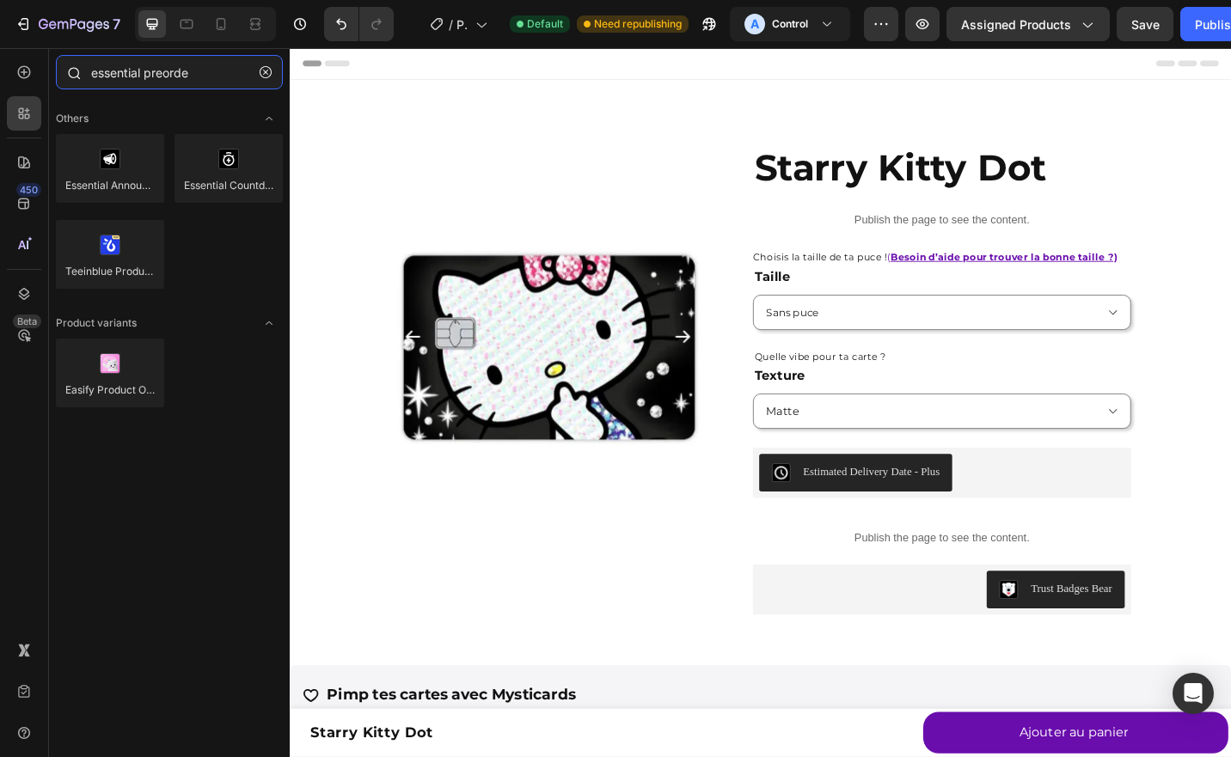
type input "essential preorder"
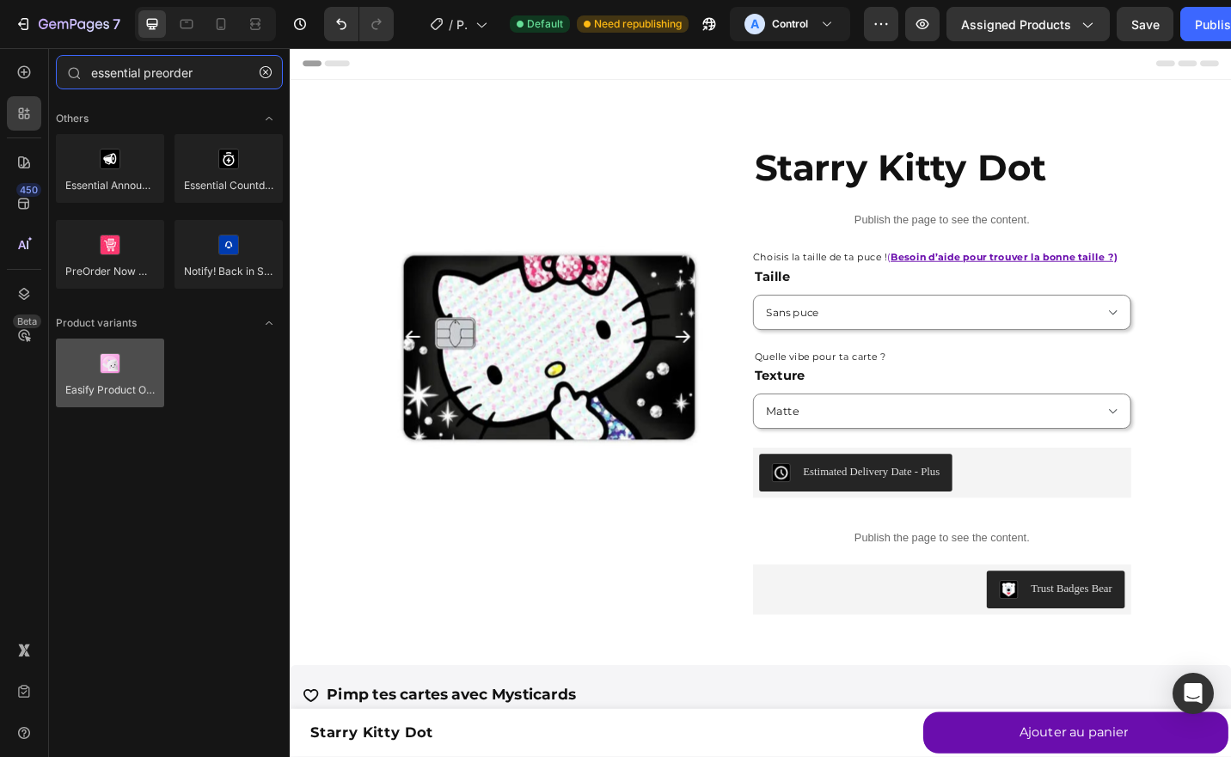
type input "essential preorder"
click at [107, 378] on div at bounding box center [110, 373] width 108 height 69
drag, startPoint x: 107, startPoint y: 378, endPoint x: 103, endPoint y: 361, distance: 17.5
click at [103, 361] on div at bounding box center [110, 373] width 108 height 69
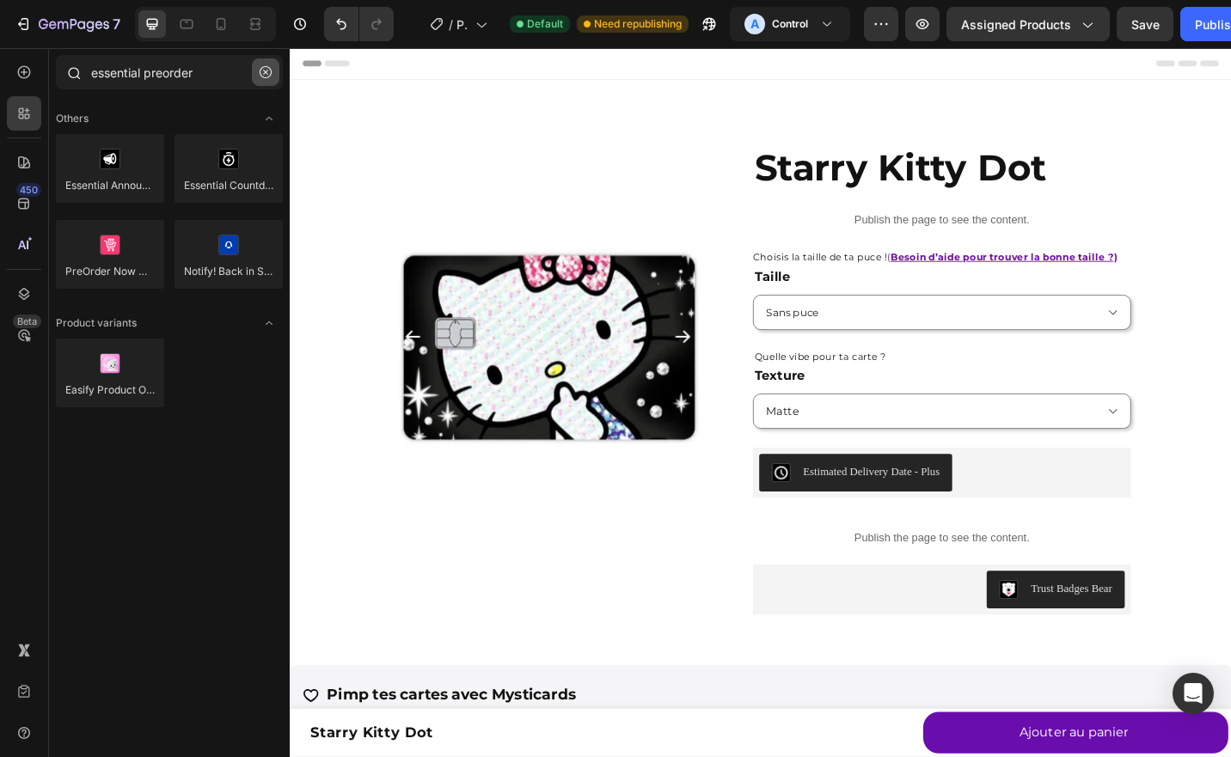
click at [265, 70] on icon "button" at bounding box center [266, 72] width 12 height 12
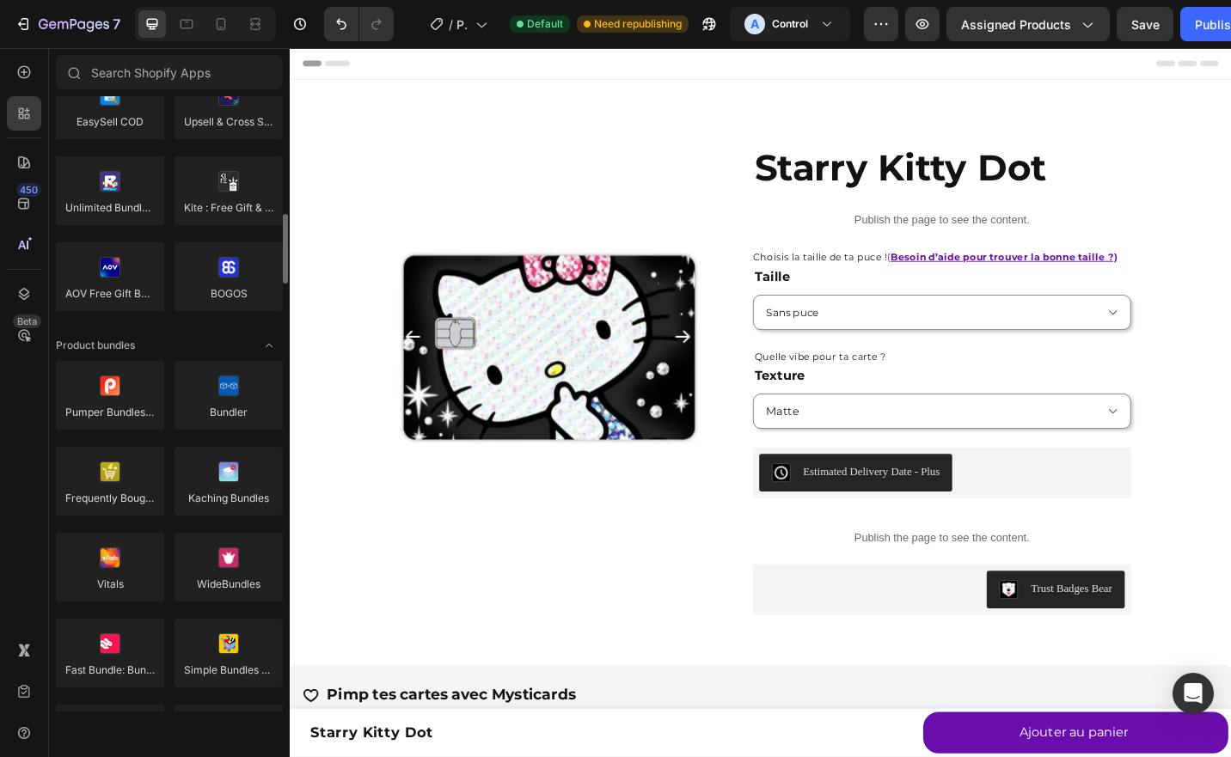
scroll to position [1044, 0]
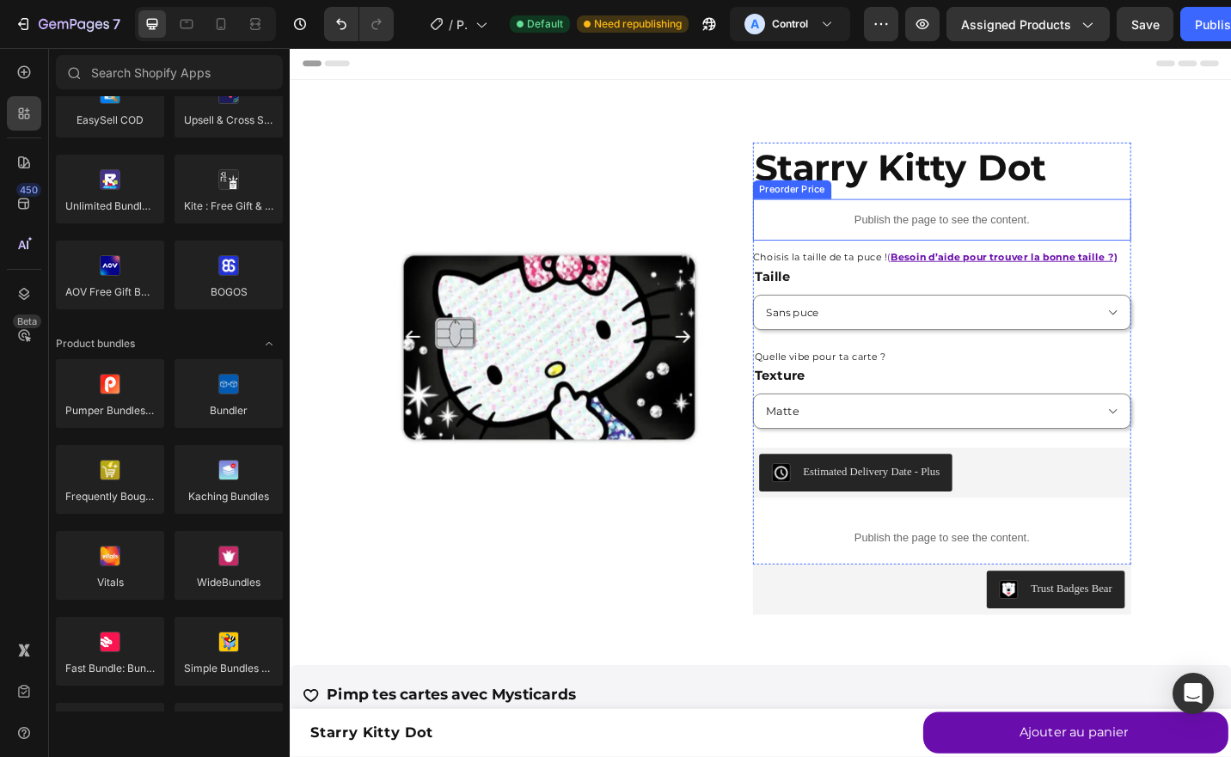
click at [897, 243] on p "Publish the page to see the content." at bounding box center [1004, 237] width 414 height 18
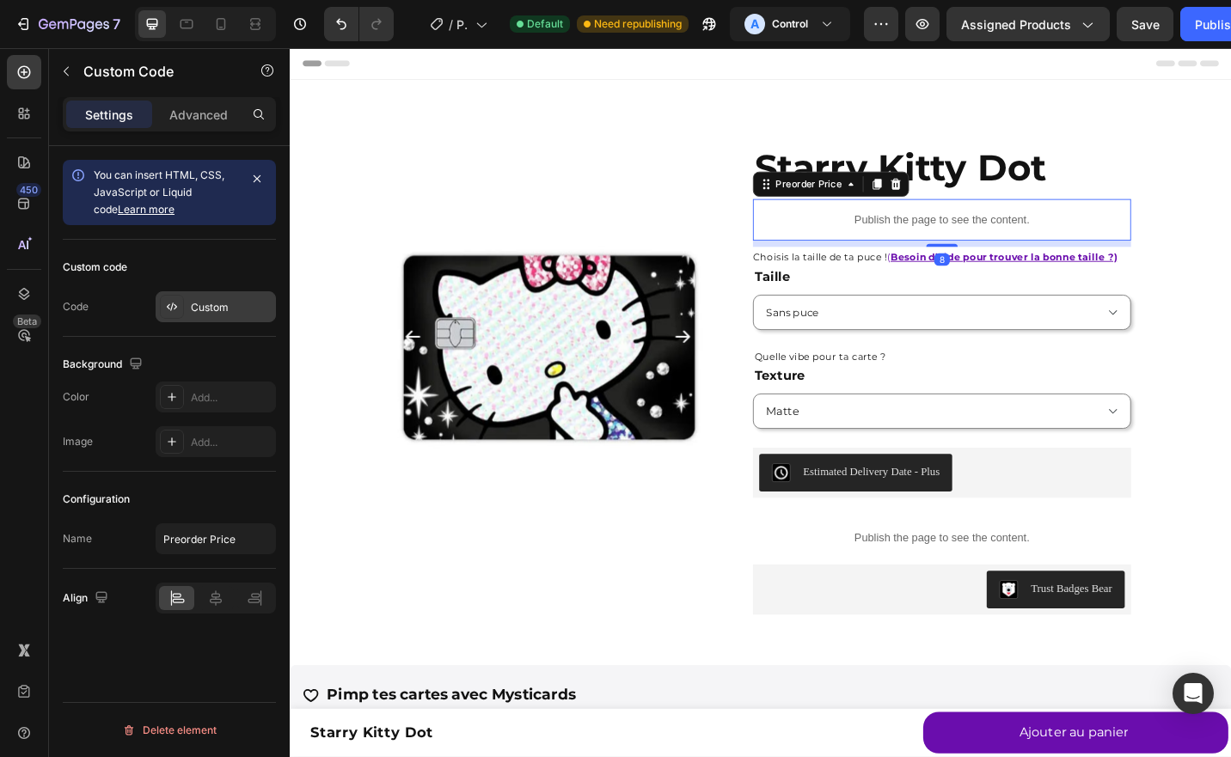
click at [248, 308] on div "Custom" at bounding box center [231, 307] width 81 height 15
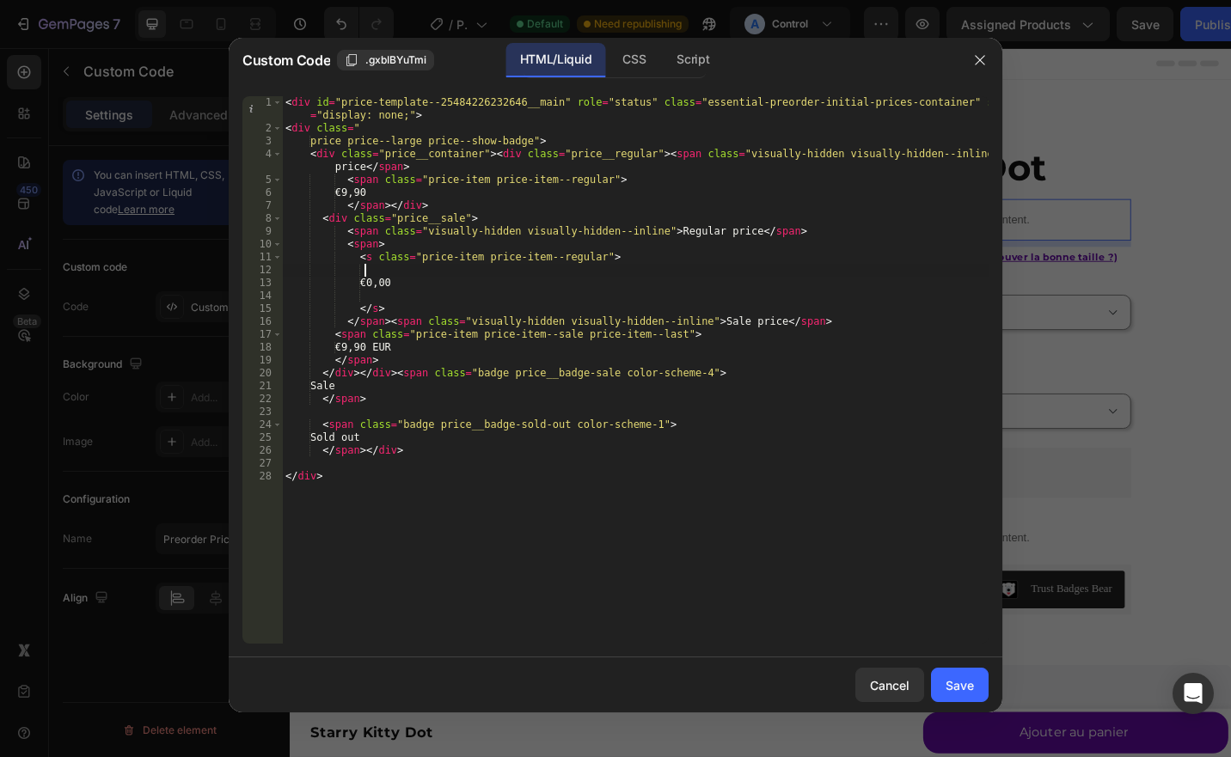
click at [421, 274] on div "< div id = "price-template--25484226232646__main" role = "status" class = "esse…" at bounding box center [635, 389] width 707 height 586
type textarea "</div>"
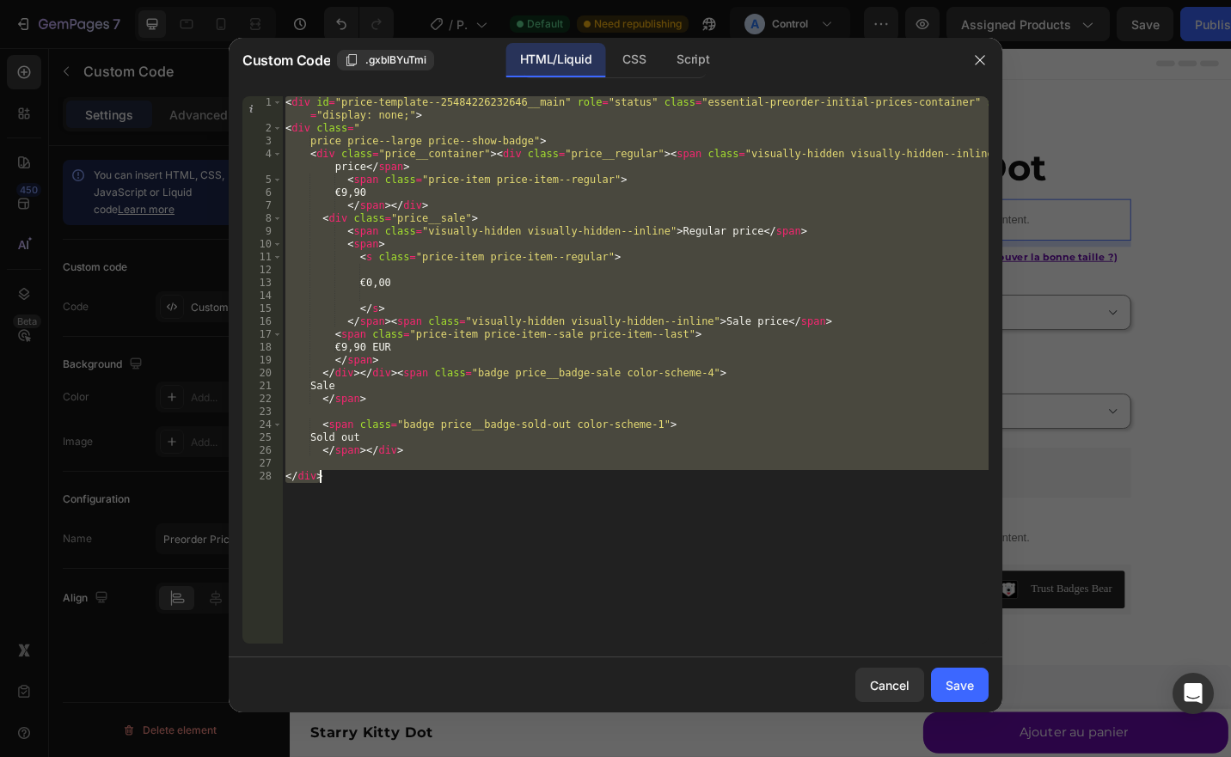
click at [822, 22] on div at bounding box center [615, 378] width 1231 height 757
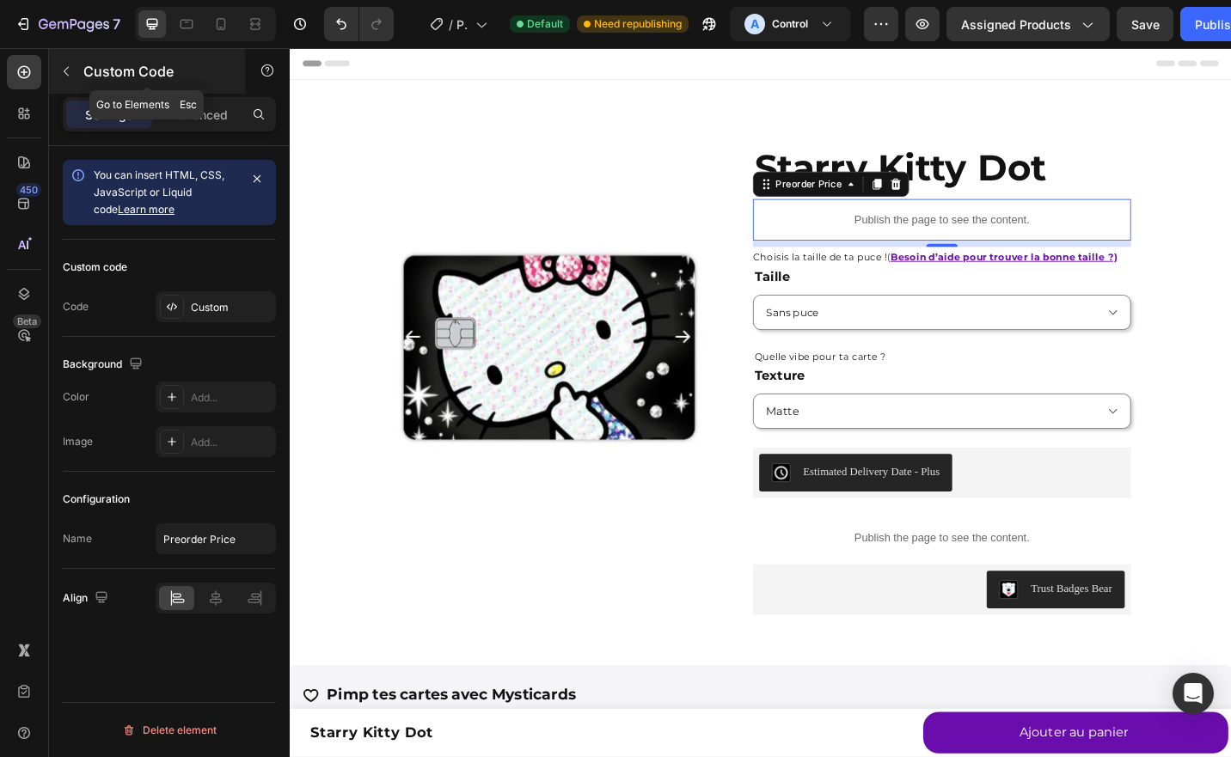
click at [75, 64] on button "button" at bounding box center [66, 72] width 28 height 28
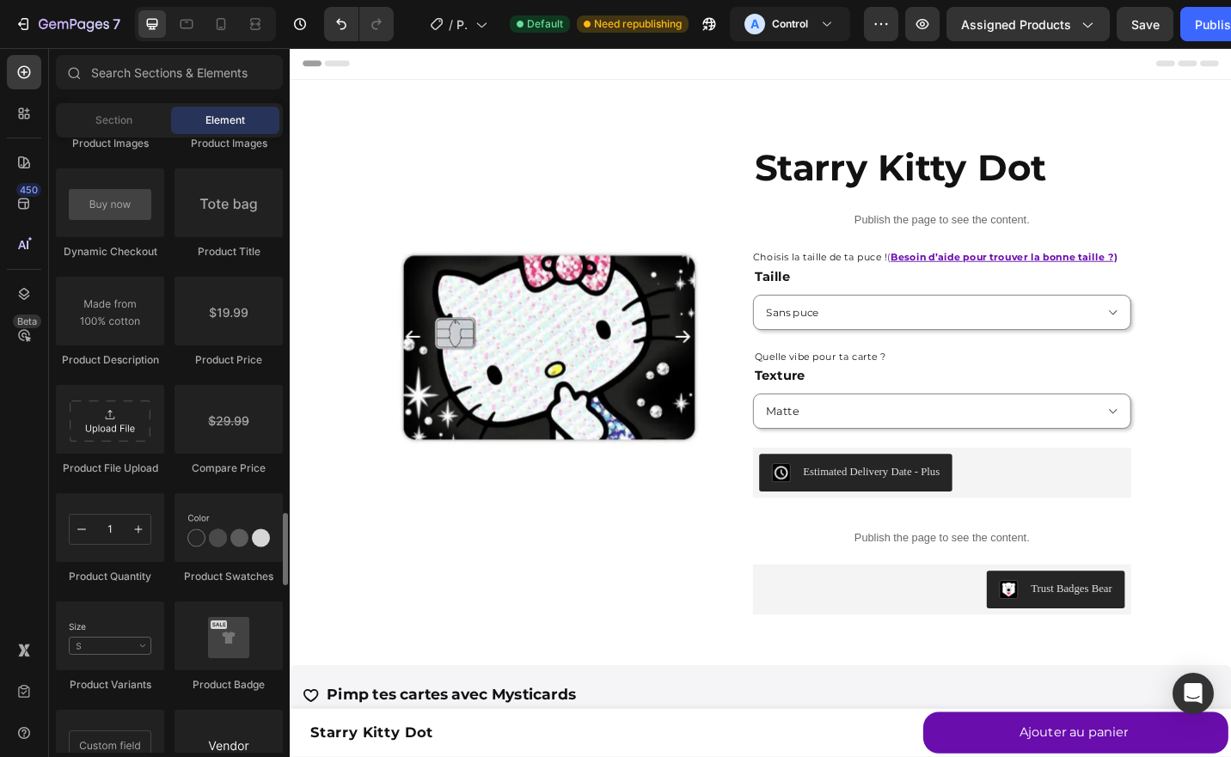
scroll to position [2790, 0]
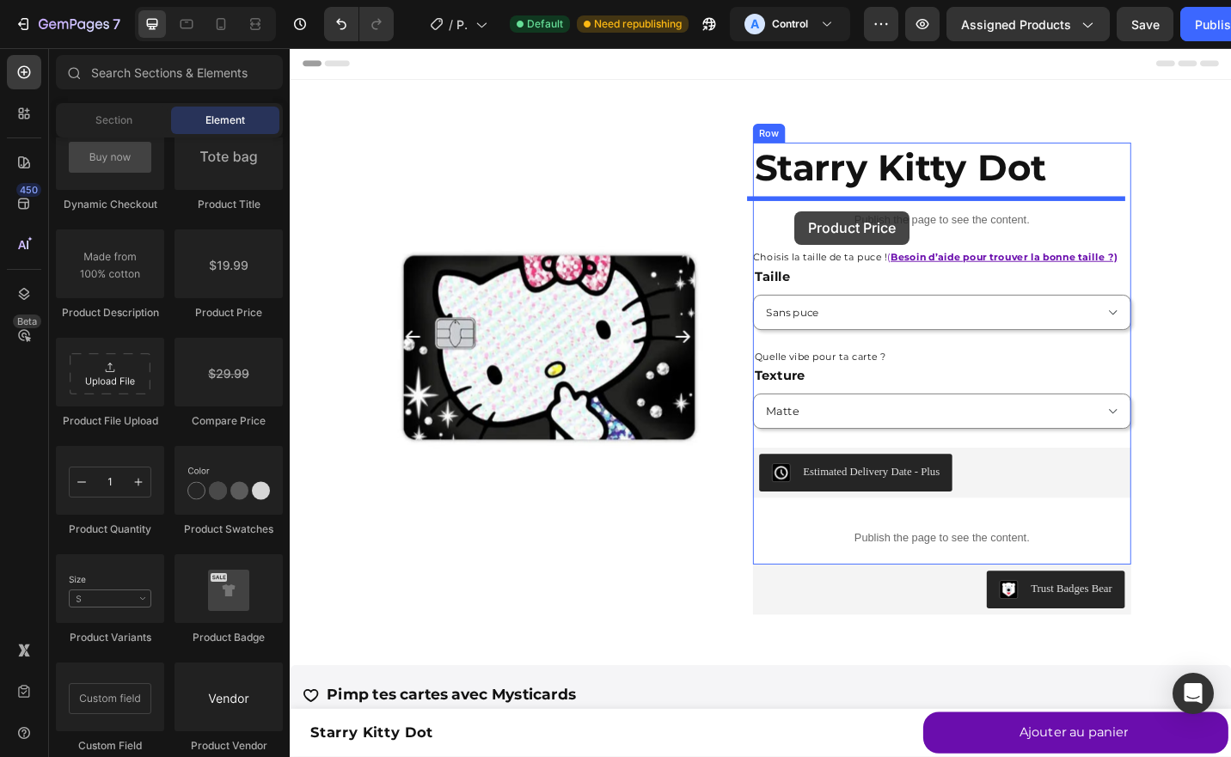
drag, startPoint x: 525, startPoint y: 340, endPoint x: 842, endPoint y: 227, distance: 336.6
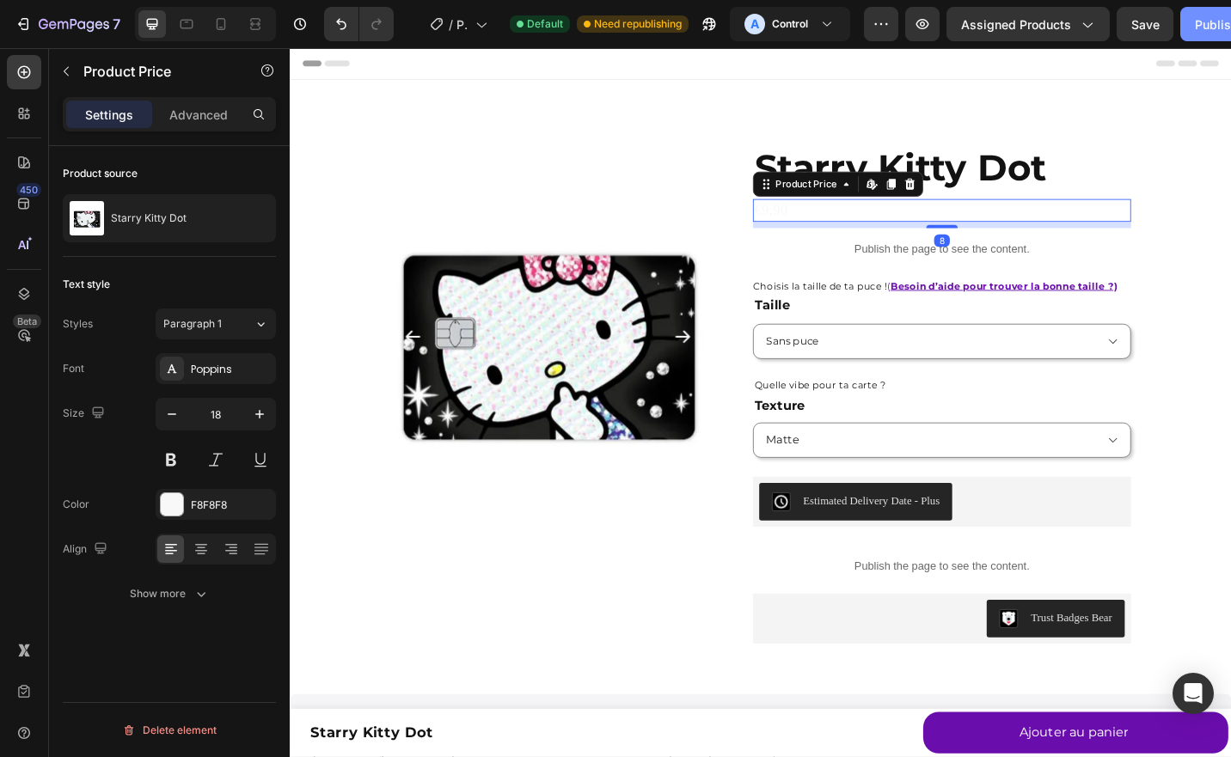
click at [1207, 27] on div "Publish" at bounding box center [1216, 24] width 43 height 18
click at [191, 494] on div "F8F8F8" at bounding box center [216, 504] width 120 height 31
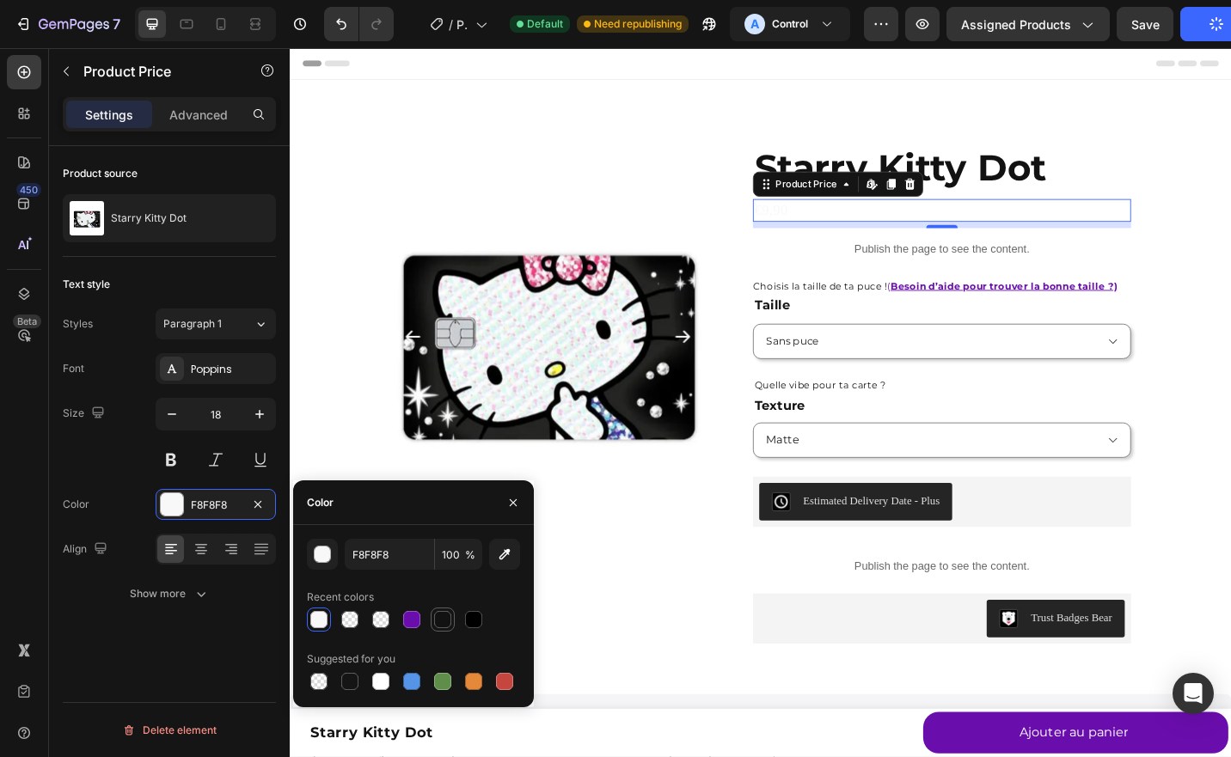
click at [454, 620] on div at bounding box center [443, 620] width 24 height 24
type input "121212"
click at [215, 591] on button "Show more" at bounding box center [169, 594] width 213 height 31
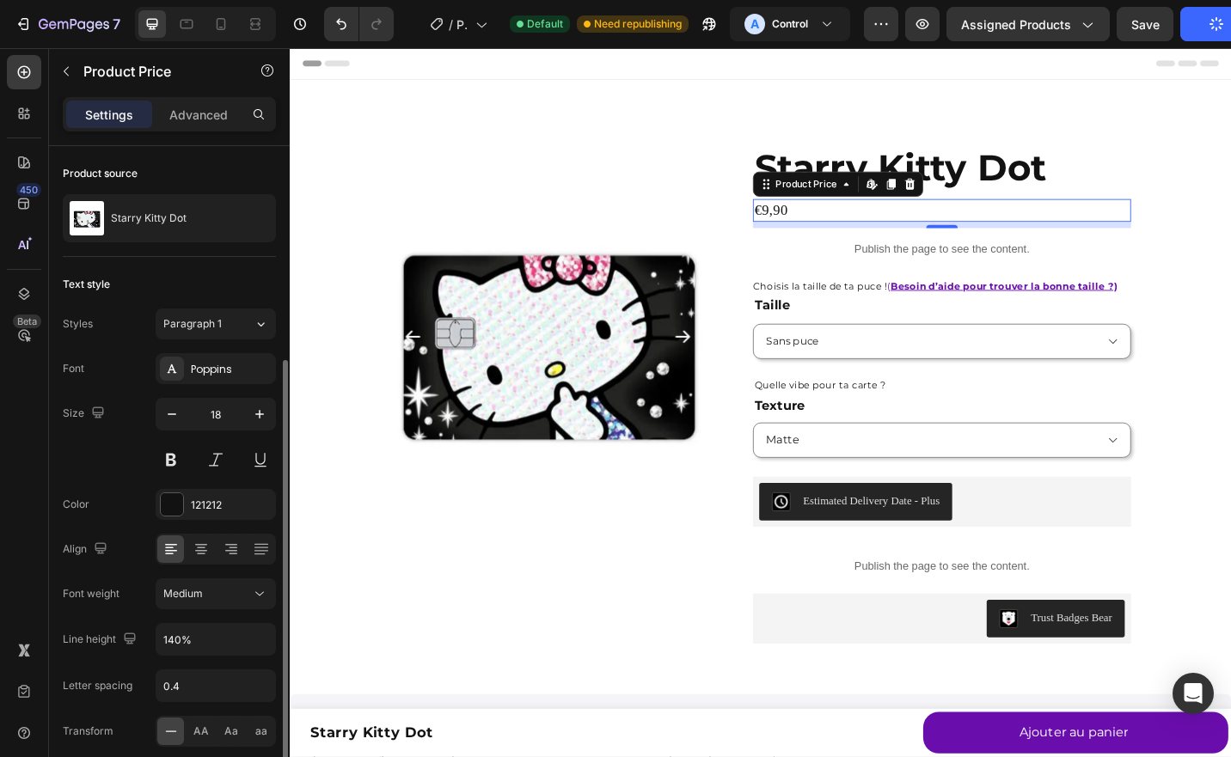
scroll to position [159, 0]
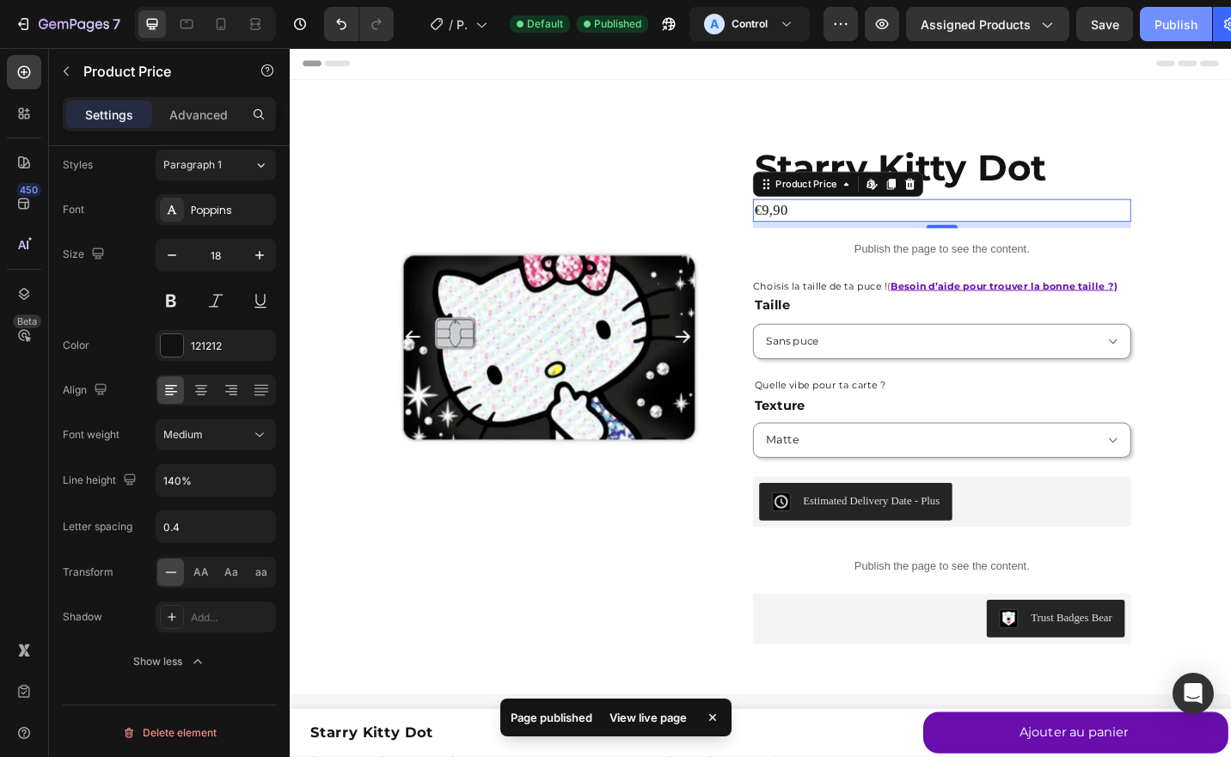
click at [1184, 31] on div "Publish" at bounding box center [1176, 24] width 43 height 18
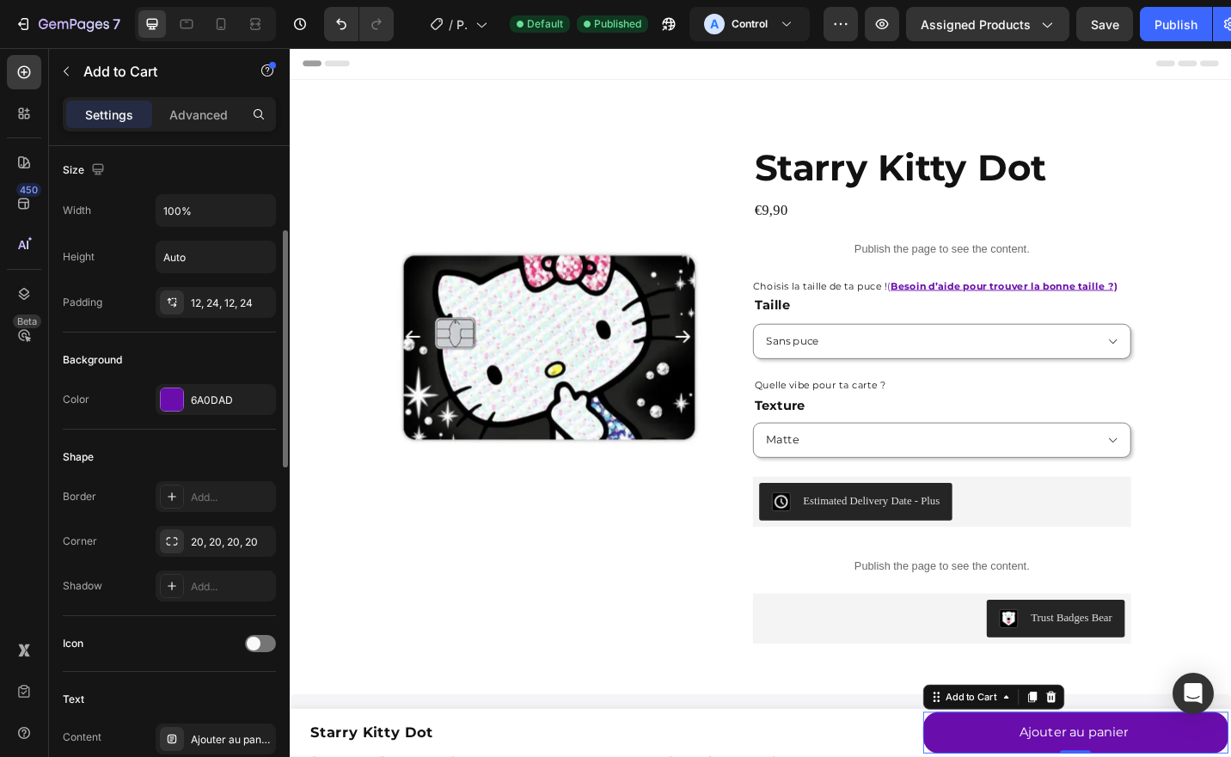
scroll to position [237, 0]
click at [211, 123] on div "Advanced" at bounding box center [199, 115] width 86 height 28
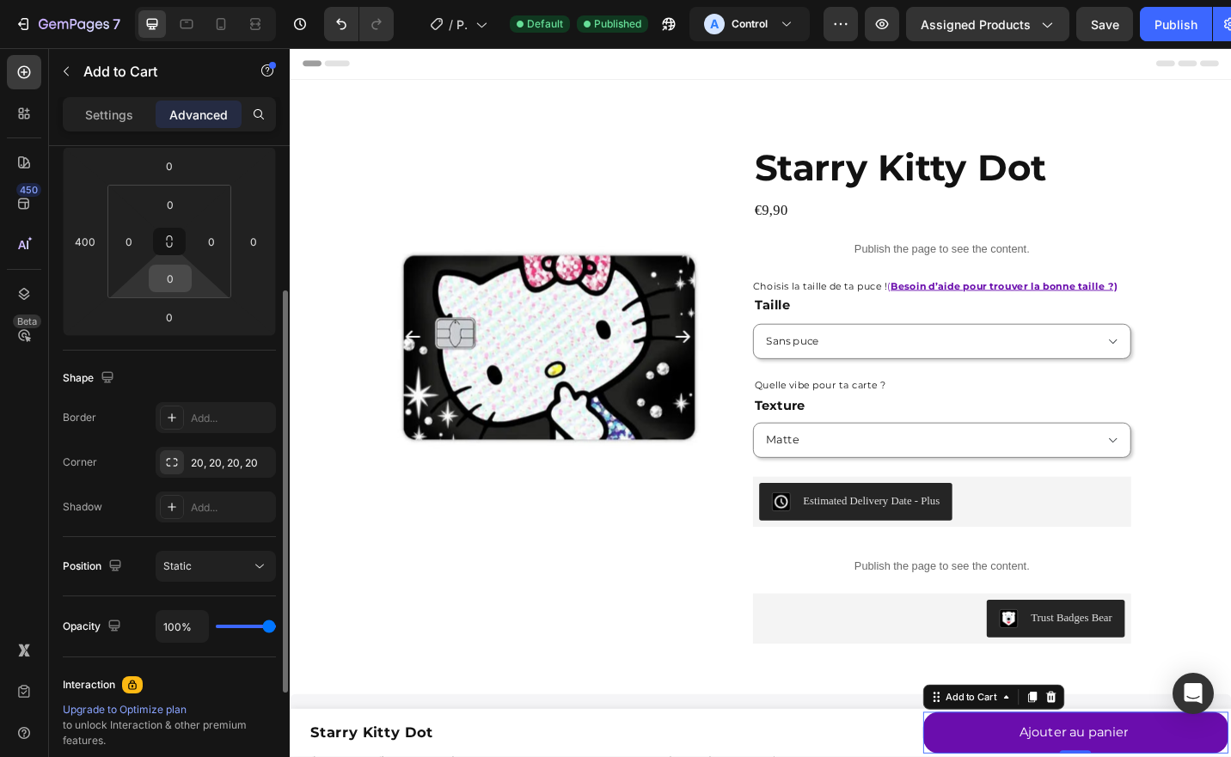
click at [171, 284] on input "0" at bounding box center [170, 279] width 34 height 26
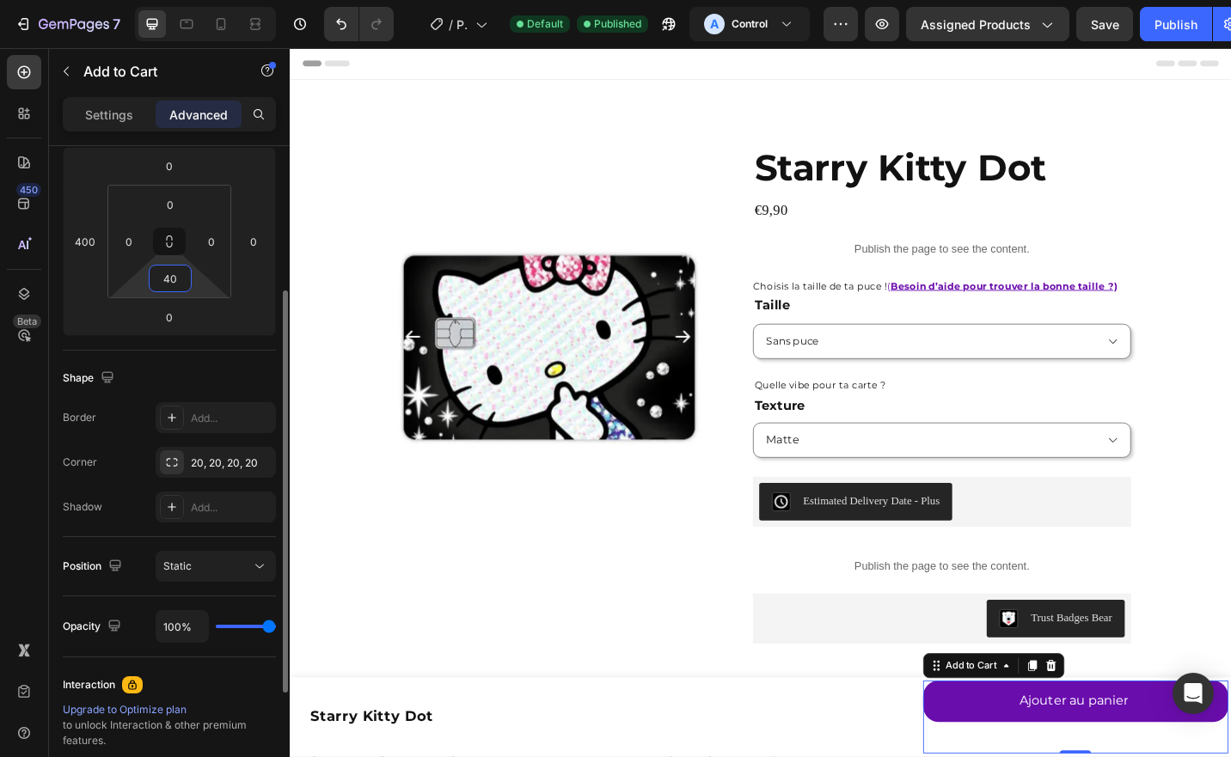
type input "4"
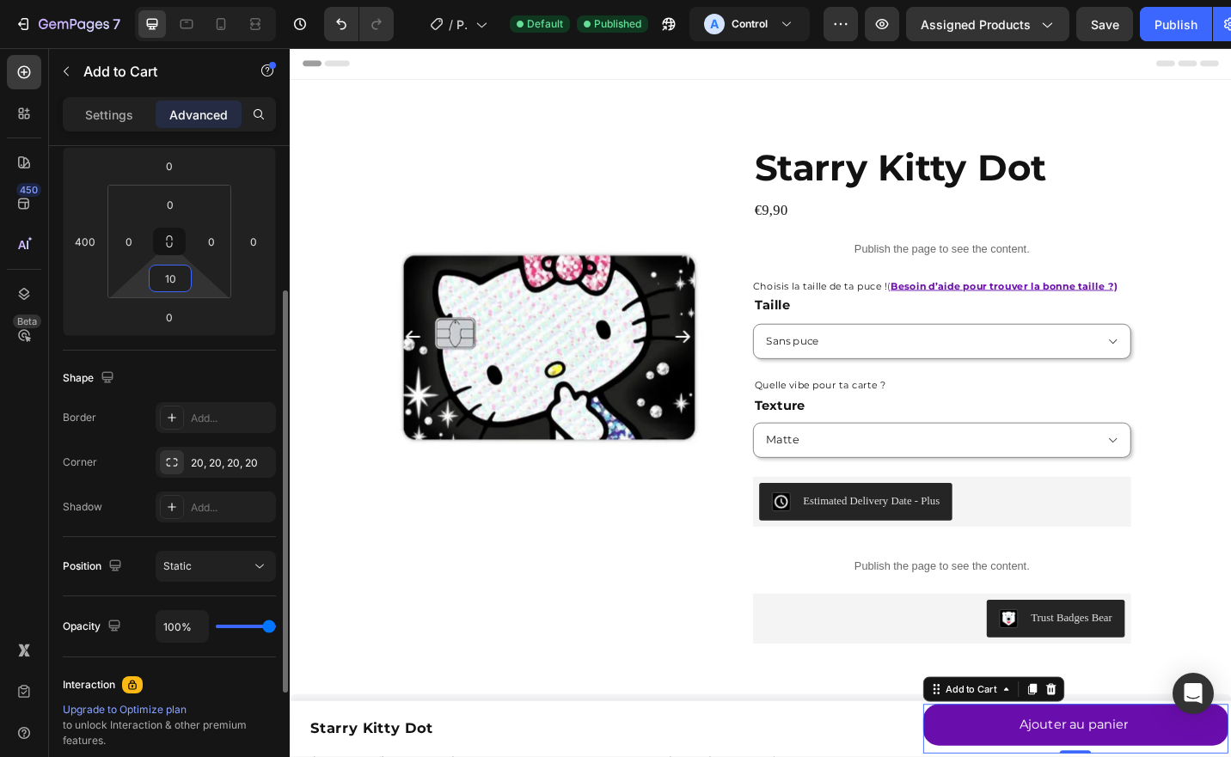
type input "1"
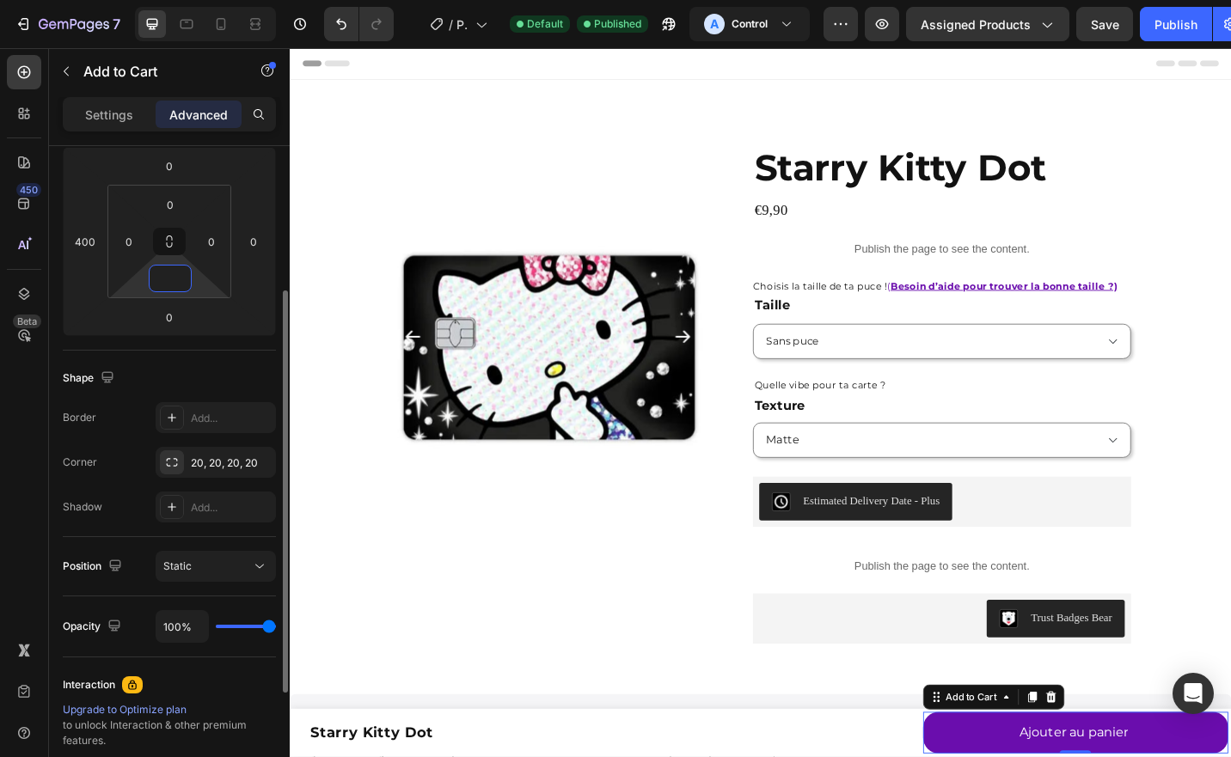
type input "5"
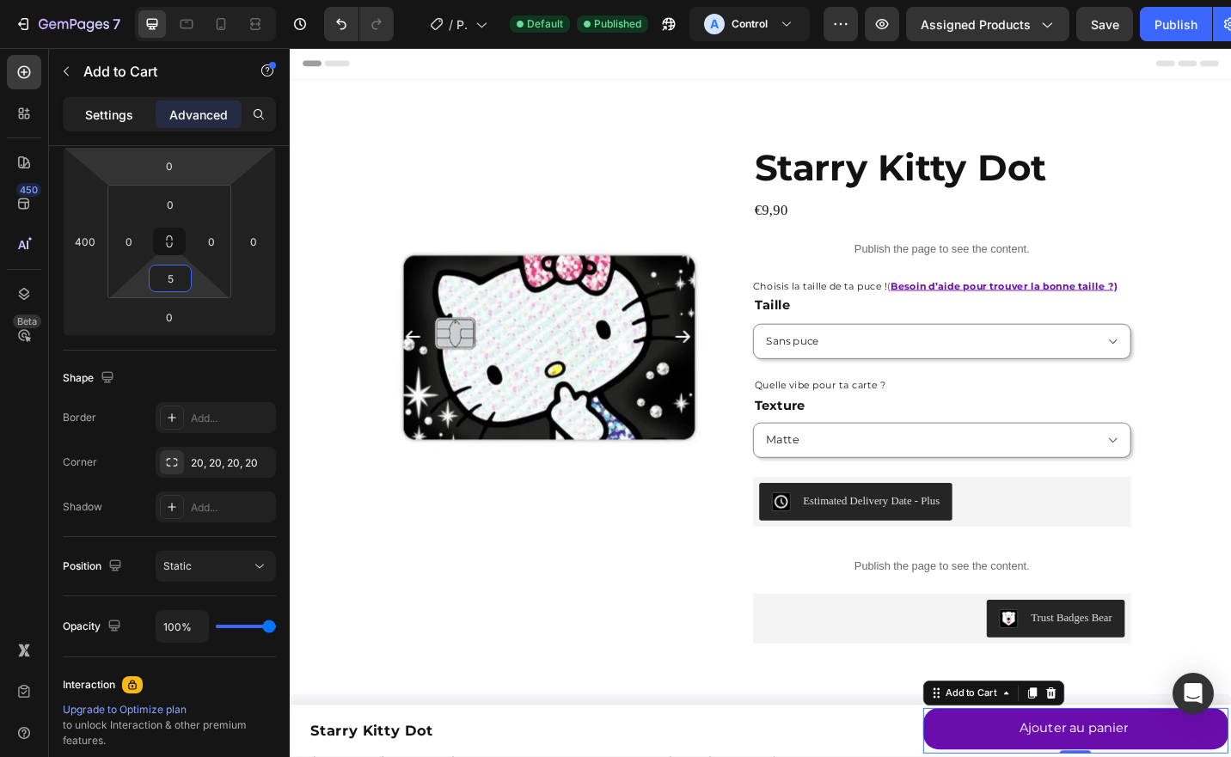
click at [108, 106] on p "Settings" at bounding box center [109, 115] width 48 height 18
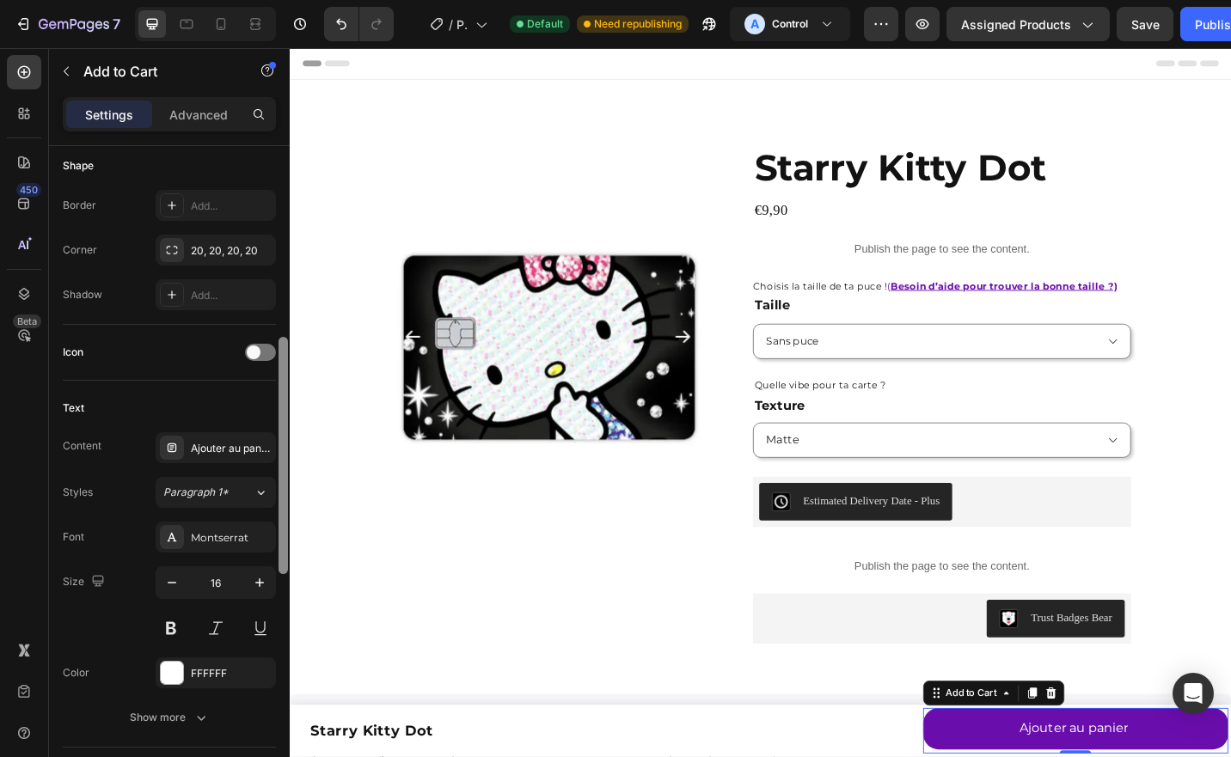
scroll to position [528, 0]
click at [199, 447] on div "Ajouter au panier" at bounding box center [231, 447] width 81 height 15
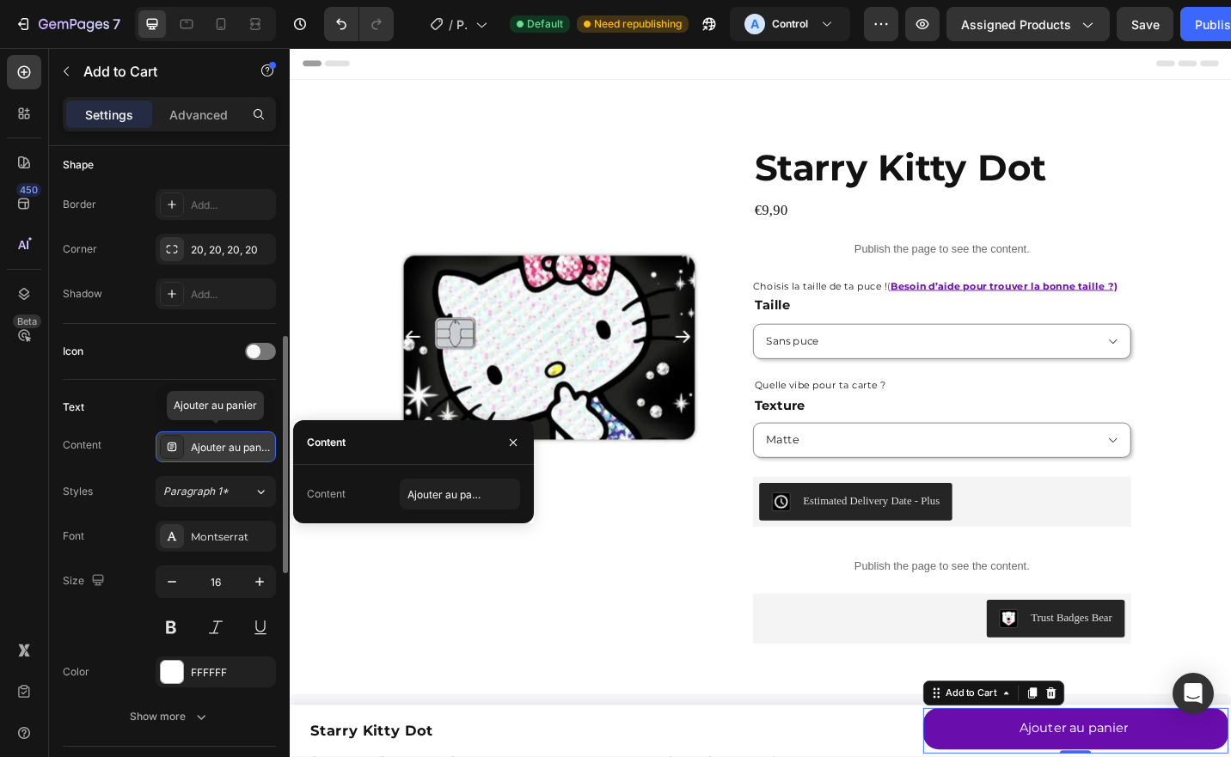
click at [199, 447] on div "Ajouter au panier" at bounding box center [231, 447] width 81 height 15
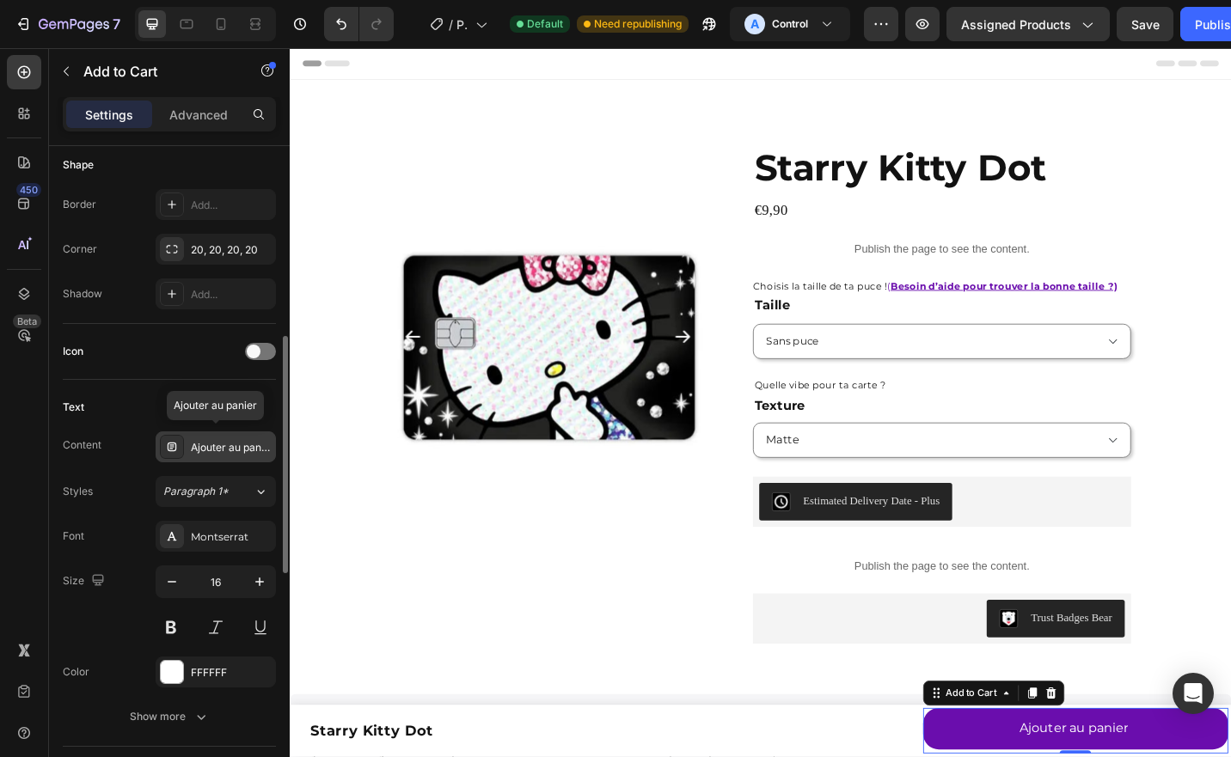
scroll to position [0, 0]
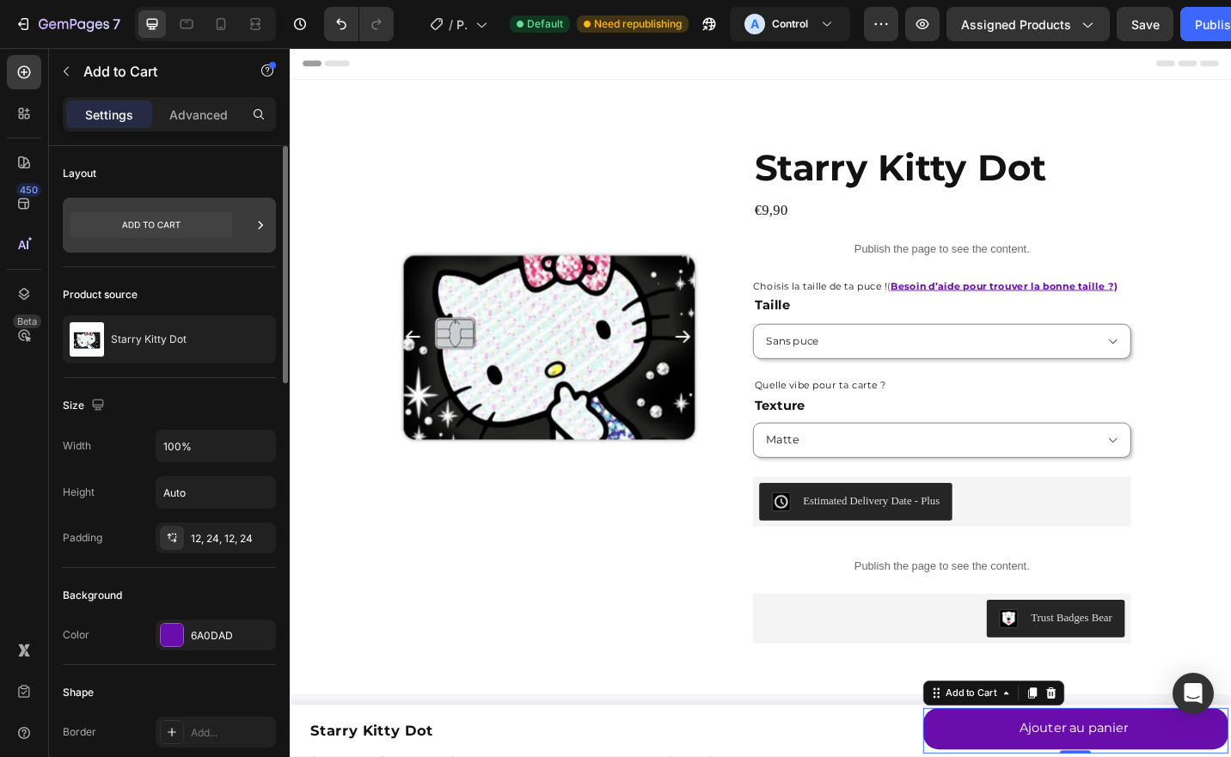
click at [154, 223] on icon at bounding box center [151, 225] width 162 height 26
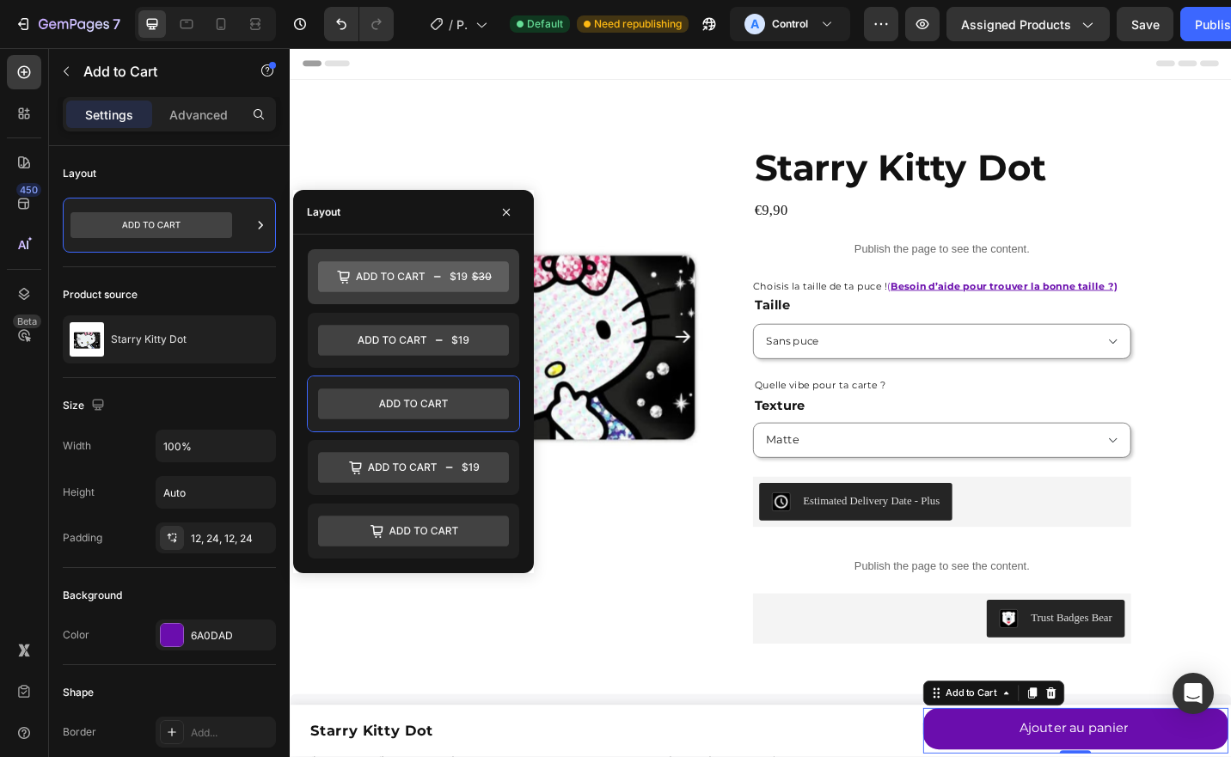
click at [381, 285] on icon at bounding box center [413, 276] width 191 height 31
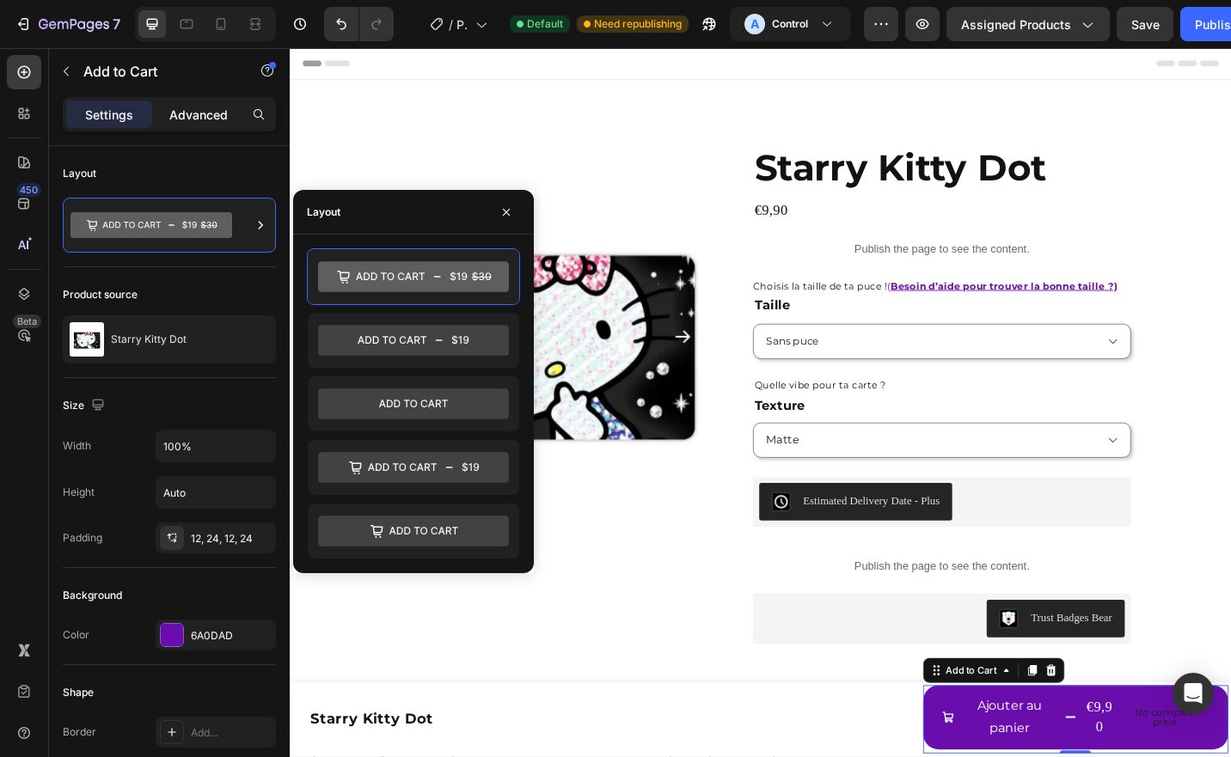
click at [196, 112] on p "Advanced" at bounding box center [198, 115] width 58 height 18
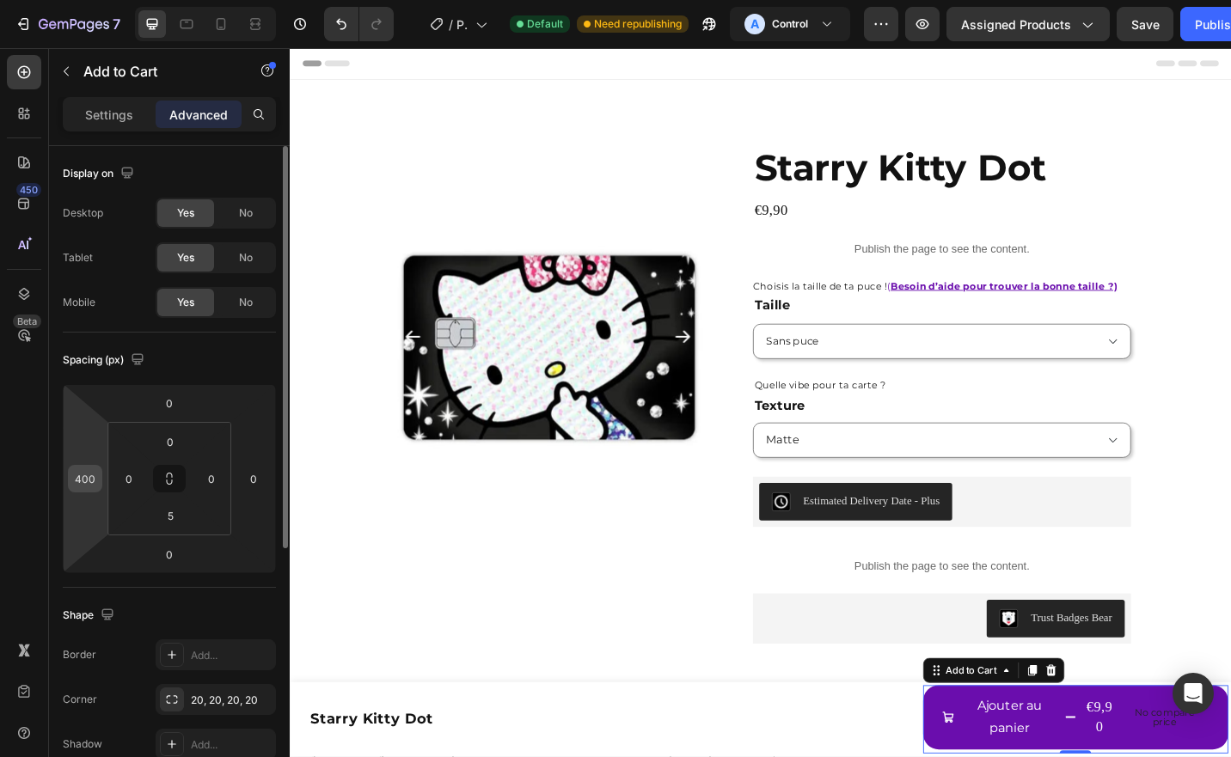
click at [86, 476] on input "400" at bounding box center [85, 479] width 26 height 26
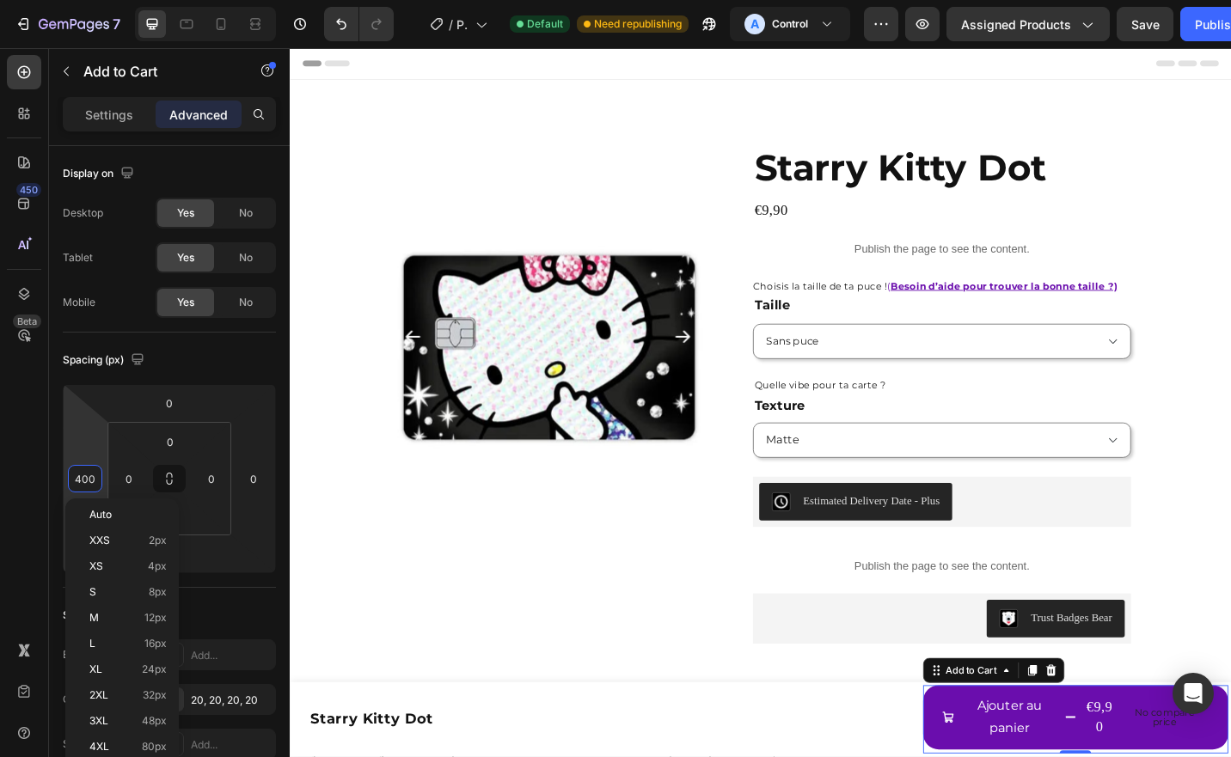
click at [127, 129] on div "Settings Advanced" at bounding box center [169, 114] width 213 height 34
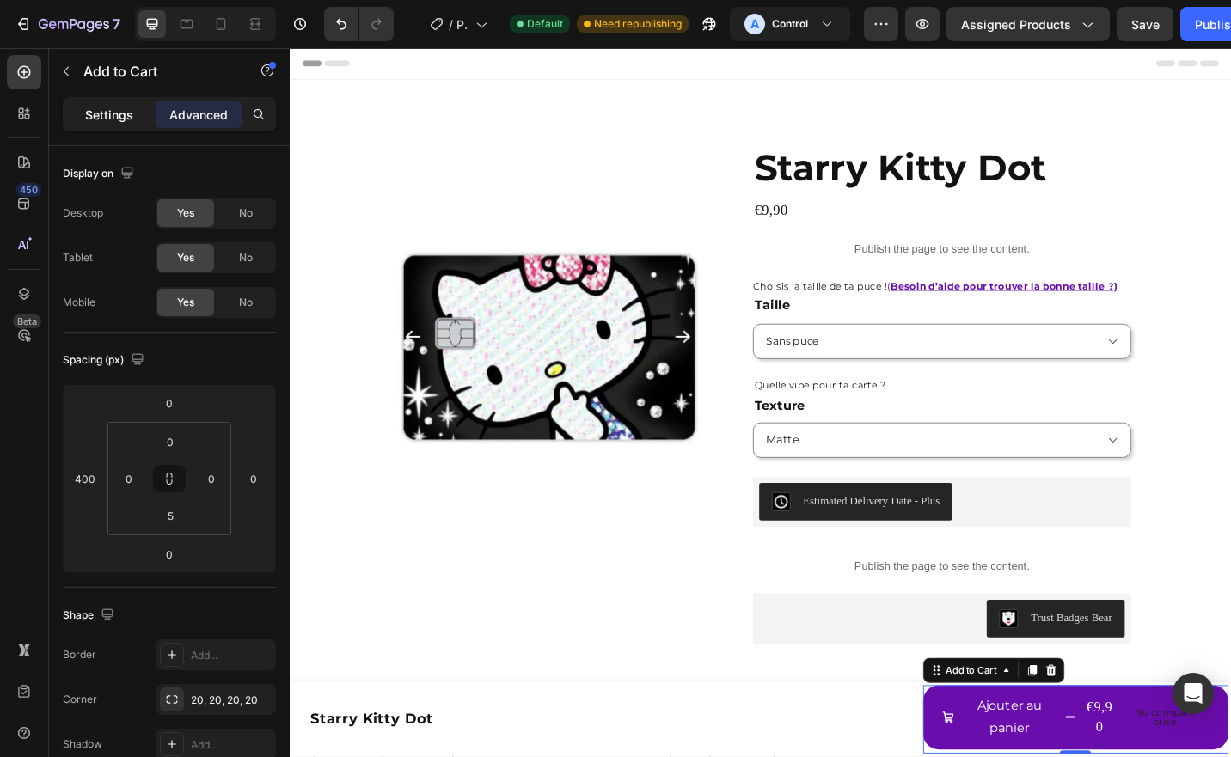
click at [115, 119] on p "Settings" at bounding box center [109, 115] width 48 height 18
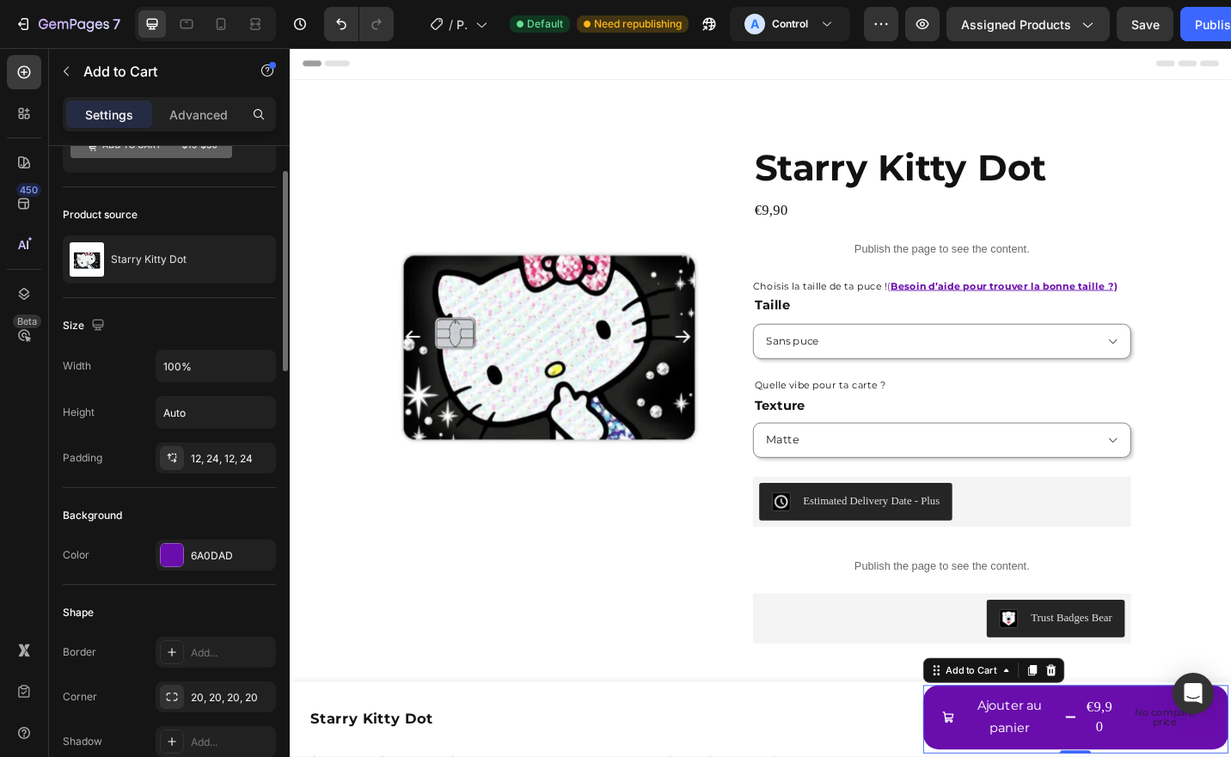
scroll to position [81, 0]
click at [205, 366] on input "100%" at bounding box center [215, 365] width 119 height 31
type input "100%"
click at [266, 403] on icon "button" at bounding box center [259, 411] width 17 height 17
click at [209, 409] on input "Auto" at bounding box center [215, 411] width 119 height 31
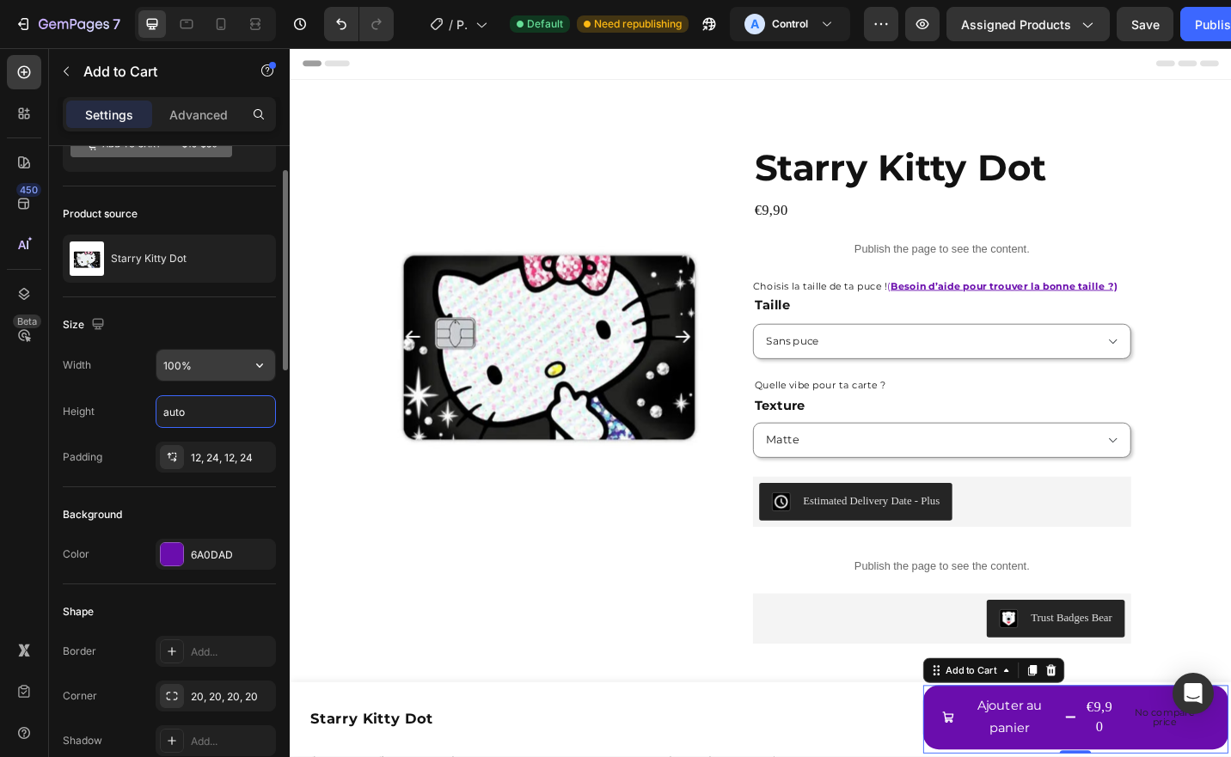
type input "Auto"
click at [210, 367] on input "100%" at bounding box center [215, 365] width 119 height 31
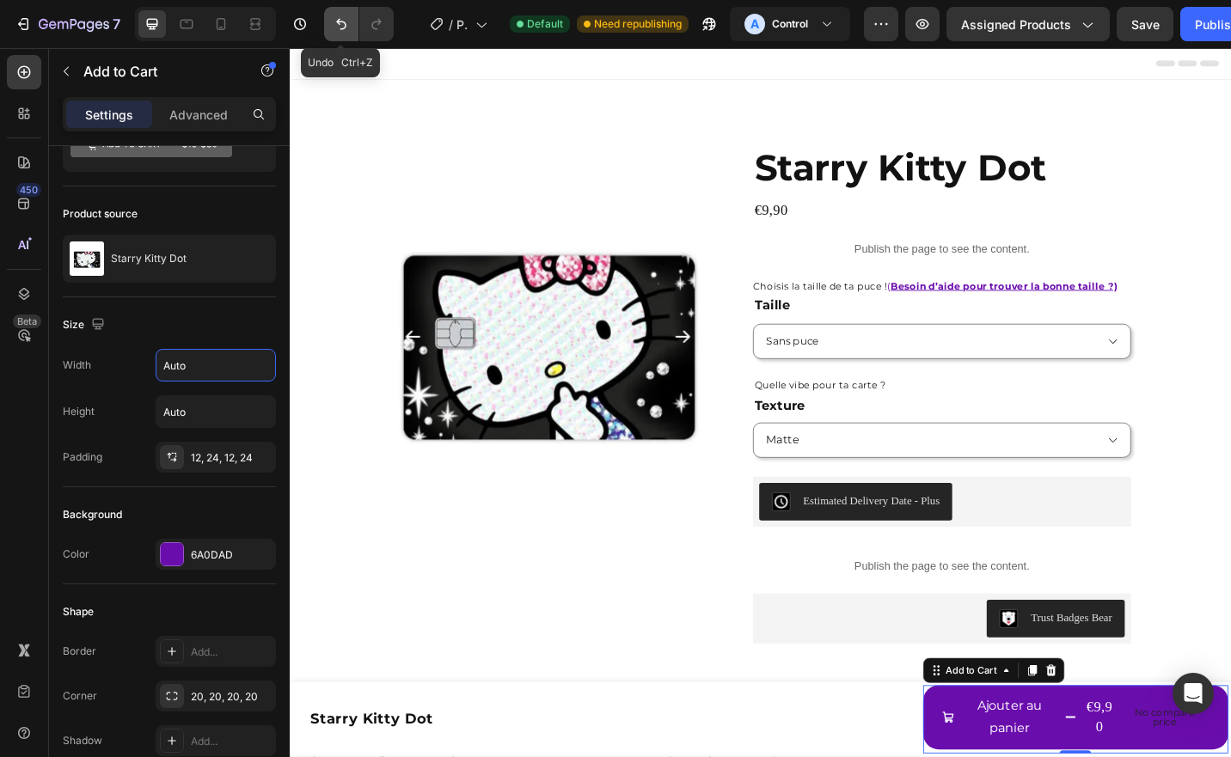
click at [342, 22] on icon "Undo/Redo" at bounding box center [341, 23] width 17 height 17
type input "100%"
click at [342, 22] on icon "Undo/Redo" at bounding box center [341, 23] width 17 height 17
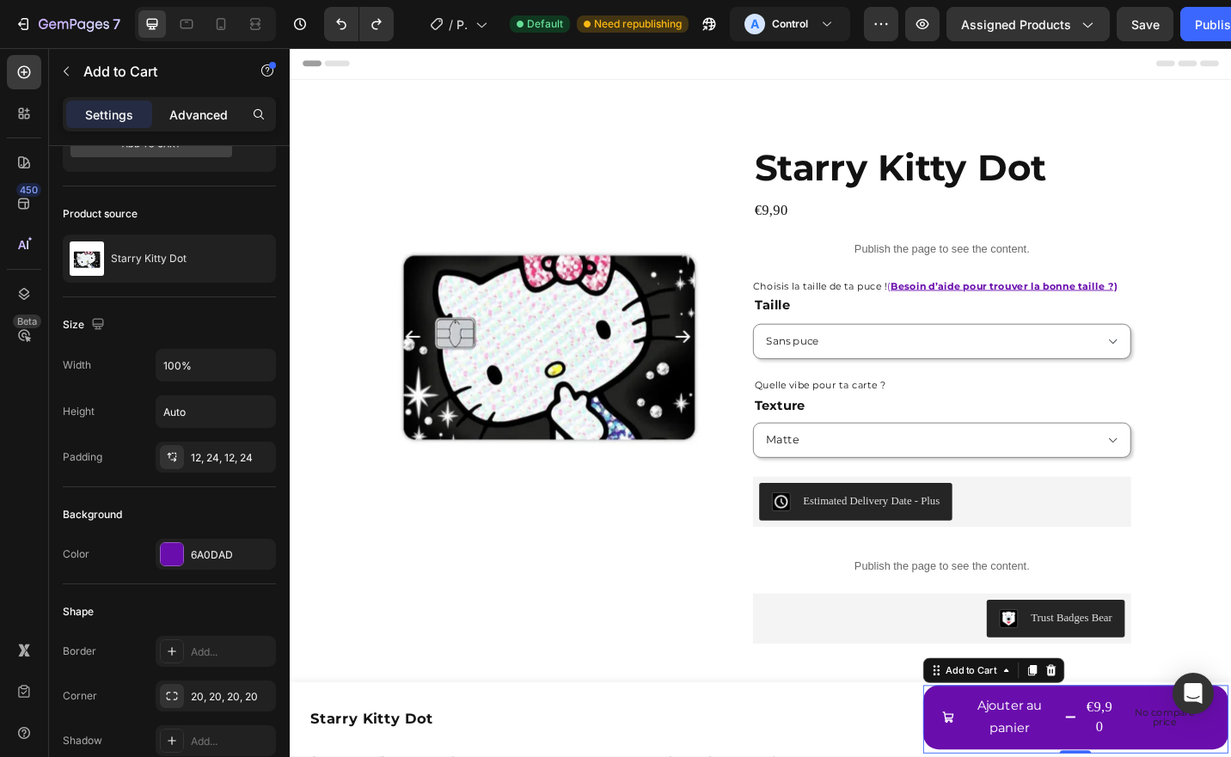
click at [199, 119] on p "Advanced" at bounding box center [198, 115] width 58 height 18
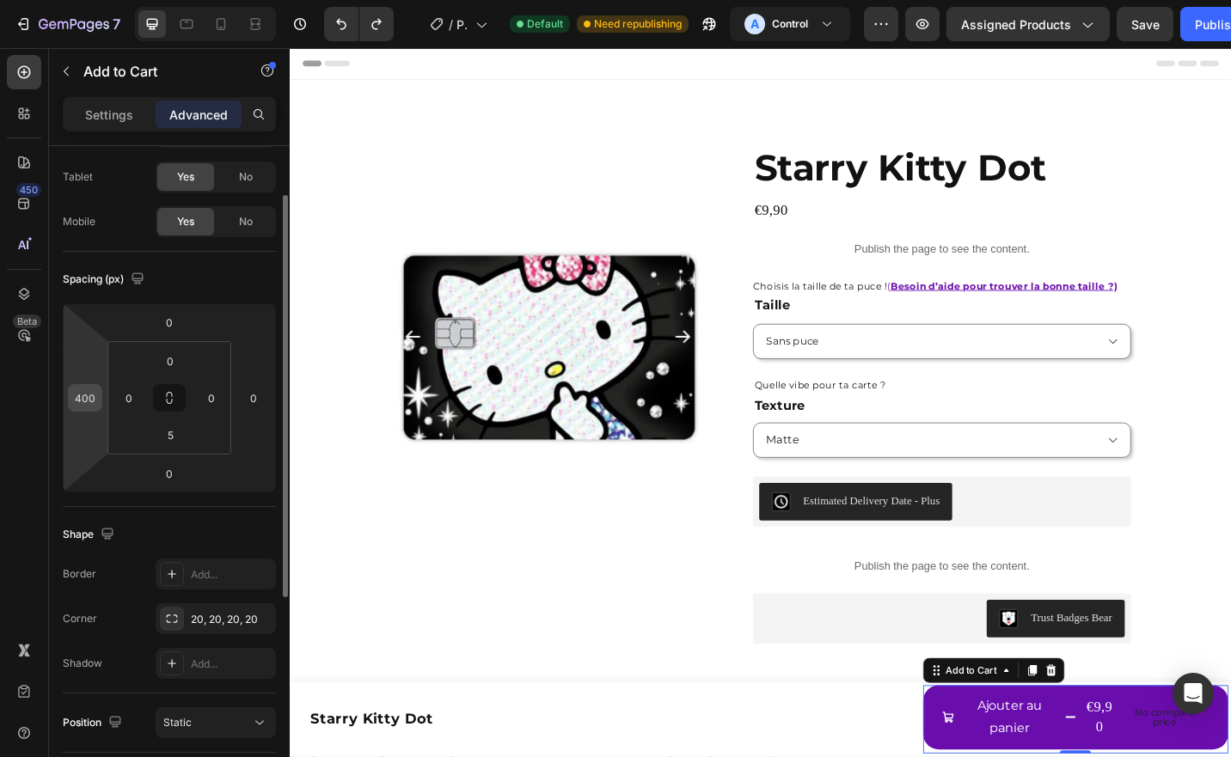
click at [91, 397] on input "400" at bounding box center [85, 398] width 26 height 26
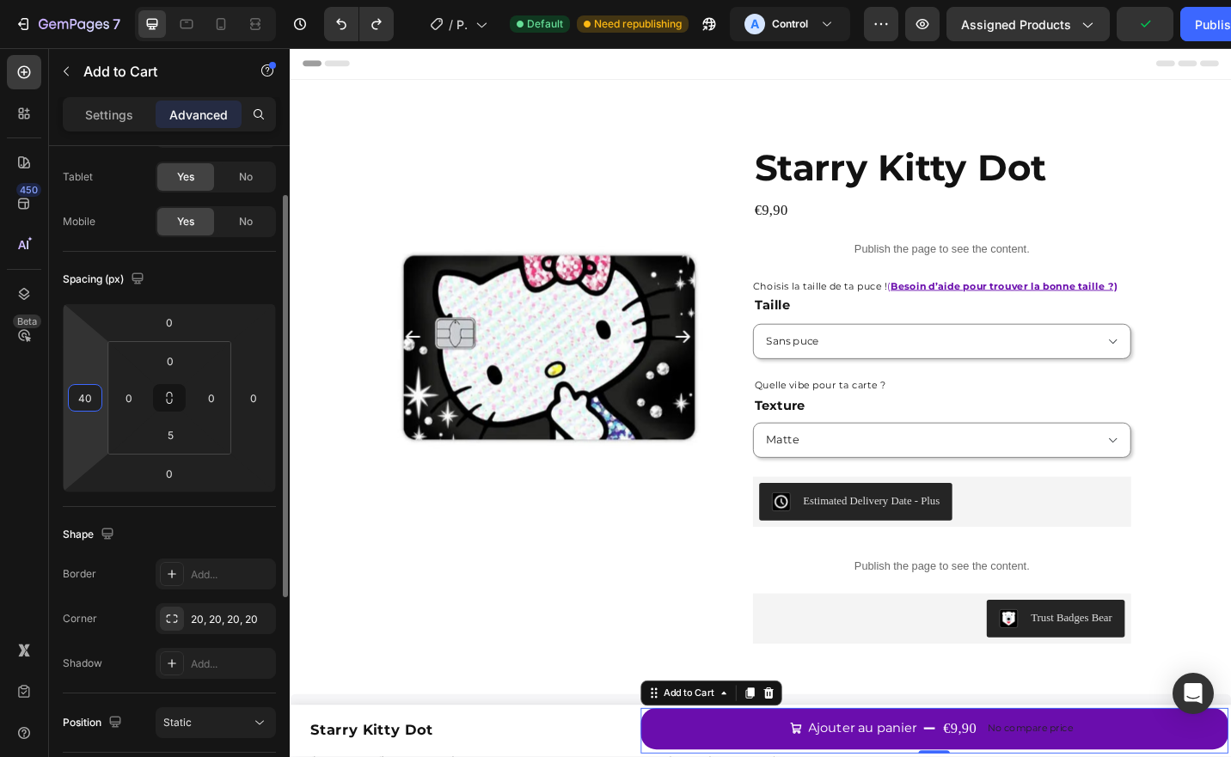
click at [91, 397] on input "40" at bounding box center [85, 398] width 26 height 26
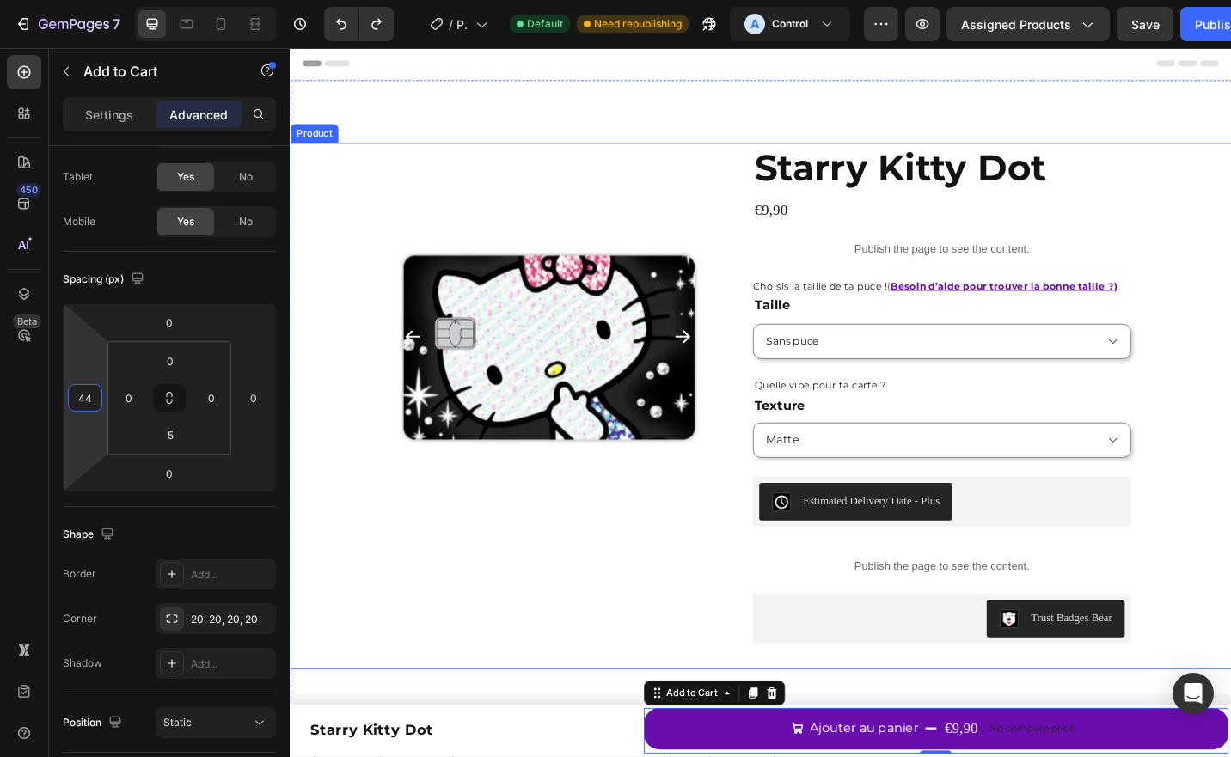
type input "4"
type input "3"
type input "2"
type input "1"
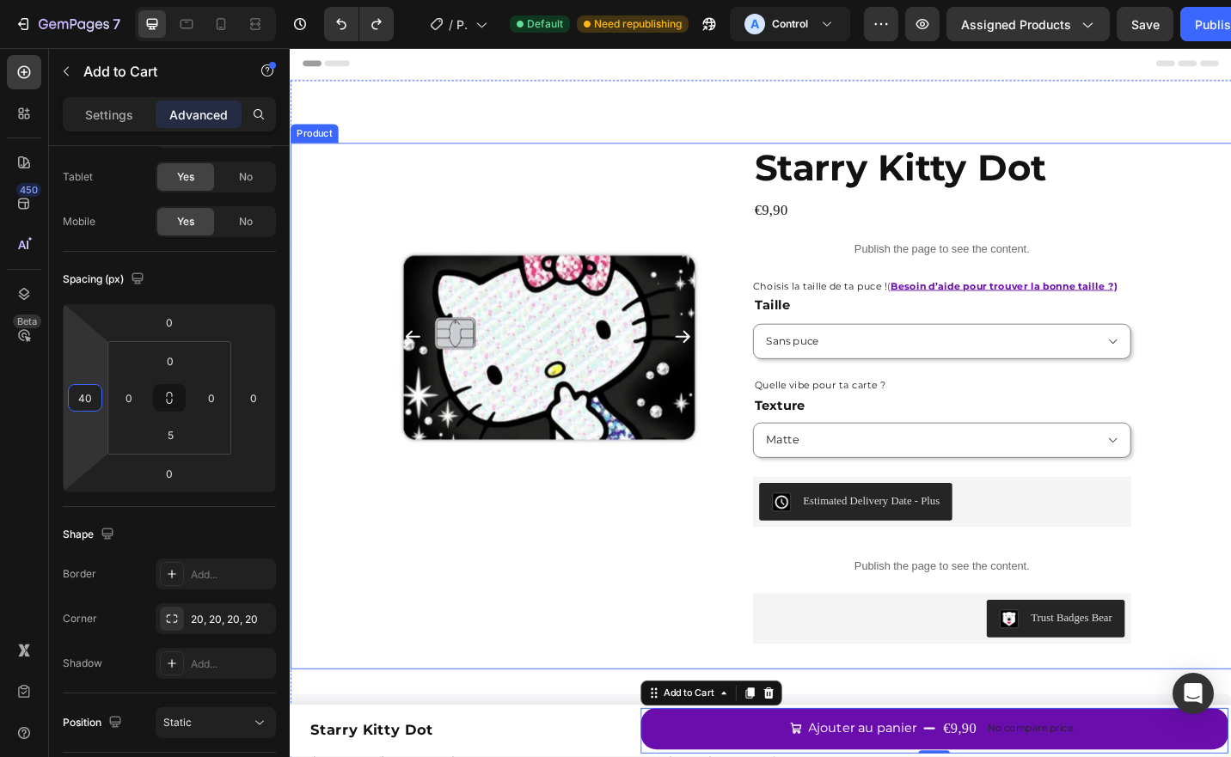
type input "4"
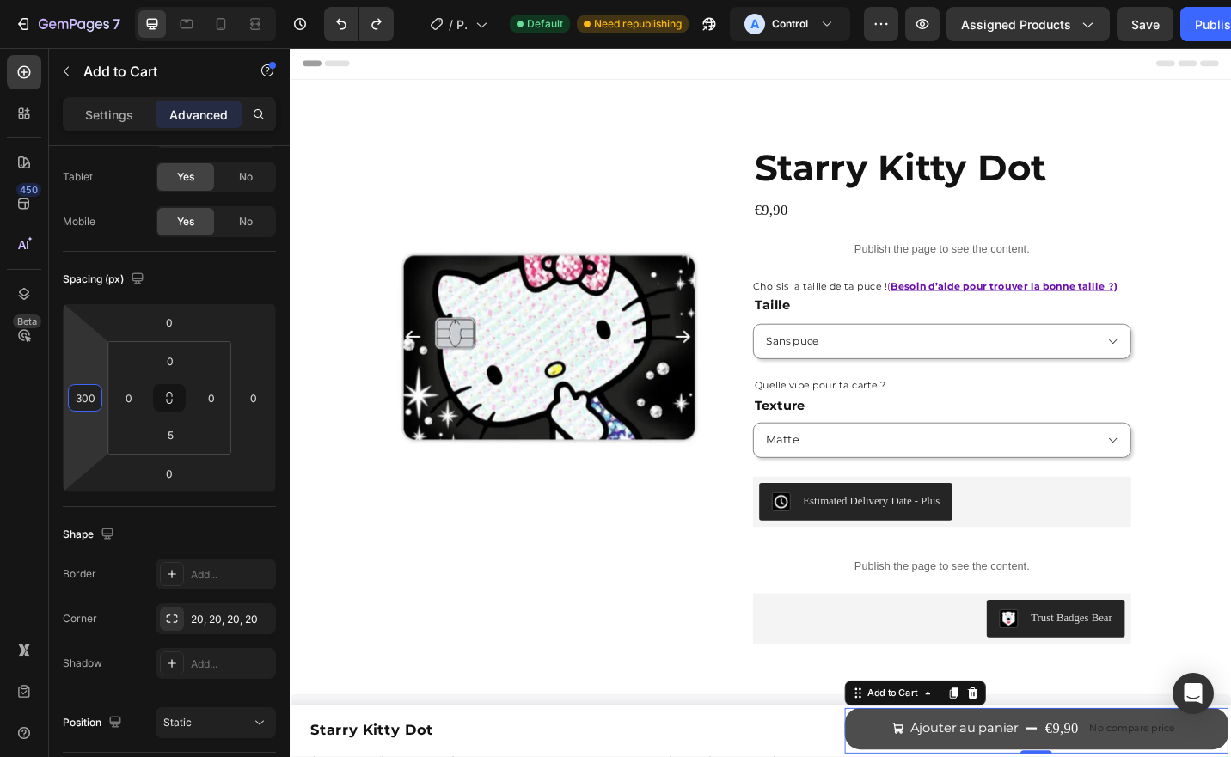
type input "300"
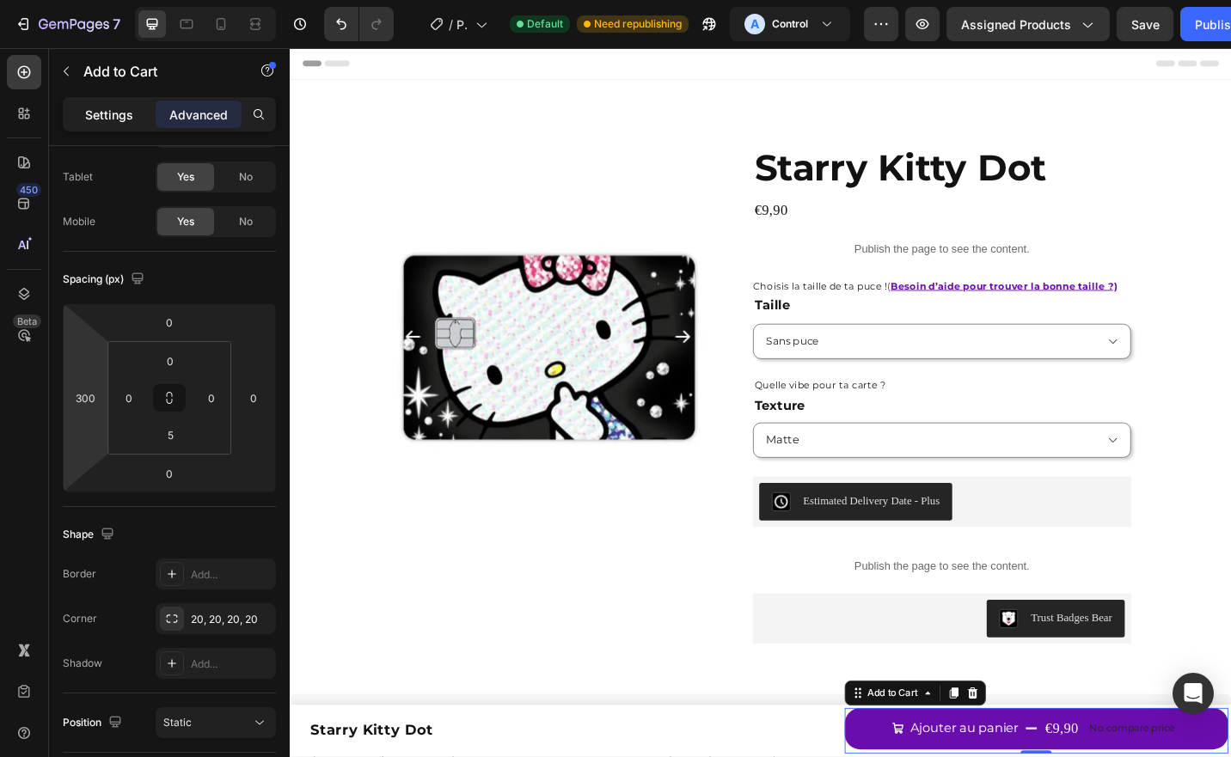
click at [119, 124] on div "Settings" at bounding box center [109, 115] width 86 height 28
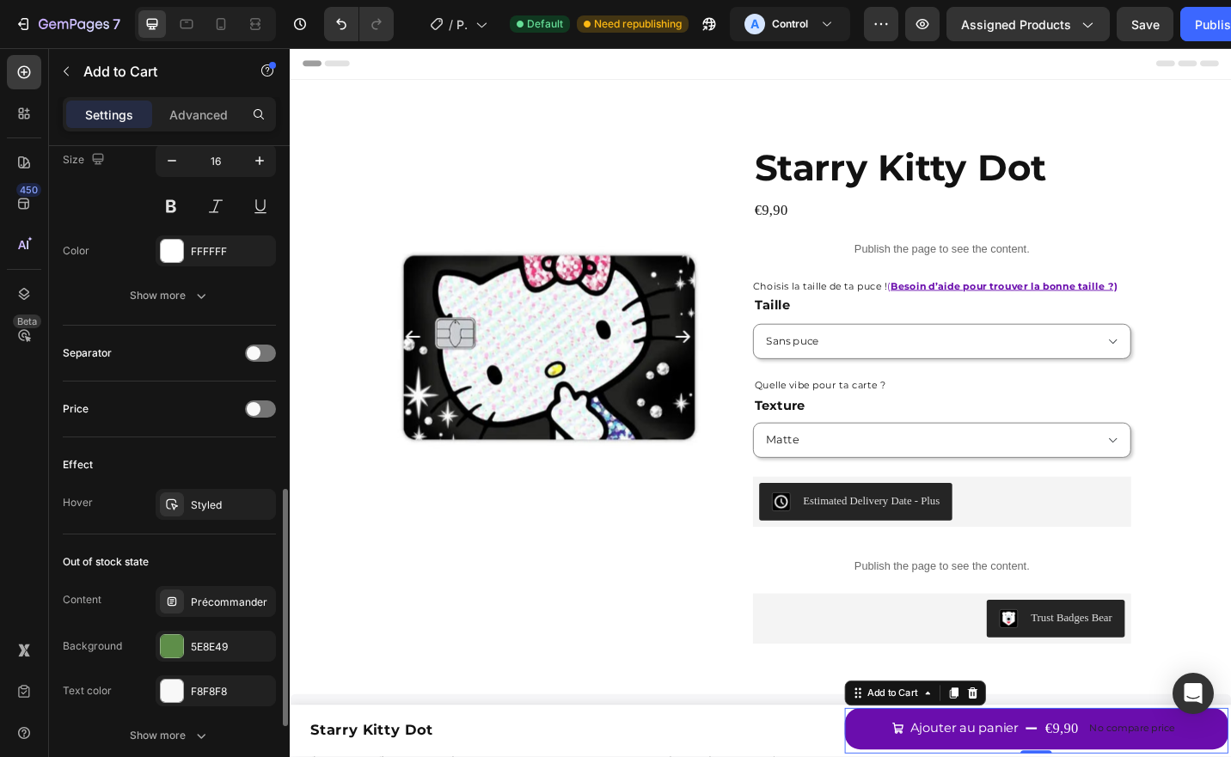
scroll to position [950, 0]
click at [262, 407] on div at bounding box center [260, 408] width 31 height 17
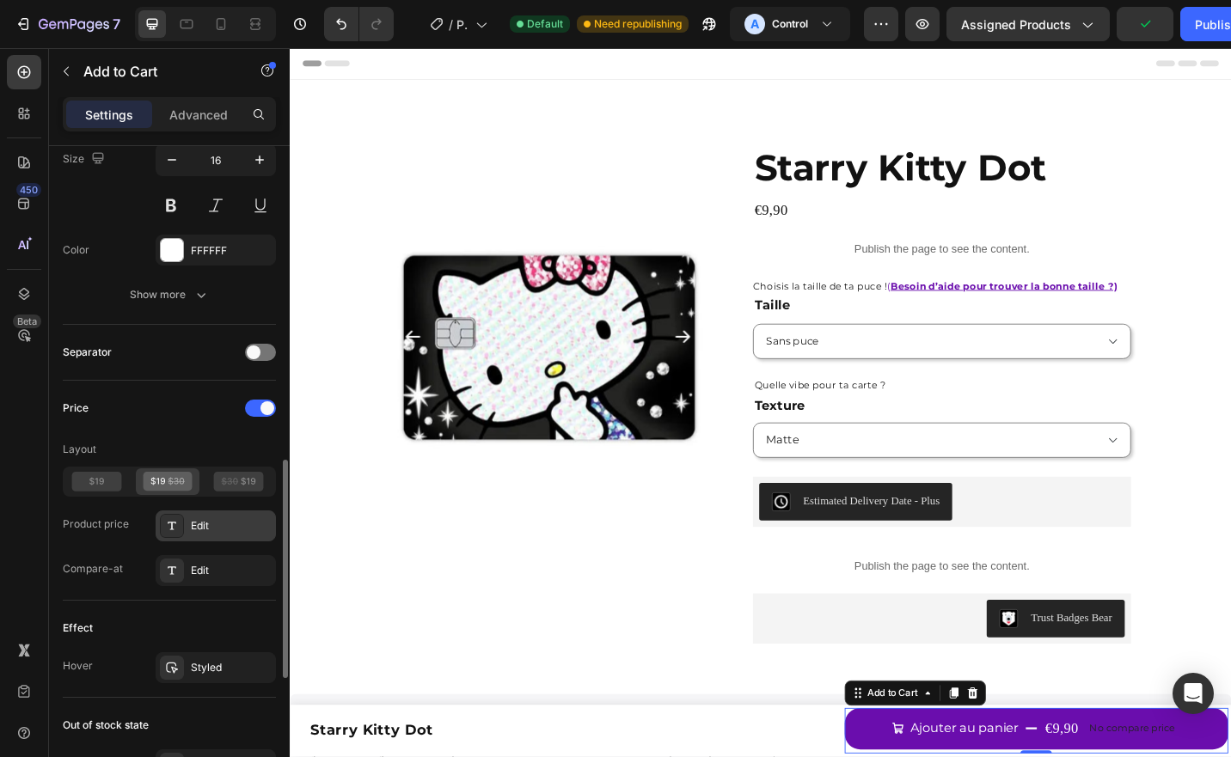
click at [183, 521] on div at bounding box center [172, 526] width 24 height 24
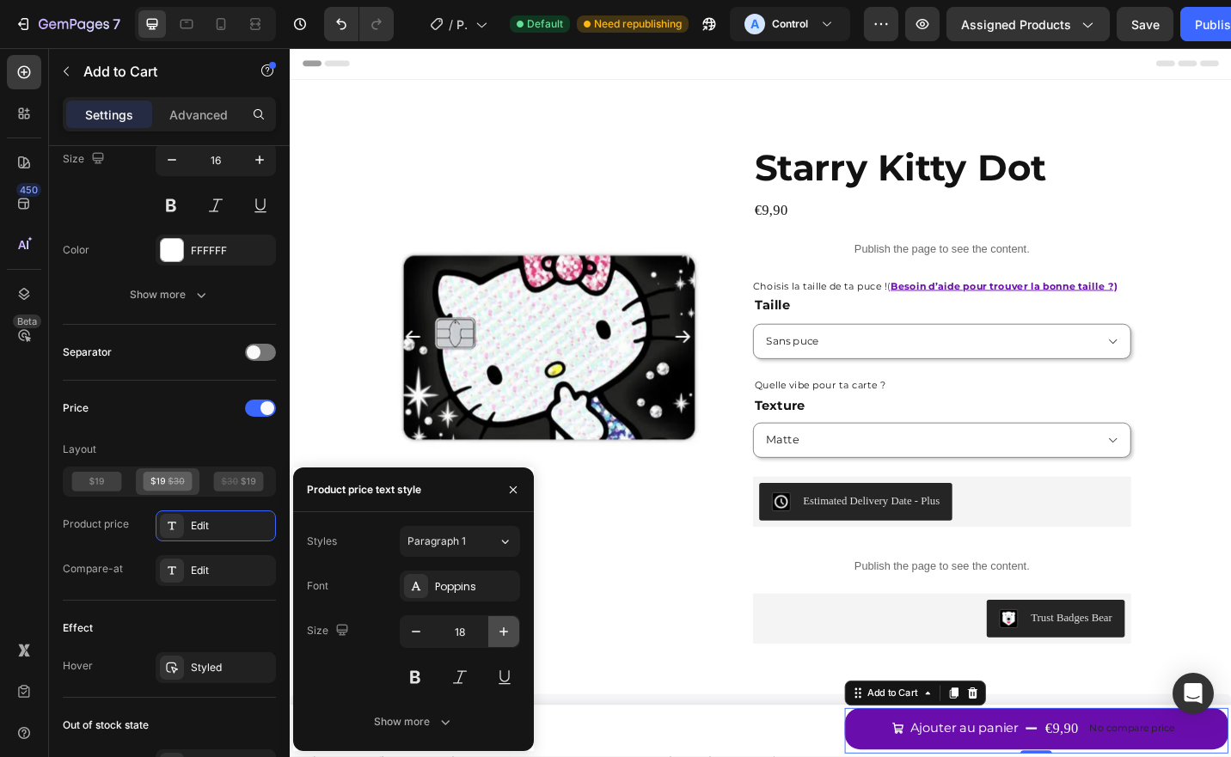
click at [507, 634] on icon "button" at bounding box center [503, 631] width 17 height 17
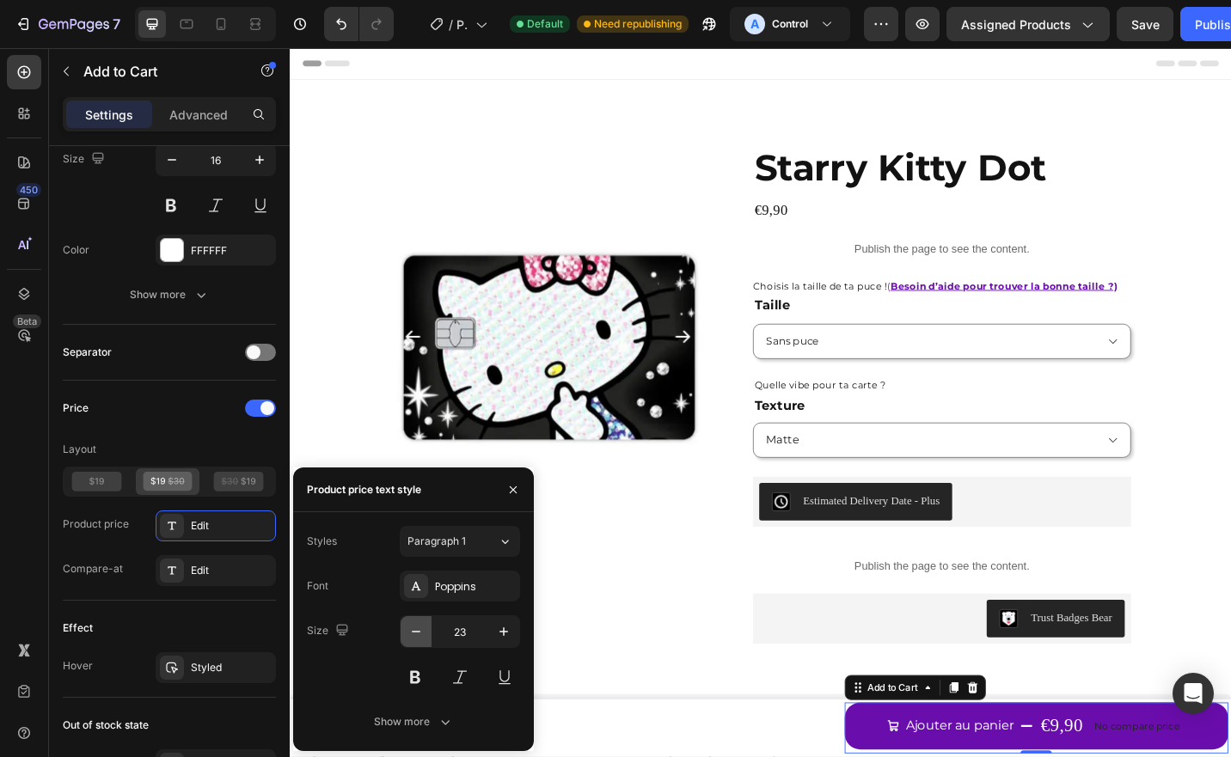
click at [417, 636] on icon "button" at bounding box center [415, 631] width 17 height 17
type input "20"
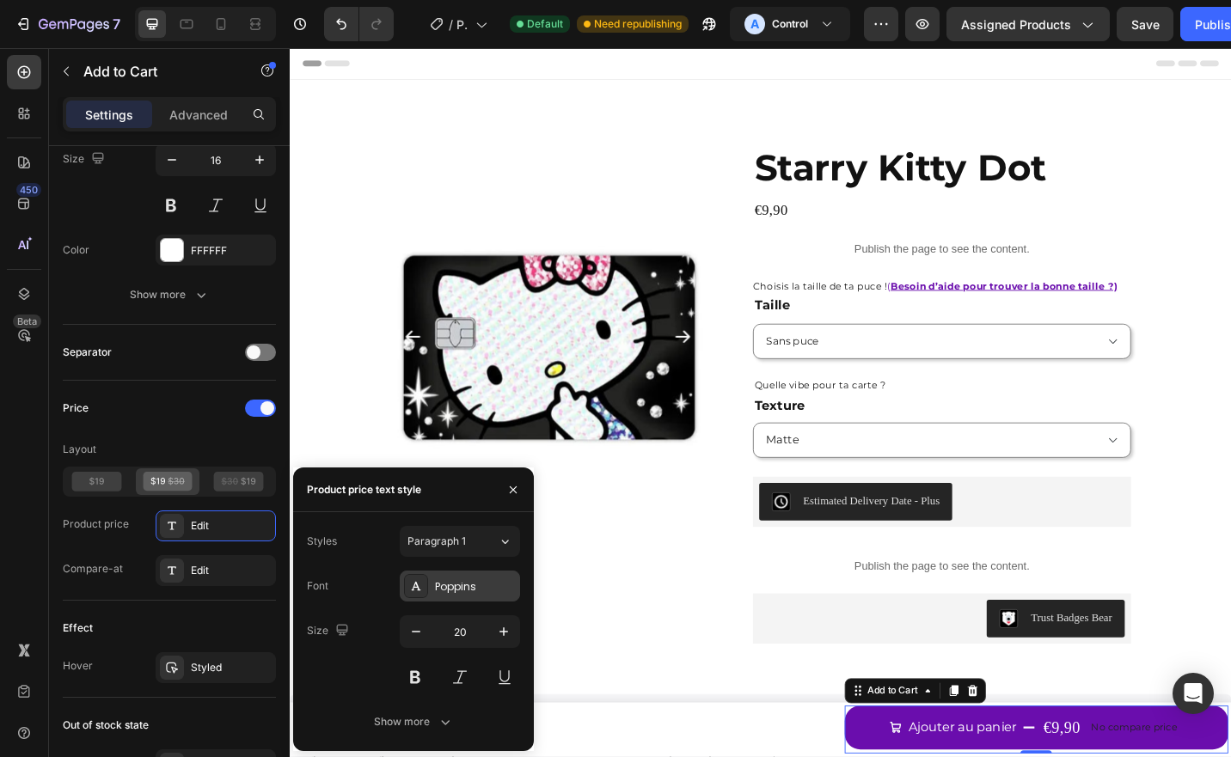
click at [447, 579] on div "Poppins" at bounding box center [475, 586] width 81 height 15
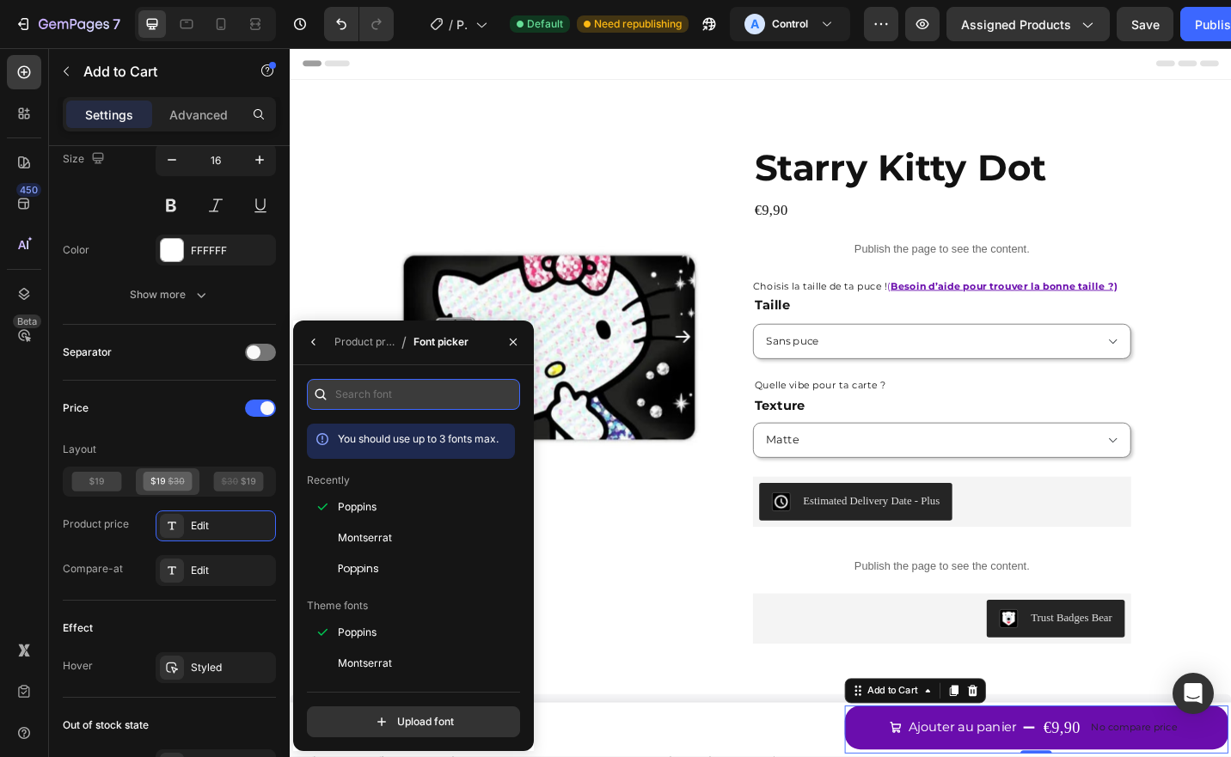
click at [420, 409] on input "text" at bounding box center [413, 394] width 213 height 31
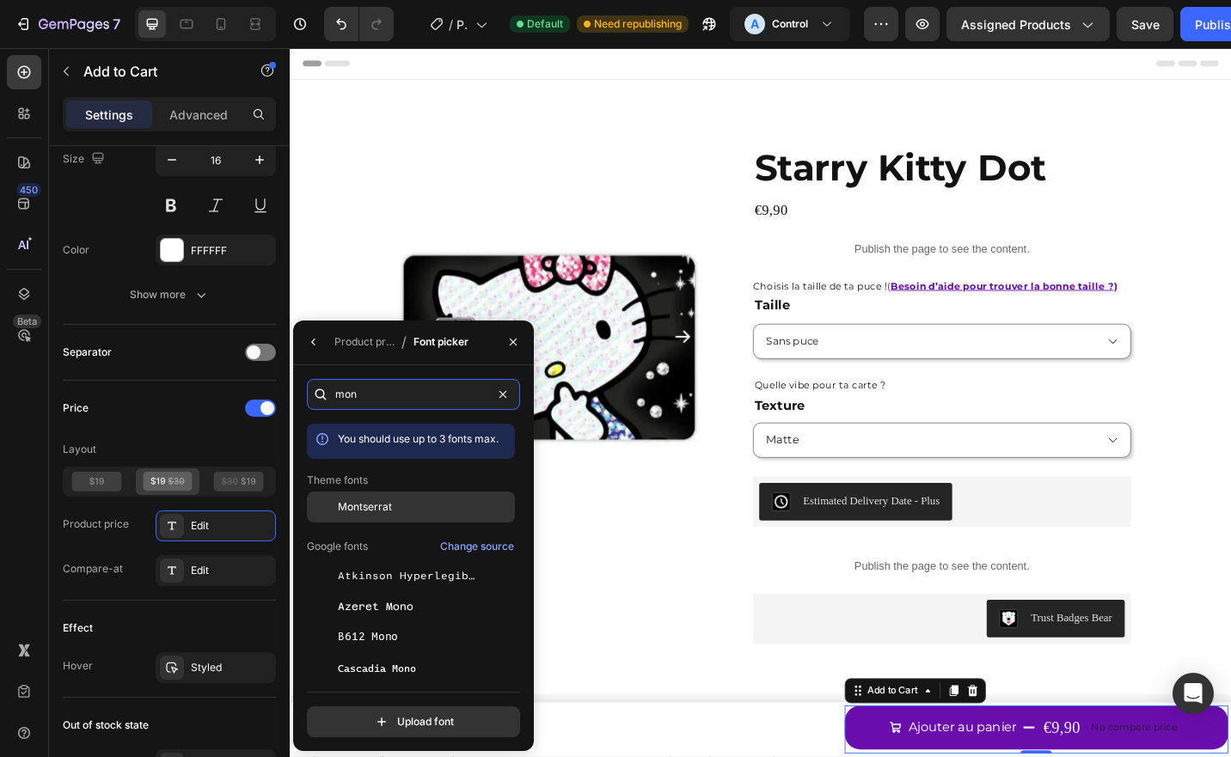
type input "mon"
click at [384, 503] on span "Montserrat" at bounding box center [365, 506] width 54 height 15
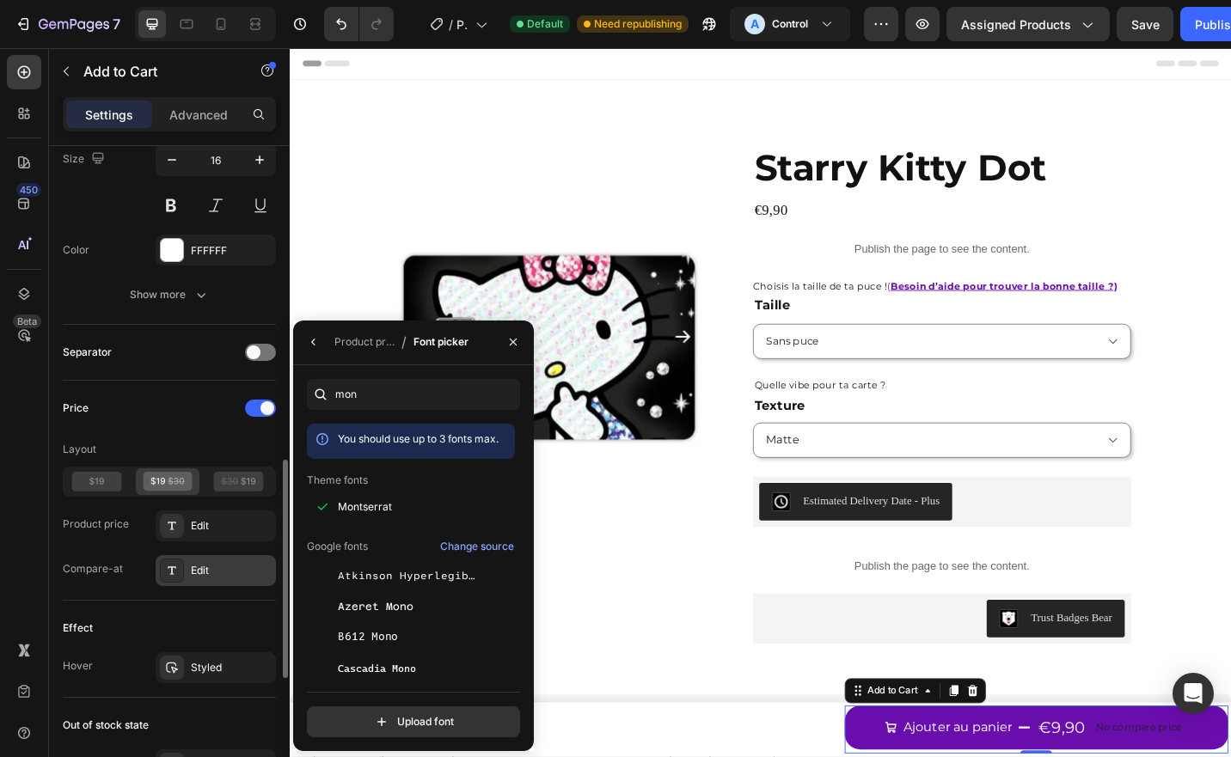
click at [198, 565] on div "Edit" at bounding box center [231, 570] width 81 height 15
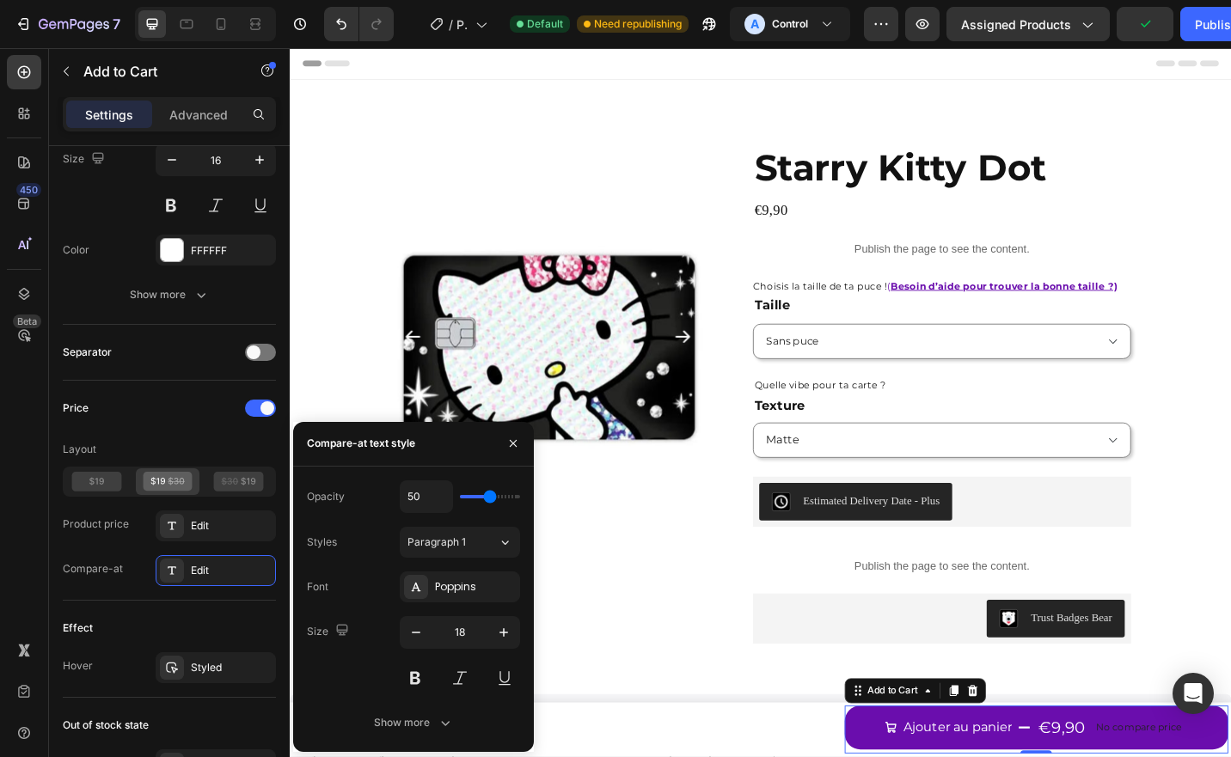
type input "55"
type input "65"
type input "71"
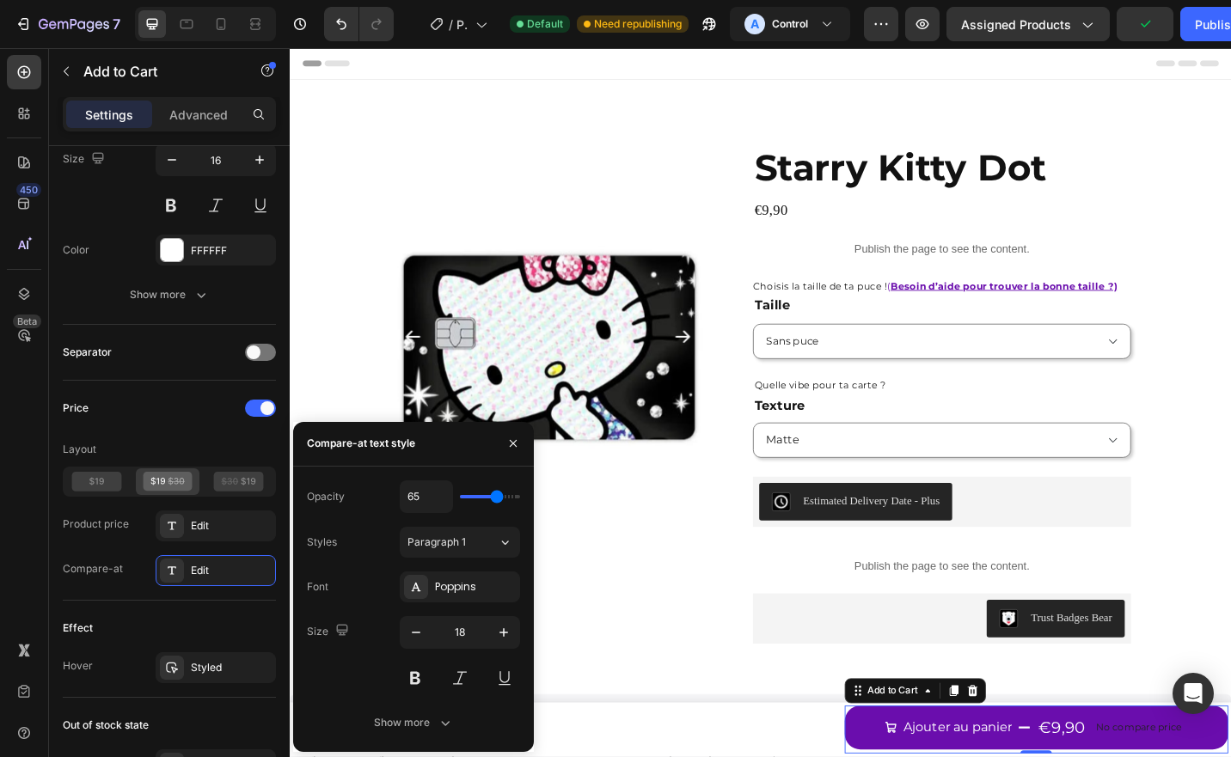
type input "71"
type input "76"
type input "82"
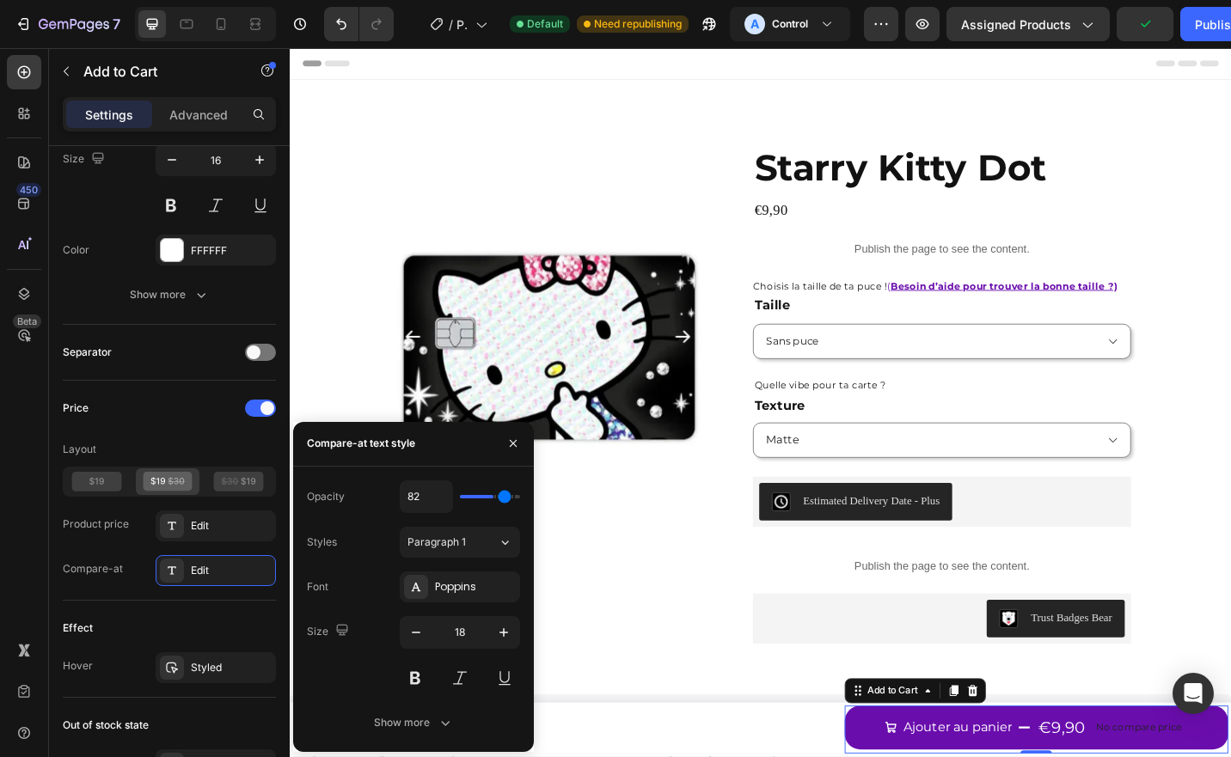
type input "85"
type input "86"
type input "91"
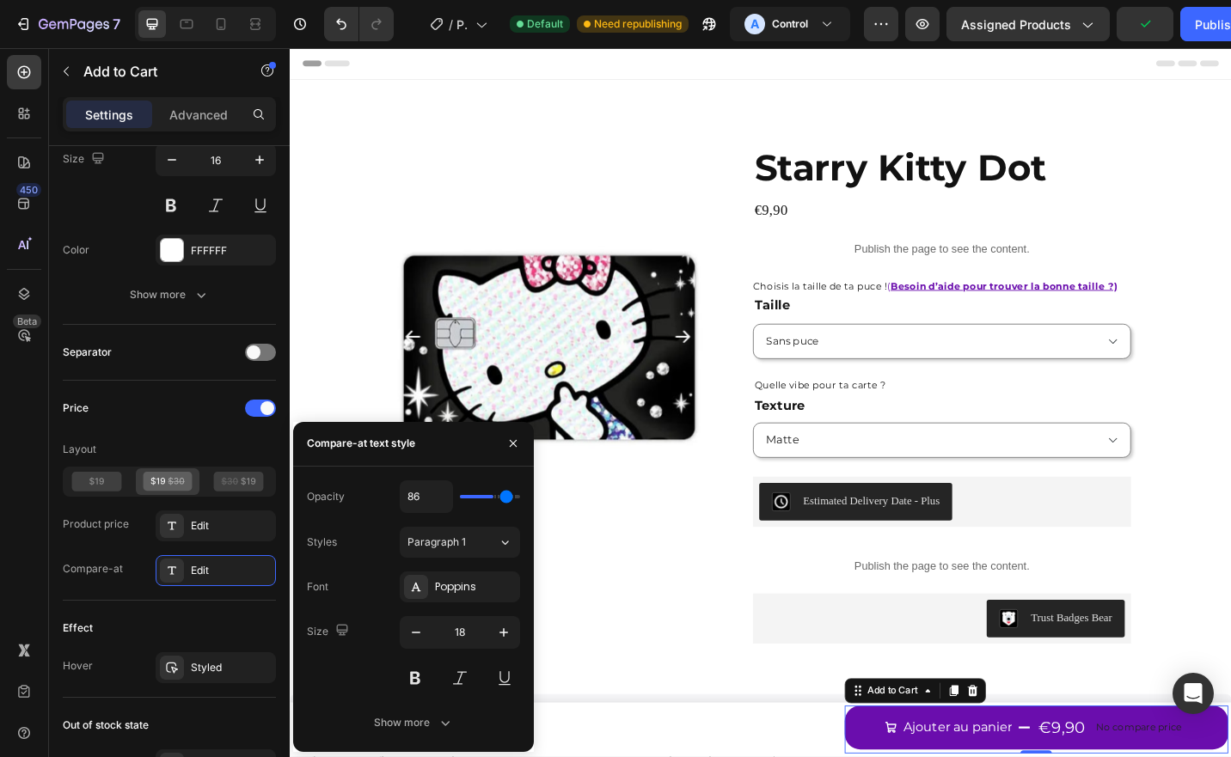
type input "91"
type input "96"
type input "99"
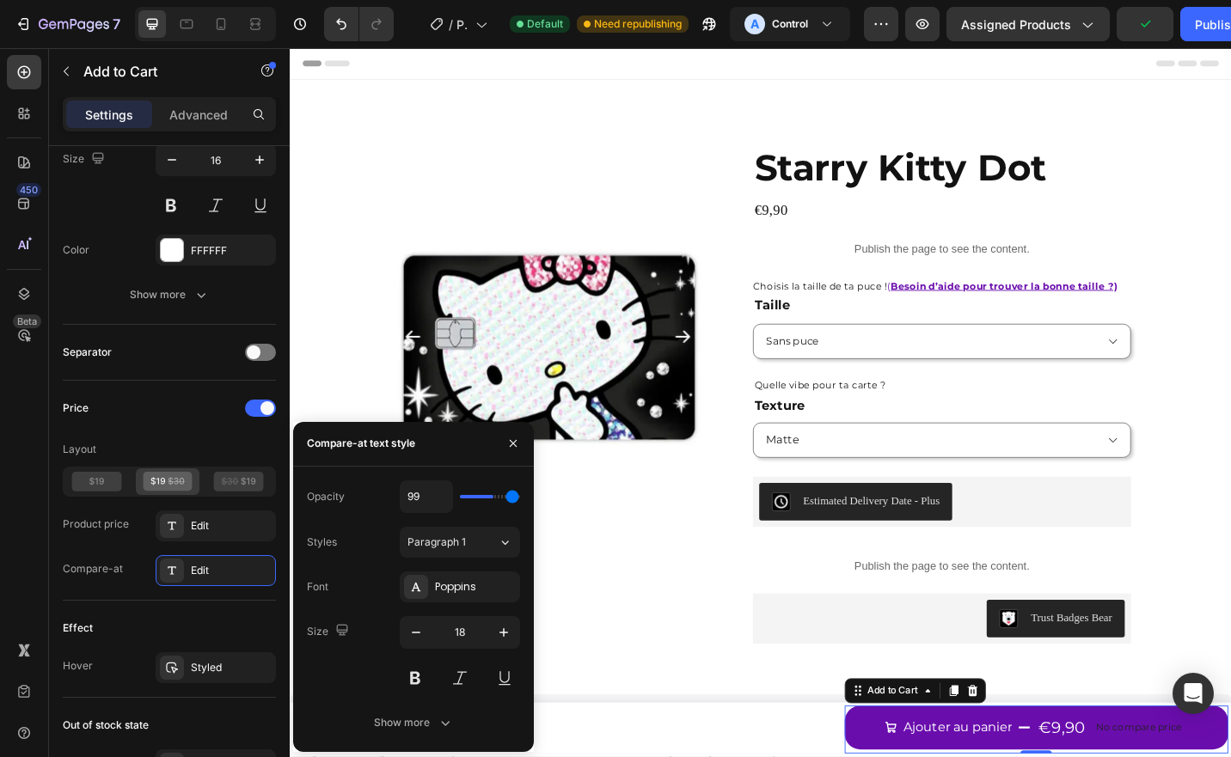
type input "100"
type input "92"
type input "88"
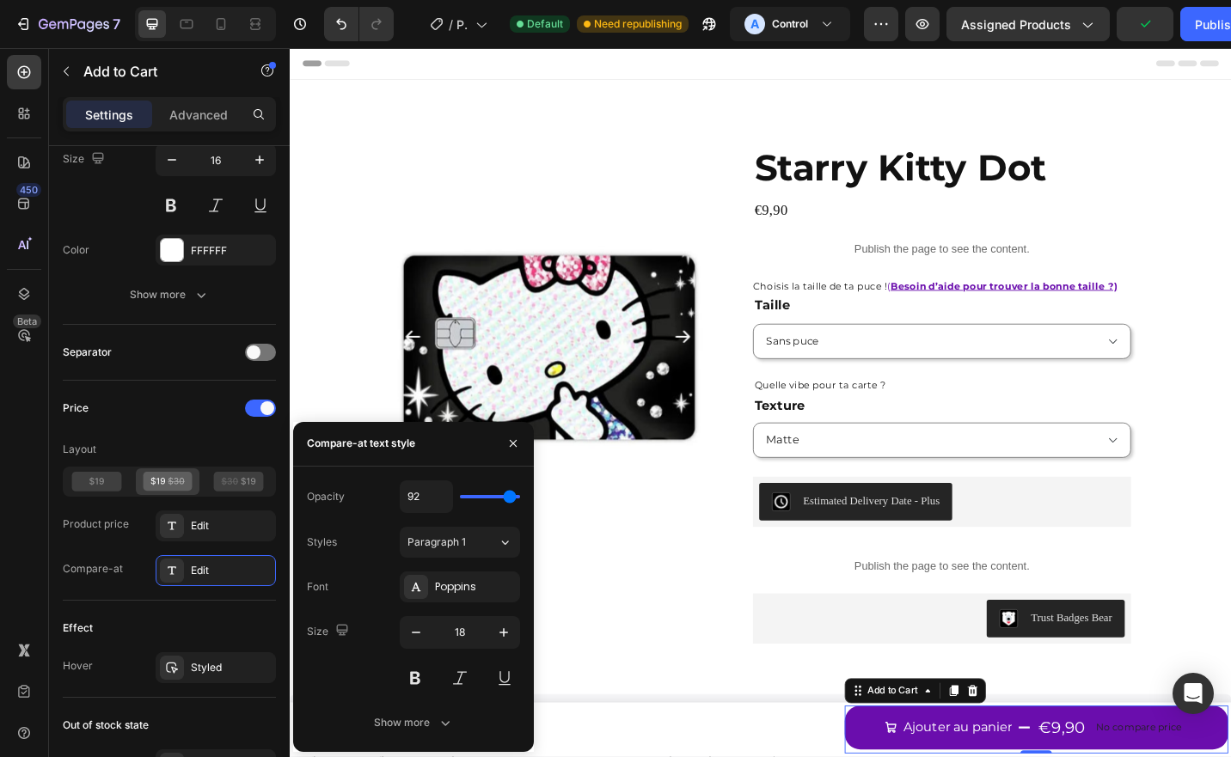
type input "88"
type input "82"
type input "71"
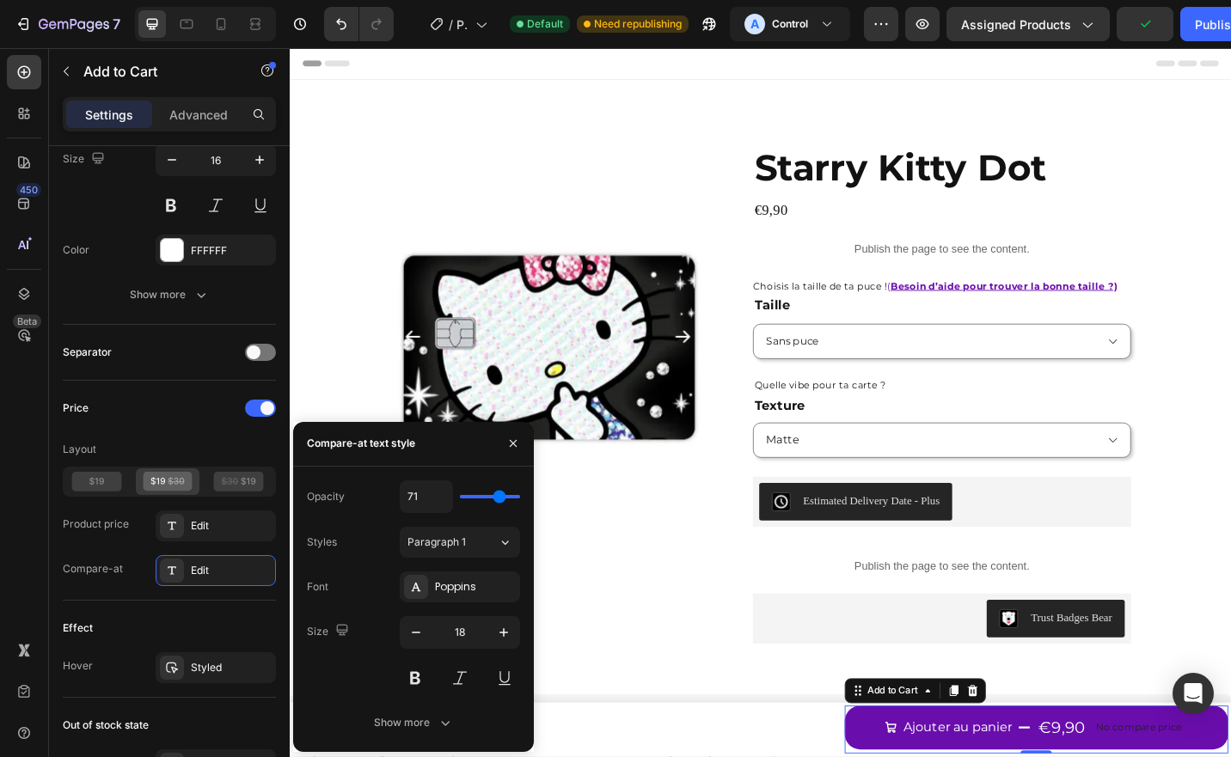
type input "64"
type input "54"
type input "41"
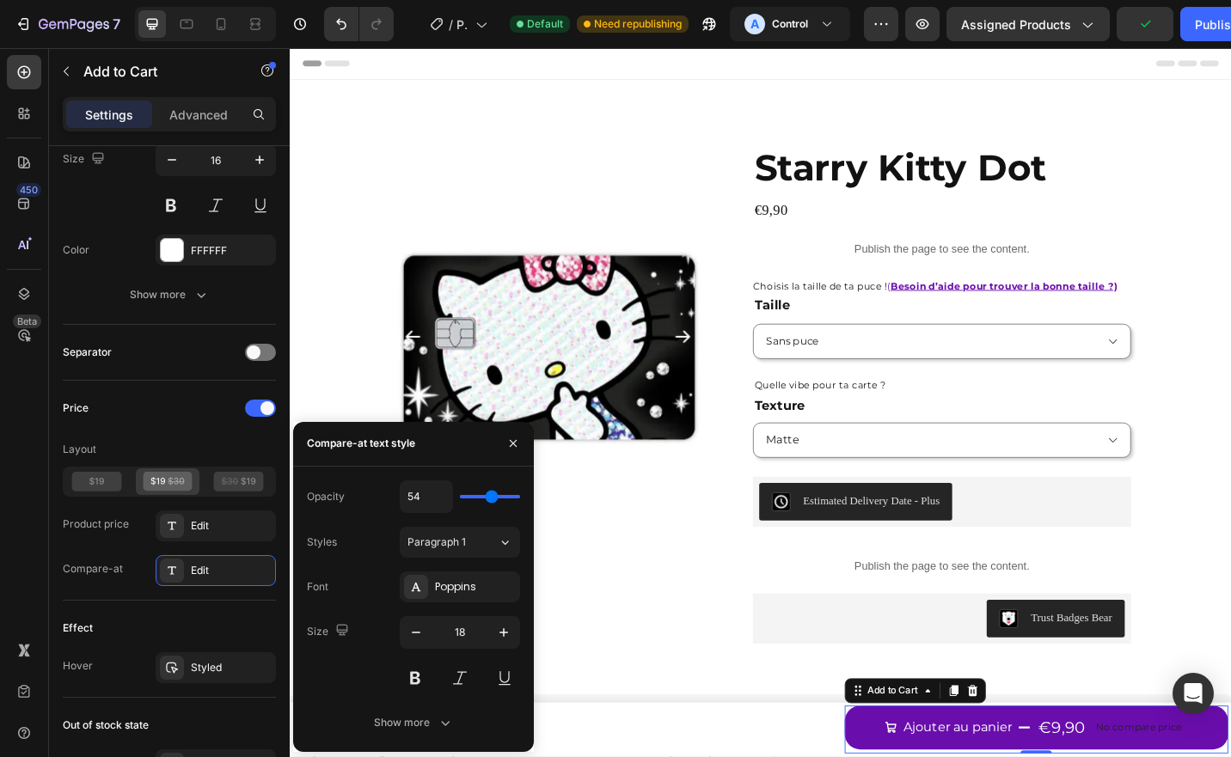
type input "41"
type input "30"
type input "13"
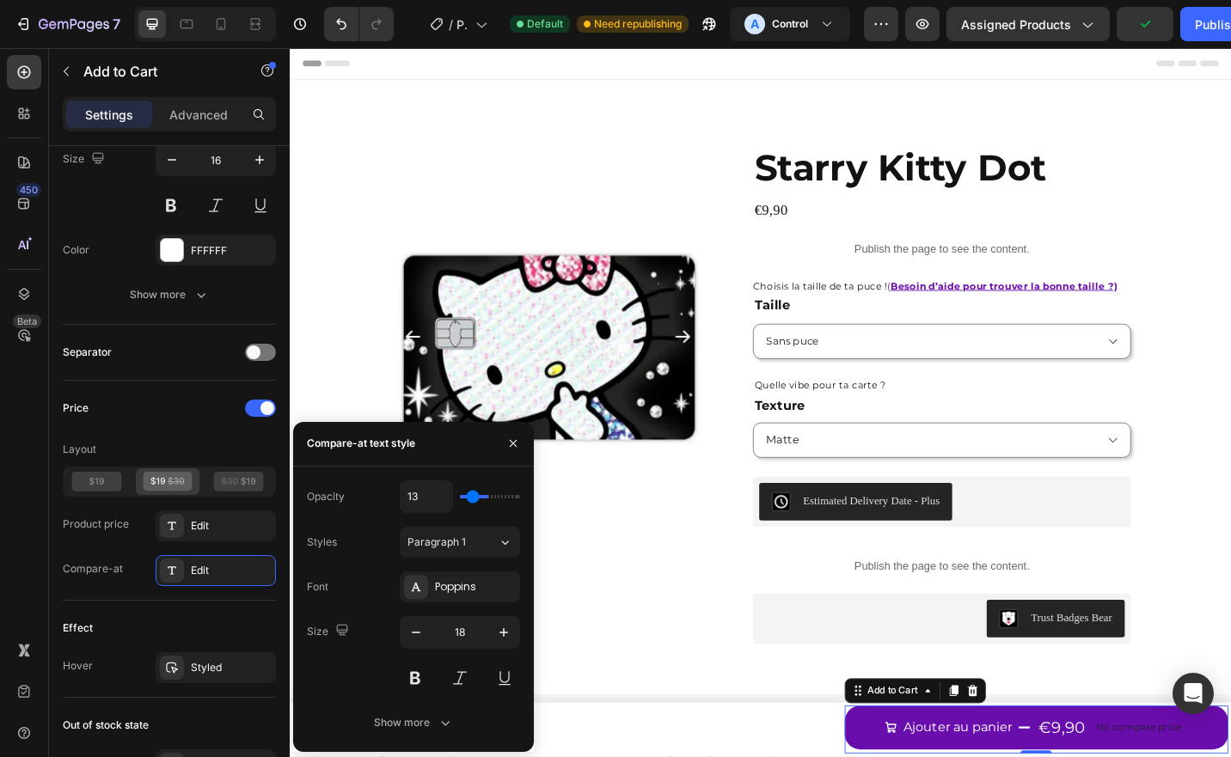
type input "2"
type input "0"
type input "2"
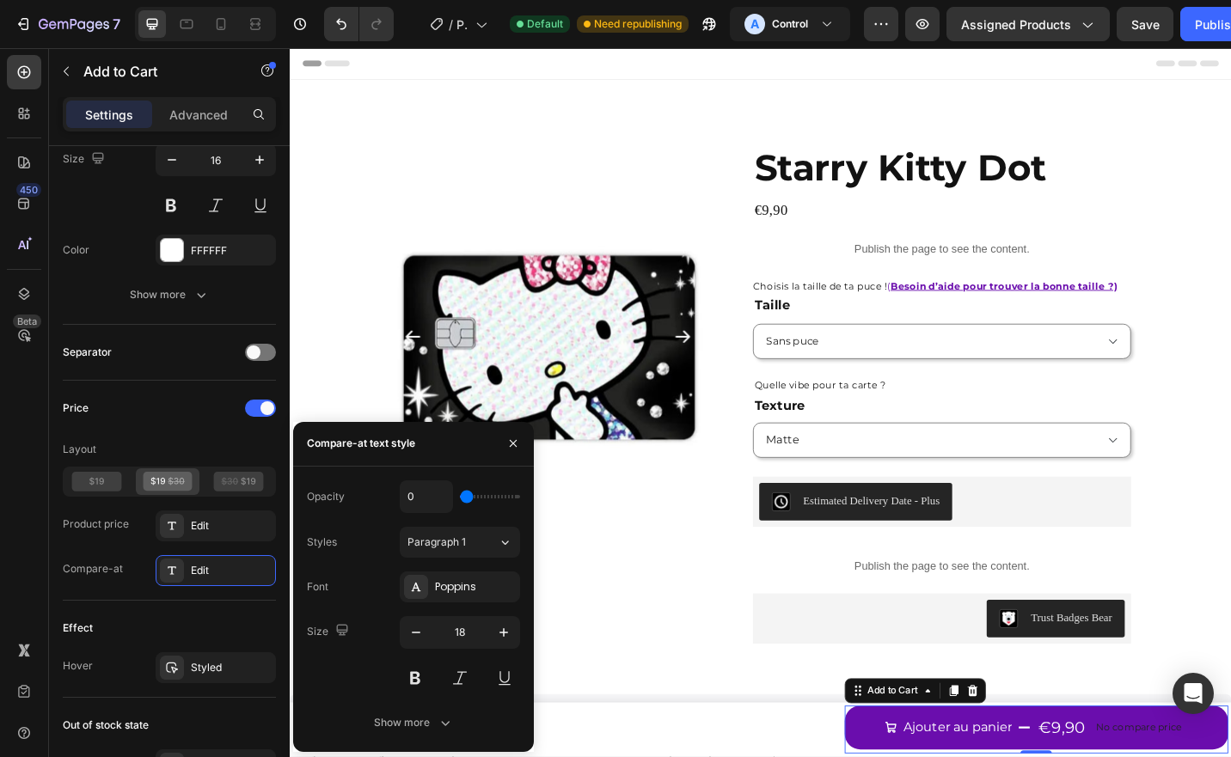
type input "2"
type input "4"
type input "8"
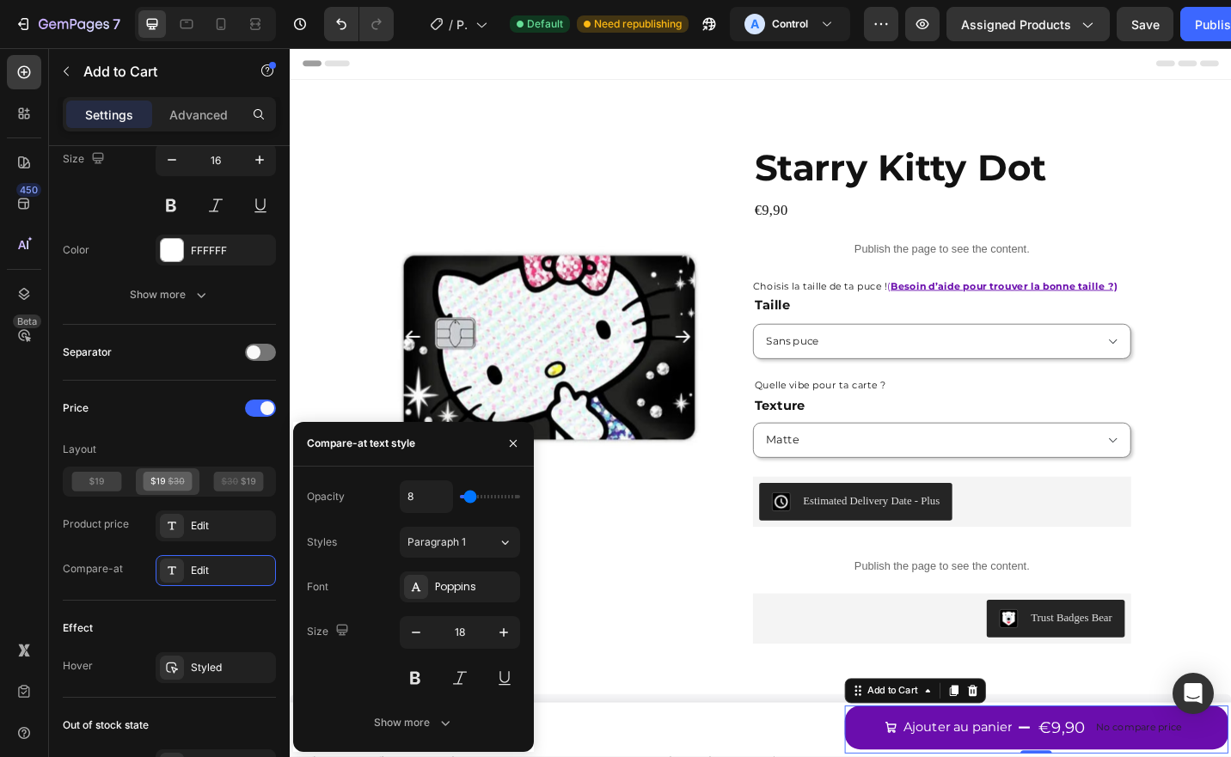
type input "9"
type input "13"
type input "14"
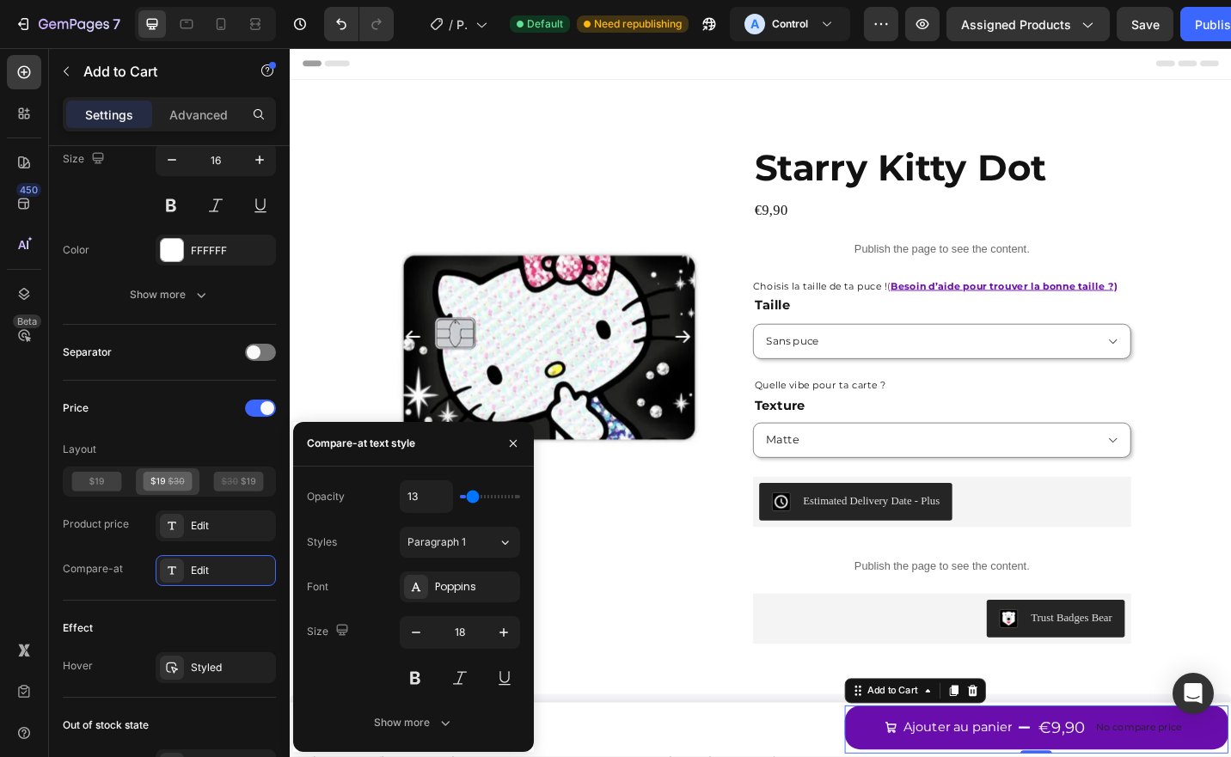
type input "14"
type input "17"
type input "22"
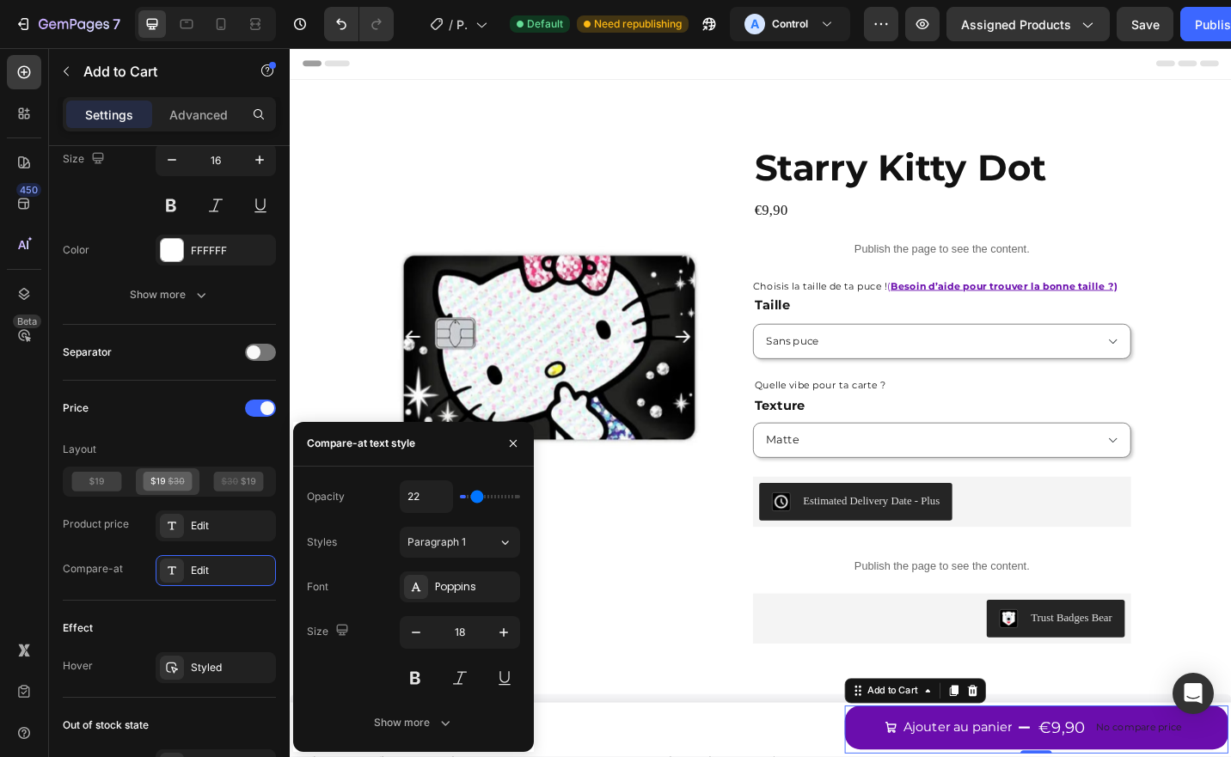
type input "23"
type input "24"
type input "27"
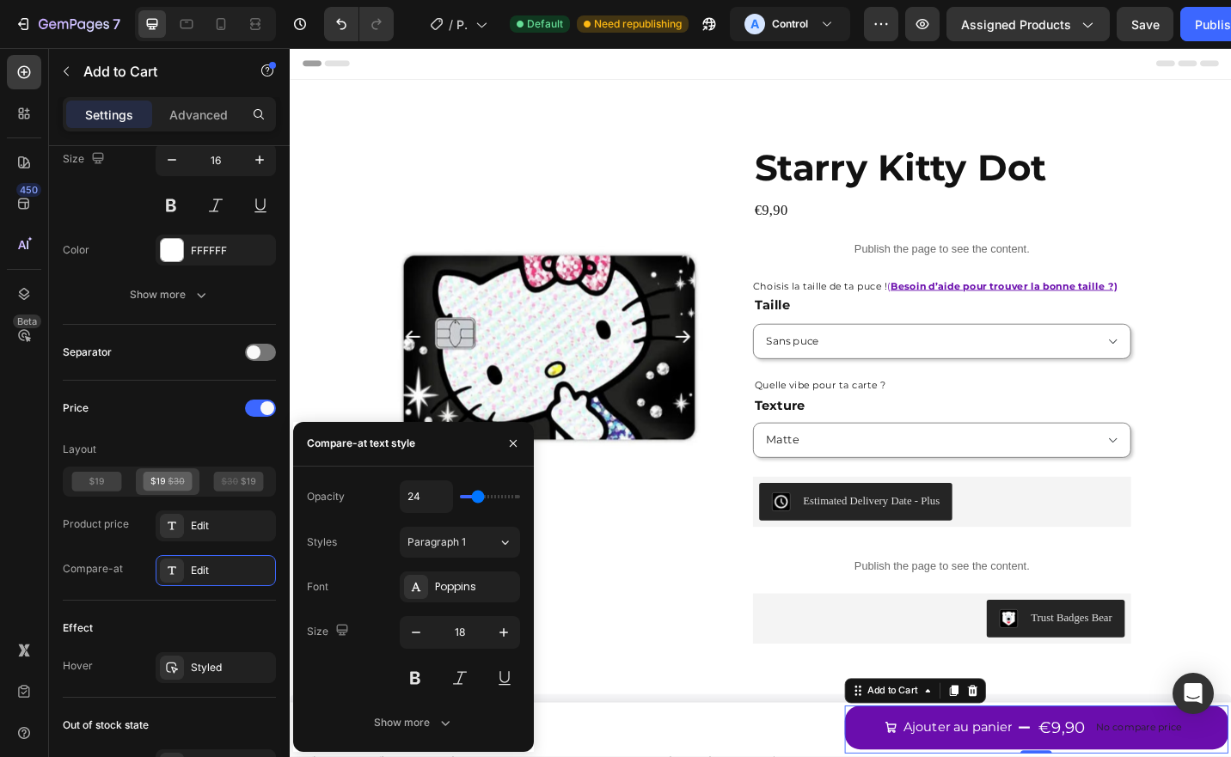
type input "27"
type input "28"
type input "30"
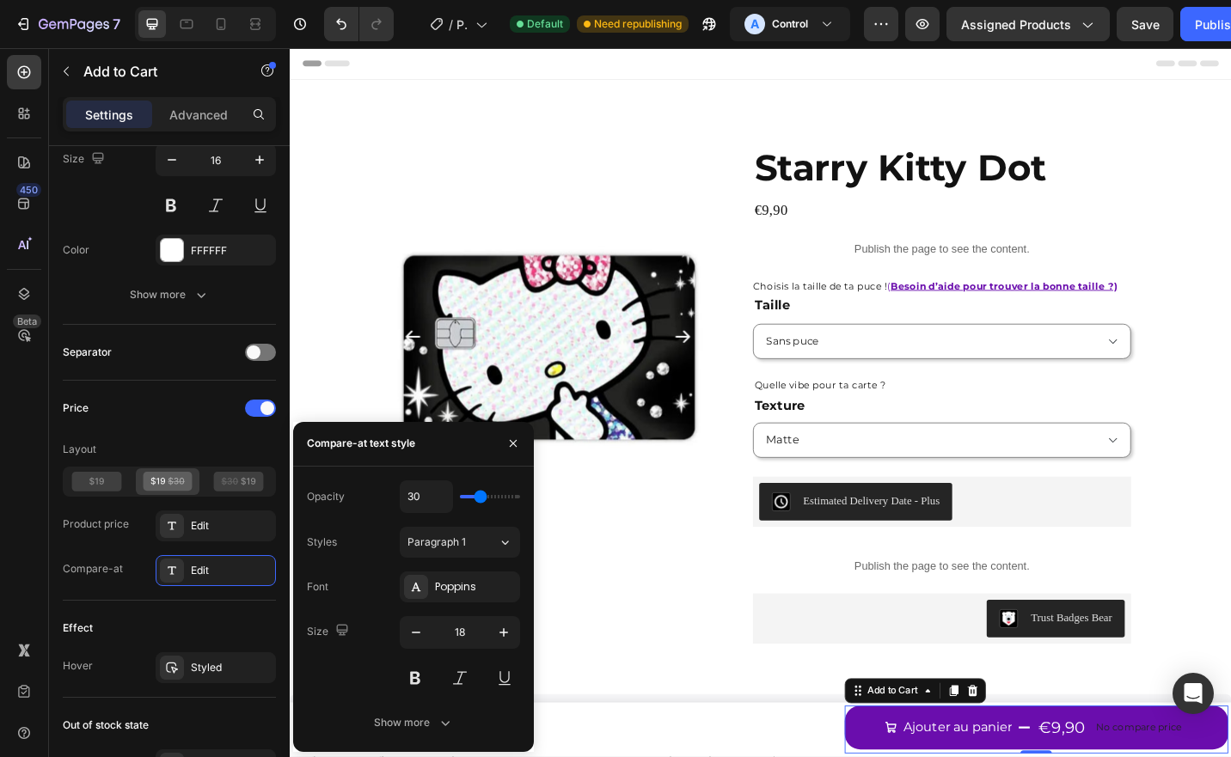
type input "31"
type input "39"
type input "41"
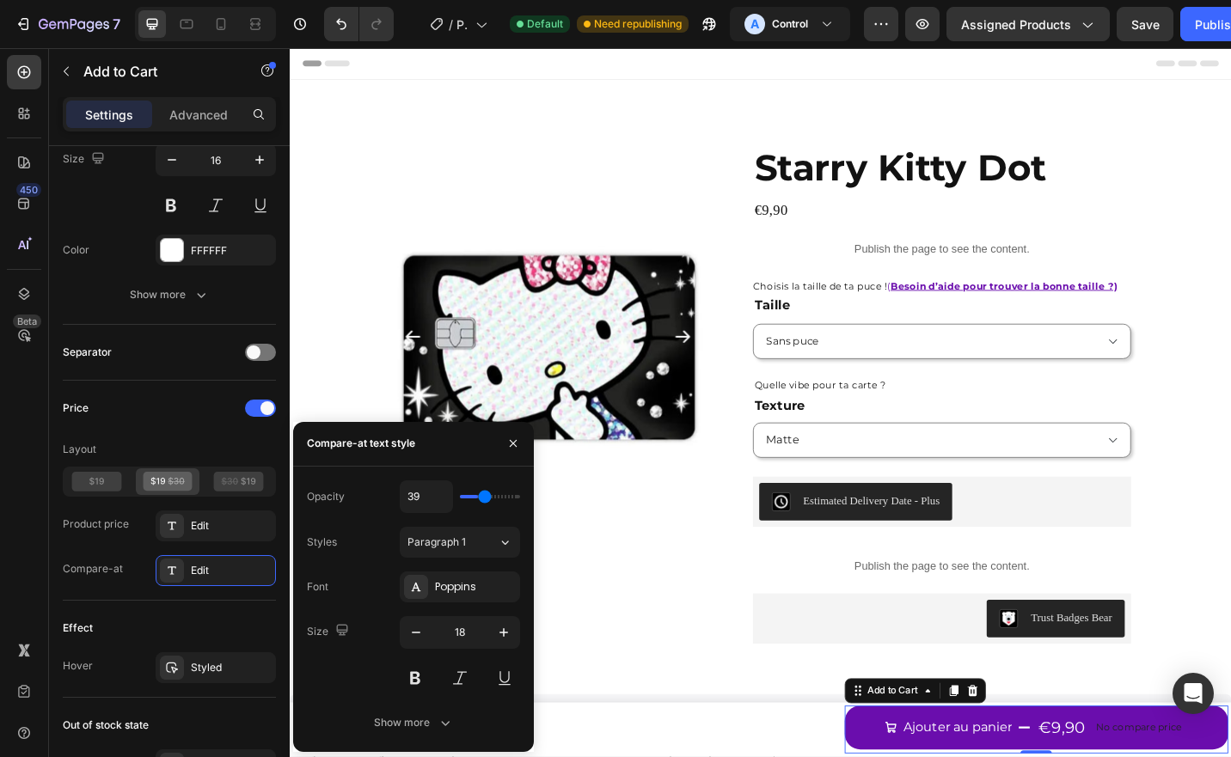
type input "41"
type input "44"
type input "45"
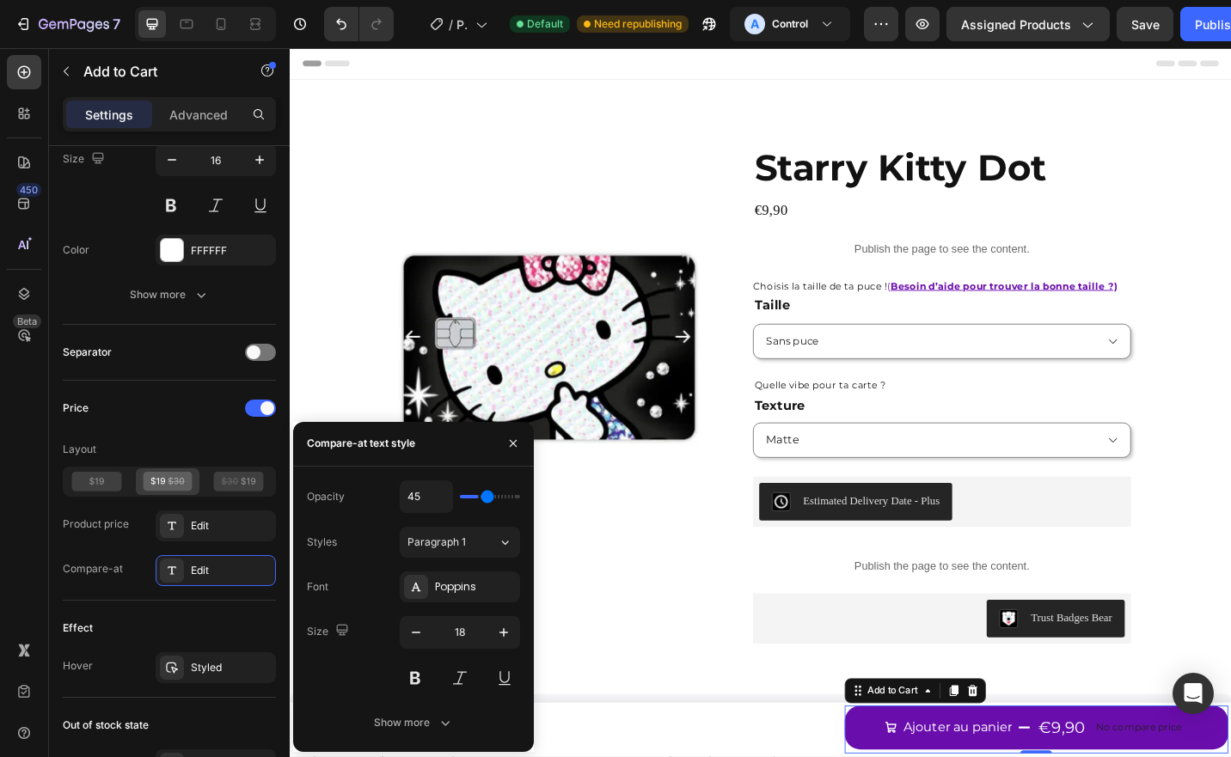
type input "46"
type input "48"
type input "46"
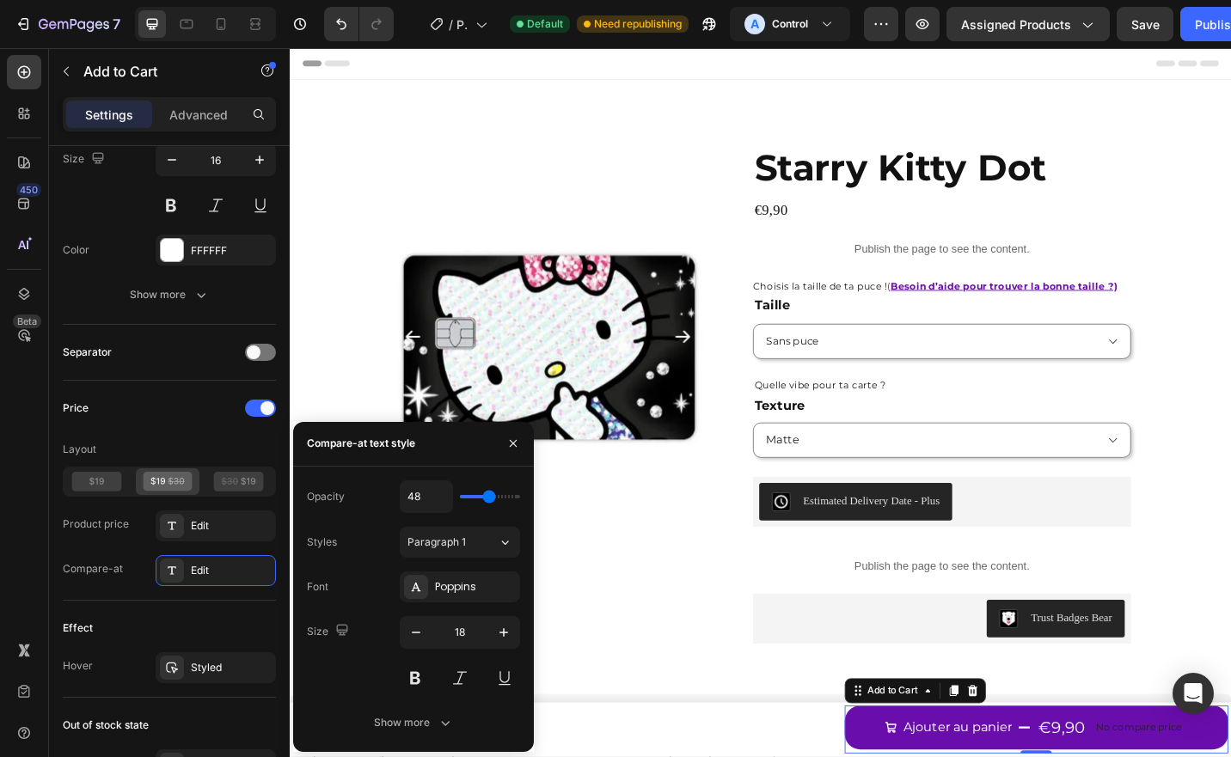
type input "46"
type input "45"
type input "44"
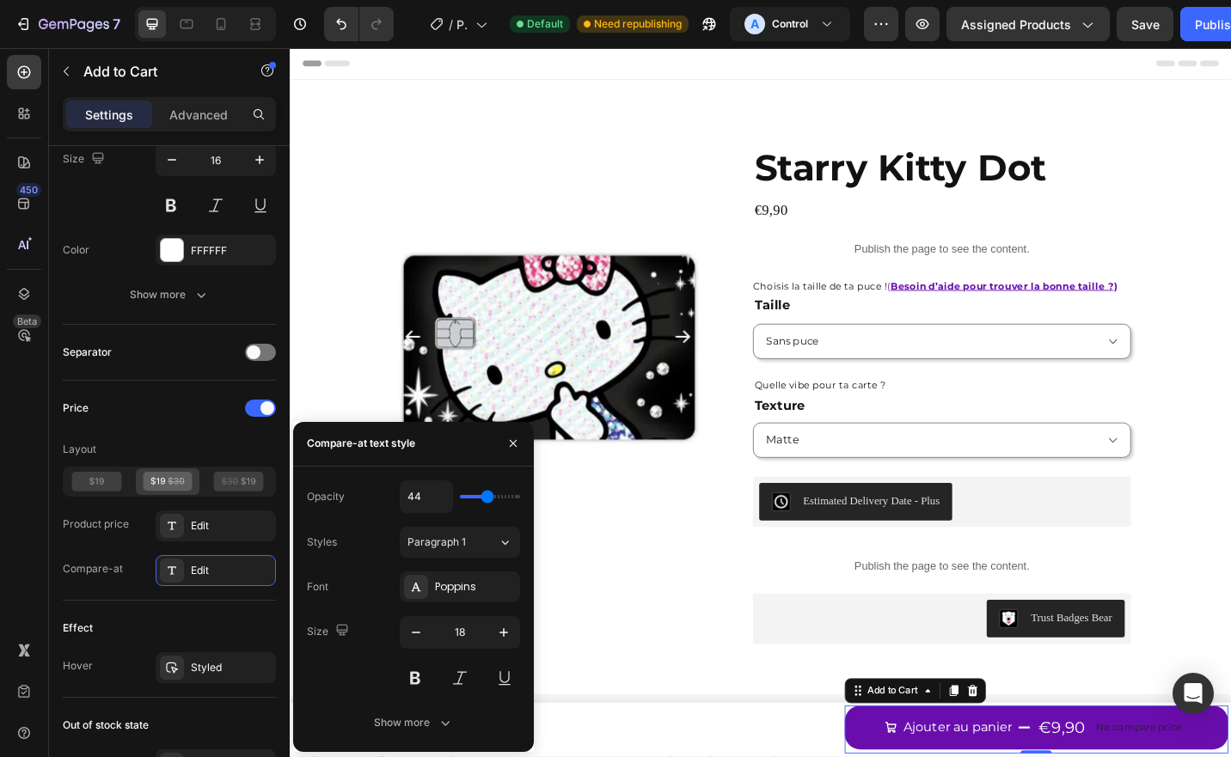
type input "43"
type input "44"
type input "45"
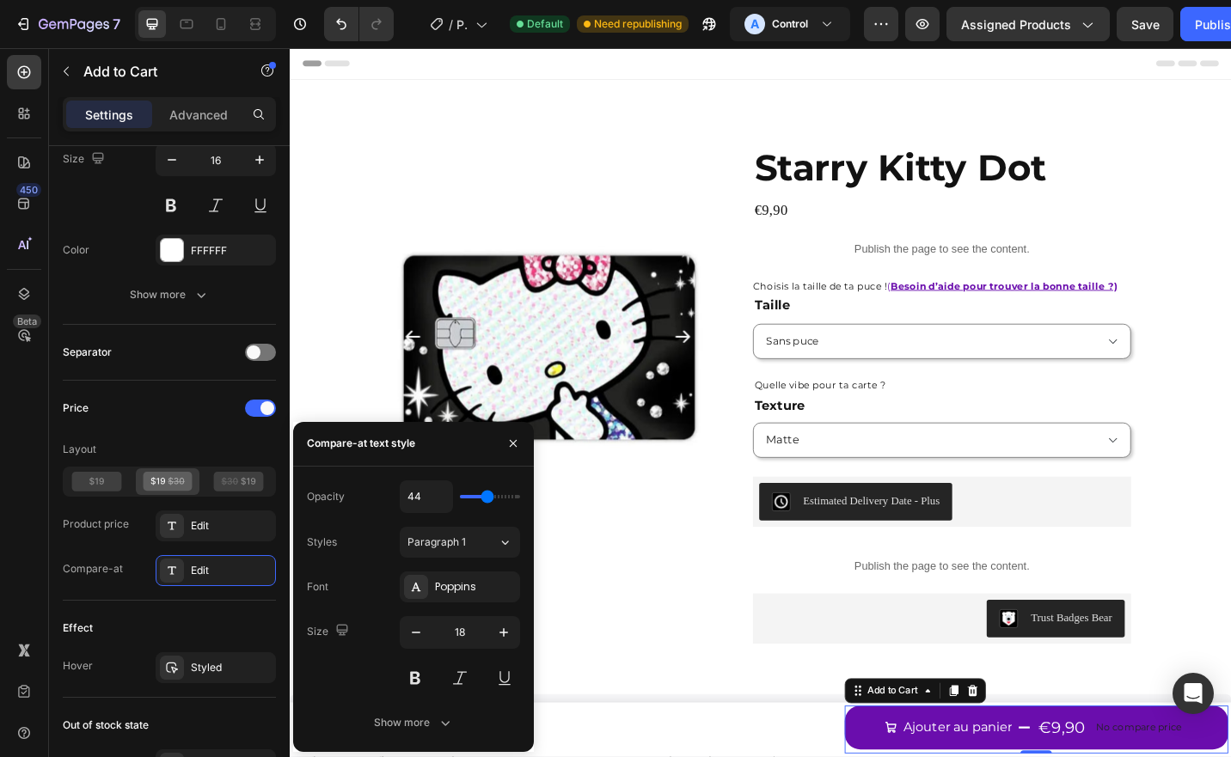
type input "45"
type input "46"
type input "48"
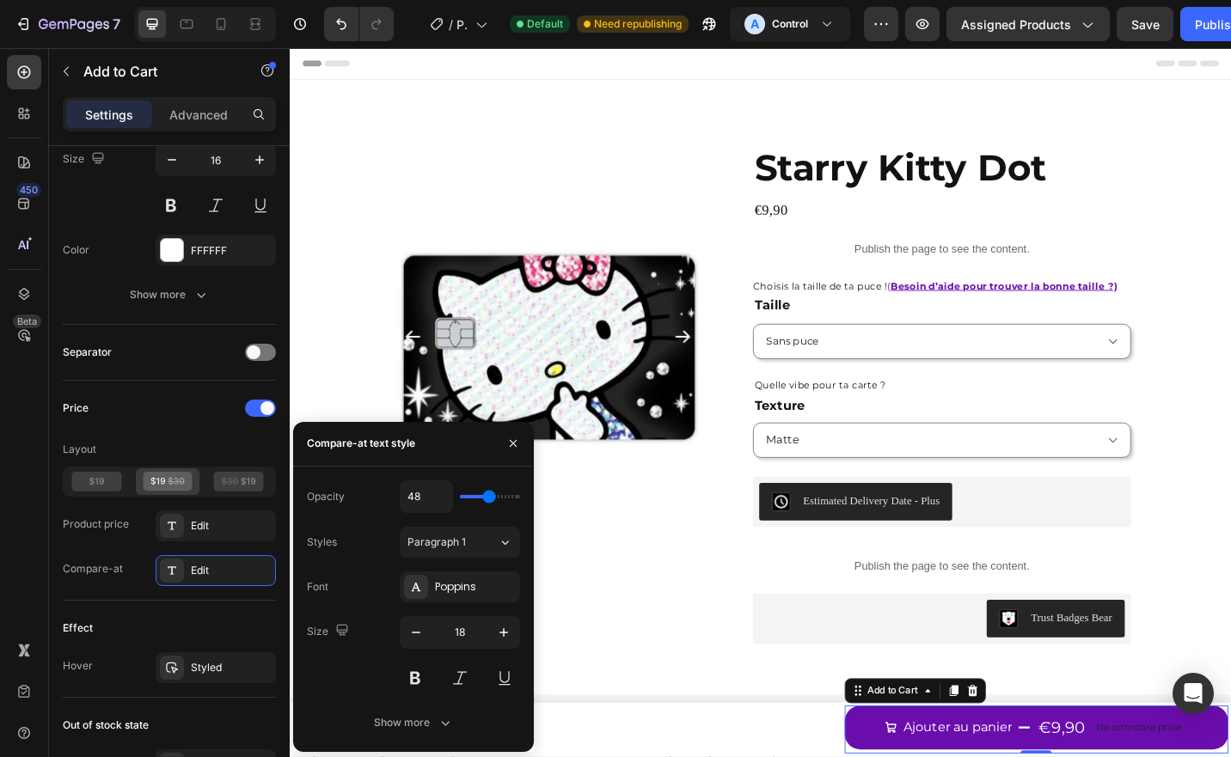
type input "49"
type input "50"
type input "54"
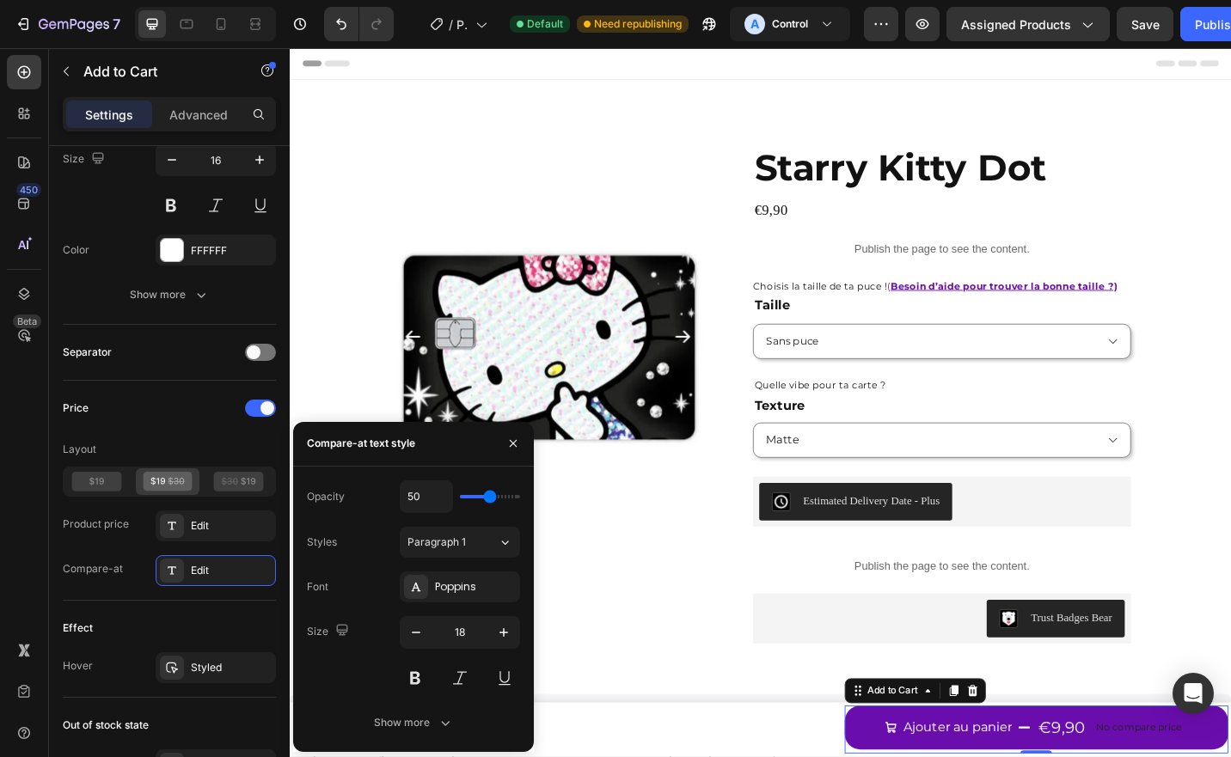
type input "54"
type input "57"
type input "60"
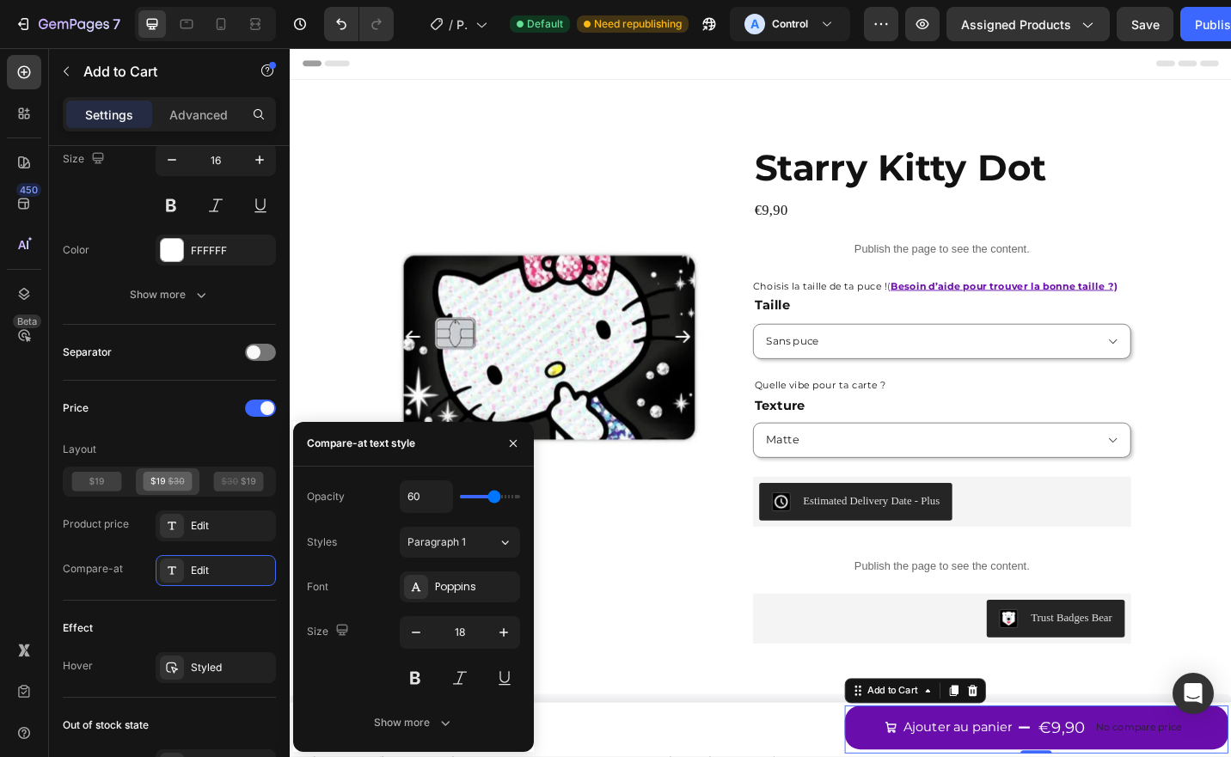
type input "62"
type input "65"
type input "66"
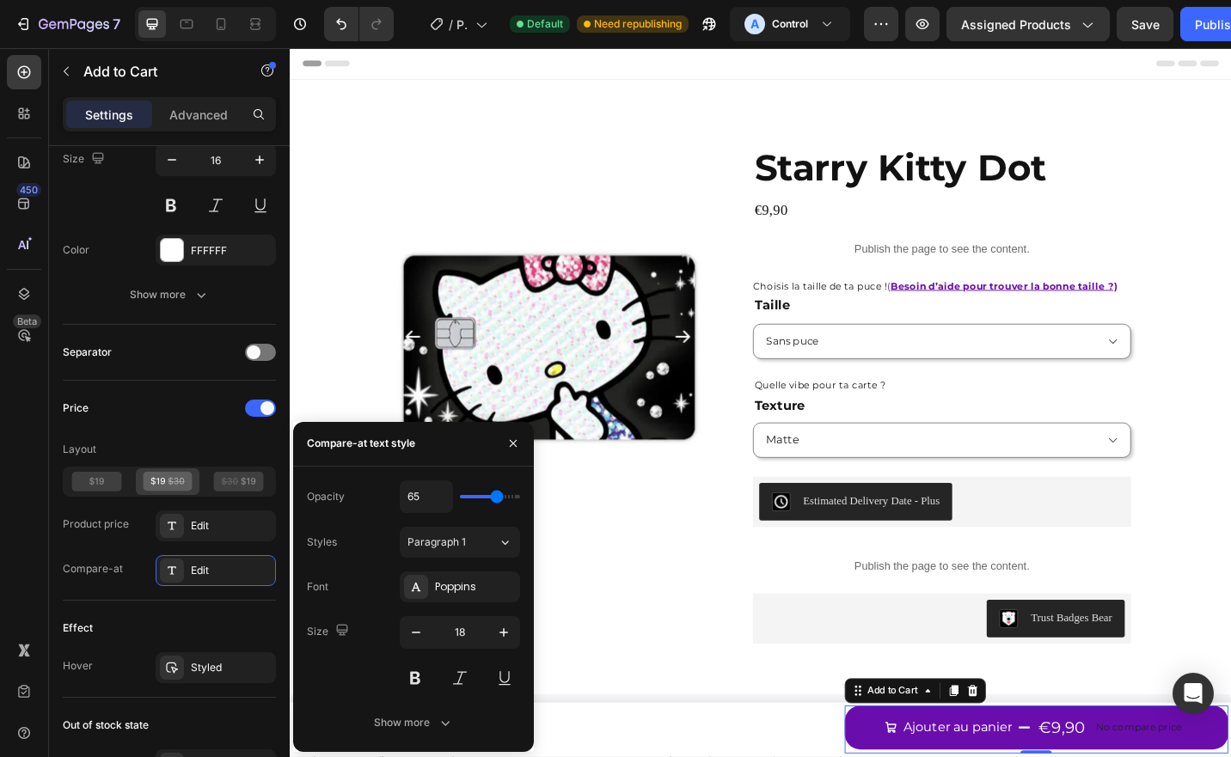
type input "66"
type input "67"
type input "69"
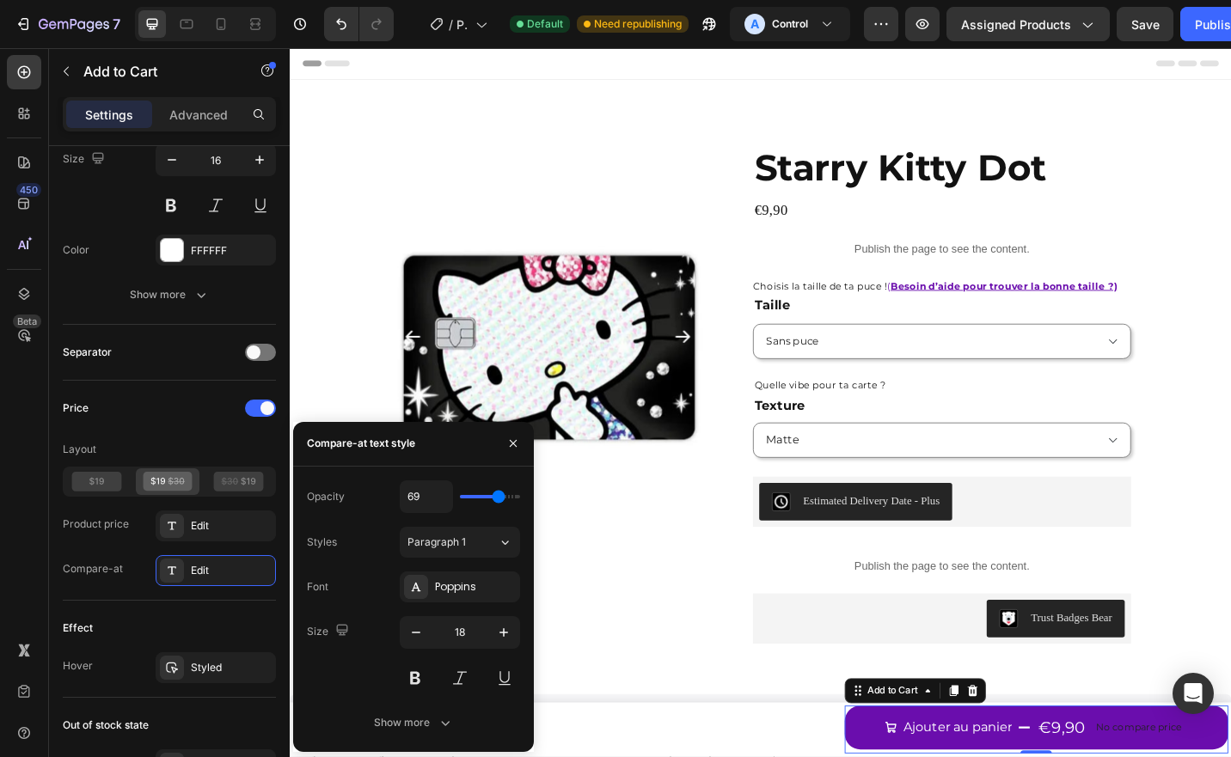
type input "67"
drag, startPoint x: 489, startPoint y: 493, endPoint x: 498, endPoint y: 493, distance: 8.6
type input "67"
click at [498, 495] on input "range" at bounding box center [490, 496] width 60 height 3
click at [459, 578] on div "Poppins" at bounding box center [460, 587] width 120 height 31
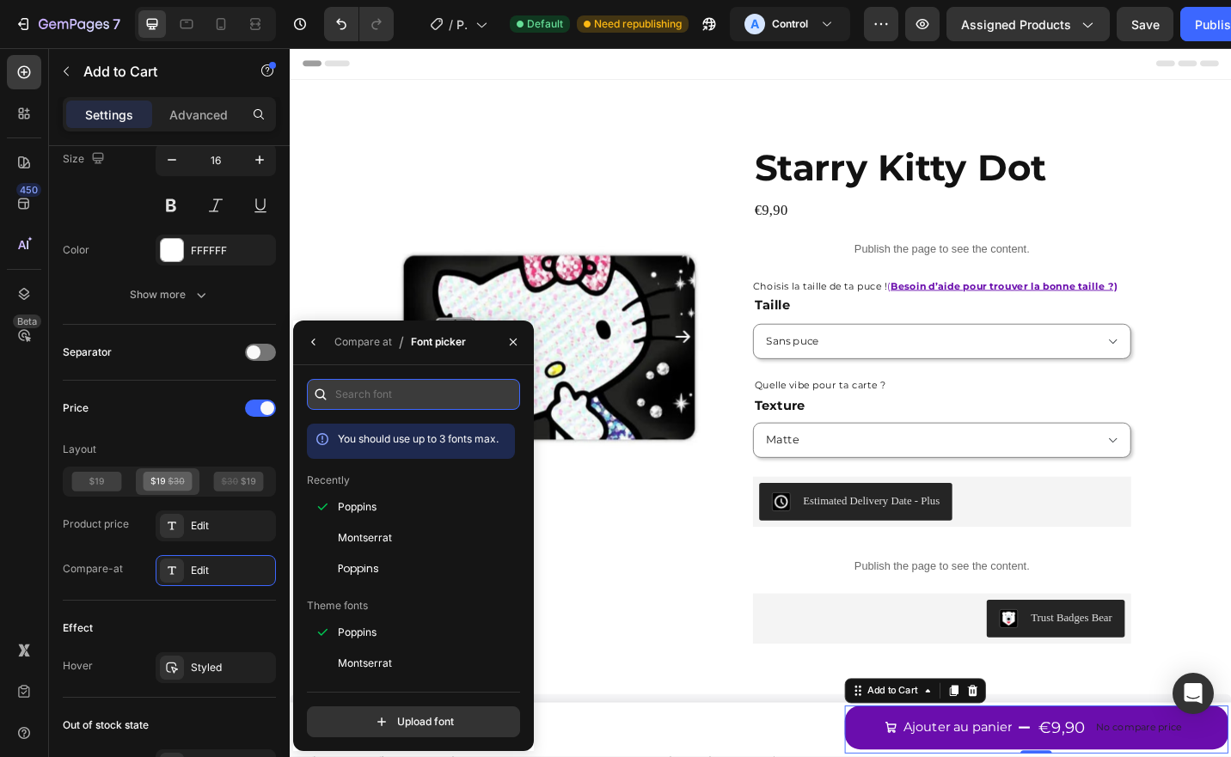
click at [414, 402] on input "text" at bounding box center [413, 394] width 213 height 31
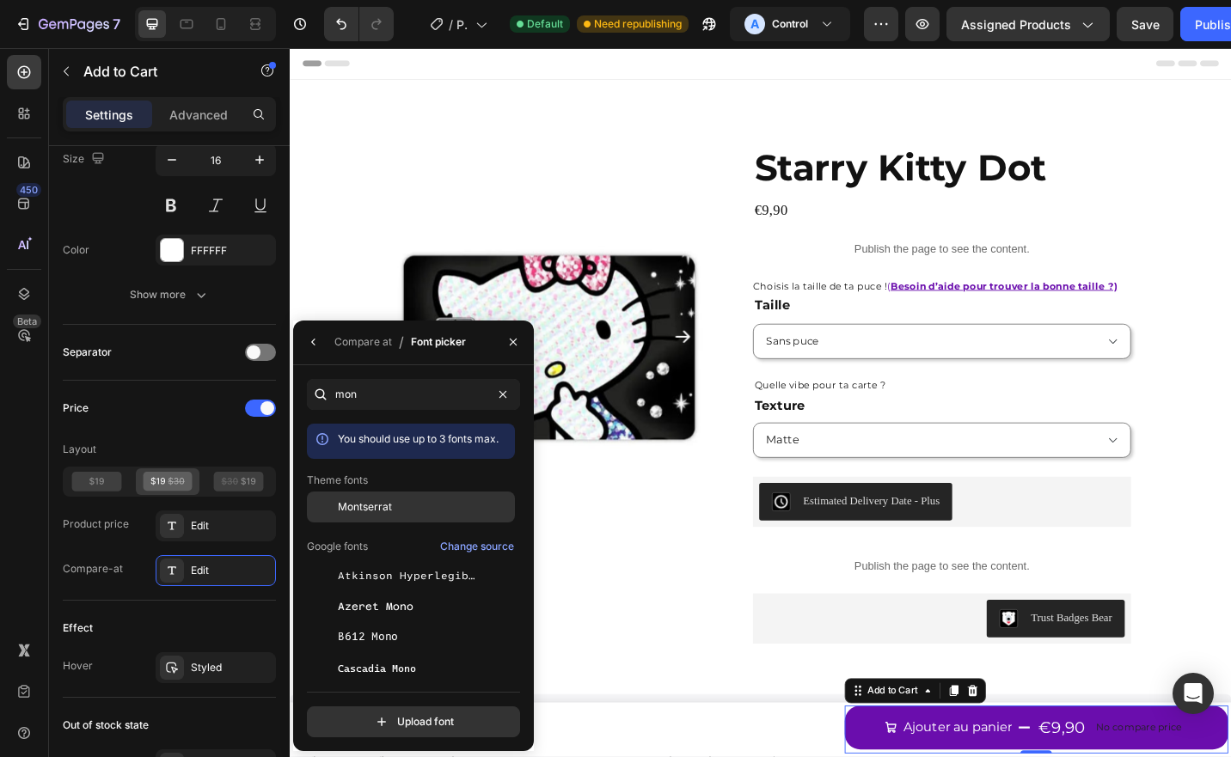
click at [0, 0] on span "Montserrat" at bounding box center [0, 0] width 0 height 0
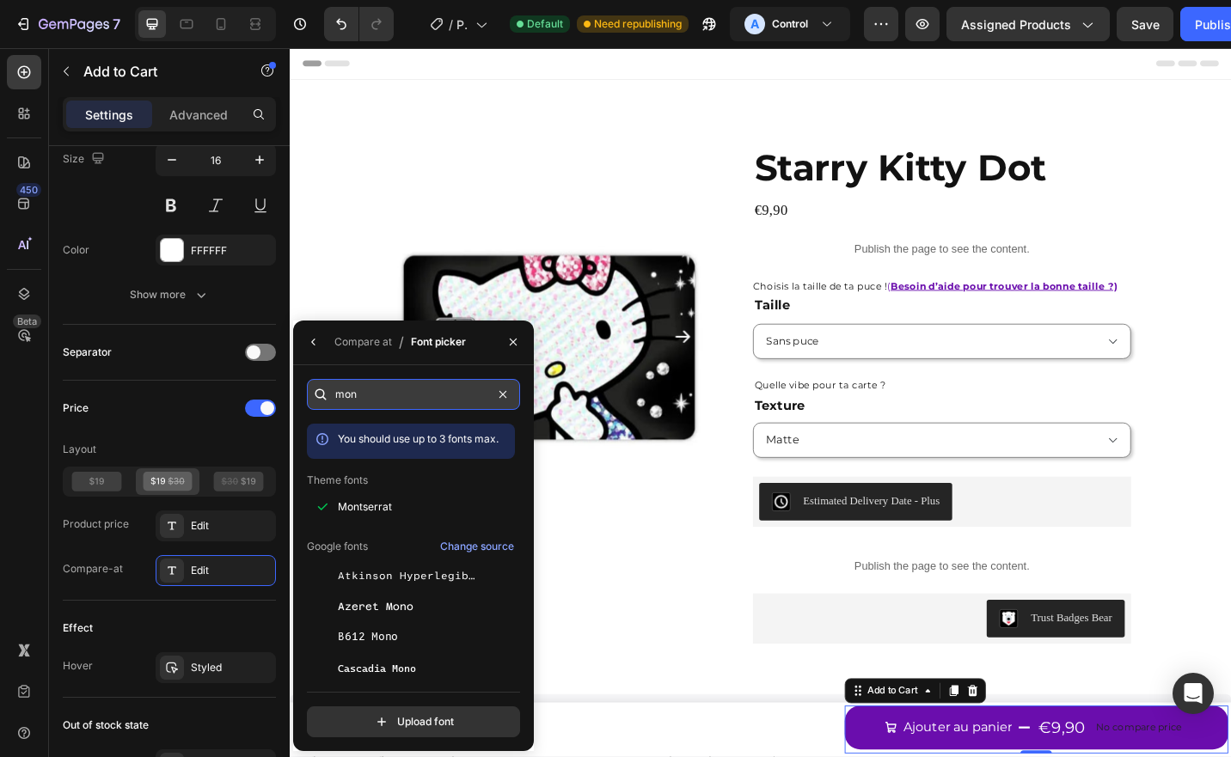
click at [352, 391] on input "mon" at bounding box center [413, 394] width 213 height 31
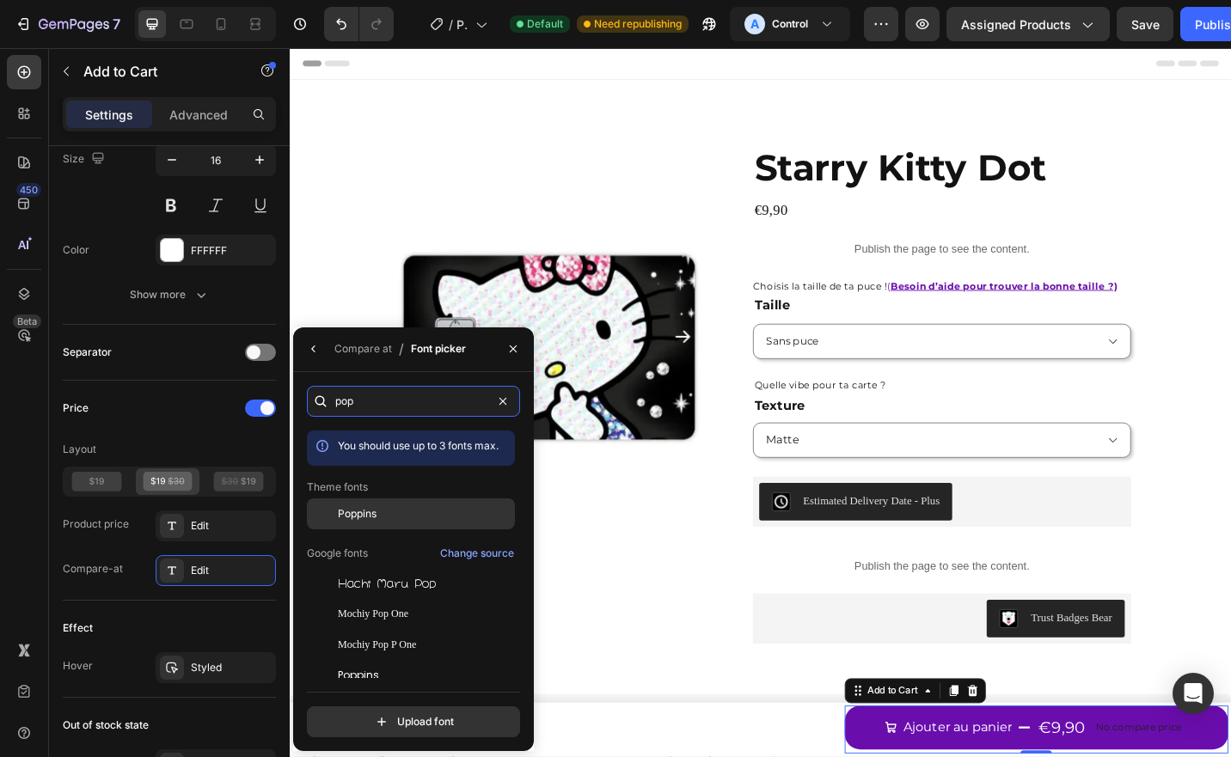
type input "pop"
click at [367, 526] on div "Poppins" at bounding box center [411, 514] width 208 height 31
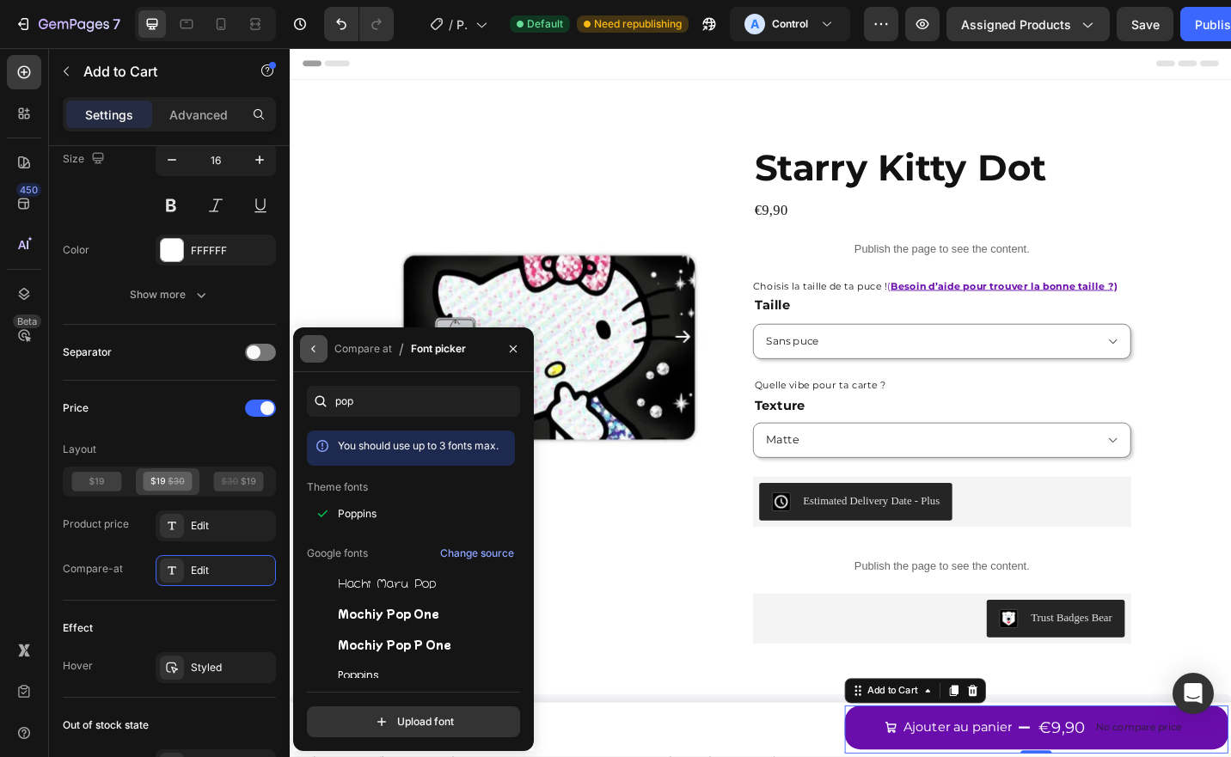
click at [315, 349] on icon "button" at bounding box center [314, 349] width 14 height 14
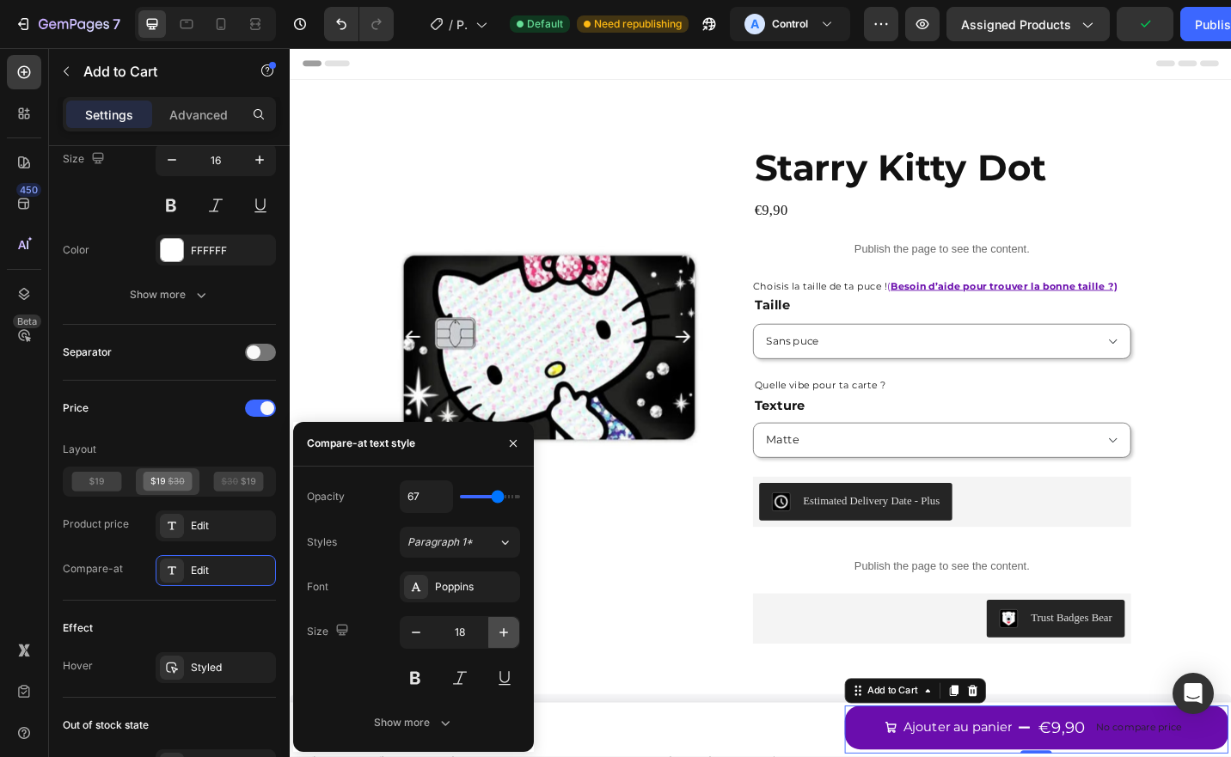
click at [500, 638] on icon "button" at bounding box center [503, 632] width 17 height 17
type input "19"
click at [406, 716] on div "Show more" at bounding box center [414, 722] width 80 height 17
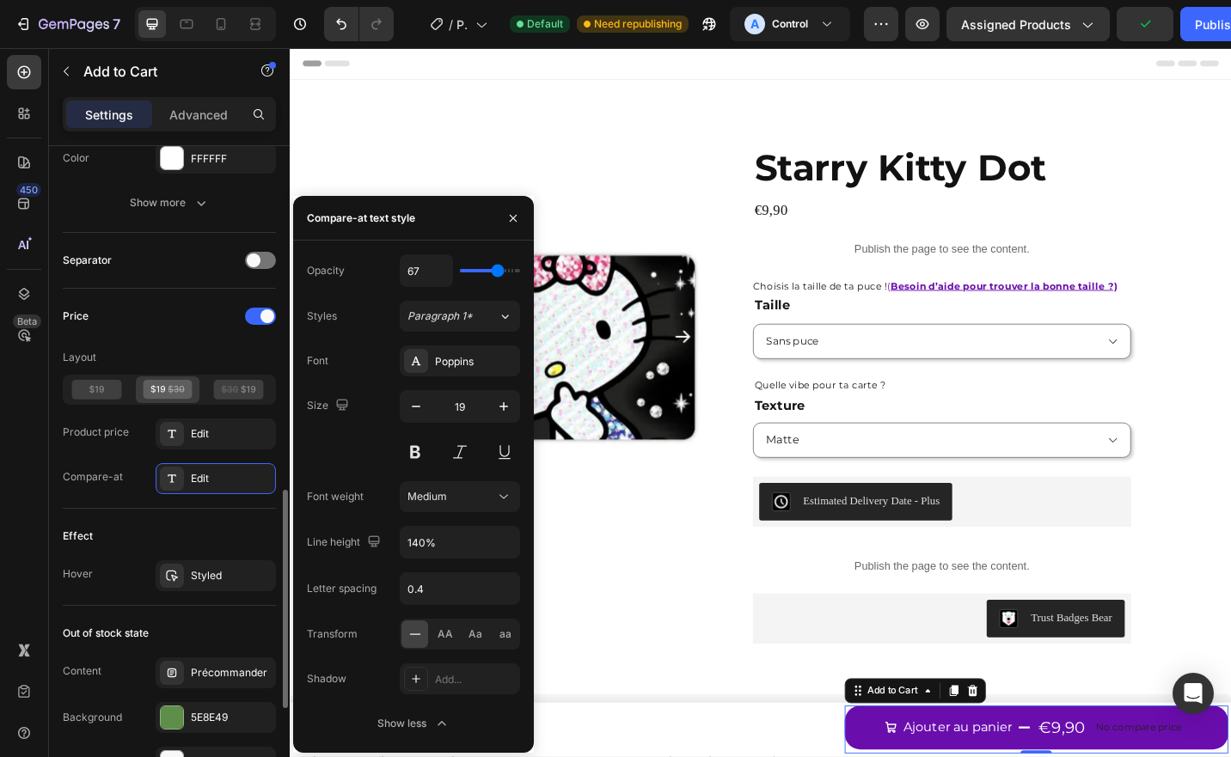
scroll to position [1043, 0]
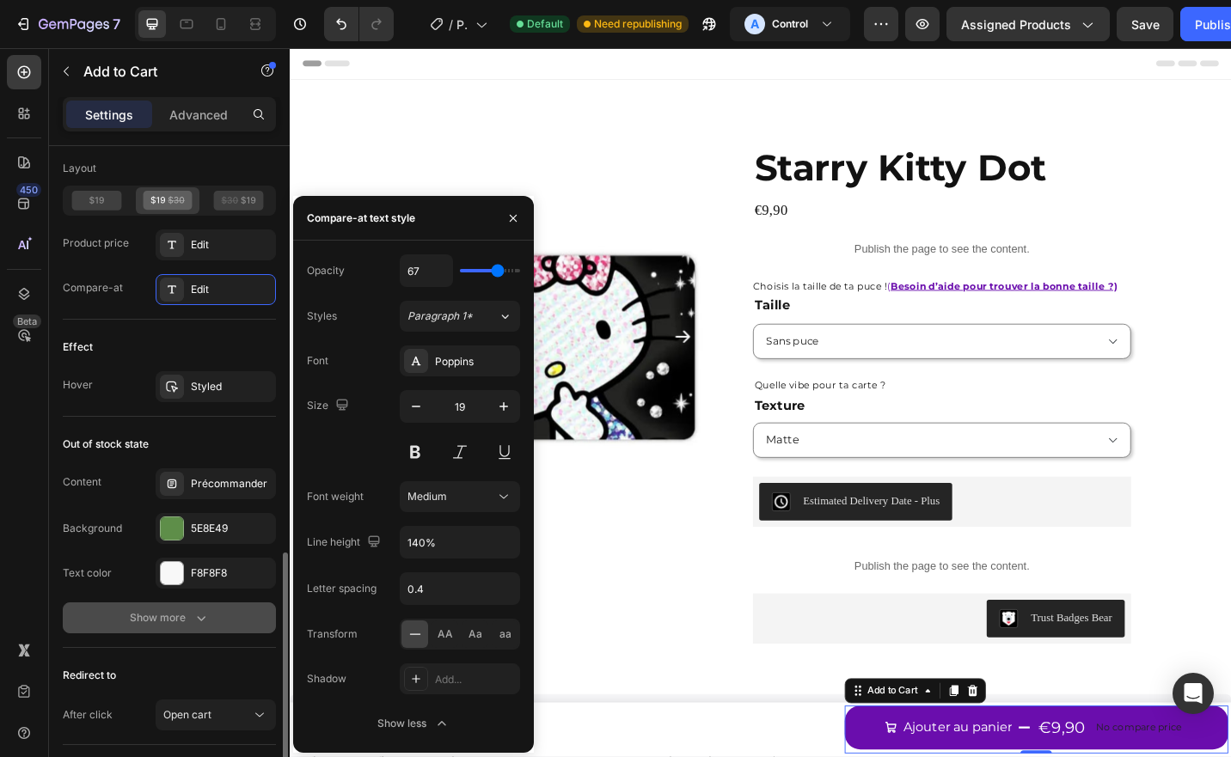
click at [179, 622] on button "Show more" at bounding box center [169, 618] width 213 height 31
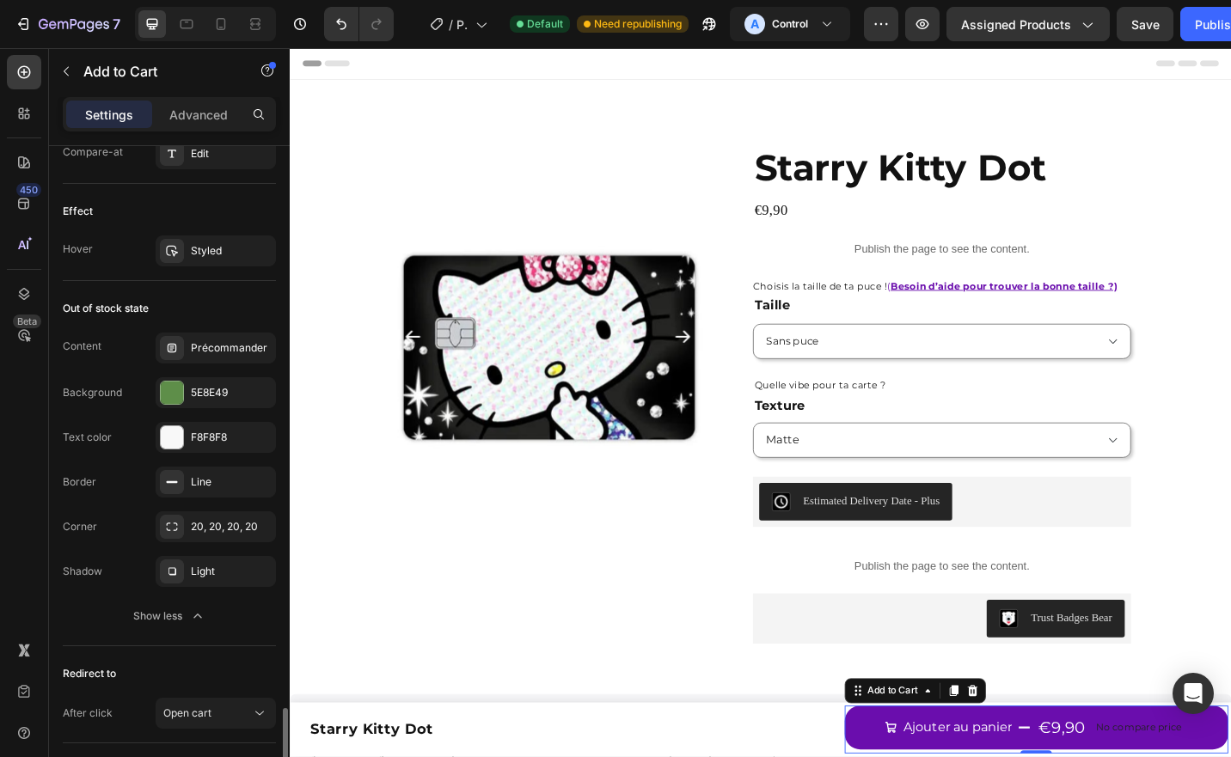
scroll to position [1473, 0]
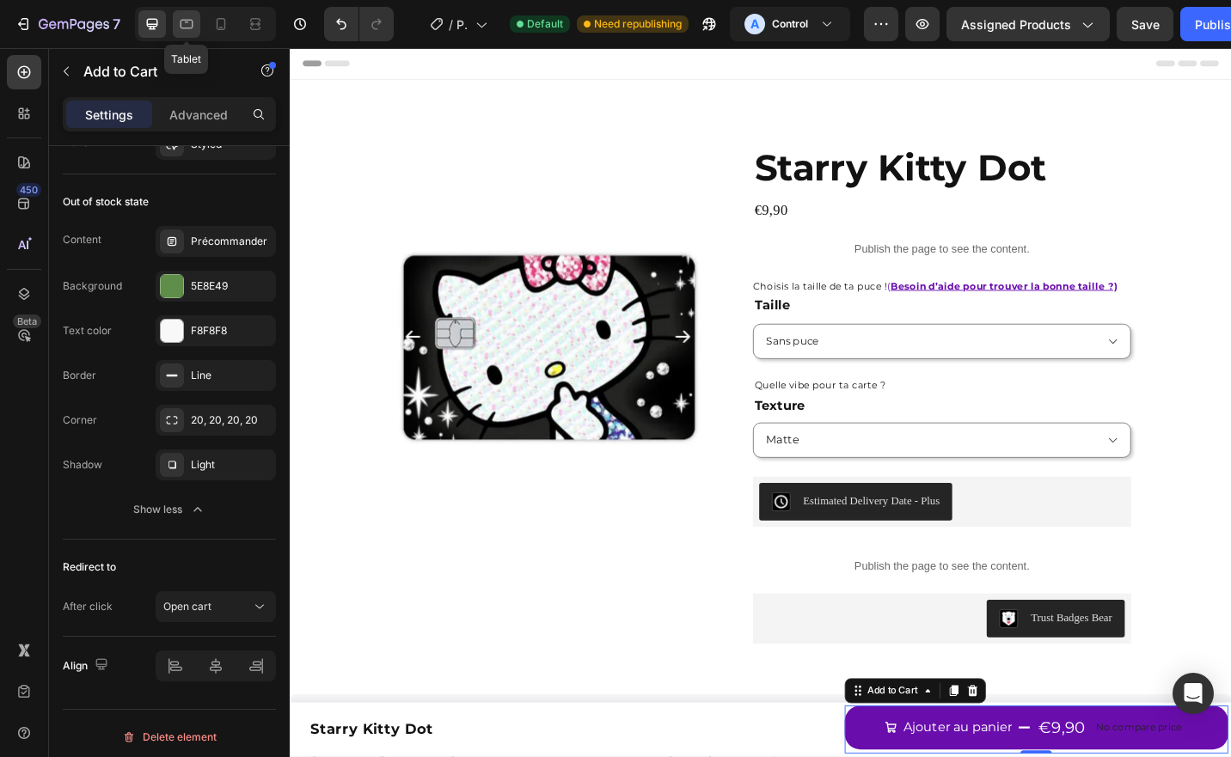
click at [179, 23] on icon at bounding box center [186, 23] width 17 height 17
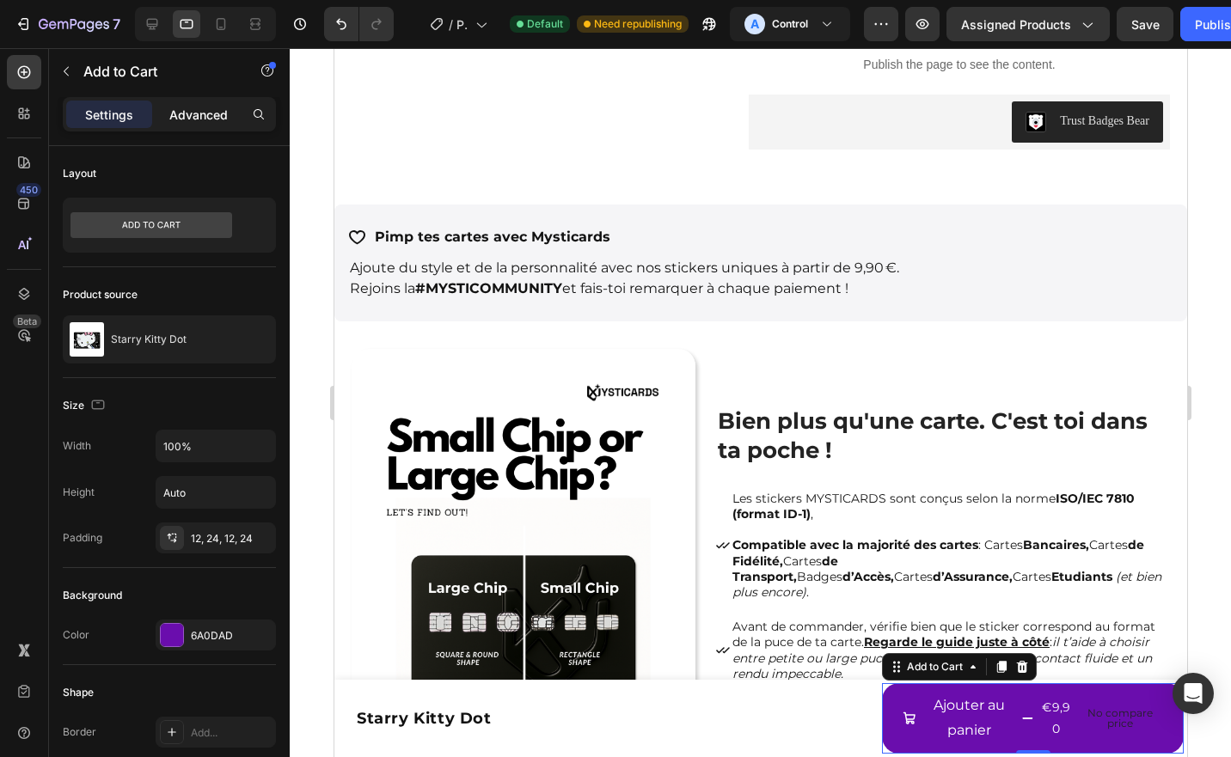
click at [198, 112] on p "Advanced" at bounding box center [198, 115] width 58 height 18
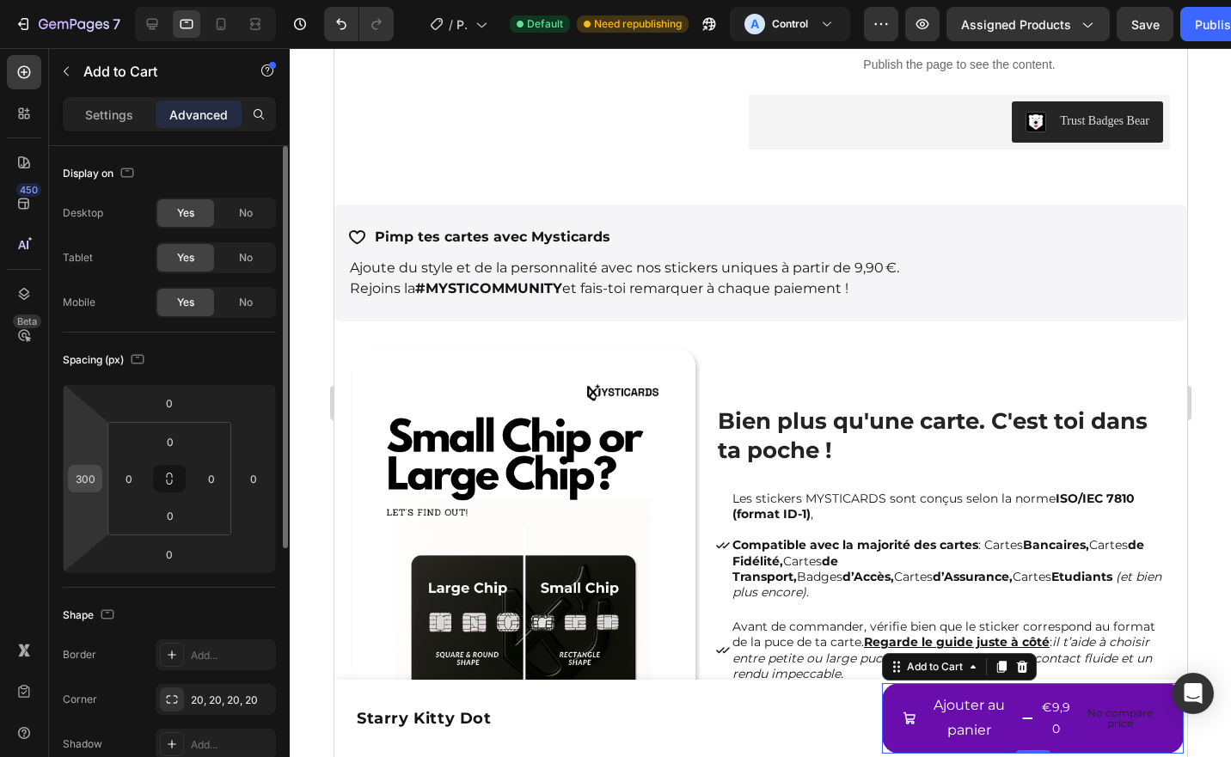
click at [83, 477] on input "300" at bounding box center [85, 479] width 26 height 26
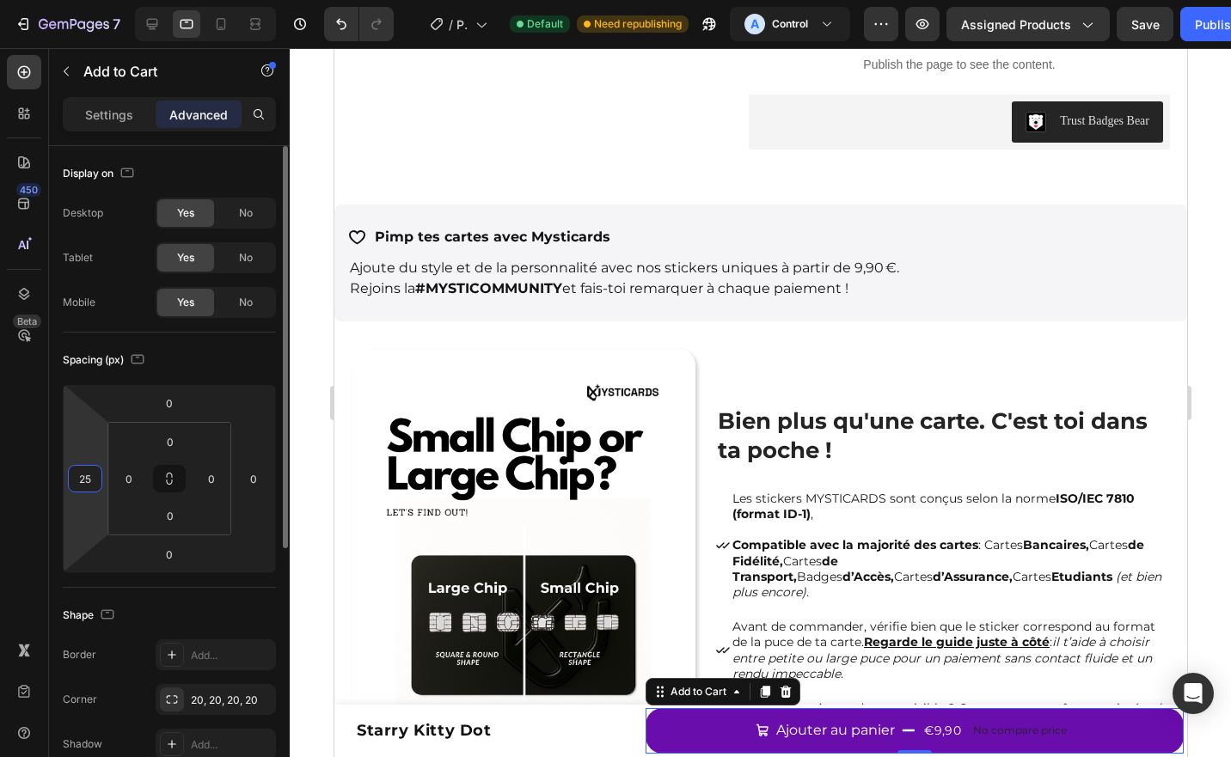
type input "2"
type input "5"
type input "1"
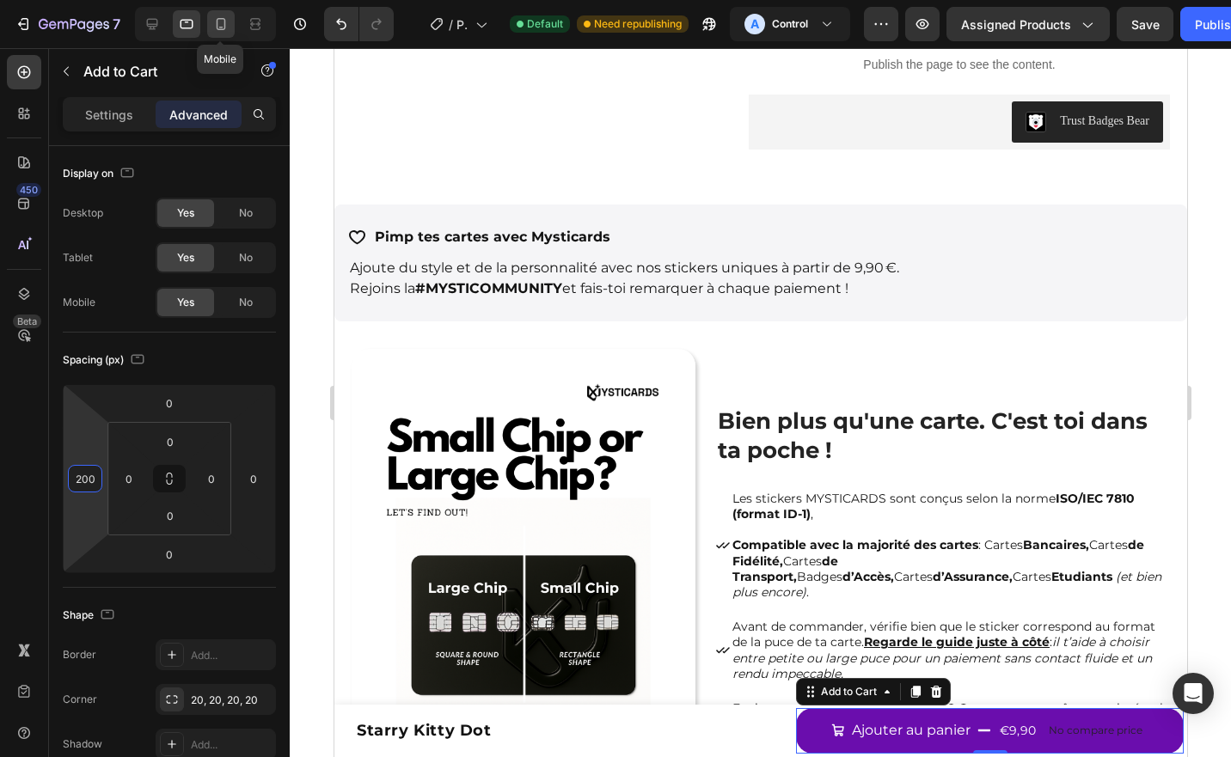
type input "200"
click at [216, 33] on div at bounding box center [221, 24] width 28 height 28
type input "5"
type input "120"
type input "5"
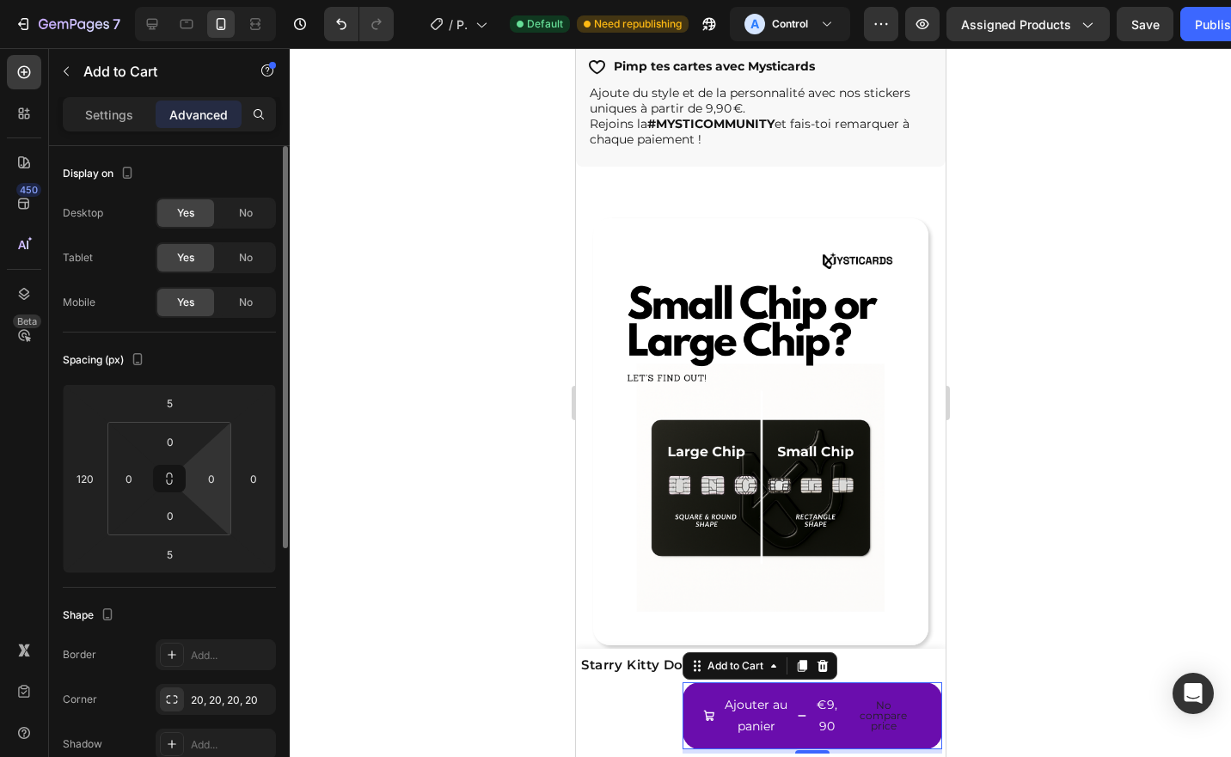
scroll to position [1123, 0]
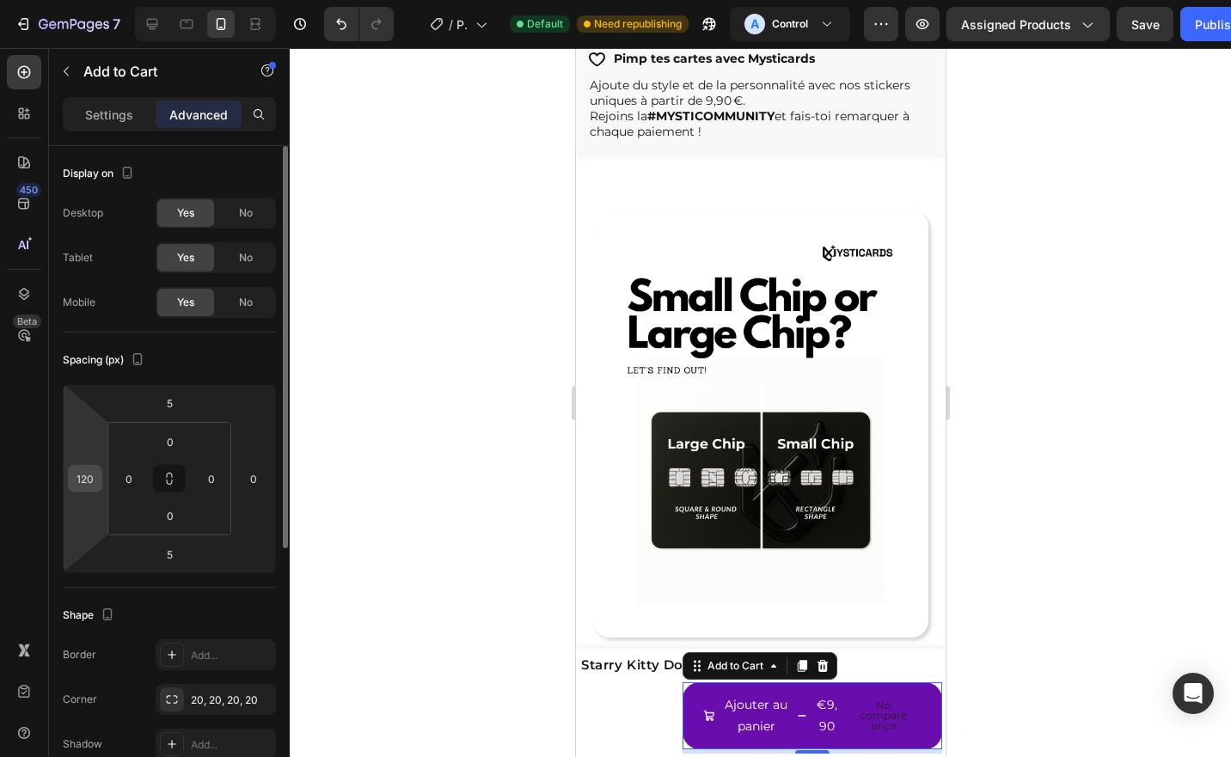
click at [88, 478] on input "120" at bounding box center [85, 479] width 26 height 26
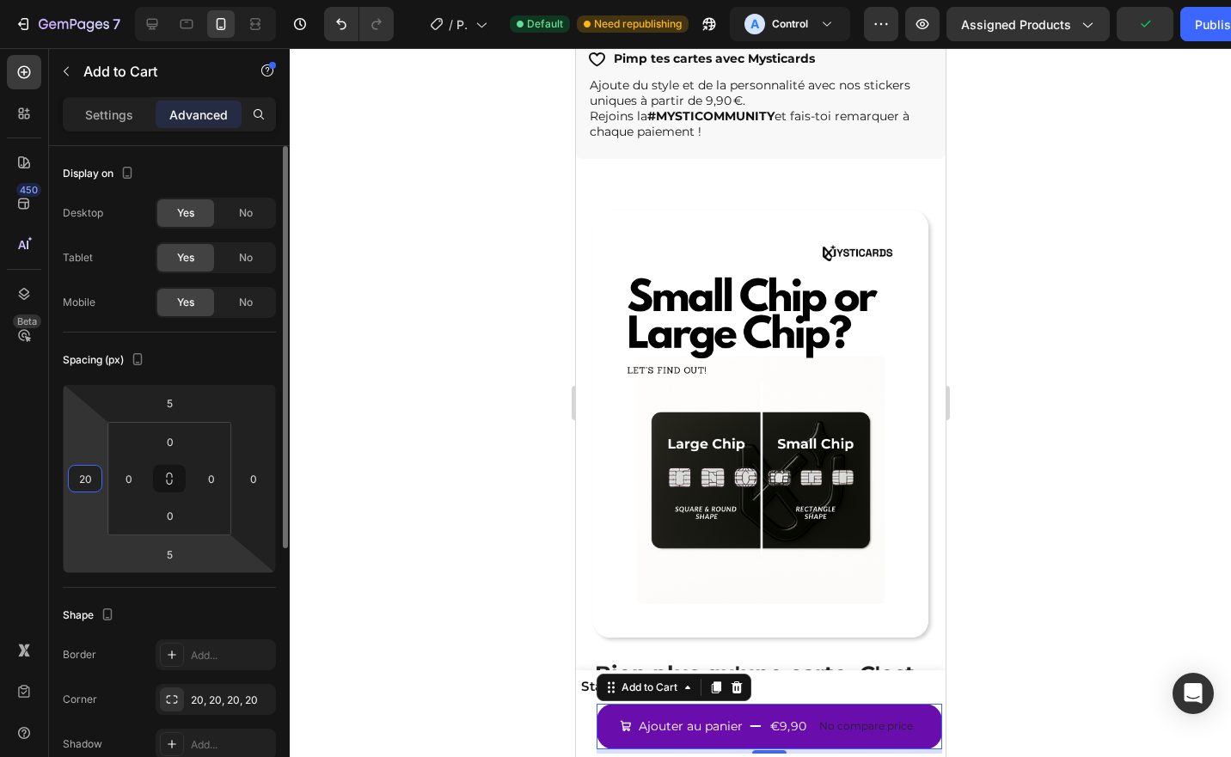
type input "2"
type input "1"
type input "0"
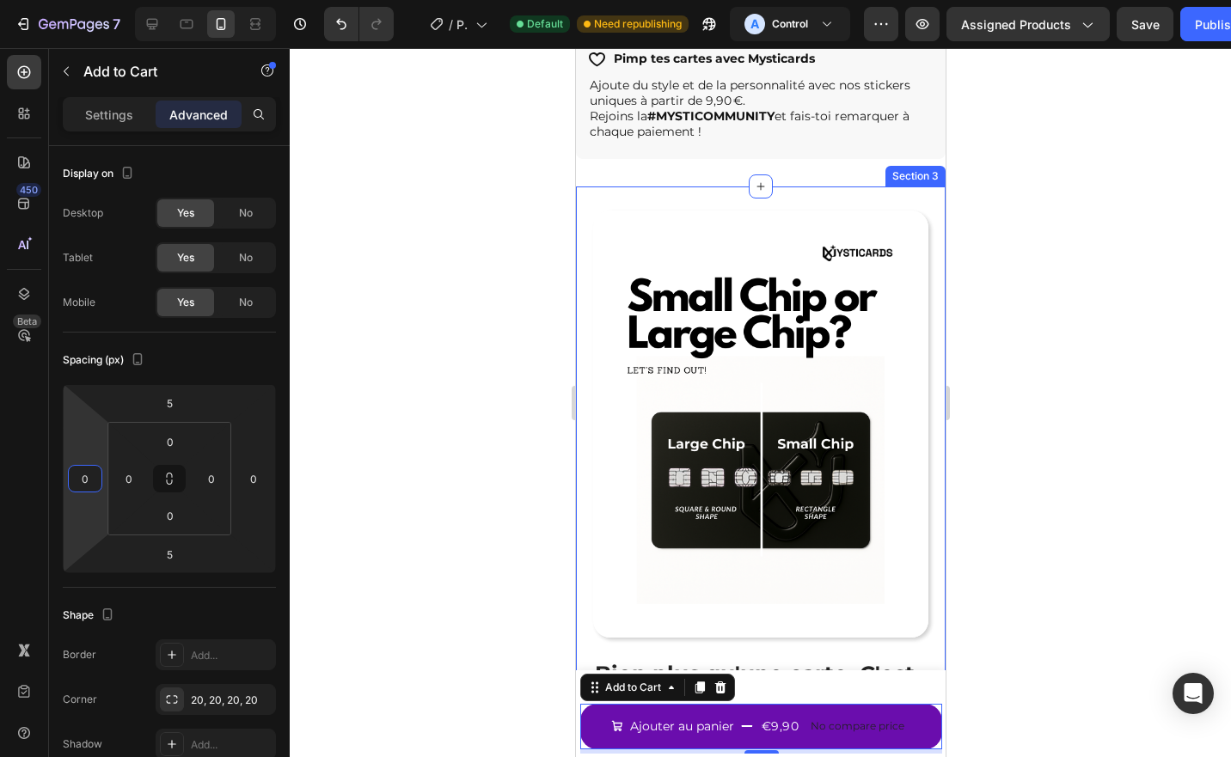
click at [1026, 499] on div at bounding box center [760, 402] width 941 height 709
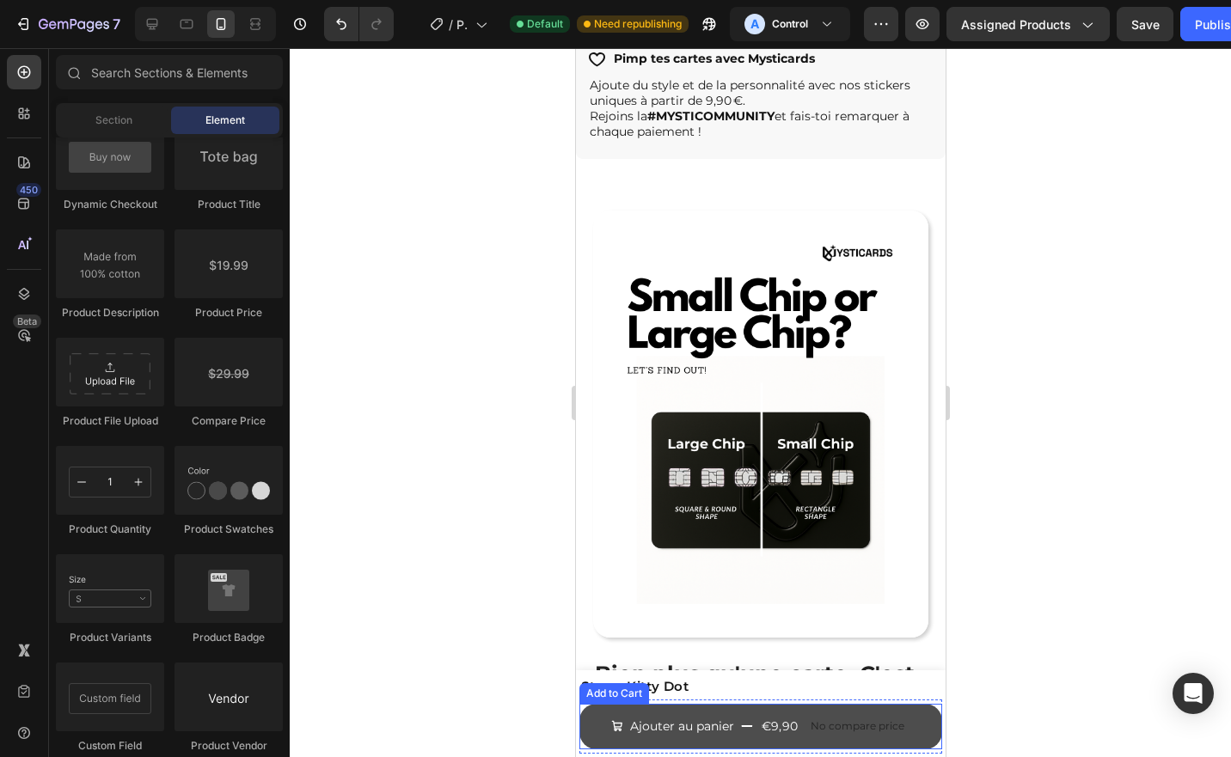
click at [596, 710] on button "Ajouter au panier €9,90 No compare price" at bounding box center [760, 727] width 363 height 46
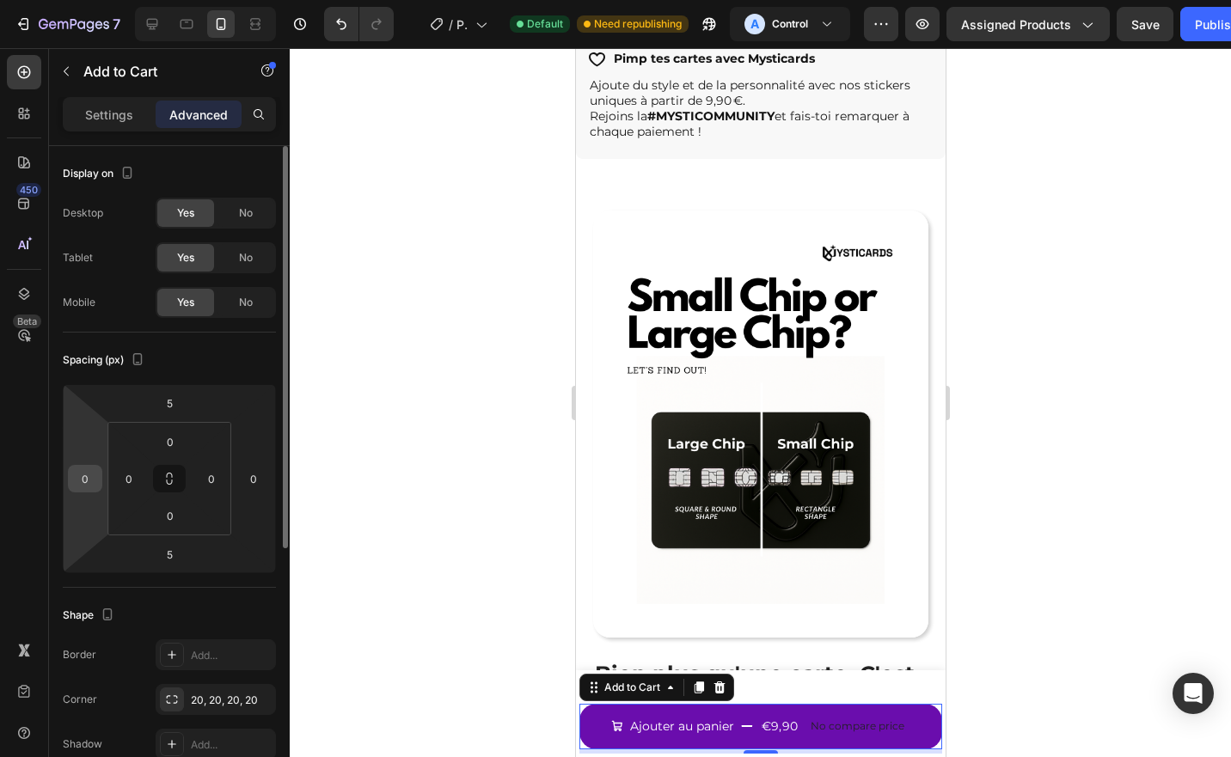
click at [91, 474] on input "0" at bounding box center [85, 479] width 26 height 26
type input "5"
click at [257, 481] on input "0" at bounding box center [254, 479] width 26 height 26
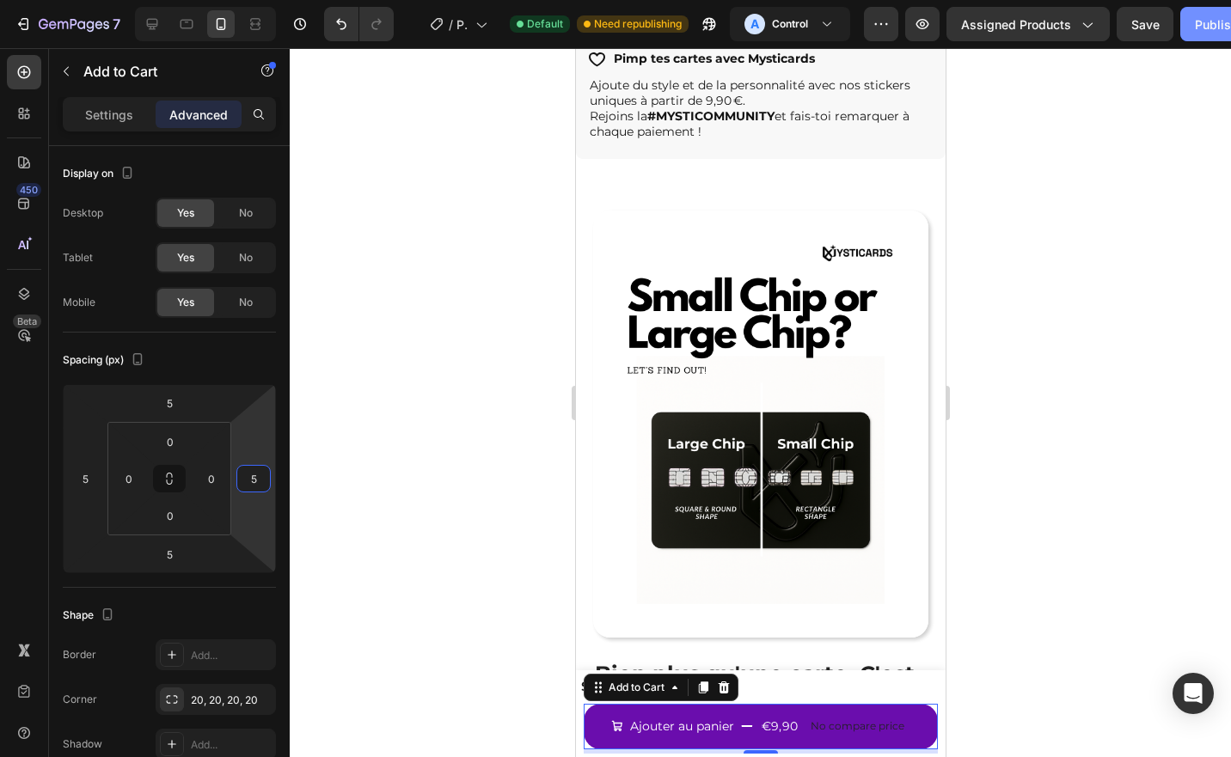
type input "5"
click at [1186, 24] on button "Publish" at bounding box center [1216, 24] width 72 height 34
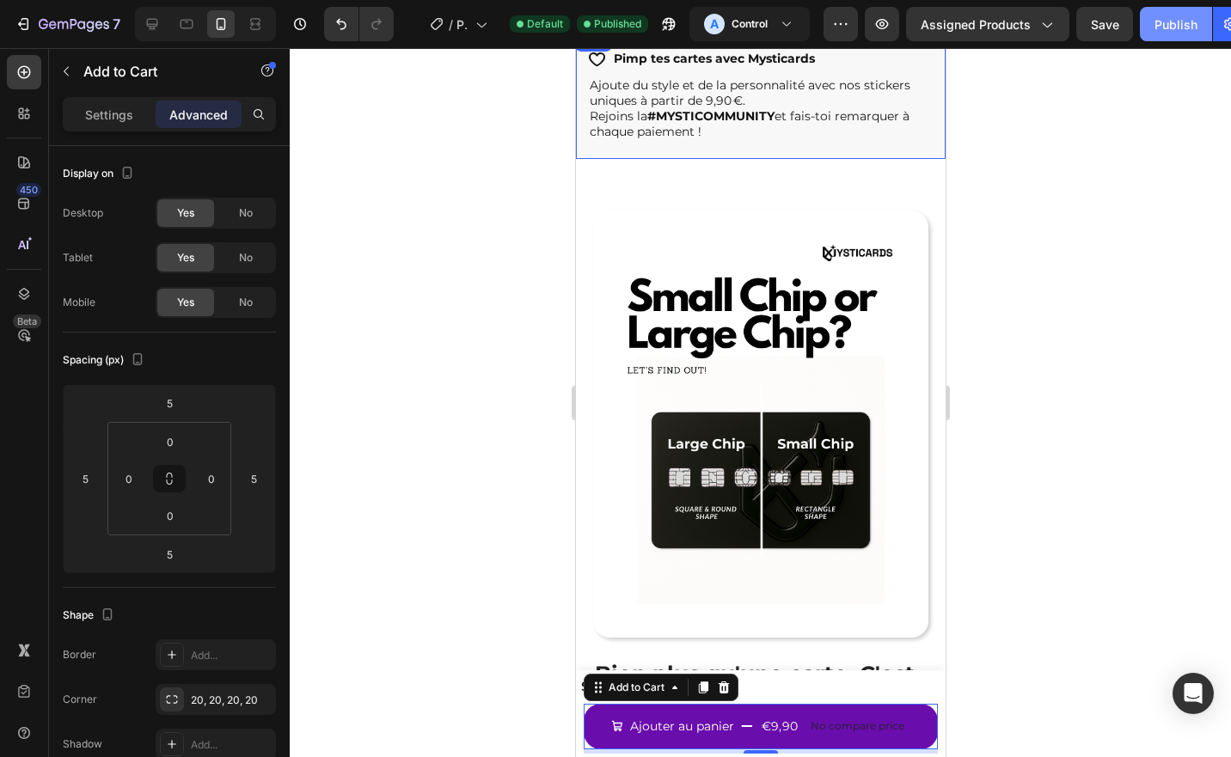
click at [1161, 30] on div "Publish" at bounding box center [1176, 24] width 43 height 18
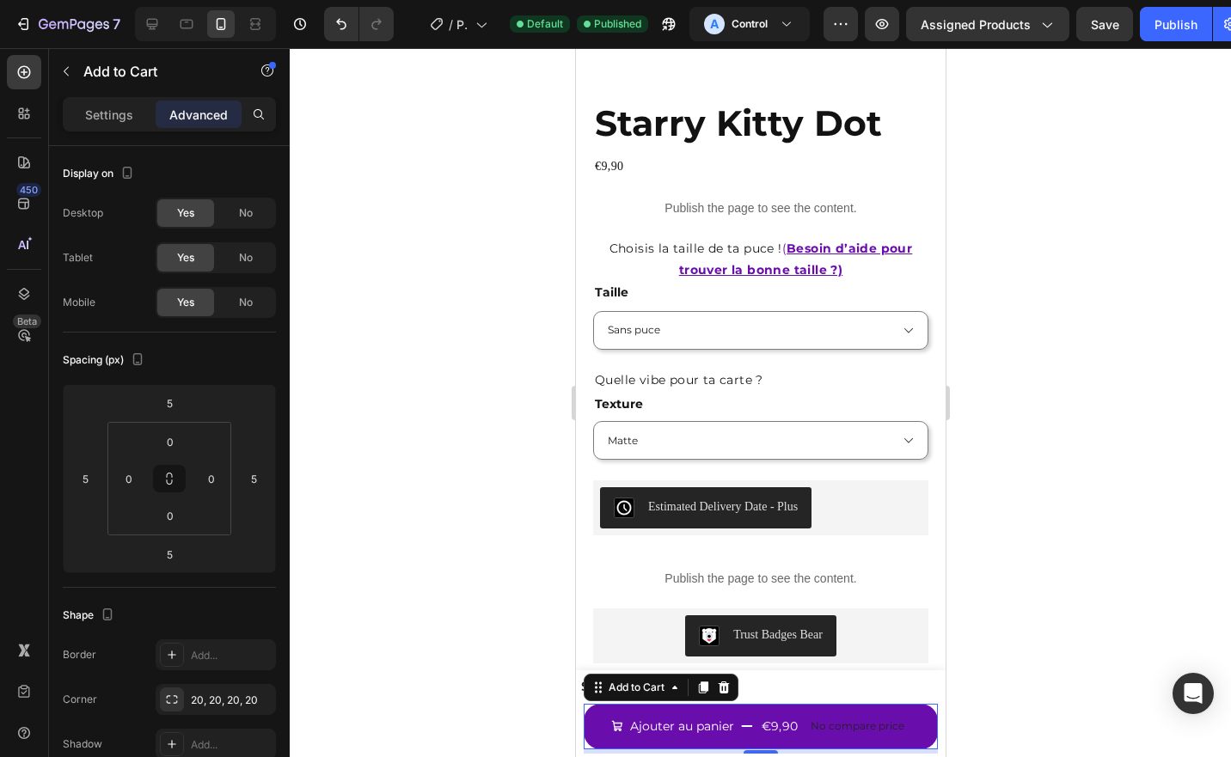
scroll to position [0, 0]
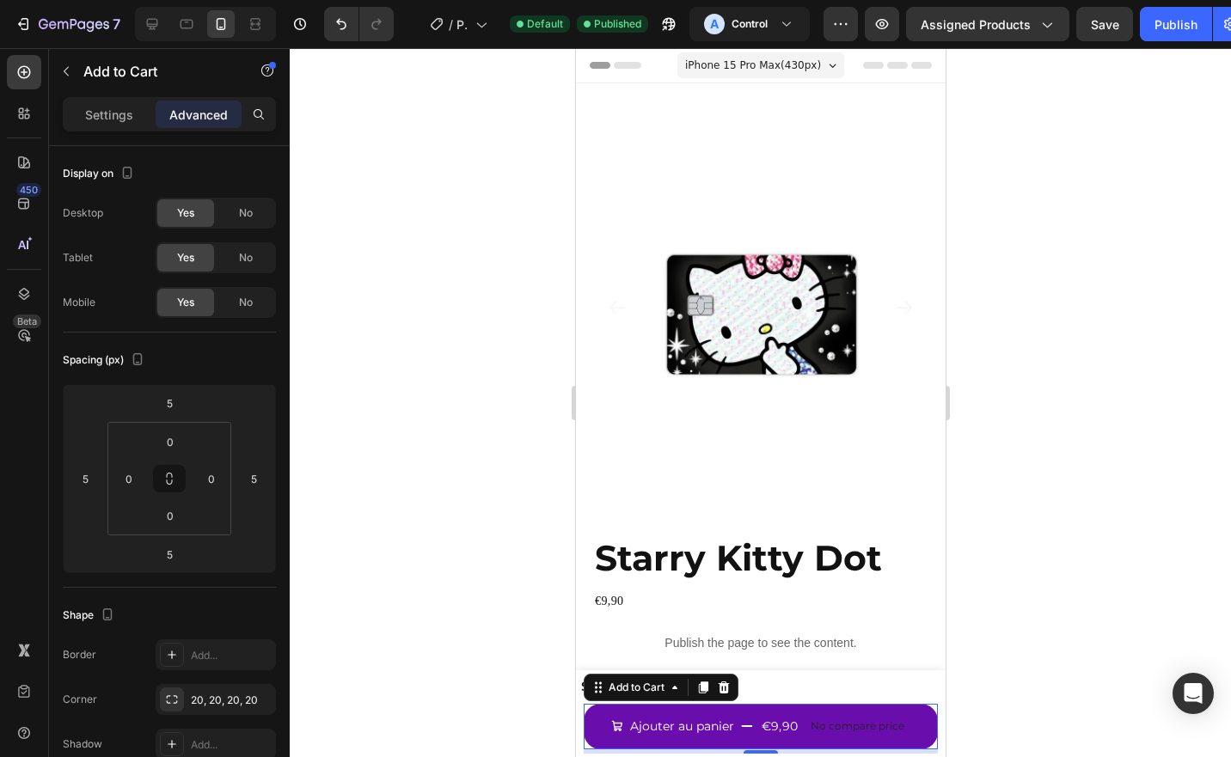
click at [199, 12] on div at bounding box center [205, 24] width 141 height 34
click at [194, 21] on icon at bounding box center [186, 23] width 17 height 17
type input "0"
type input "200"
type input "0"
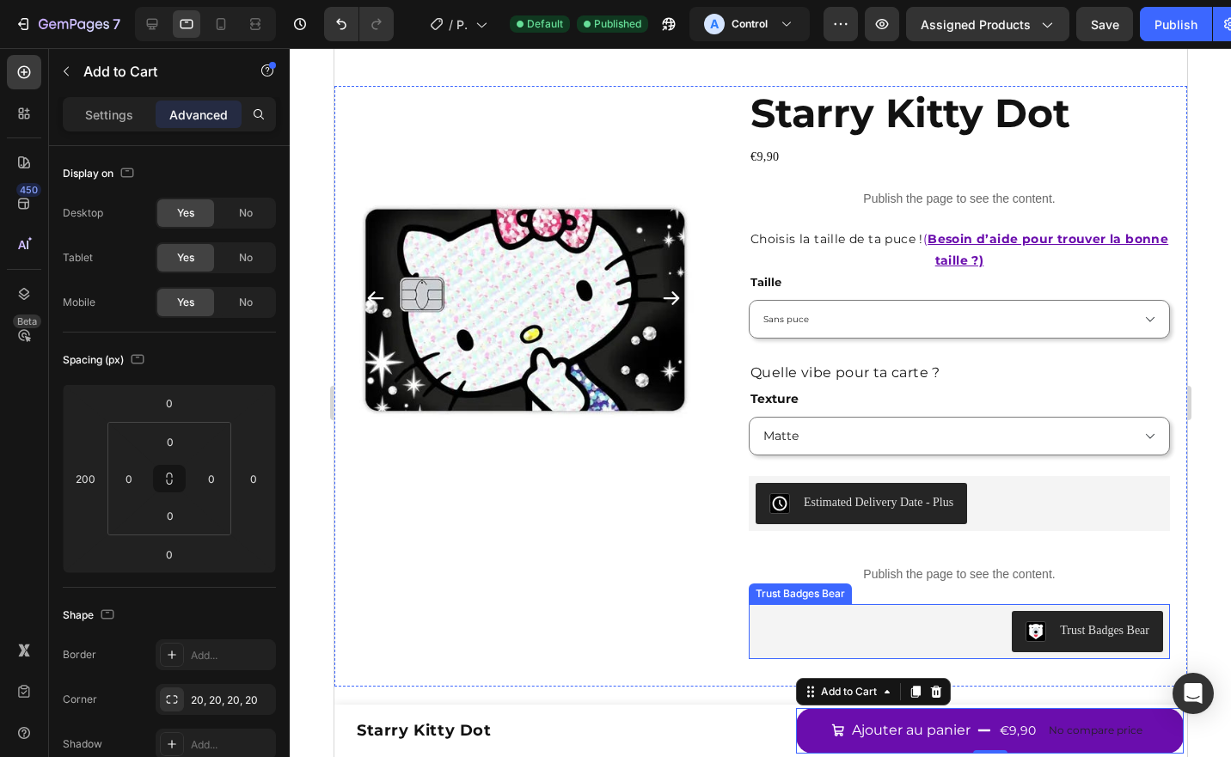
scroll to position [64, 0]
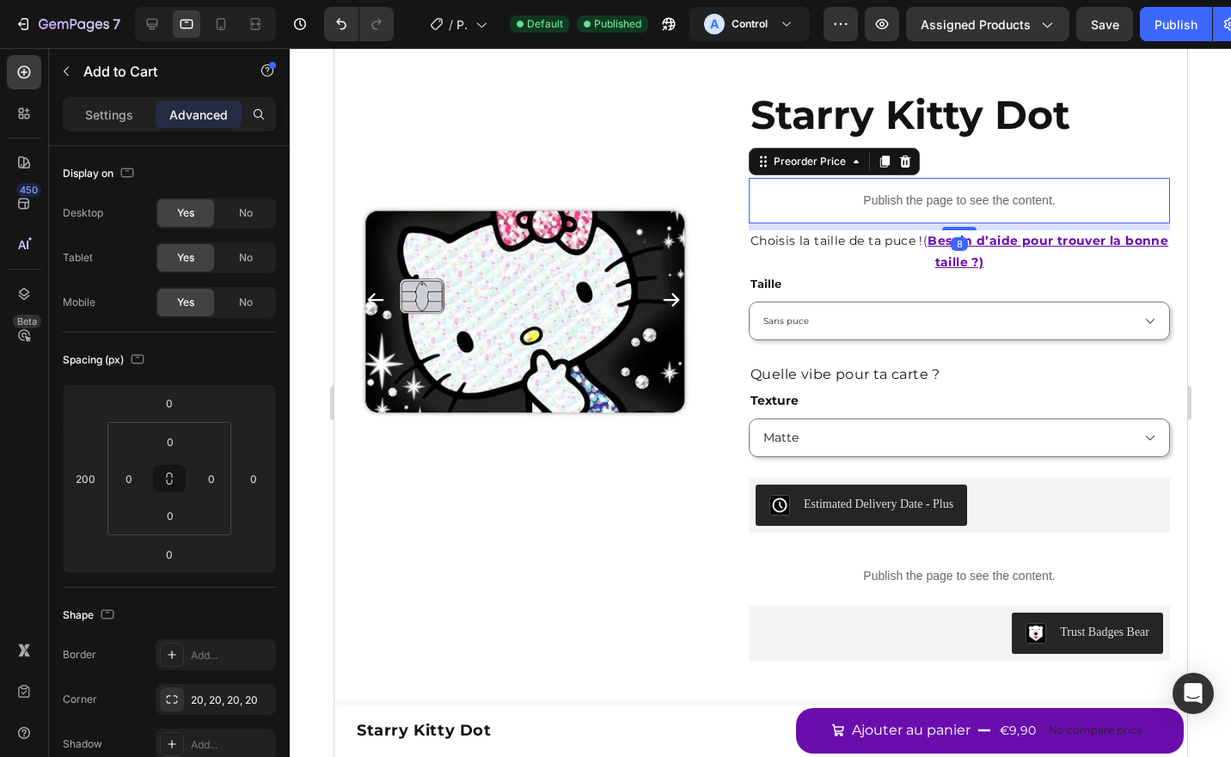
click at [844, 205] on p "Publish the page to see the content." at bounding box center [958, 201] width 421 height 18
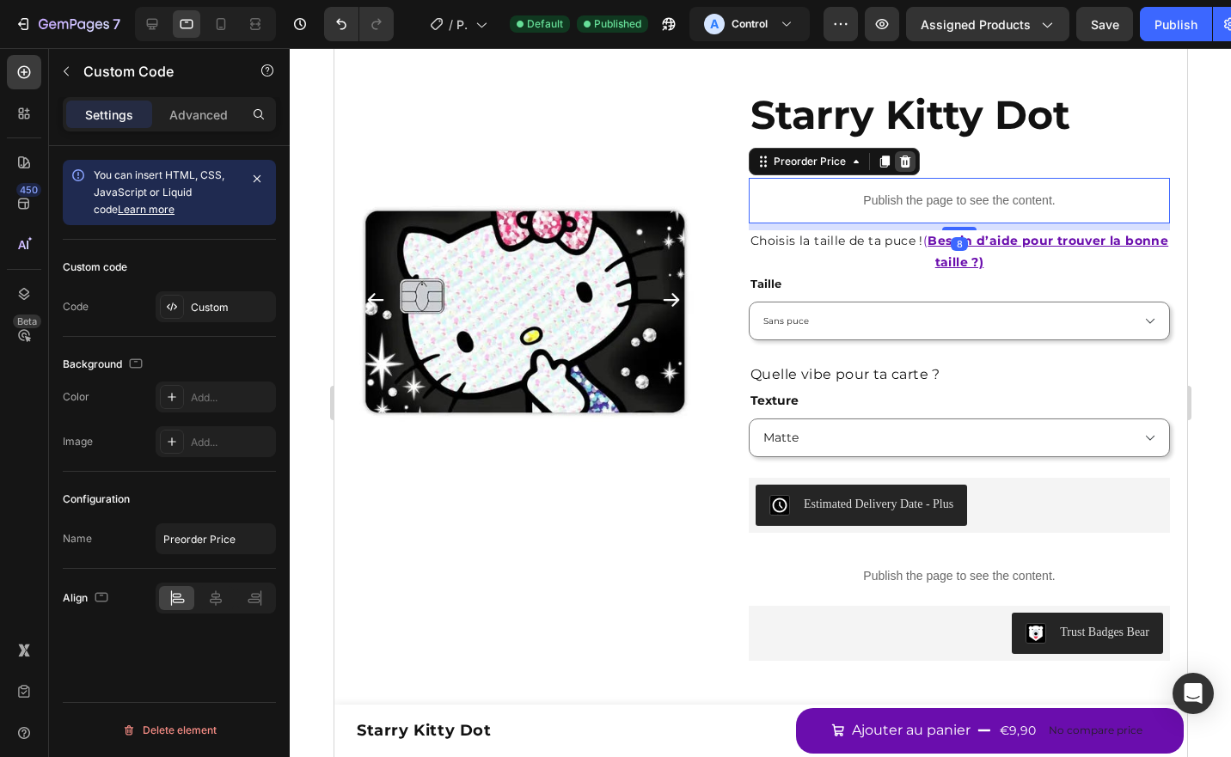
click at [903, 163] on icon at bounding box center [904, 162] width 11 height 12
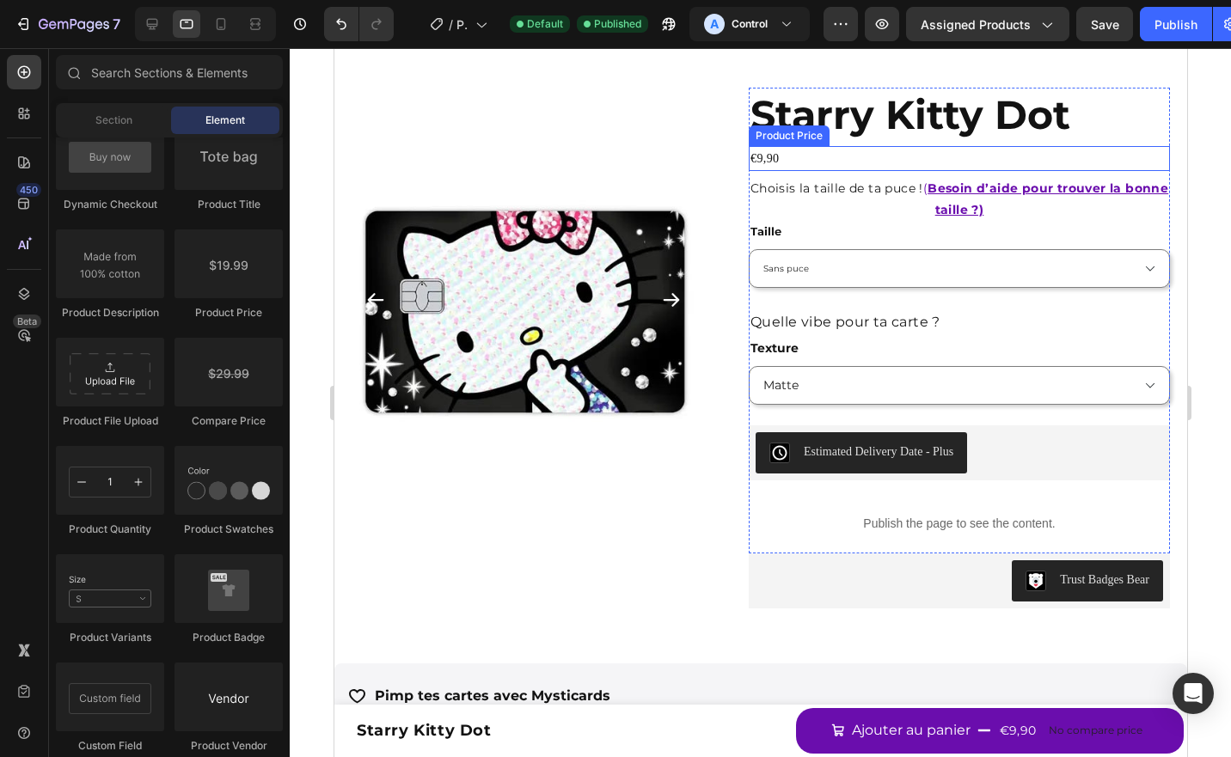
click at [784, 161] on div "€9,90" at bounding box center [958, 158] width 421 height 25
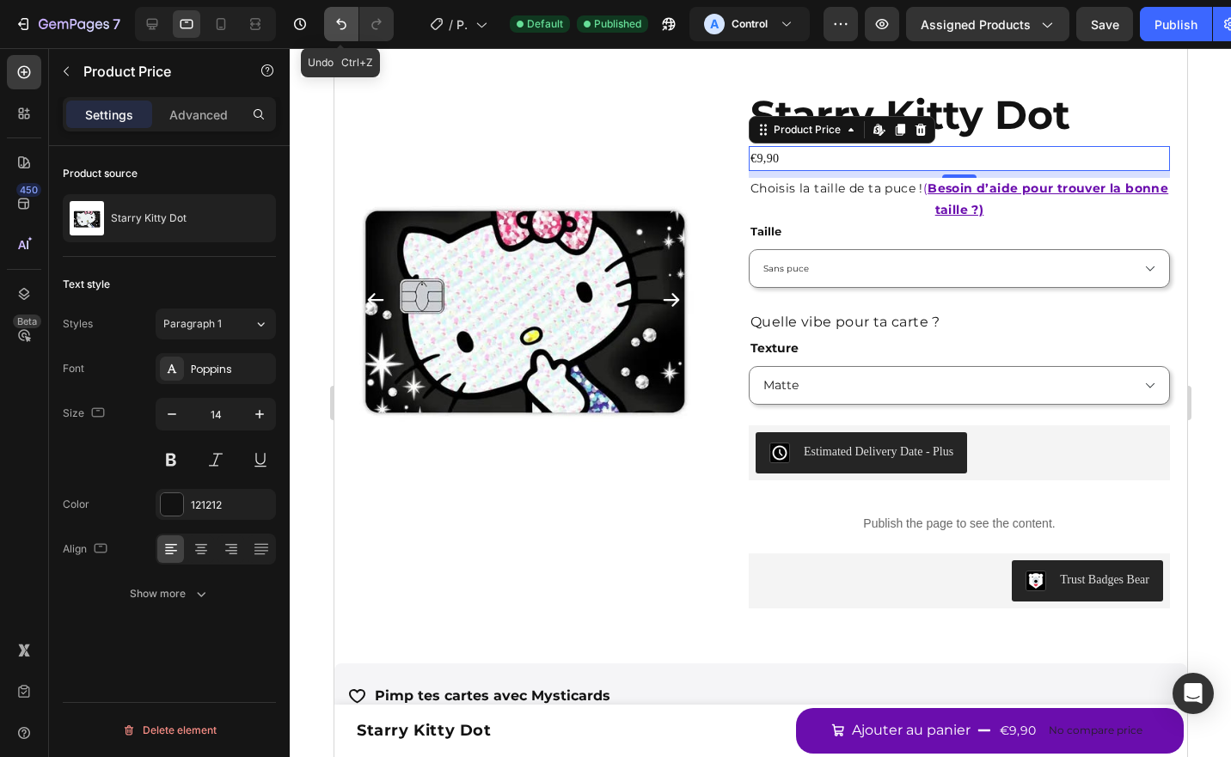
click at [346, 26] on icon "Undo/Redo" at bounding box center [341, 24] width 10 height 11
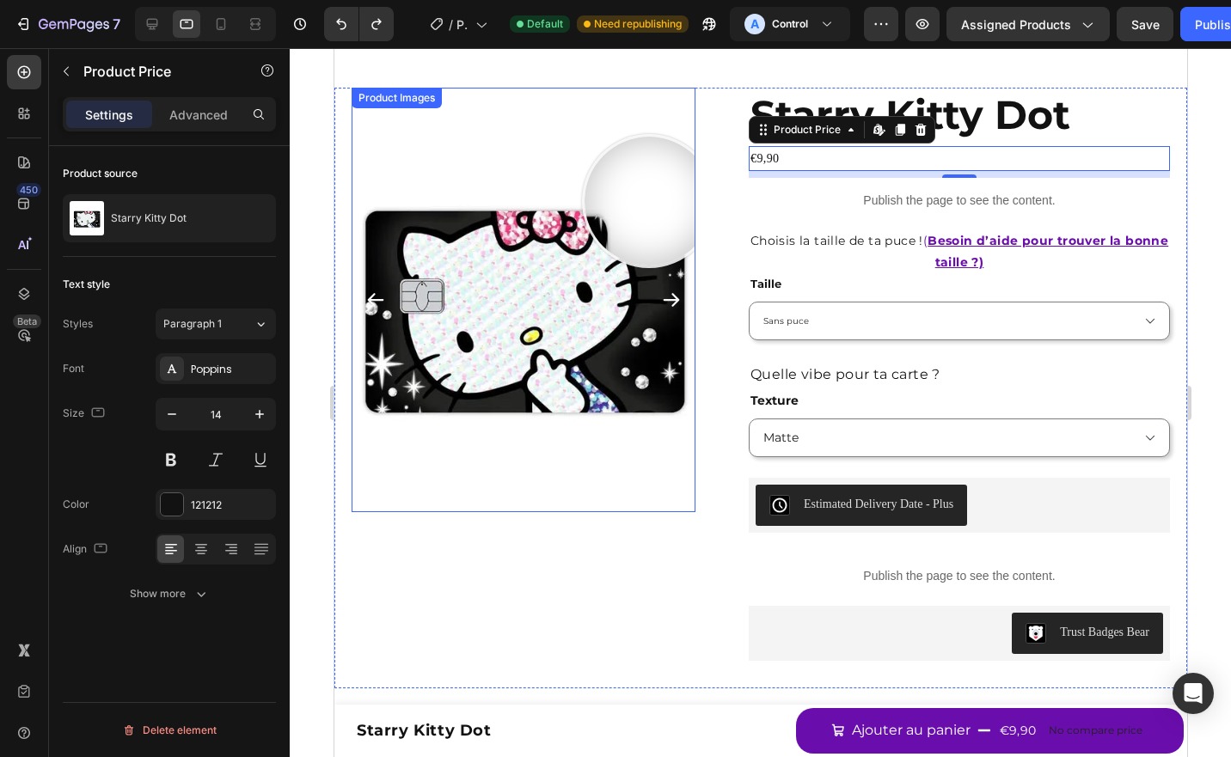
scroll to position [0, 0]
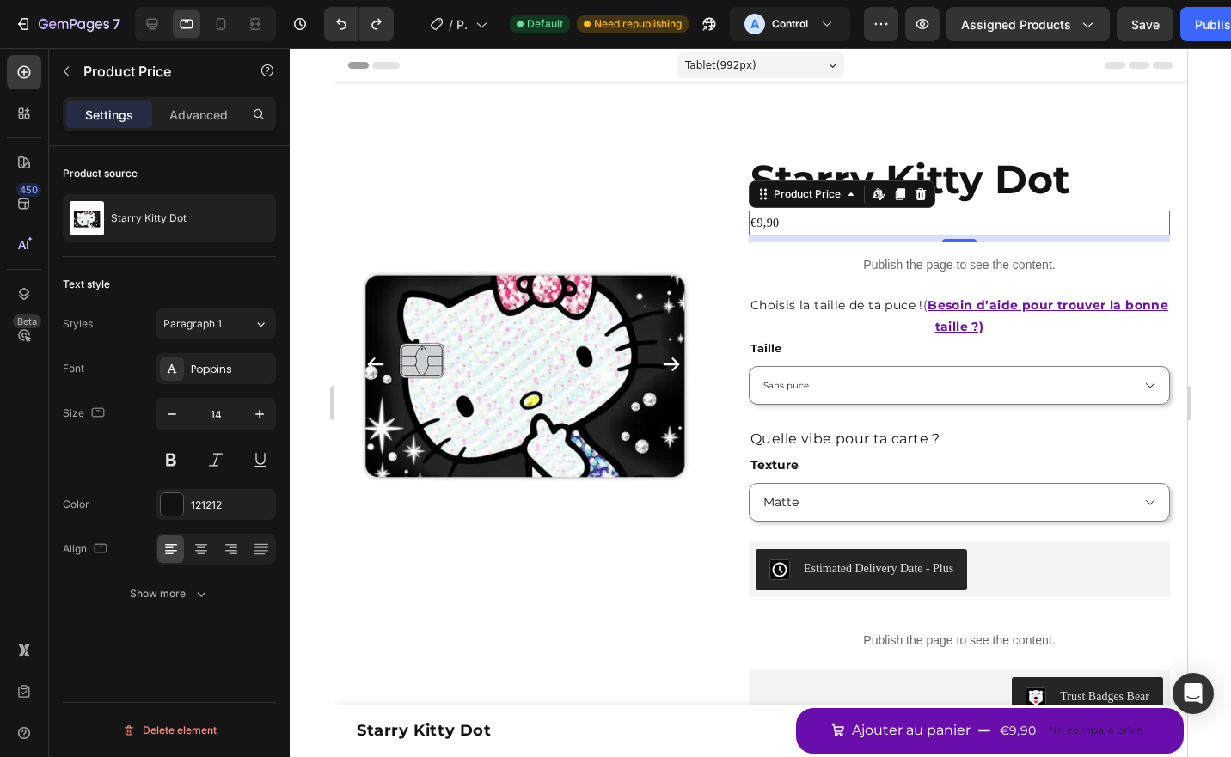
click at [806, 230] on div "€9,90" at bounding box center [958, 223] width 421 height 25
click at [70, 68] on icon "button" at bounding box center [66, 71] width 14 height 14
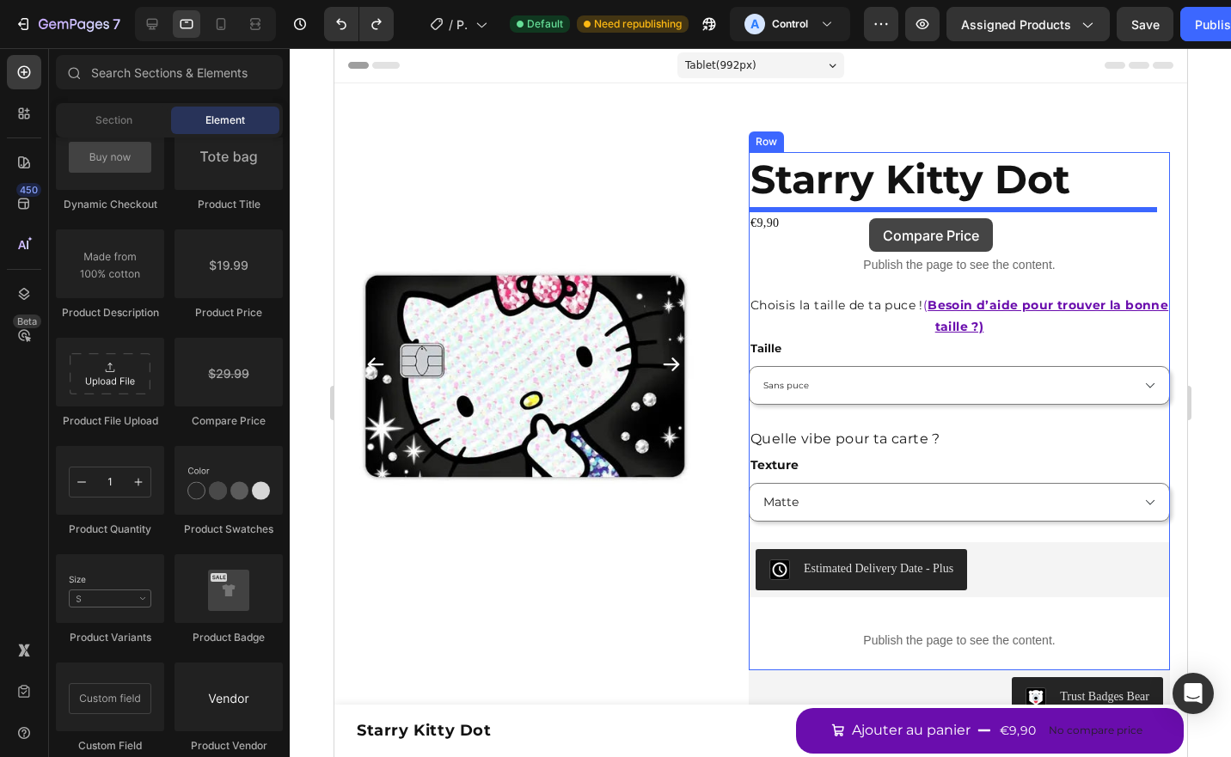
drag, startPoint x: 573, startPoint y: 418, endPoint x: 636, endPoint y: 122, distance: 302.3
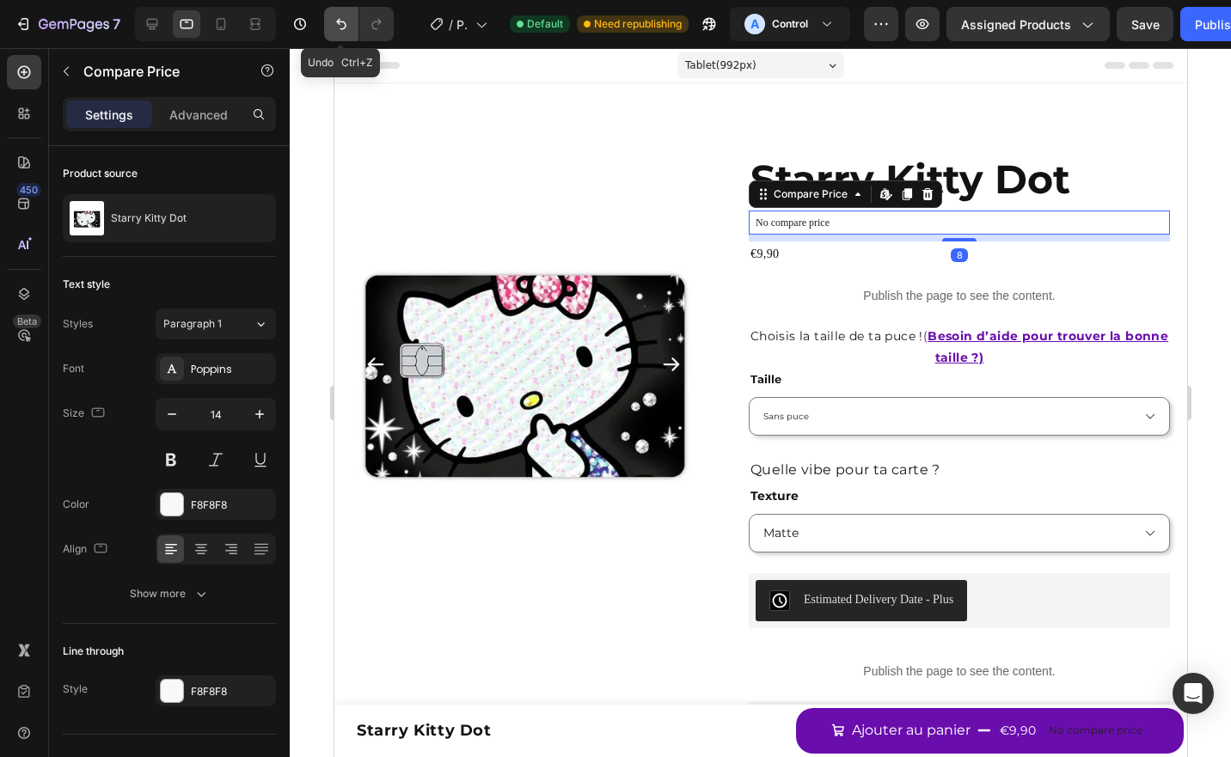
click at [343, 21] on icon "Undo/Redo" at bounding box center [341, 24] width 10 height 11
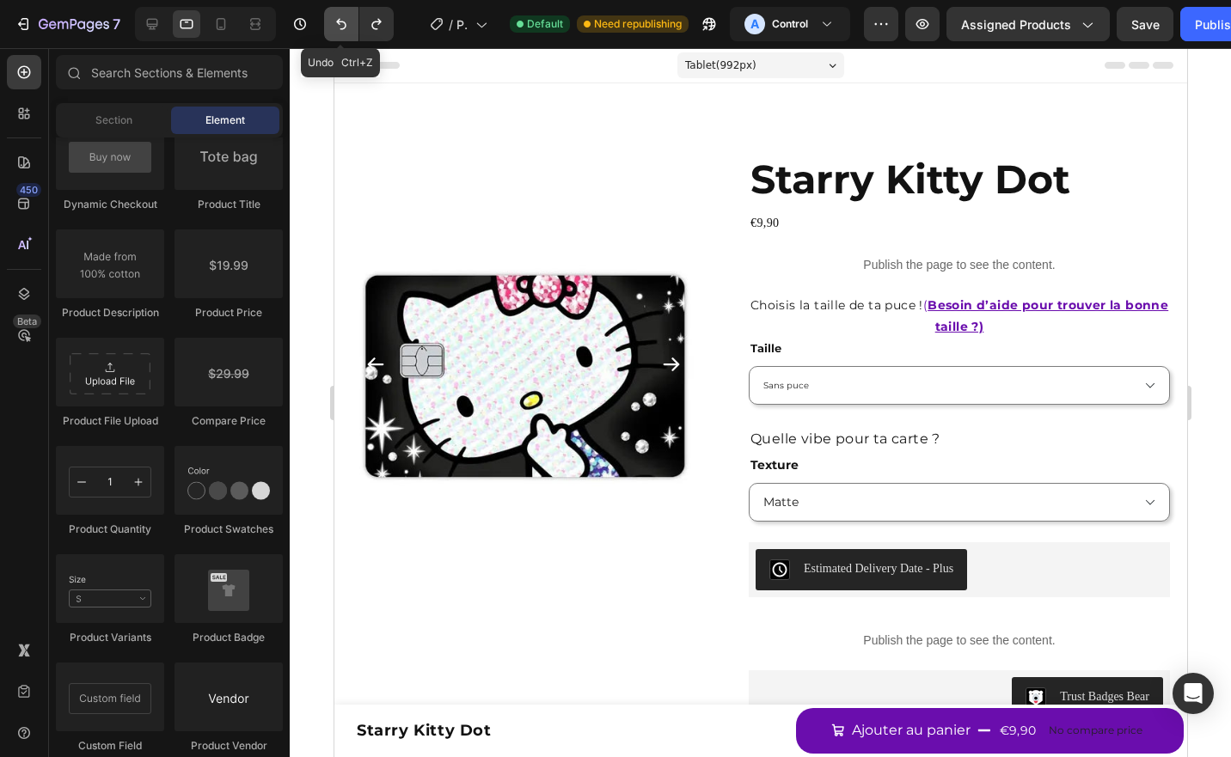
click at [343, 21] on icon "Undo/Redo" at bounding box center [341, 24] width 10 height 11
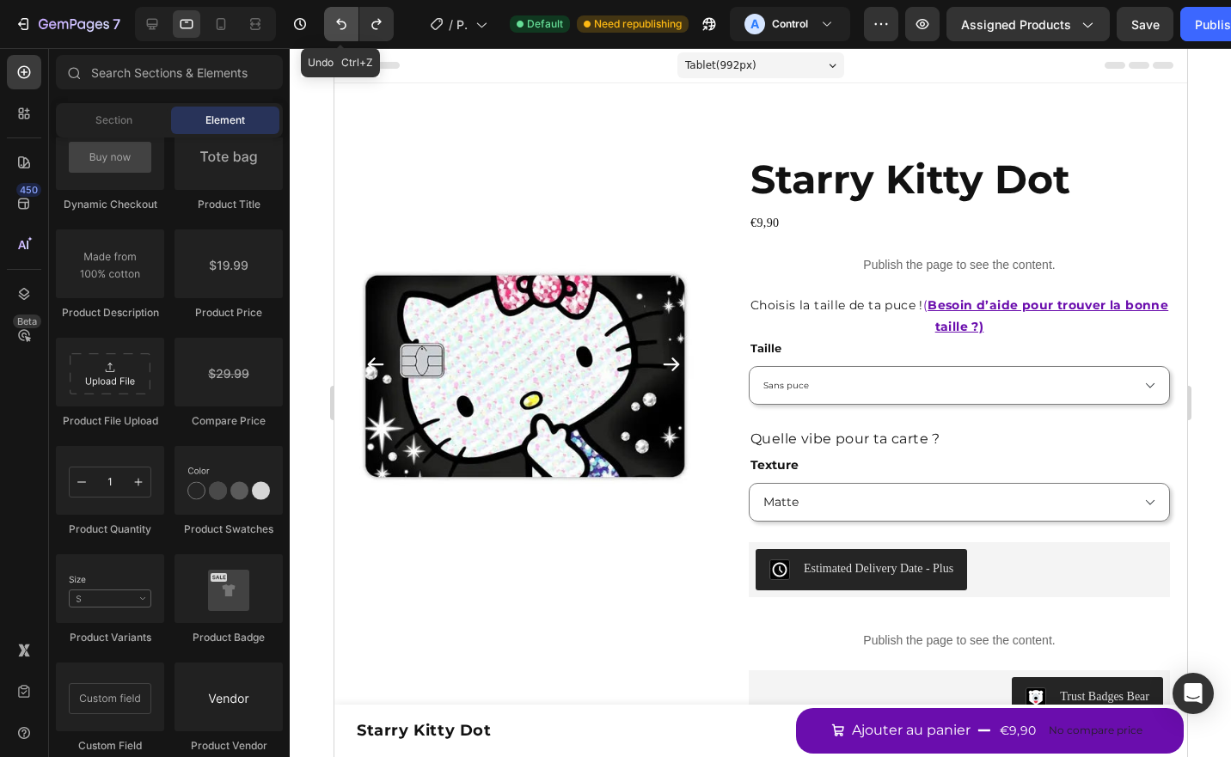
click at [343, 21] on icon "Undo/Redo" at bounding box center [341, 24] width 10 height 11
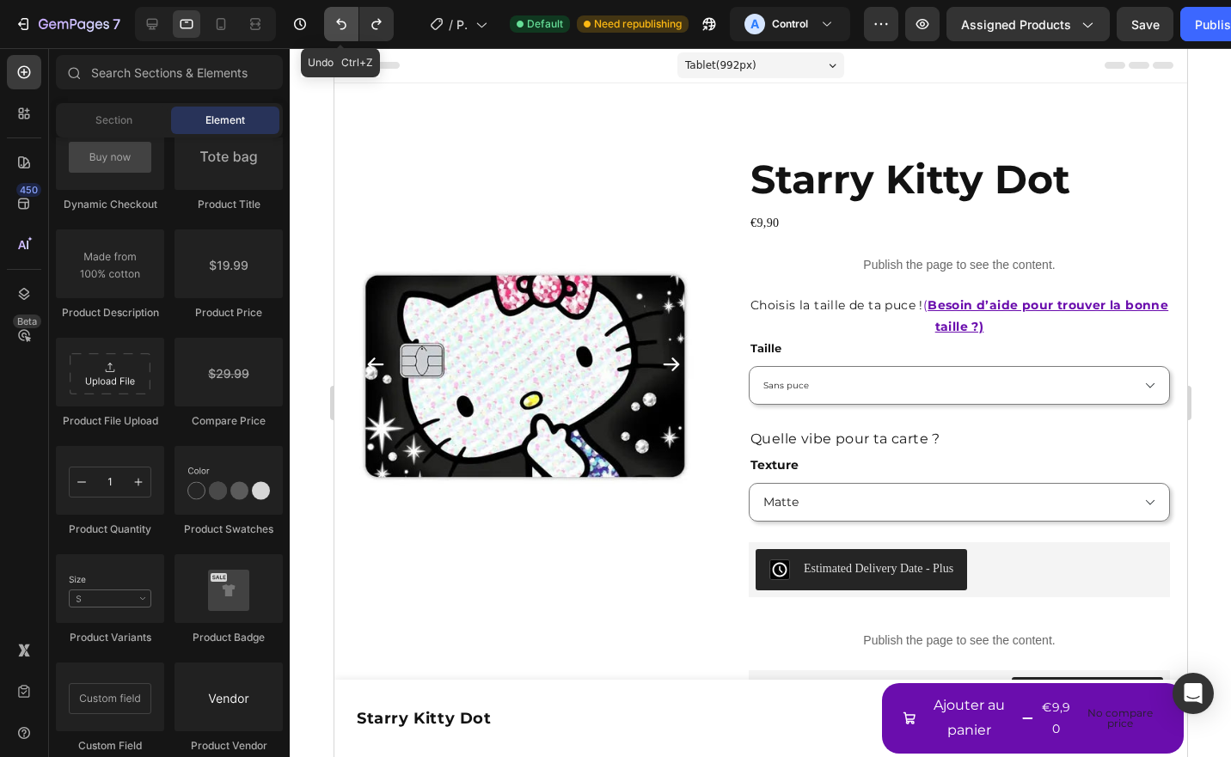
click at [343, 21] on icon "Undo/Redo" at bounding box center [341, 24] width 10 height 11
drag, startPoint x: 343, startPoint y: 21, endPoint x: 378, endPoint y: 21, distance: 35.3
click at [378, 21] on div "Redo Ctrl+Shift+Z" at bounding box center [359, 24] width 70 height 34
click at [378, 21] on icon "Undo/Redo" at bounding box center [376, 23] width 17 height 17
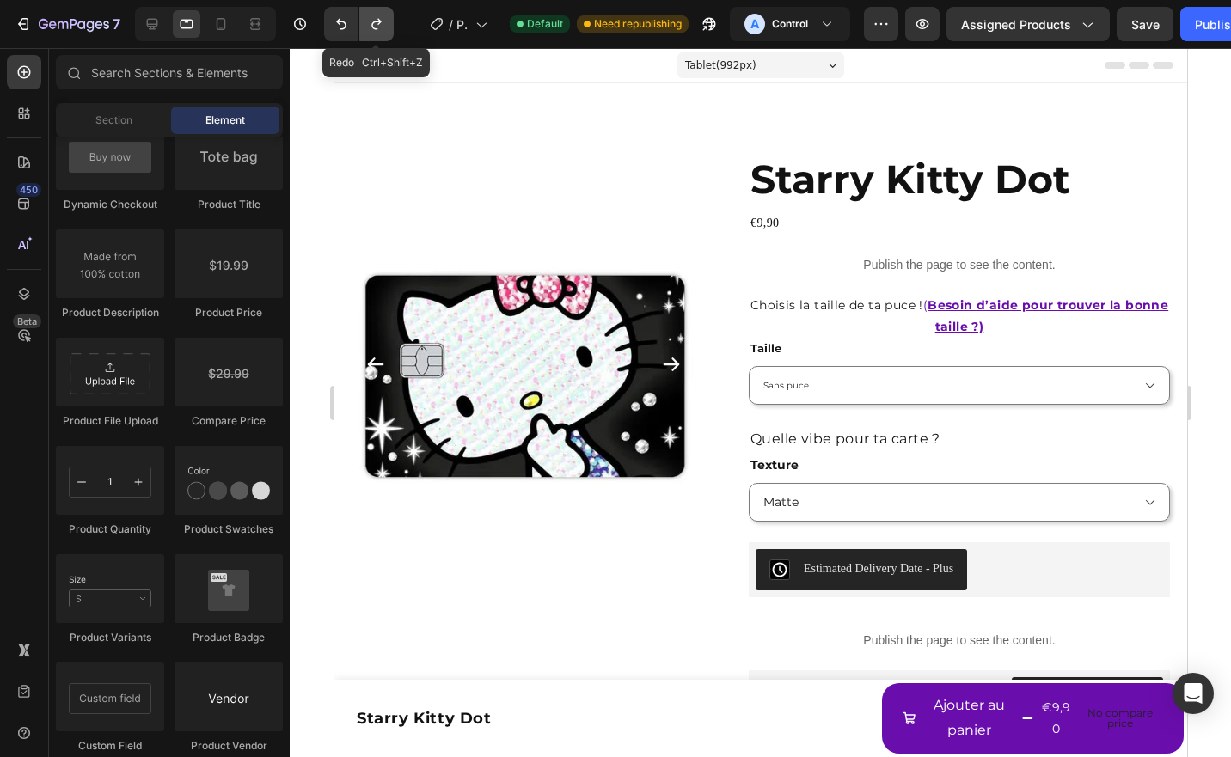
click at [378, 21] on icon "Undo/Redo" at bounding box center [376, 23] width 17 height 17
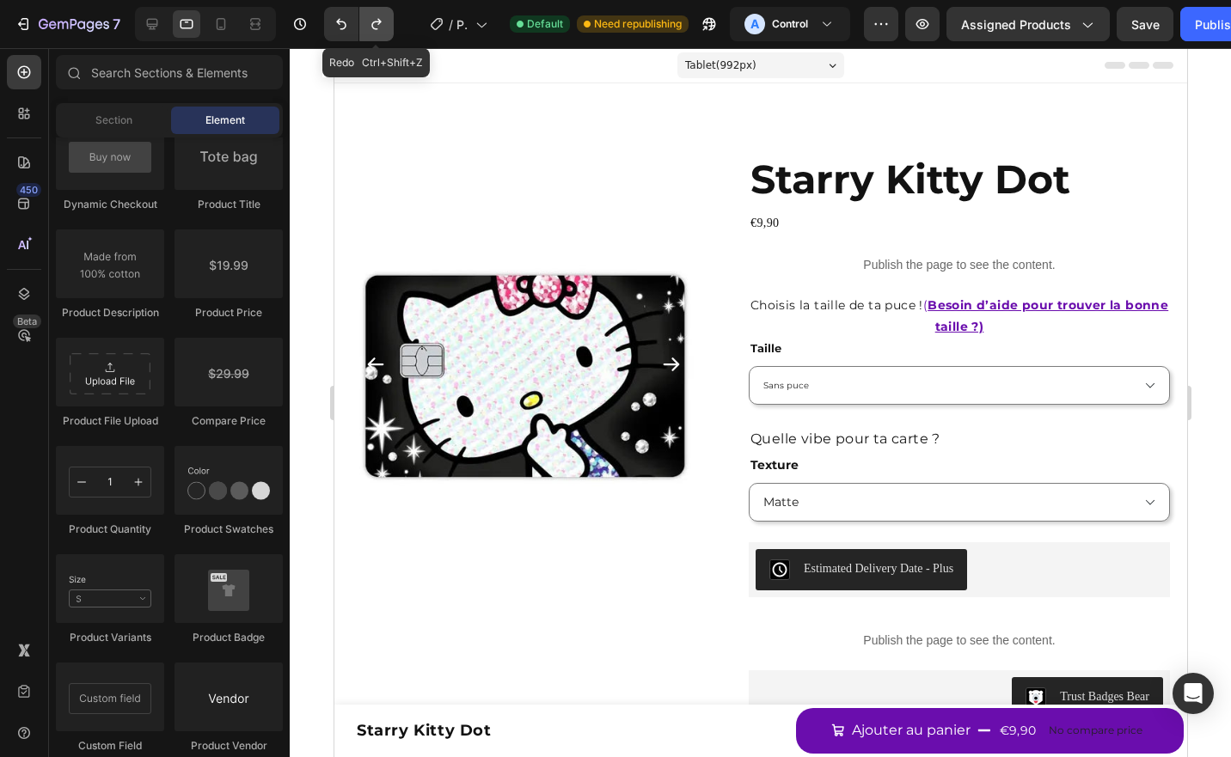
click at [378, 21] on icon "Undo/Redo" at bounding box center [376, 23] width 17 height 17
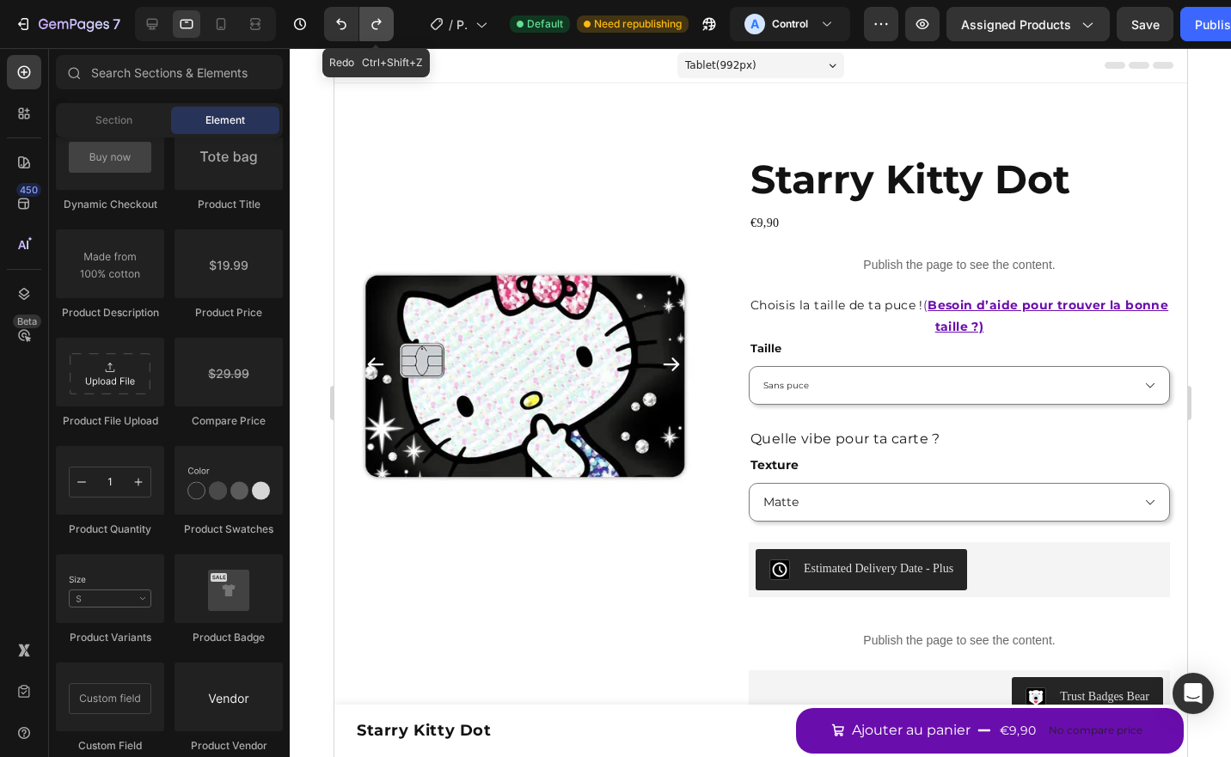
click at [378, 21] on icon "Undo/Redo" at bounding box center [376, 23] width 17 height 17
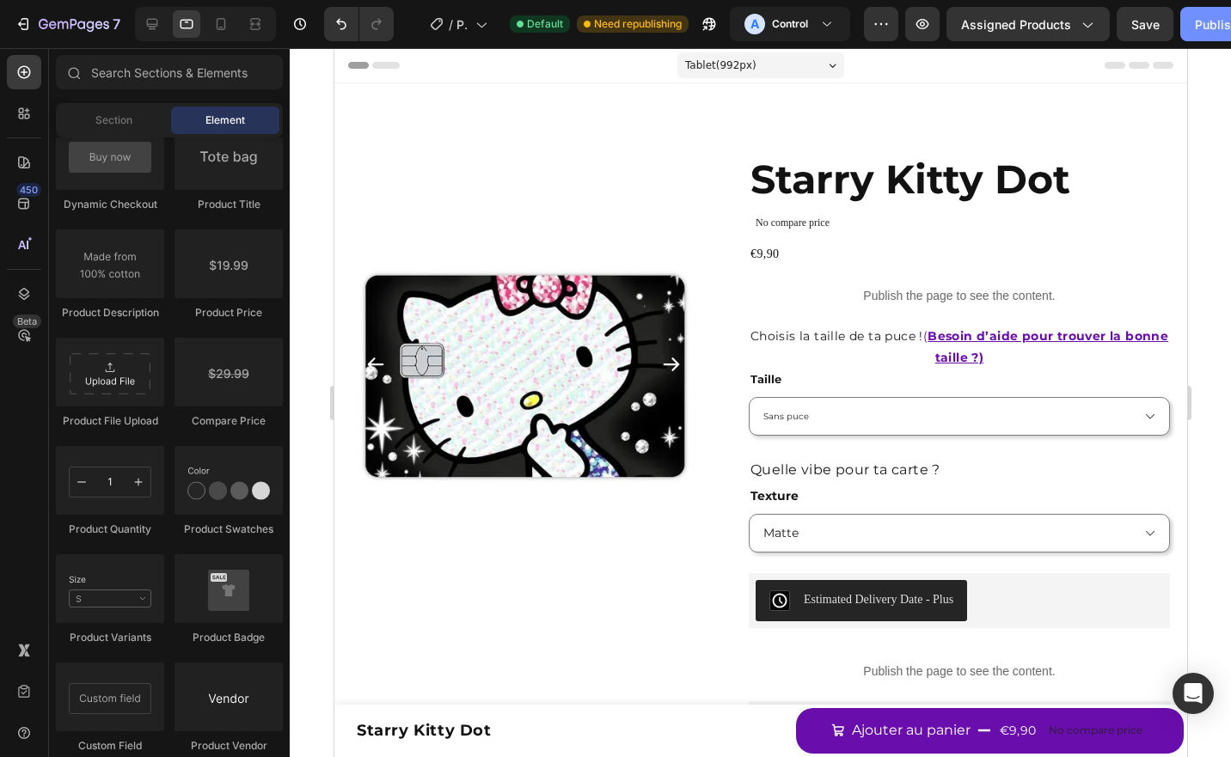
click at [1200, 16] on div "Publish" at bounding box center [1216, 24] width 43 height 18
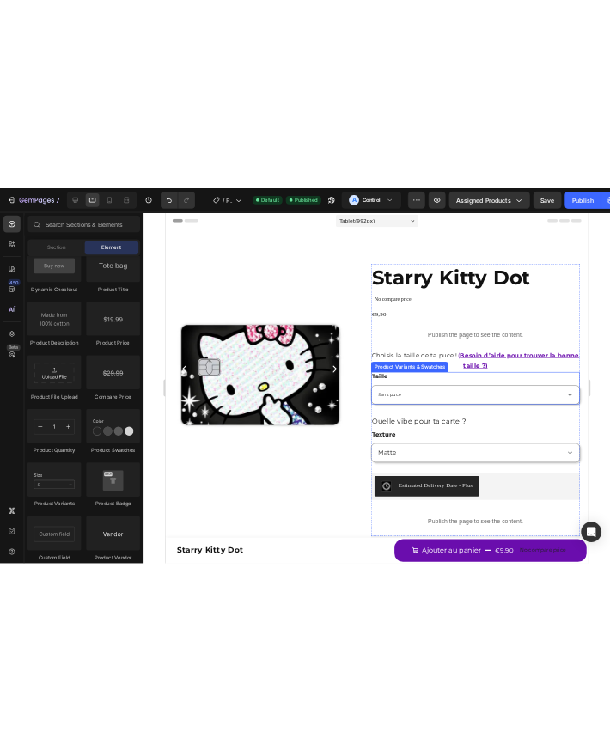
scroll to position [91, 0]
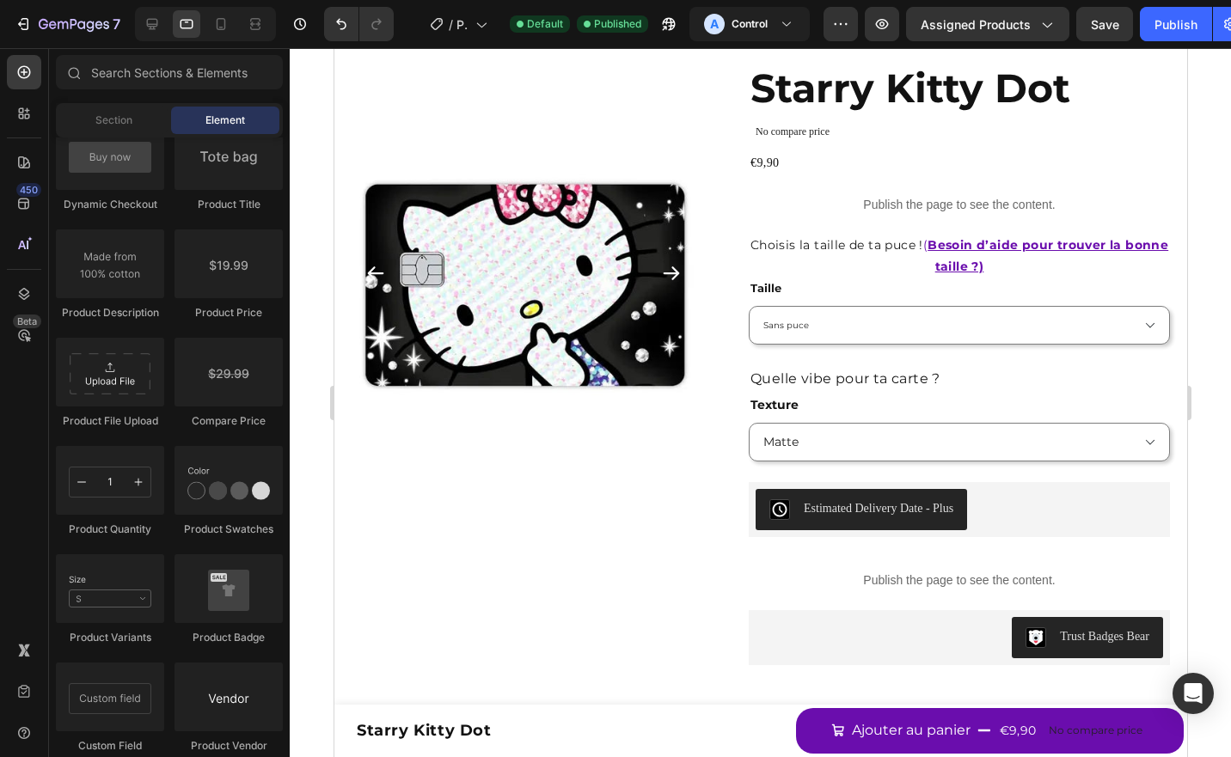
click at [516, 37] on div "/ Product Page - [DATE] 18:09:41 Default Published A Control" at bounding box center [615, 24] width 416 height 34
click at [839, 126] on p "No compare price" at bounding box center [958, 131] width 407 height 10
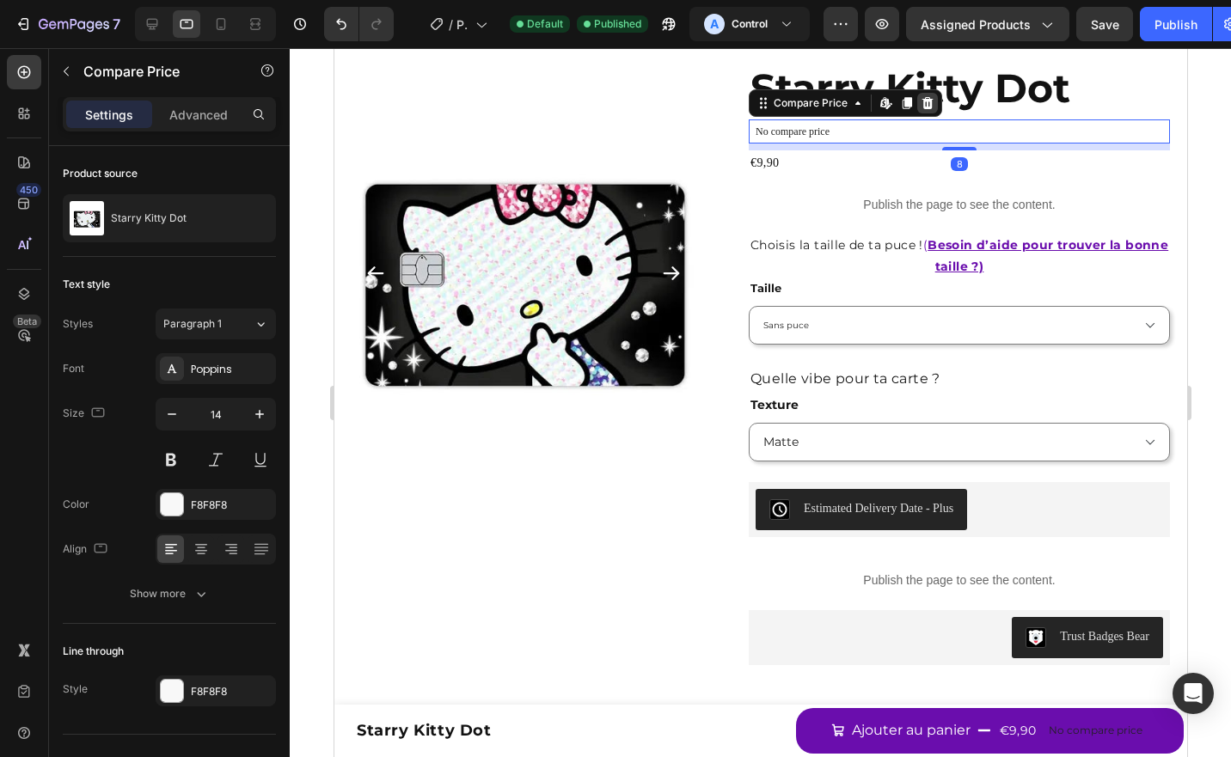
click at [923, 101] on icon at bounding box center [927, 103] width 11 height 12
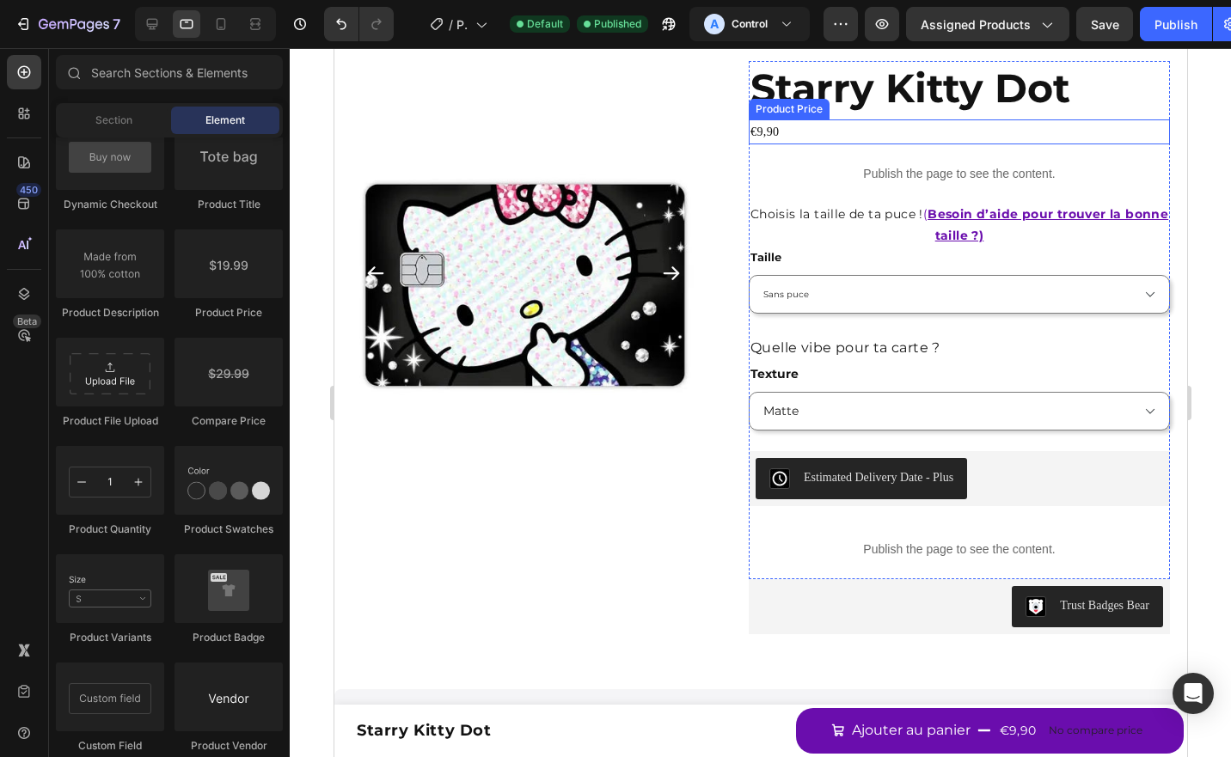
click at [814, 130] on div "€9,90" at bounding box center [958, 131] width 421 height 25
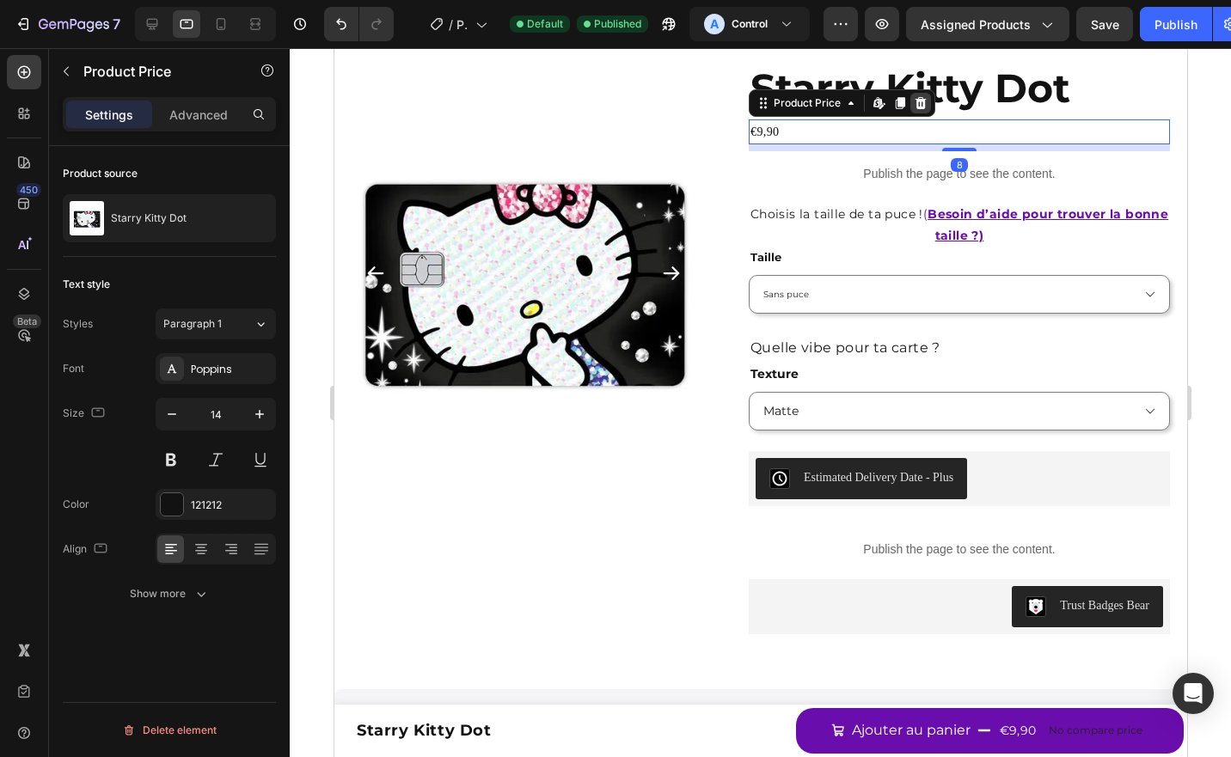
click at [916, 99] on icon at bounding box center [920, 103] width 11 height 12
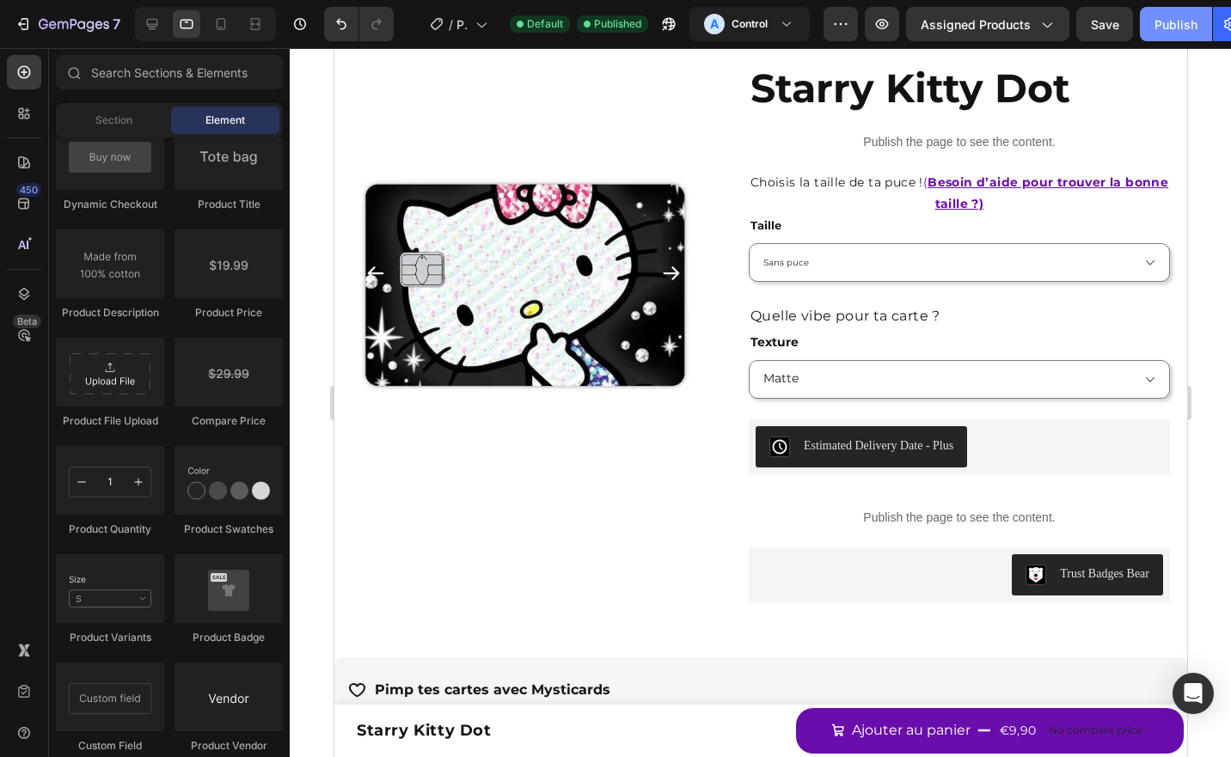
click at [1160, 24] on div "Publish" at bounding box center [1176, 24] width 43 height 18
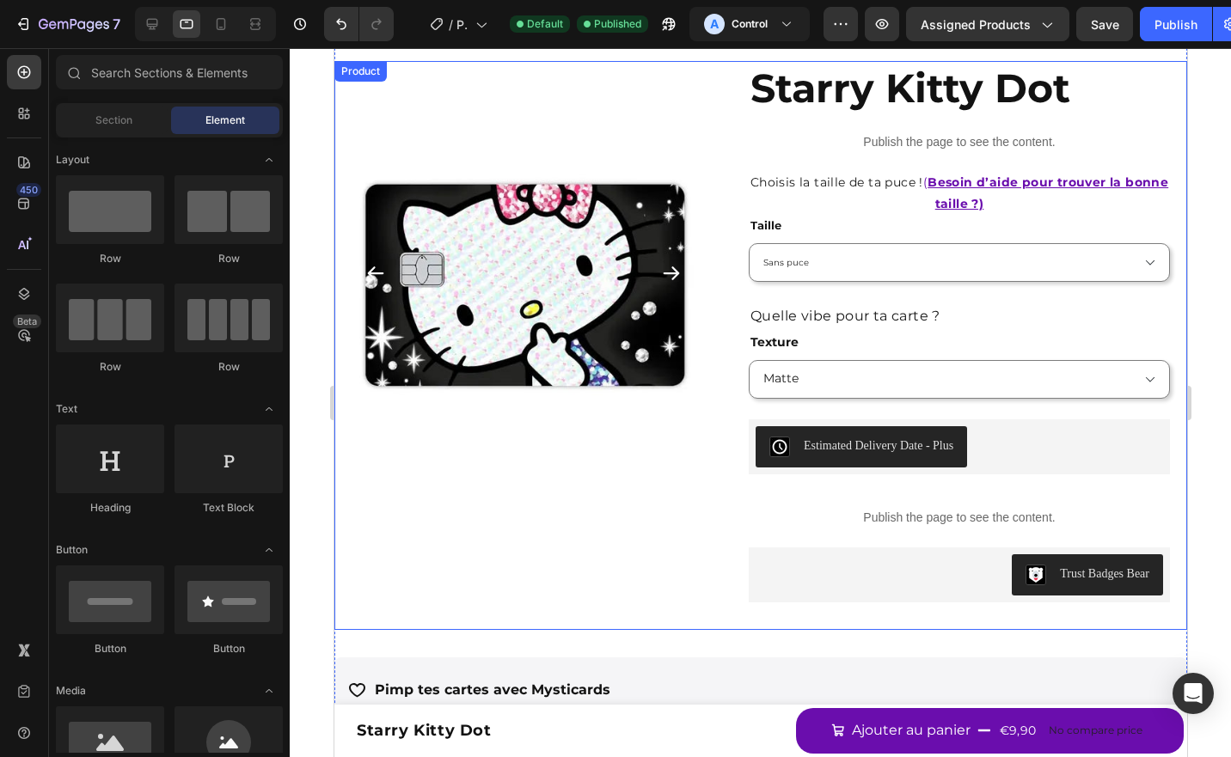
scroll to position [2790, 0]
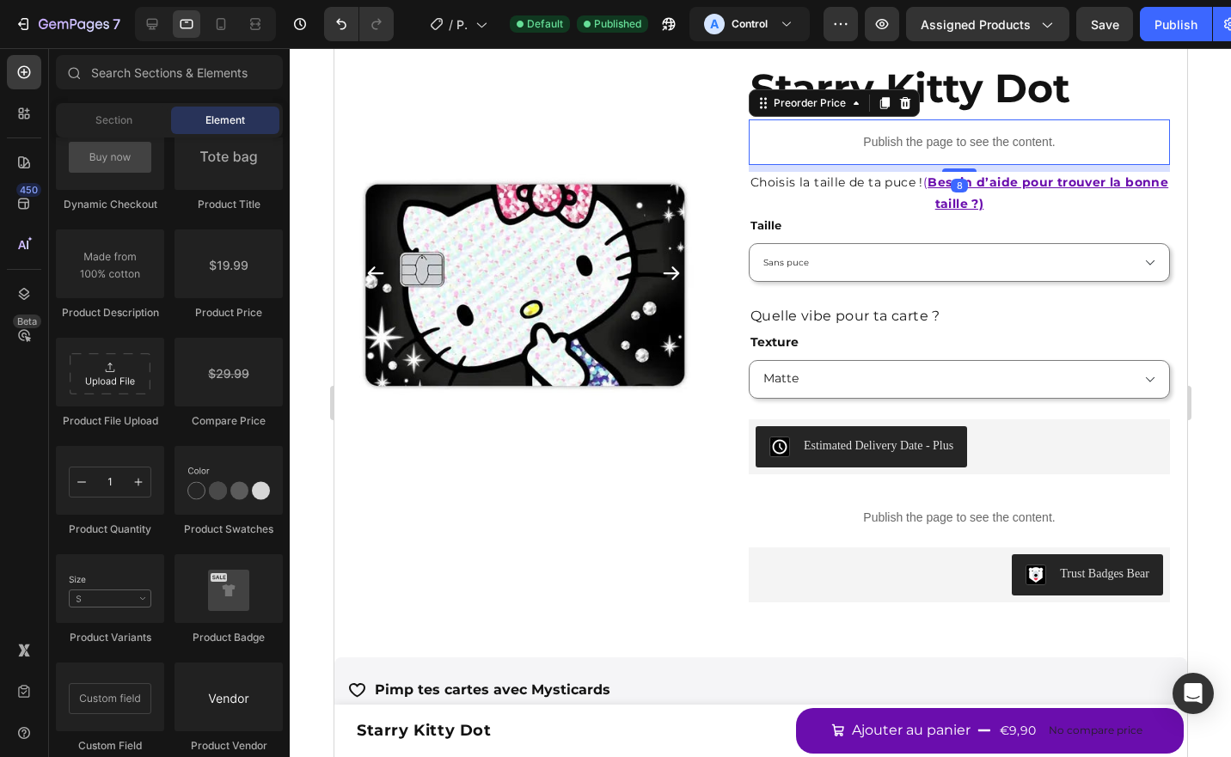
click at [609, 131] on div "Publish the page to see the content." at bounding box center [958, 142] width 421 height 46
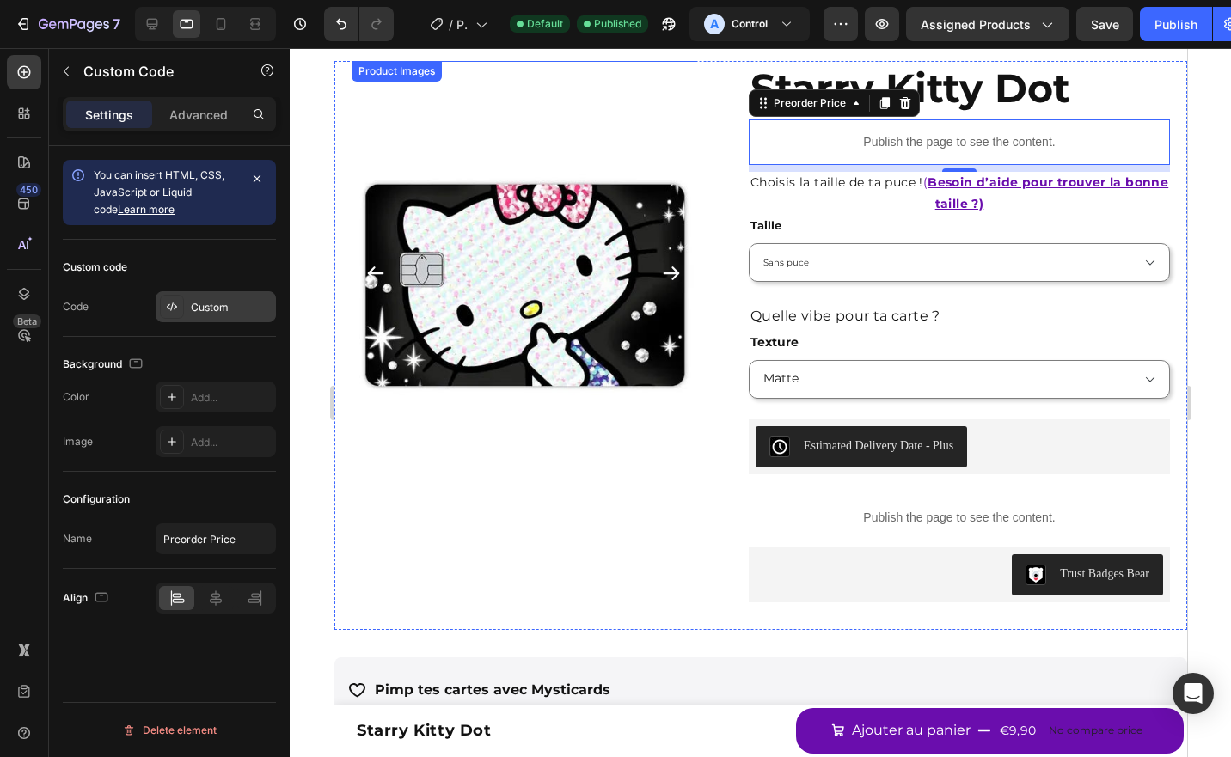
click at [236, 315] on div "Custom" at bounding box center [216, 306] width 120 height 31
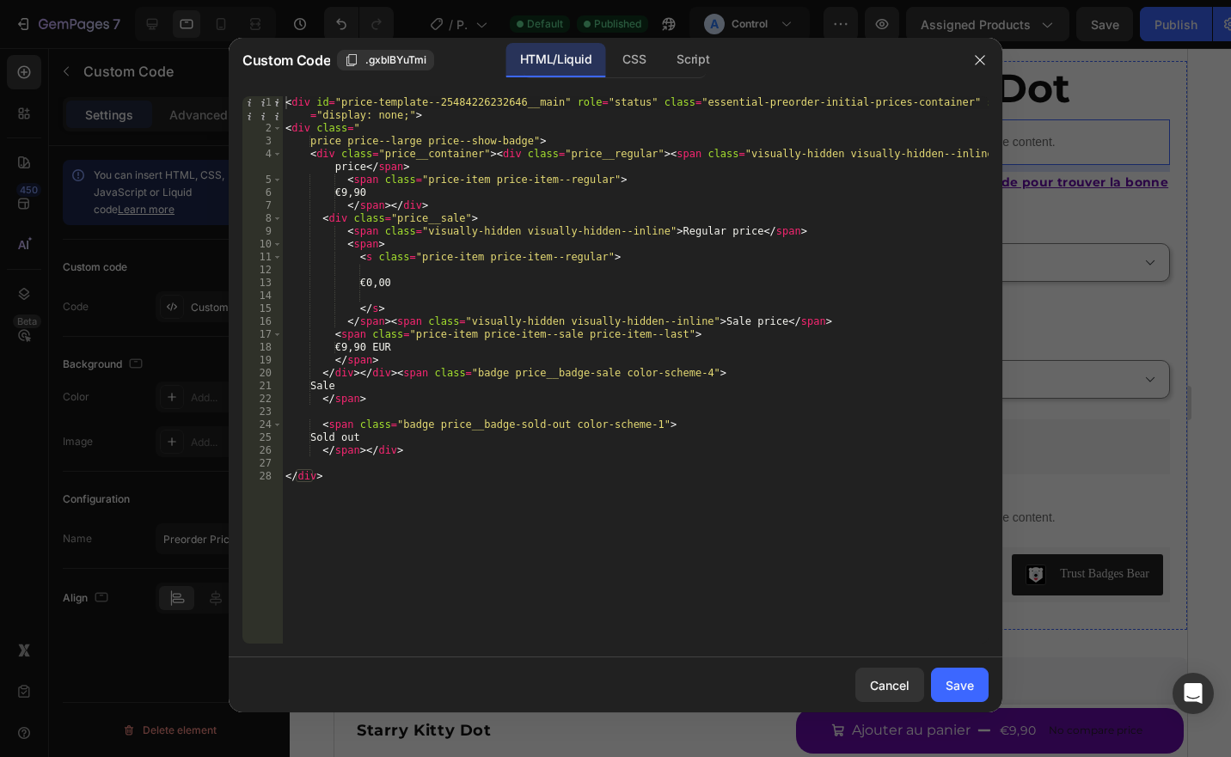
click at [479, 315] on div "< div id = "price-template--25484226232646__main" role = "status" class = "esse…" at bounding box center [635, 389] width 707 height 586
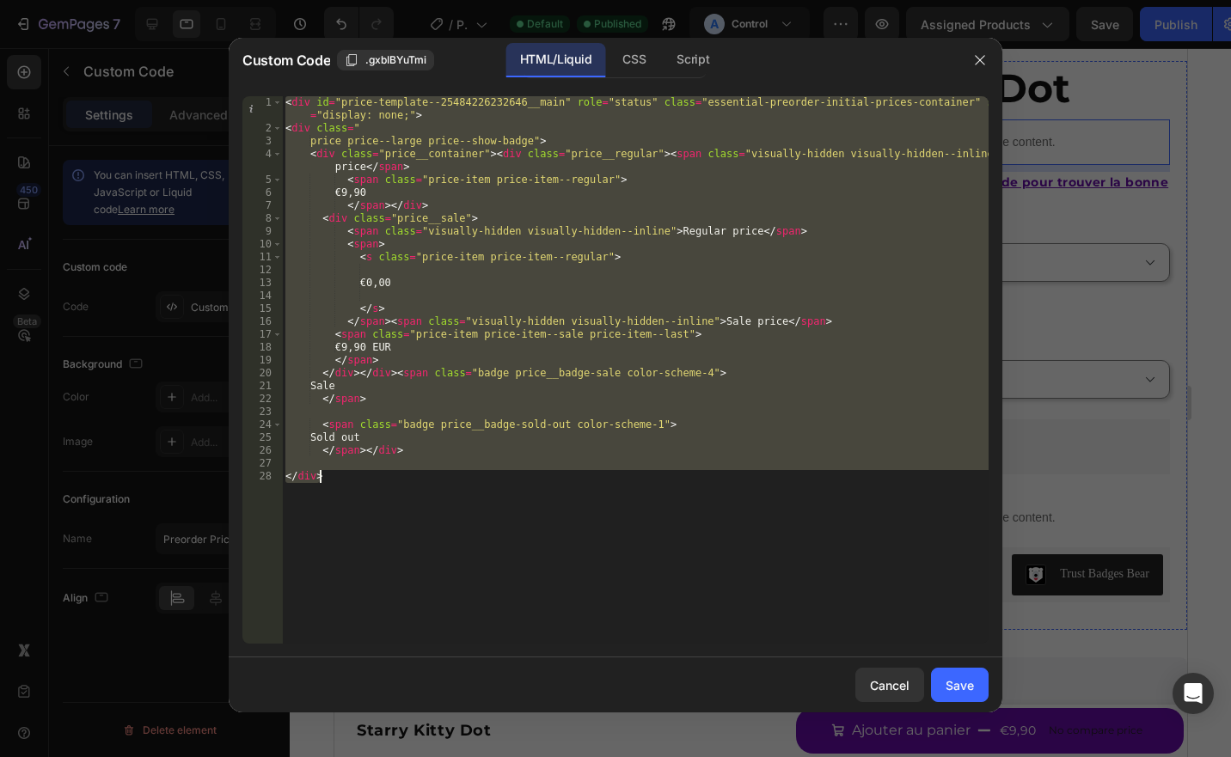
click at [559, 222] on div "< div id = "price-template--25484226232646__main" role = "status" class = "esse…" at bounding box center [635, 370] width 707 height 548
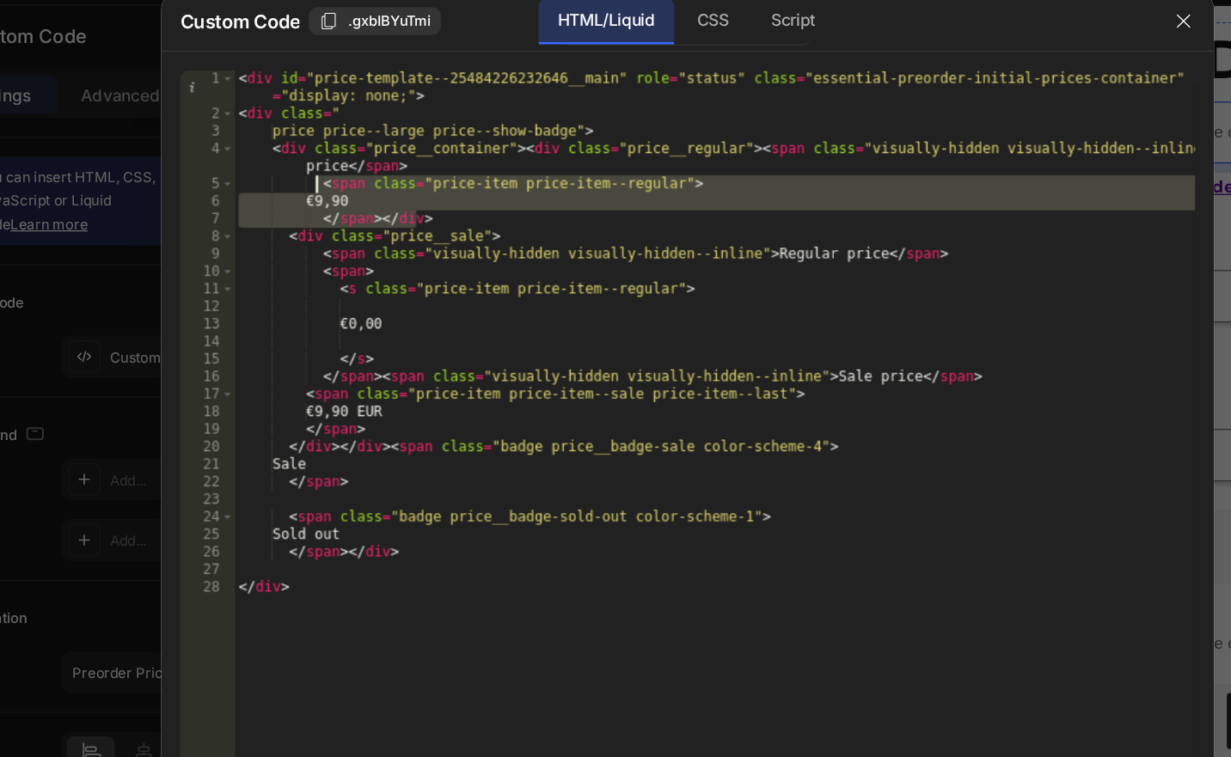
drag, startPoint x: 431, startPoint y: 211, endPoint x: 340, endPoint y: 181, distance: 96.0
click at [340, 181] on div "< div id = "price-template--25484226232646__main" role = "status" class = "esse…" at bounding box center [635, 389] width 707 height 586
type textarea "<span class="price-item price-item--regular"> €9,90"
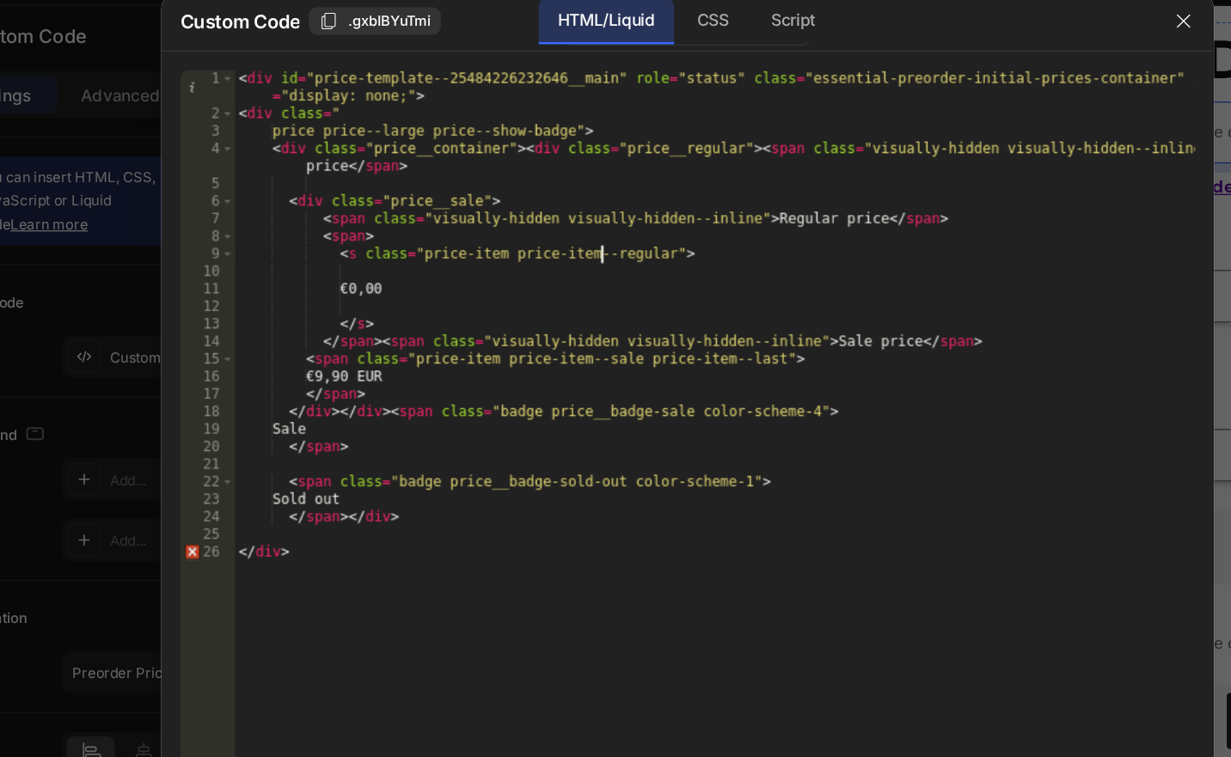
click at [551, 234] on div "< div id = "price-template--25484226232646__main" role = "status" class = "esse…" at bounding box center [635, 389] width 707 height 586
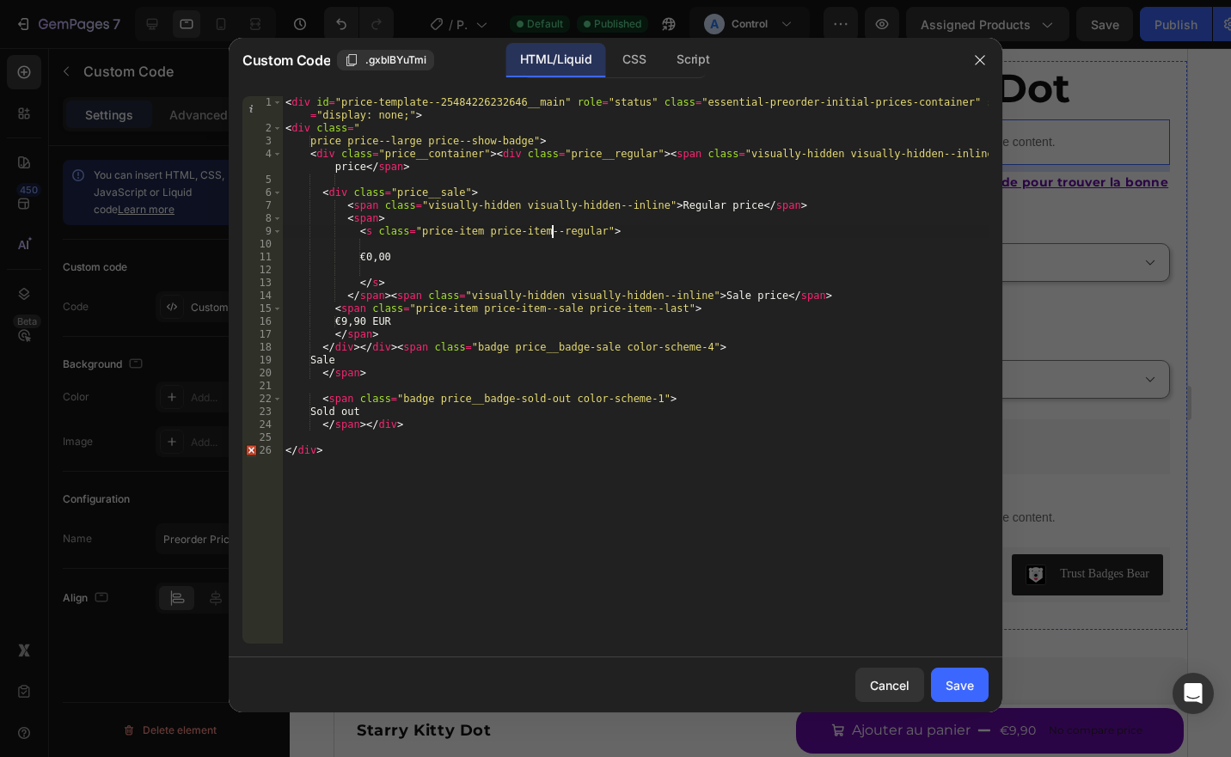
type textarea "€9,90 </span></div>"
click at [609, 664] on div "Cancel Save" at bounding box center [616, 685] width 774 height 55
click at [609, 683] on div "Save" at bounding box center [960, 686] width 28 height 18
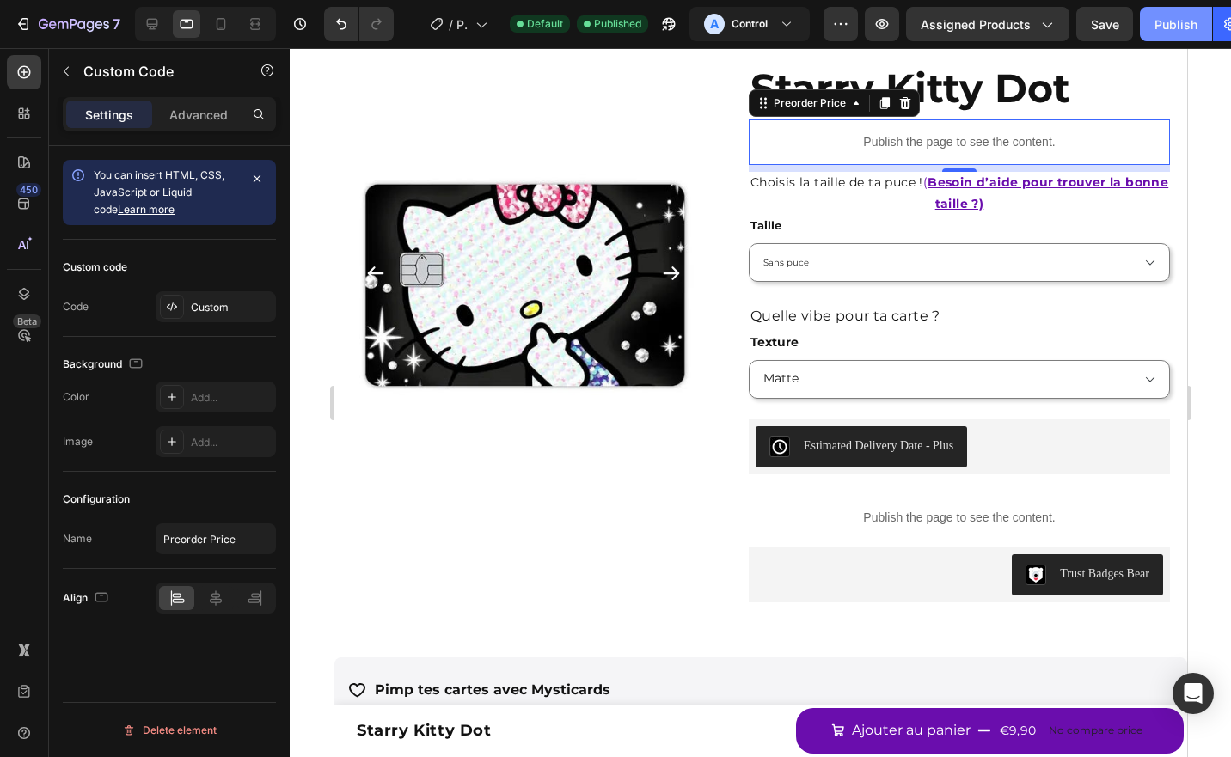
click at [609, 27] on div "Publish" at bounding box center [1176, 24] width 43 height 18
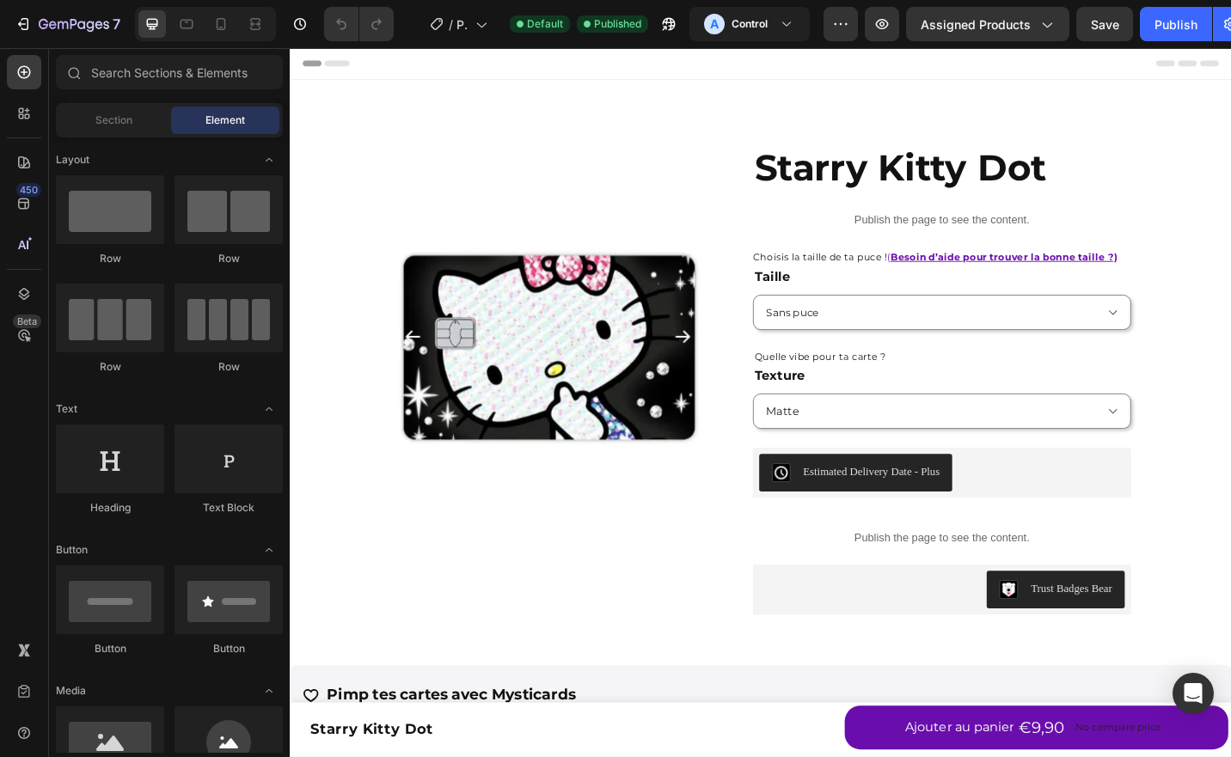
select select "Petite puce"
click at [1143, 29] on button "Publish" at bounding box center [1176, 24] width 72 height 34
click at [1166, 27] on div "Publish" at bounding box center [1176, 24] width 43 height 18
